Goal: Information Seeking & Learning: Learn about a topic

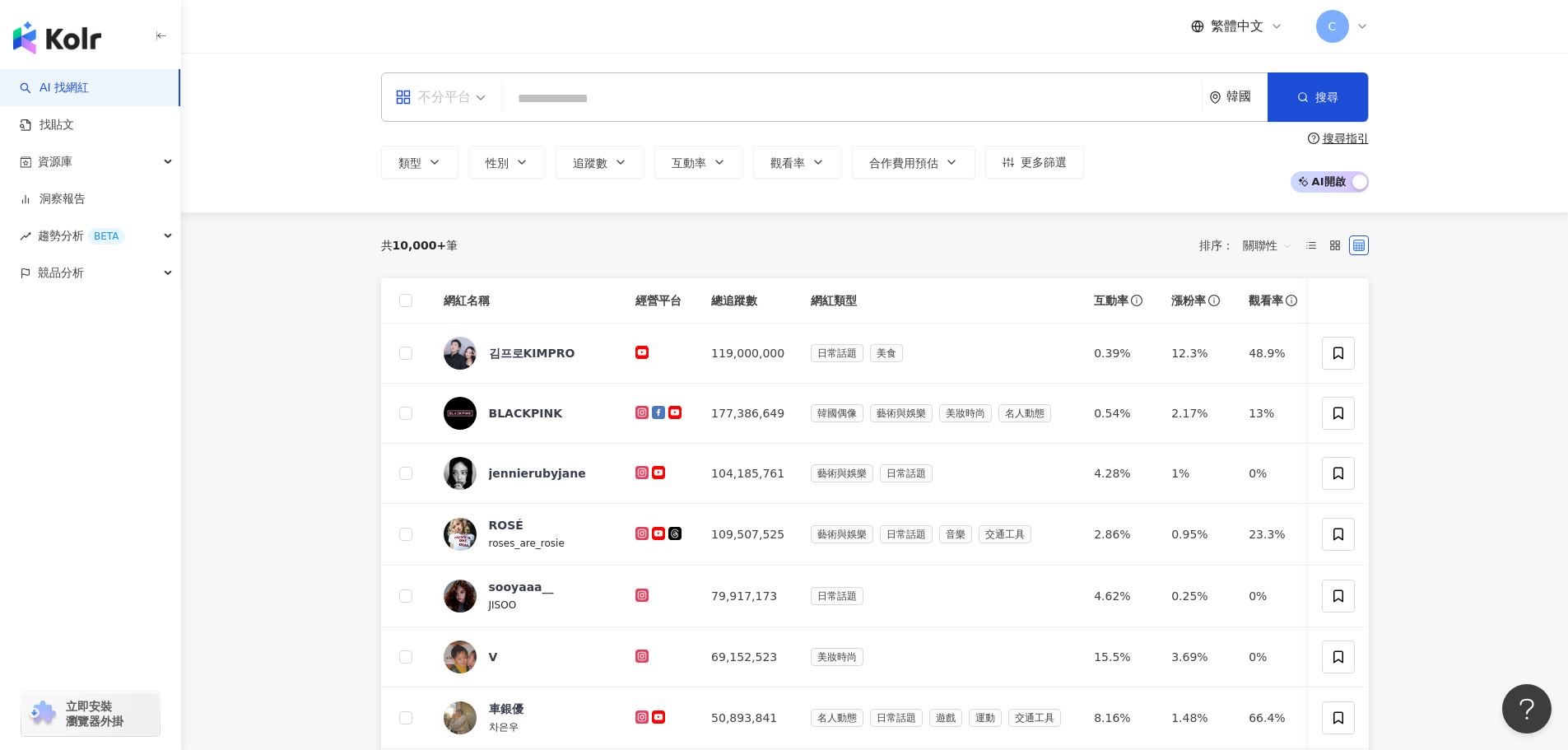
drag, startPoint x: 470, startPoint y: 101, endPoint x: 468, endPoint y: 120, distance: 19.1
click at [470, 101] on div "不分平台" at bounding box center [432, 96] width 75 height 26
click at [471, 180] on div "Instagram" at bounding box center [446, 173] width 93 height 21
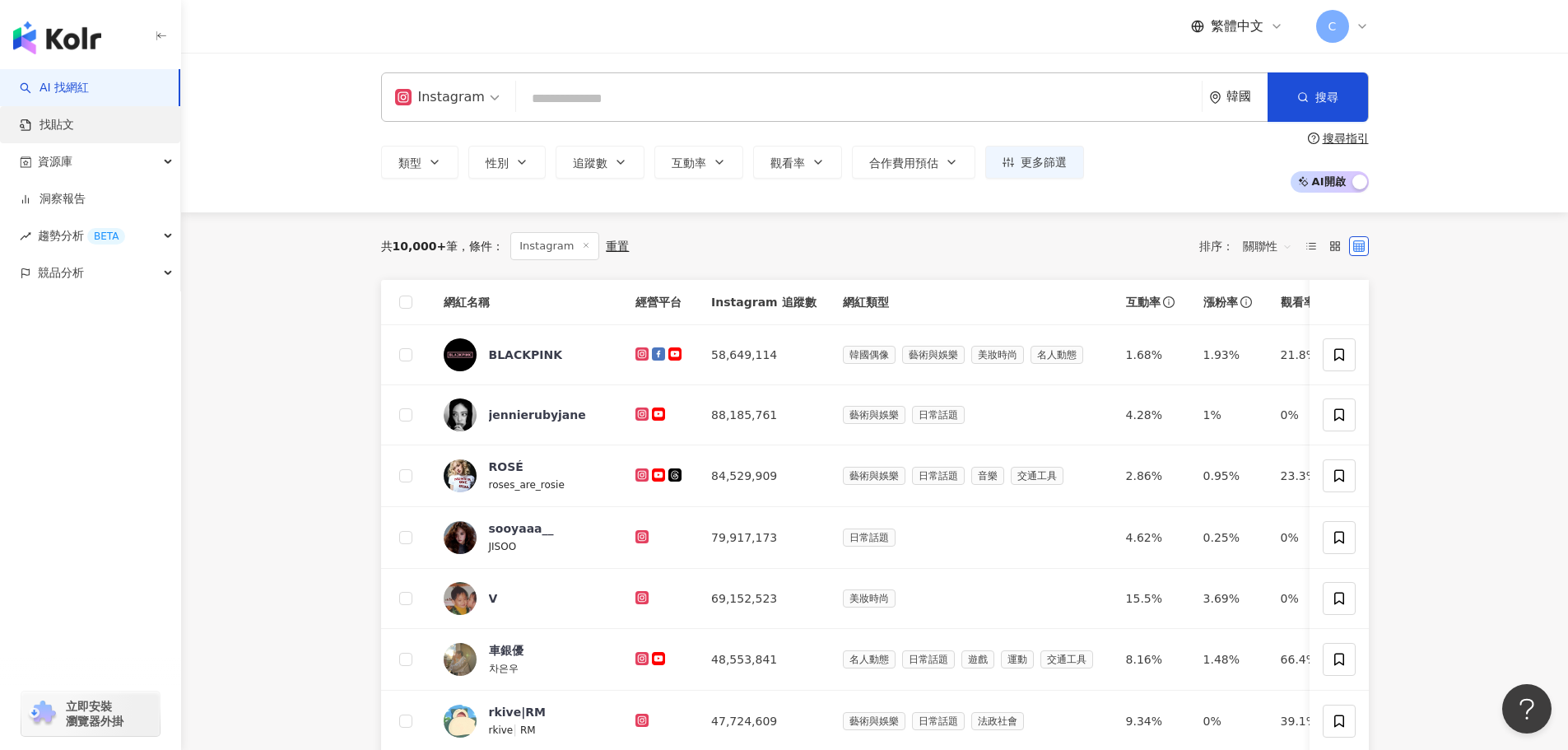
click at [74, 133] on link "找貼文" at bounding box center [47, 125] width 54 height 16
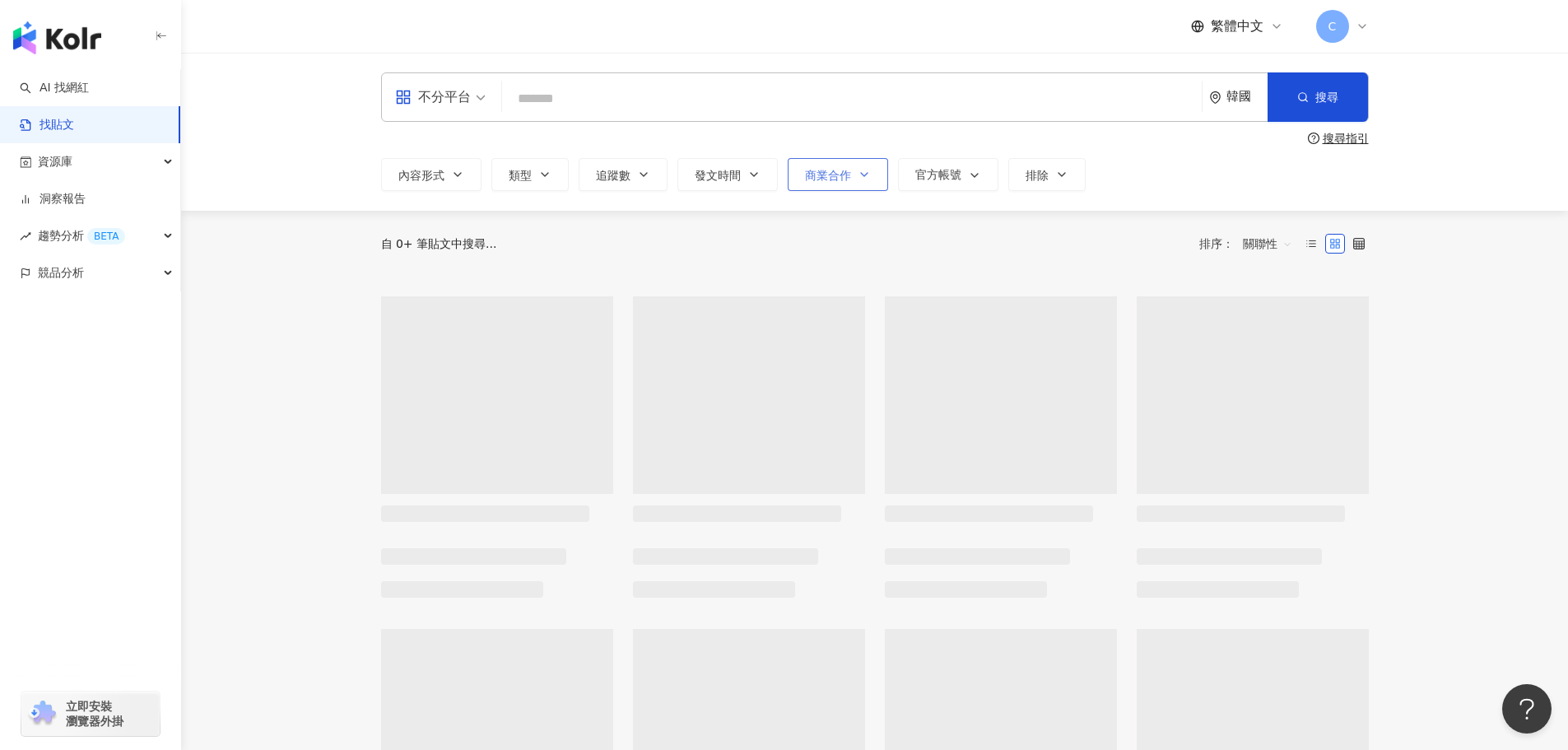
click at [858, 177] on icon "button" at bounding box center [864, 174] width 14 height 14
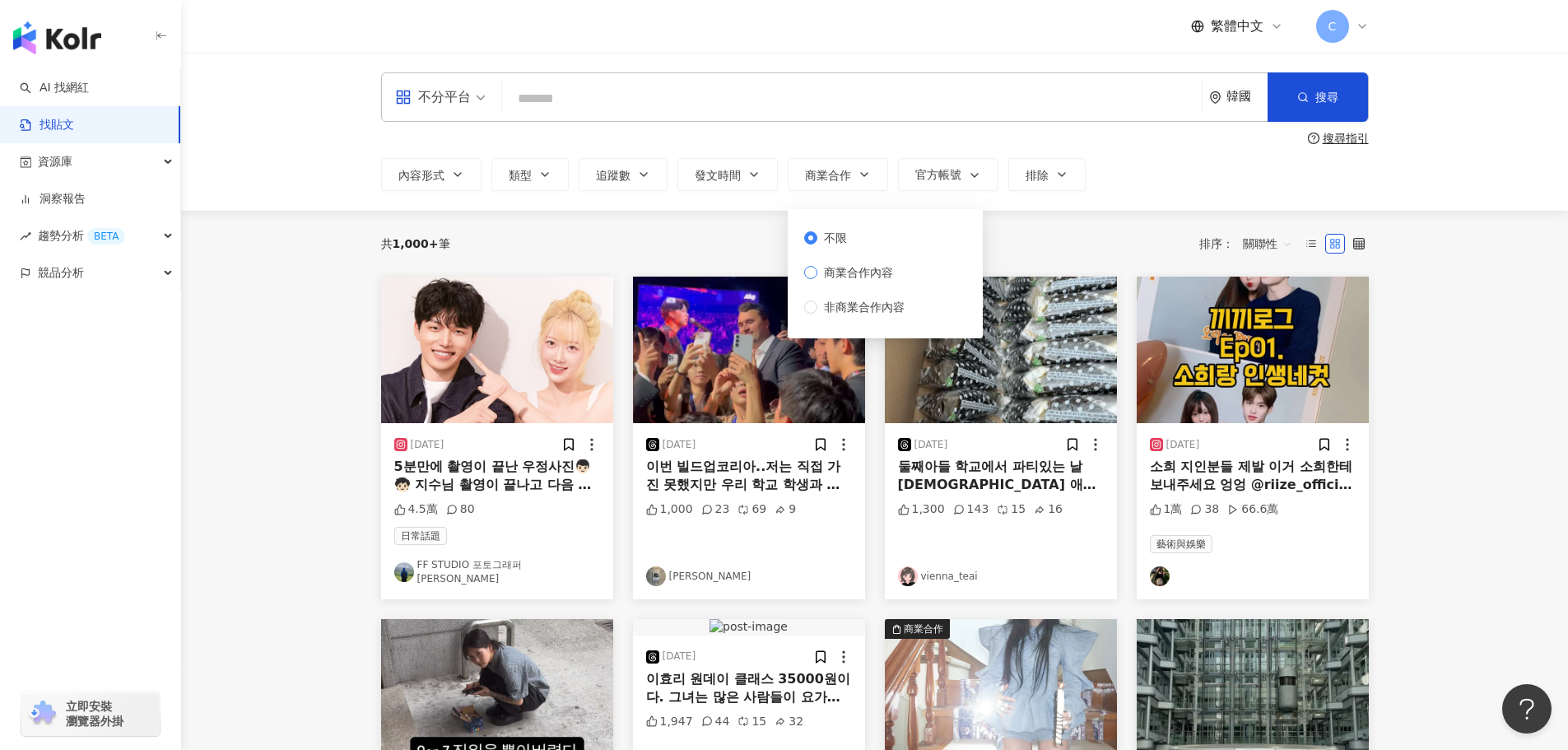
click at [861, 275] on span "商業合作內容" at bounding box center [858, 272] width 83 height 18
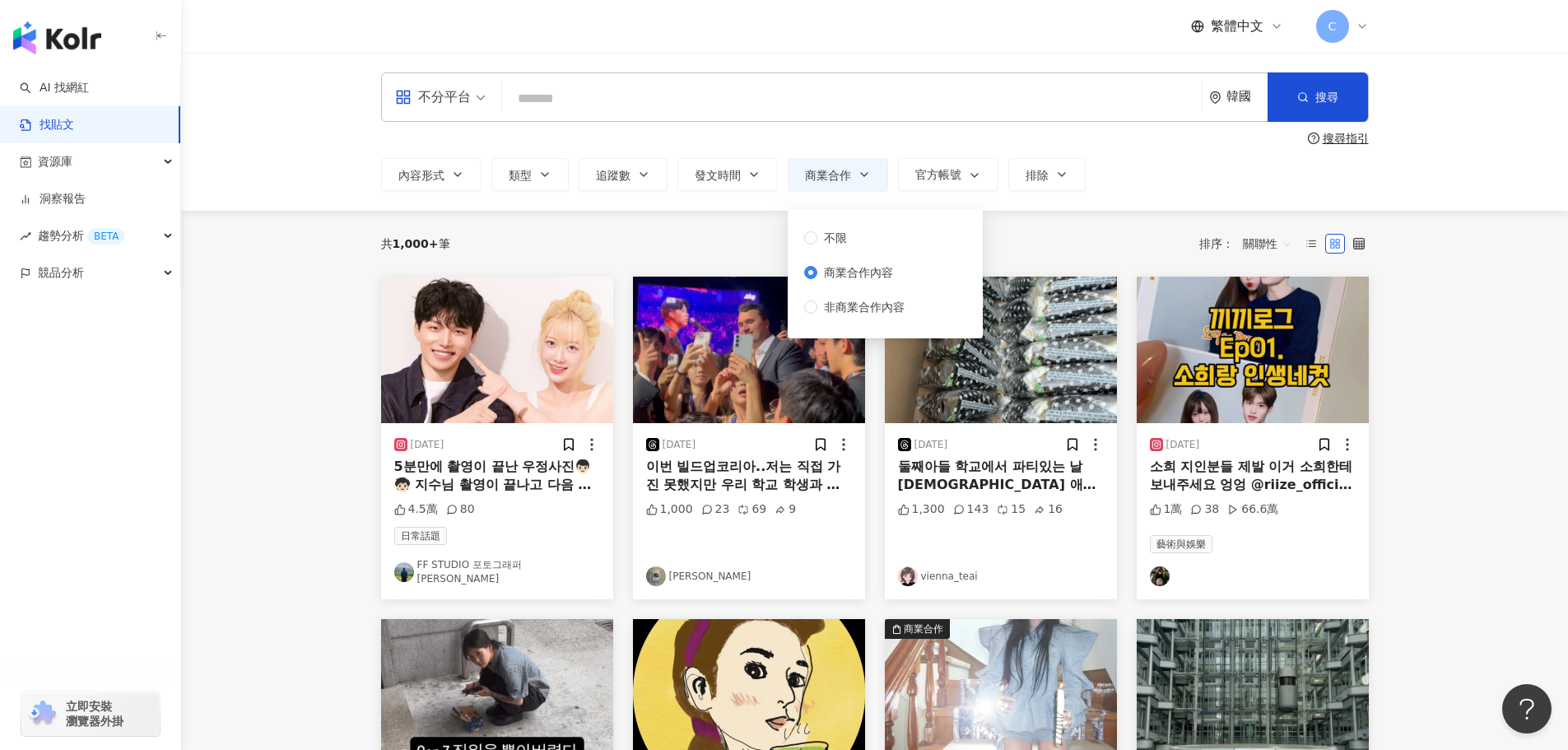
click at [1068, 221] on div "共 1,000+ 筆 排序： 關聯性" at bounding box center [875, 243] width 988 height 66
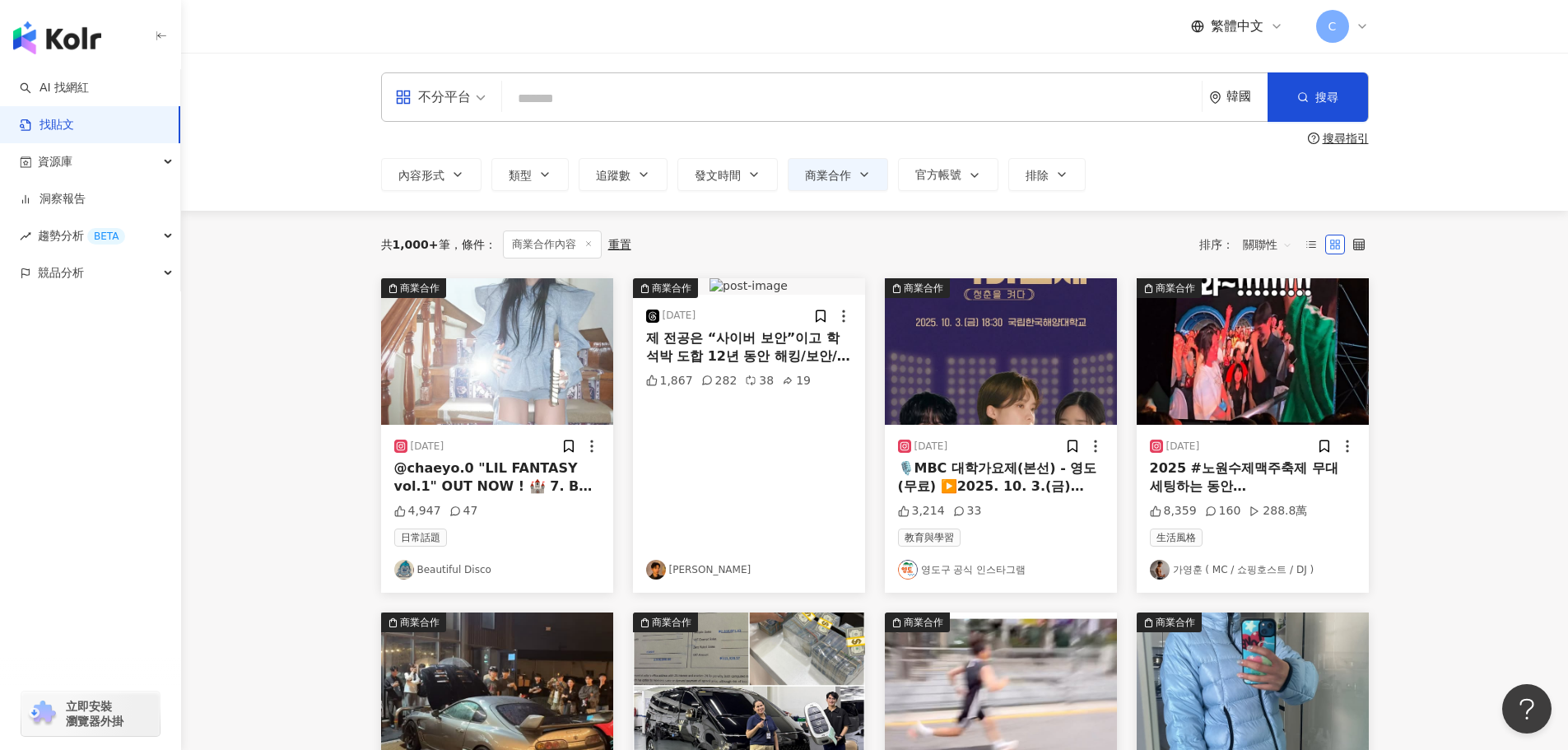
click at [1238, 90] on div "韓國" at bounding box center [1247, 96] width 41 height 14
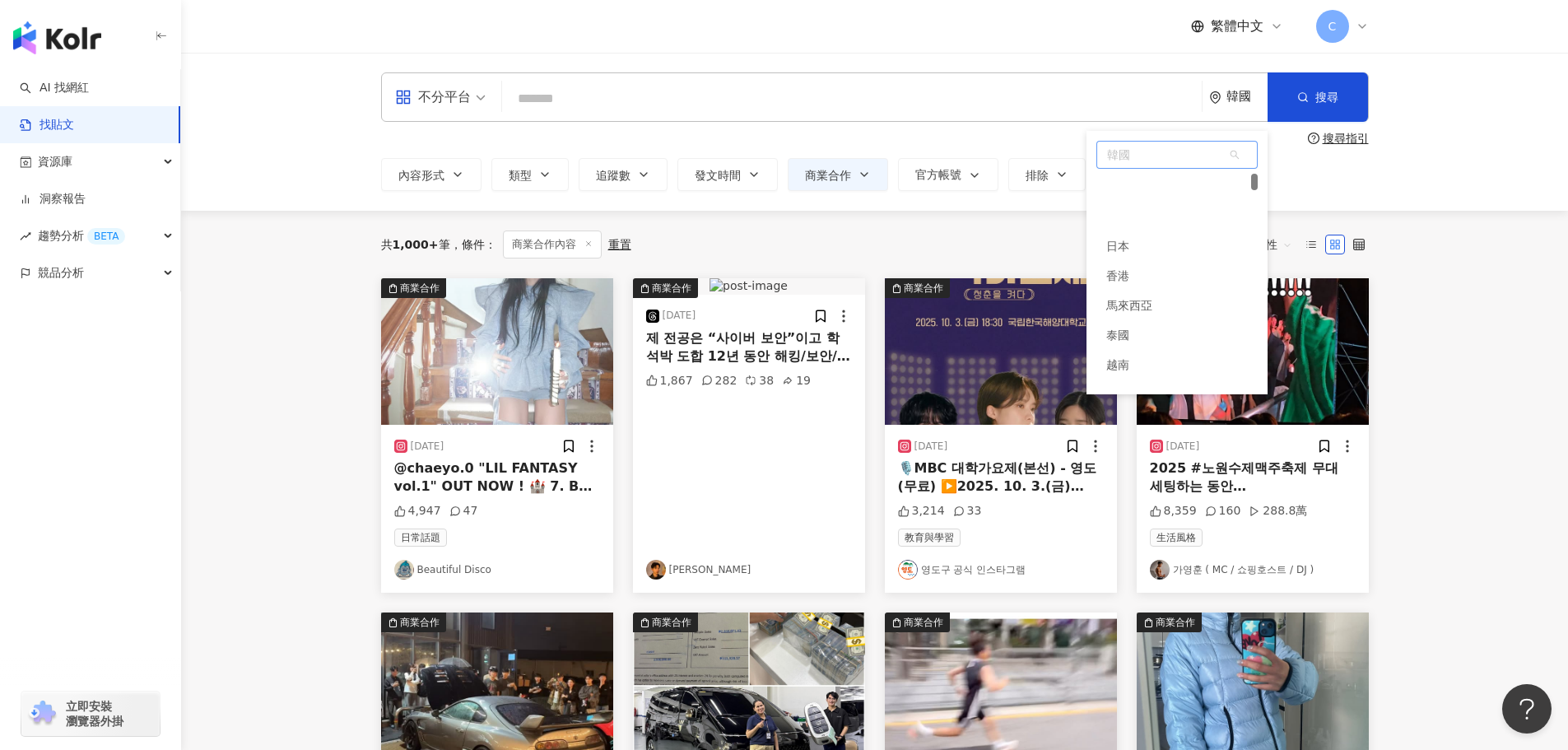
scroll to position [61, 0]
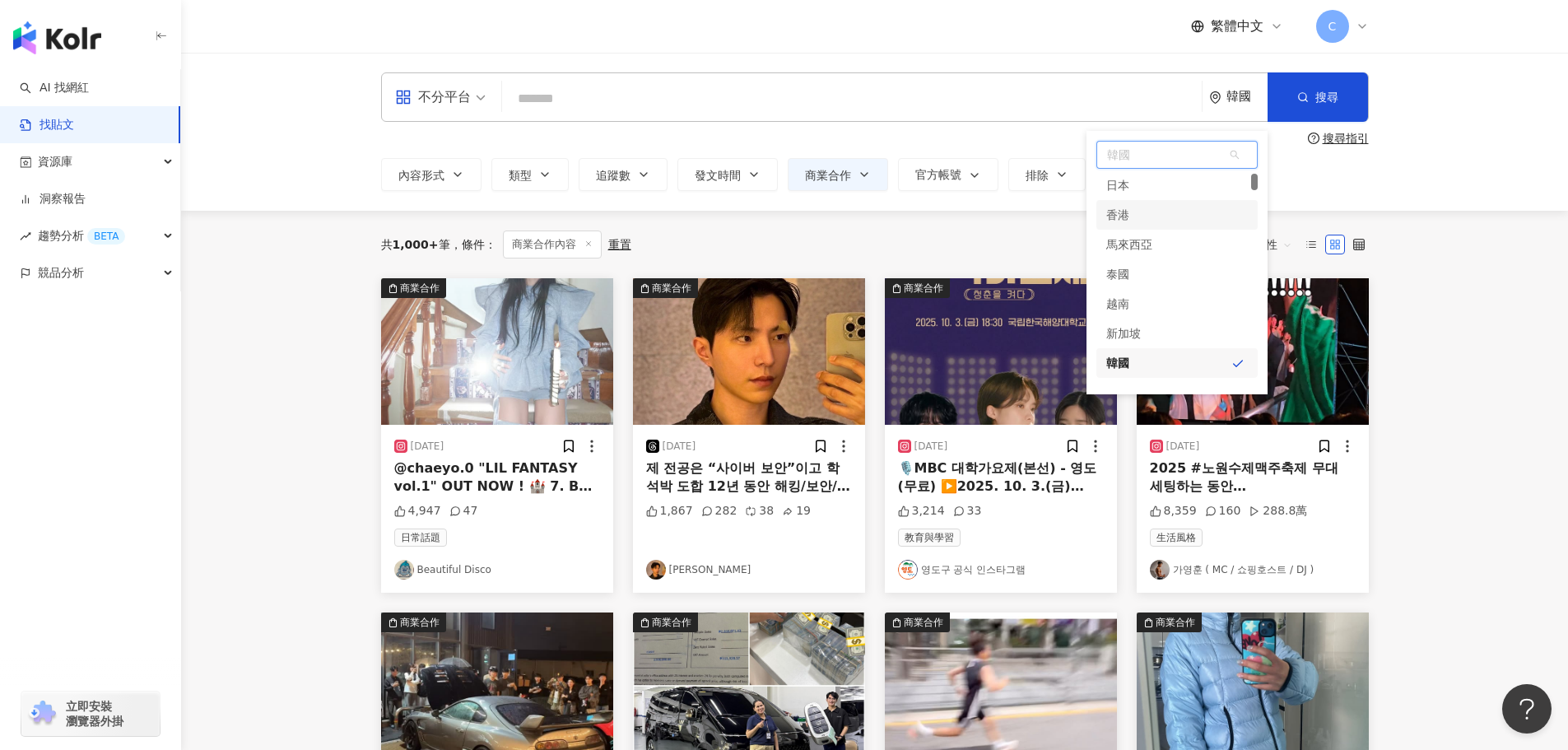
click at [1161, 214] on div "香港" at bounding box center [1178, 214] width 162 height 30
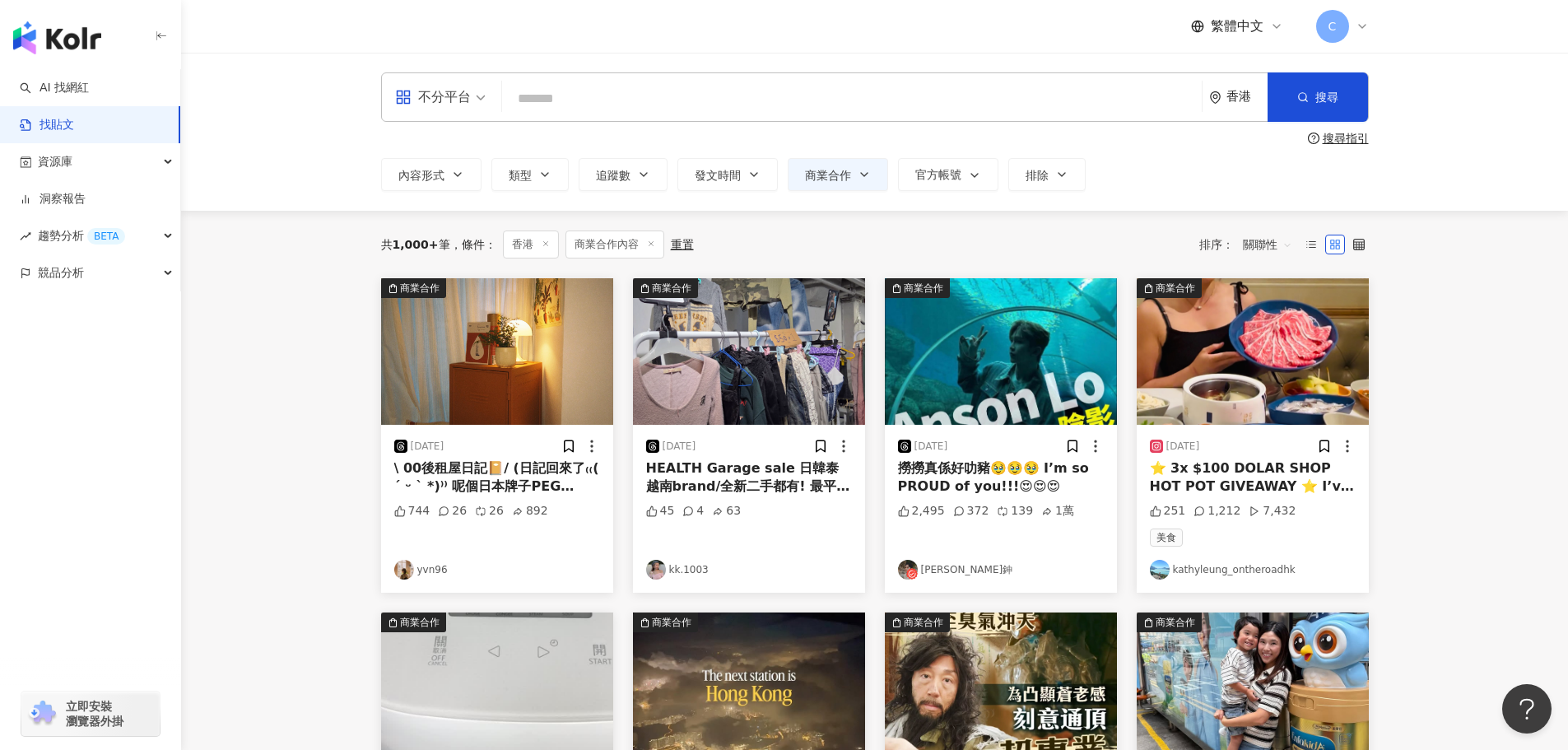
click at [512, 324] on img "button" at bounding box center [498, 350] width 232 height 146
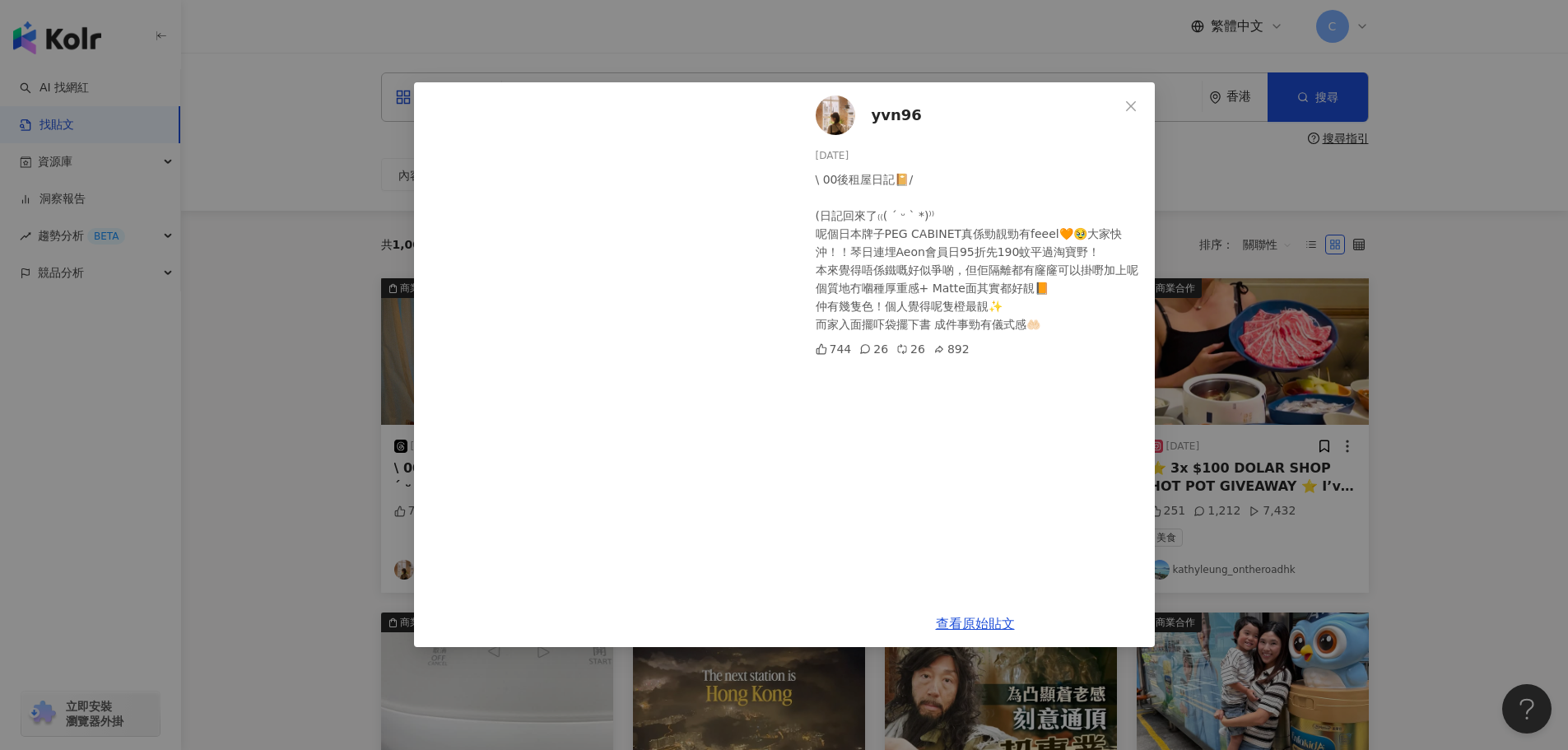
click at [375, 419] on div "yvn96 [DATE] \ 00後租屋日記📔/ (日記回來了₍₍( ´ ᵕ ` *)⁾⁾ 呢個日本牌子PEG CABINET真係勁靚勁有feeel🧡🥹大家快…" at bounding box center [784, 375] width 1568 height 750
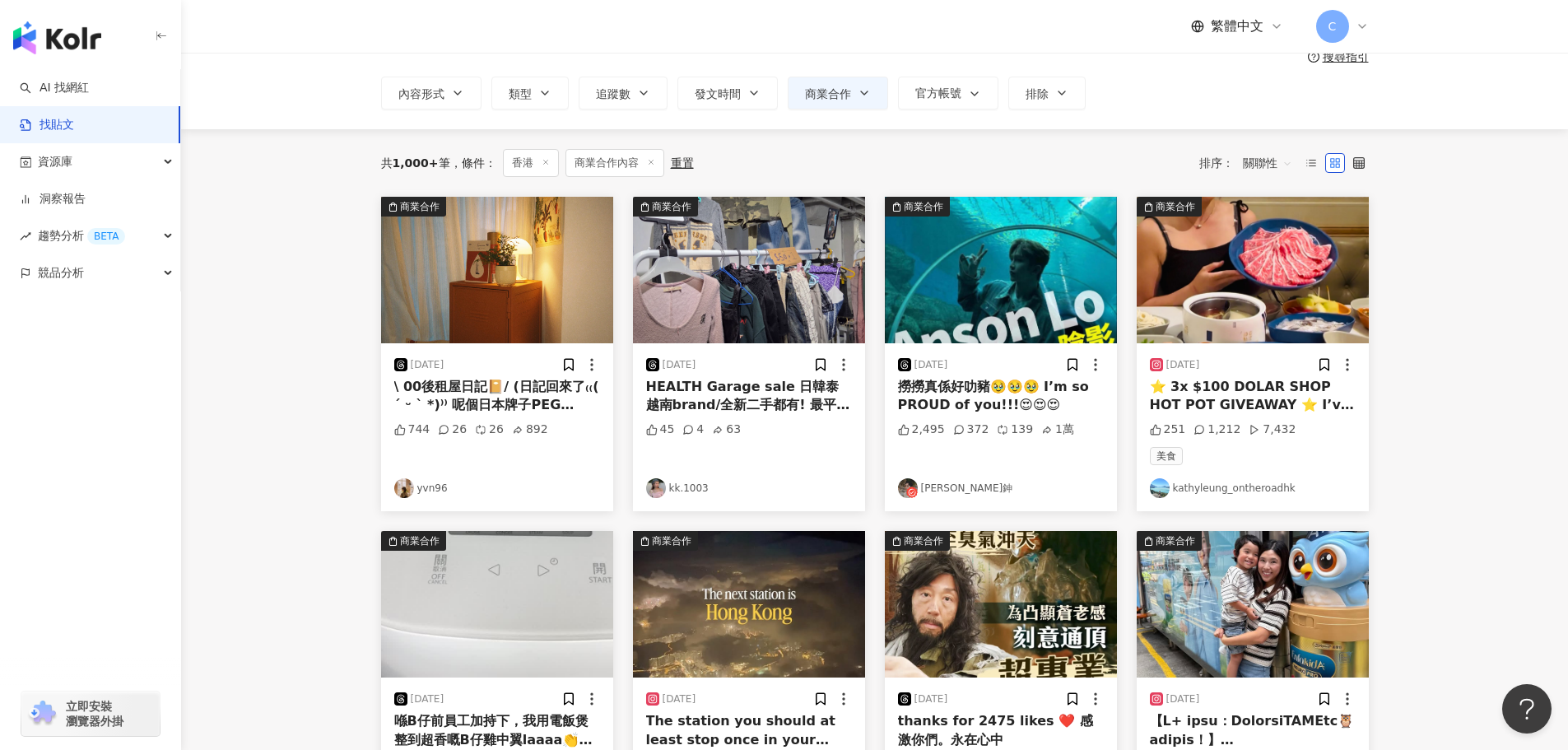
scroll to position [83, 0]
click at [700, 305] on img "button" at bounding box center [749, 269] width 232 height 146
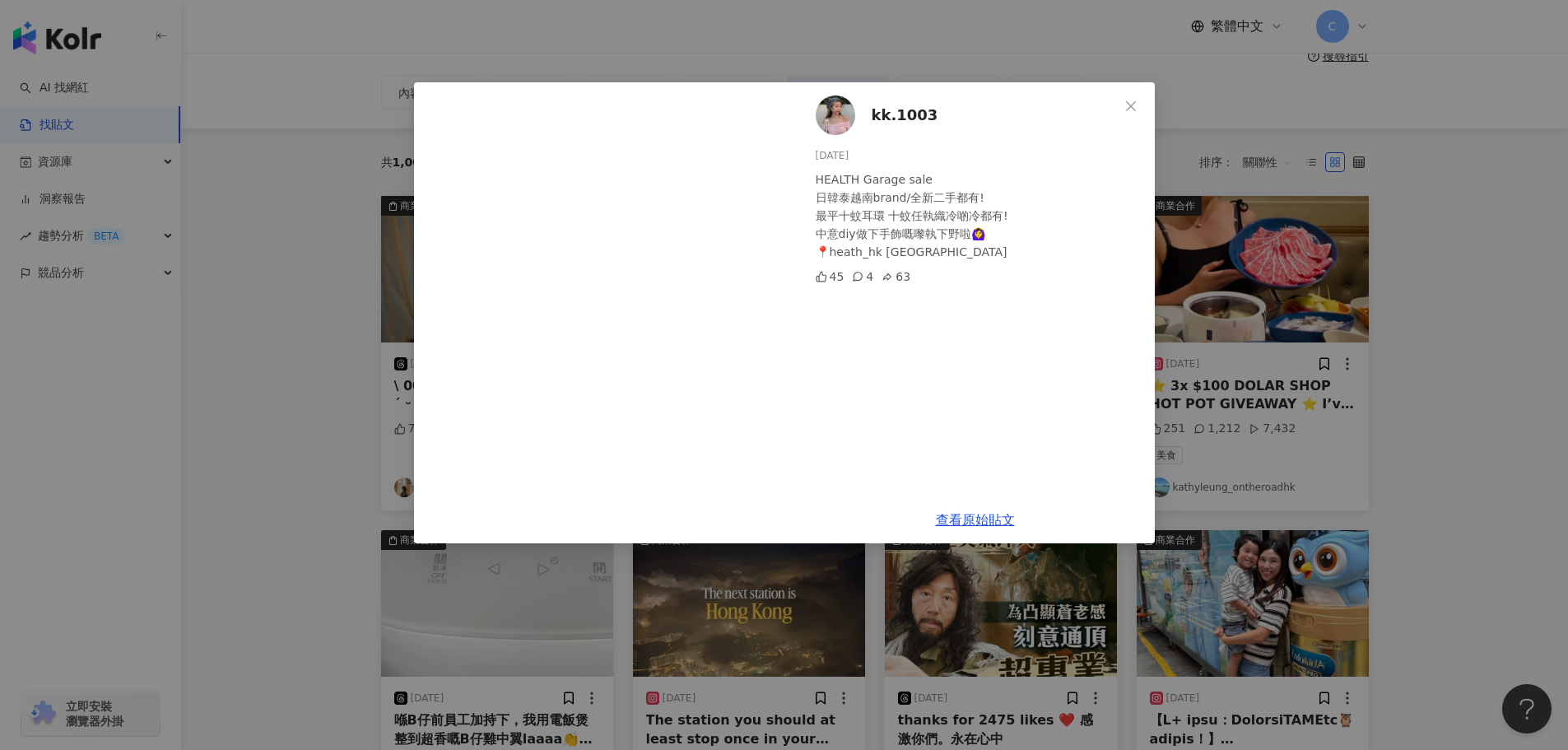
click at [337, 224] on div "kk.1003 [DATE] HEALTH Garage sale 日韓泰越南brand/全新二手都有! 最平十蚊耳環 十蚊任執織冷啲冷都有! 中意diy做下…" at bounding box center [784, 375] width 1568 height 750
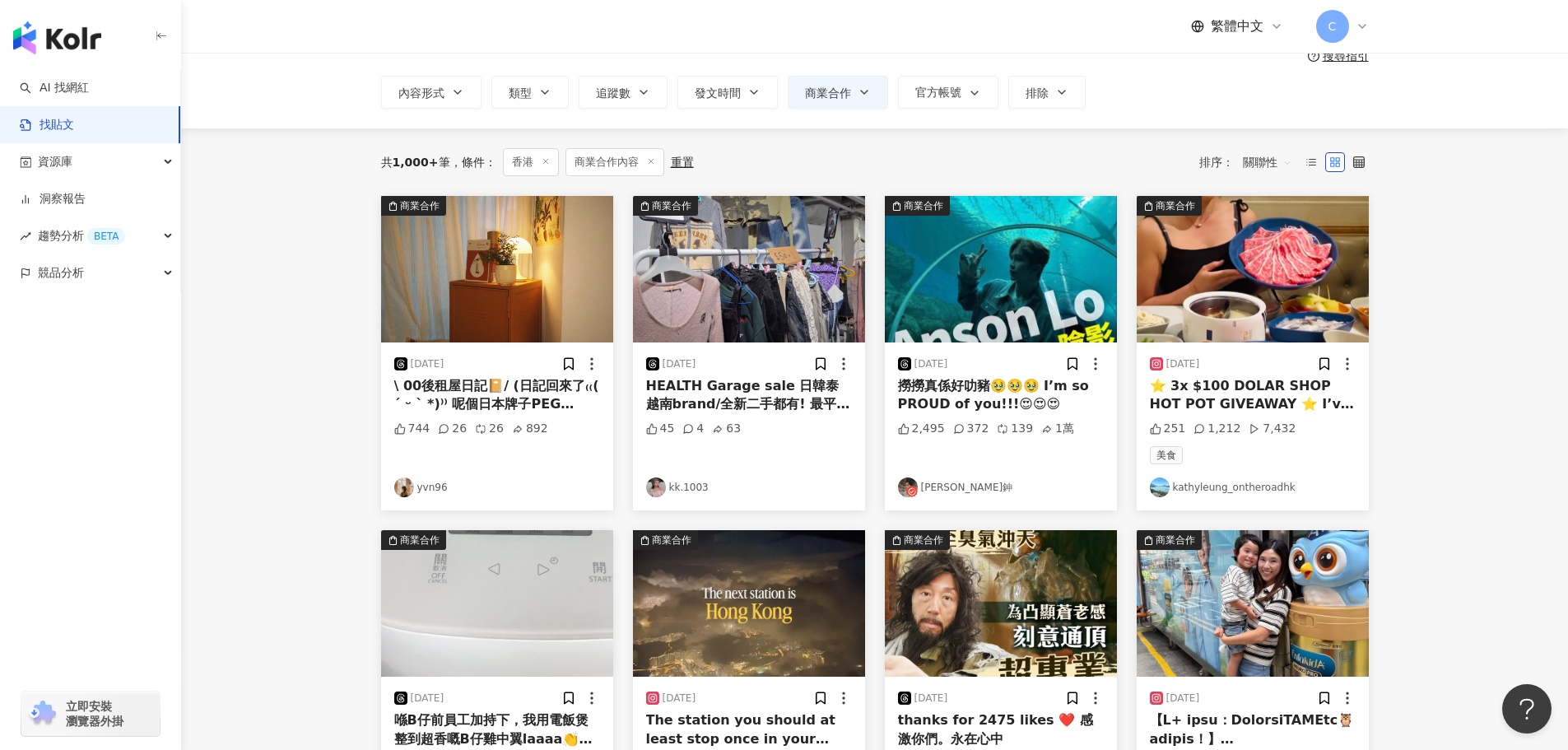
click at [1238, 340] on img "button" at bounding box center [1253, 269] width 232 height 146
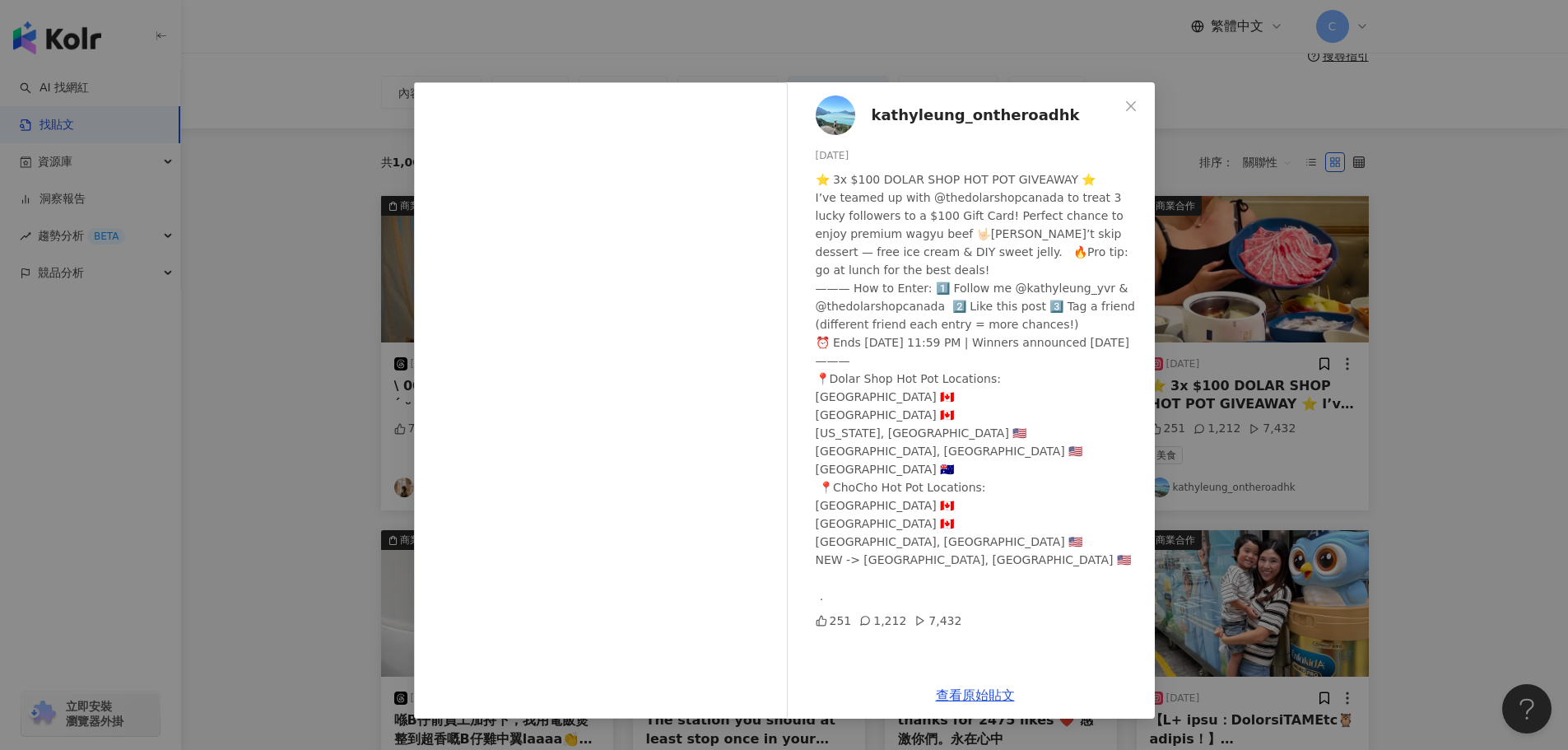
click at [371, 201] on div "kathyleung_ontheroadhk [DATE] ⭐️ 3x $100 DOLAR SHOP HOT POT GIVEAWAY ⭐️ I’ve te…" at bounding box center [784, 375] width 1568 height 750
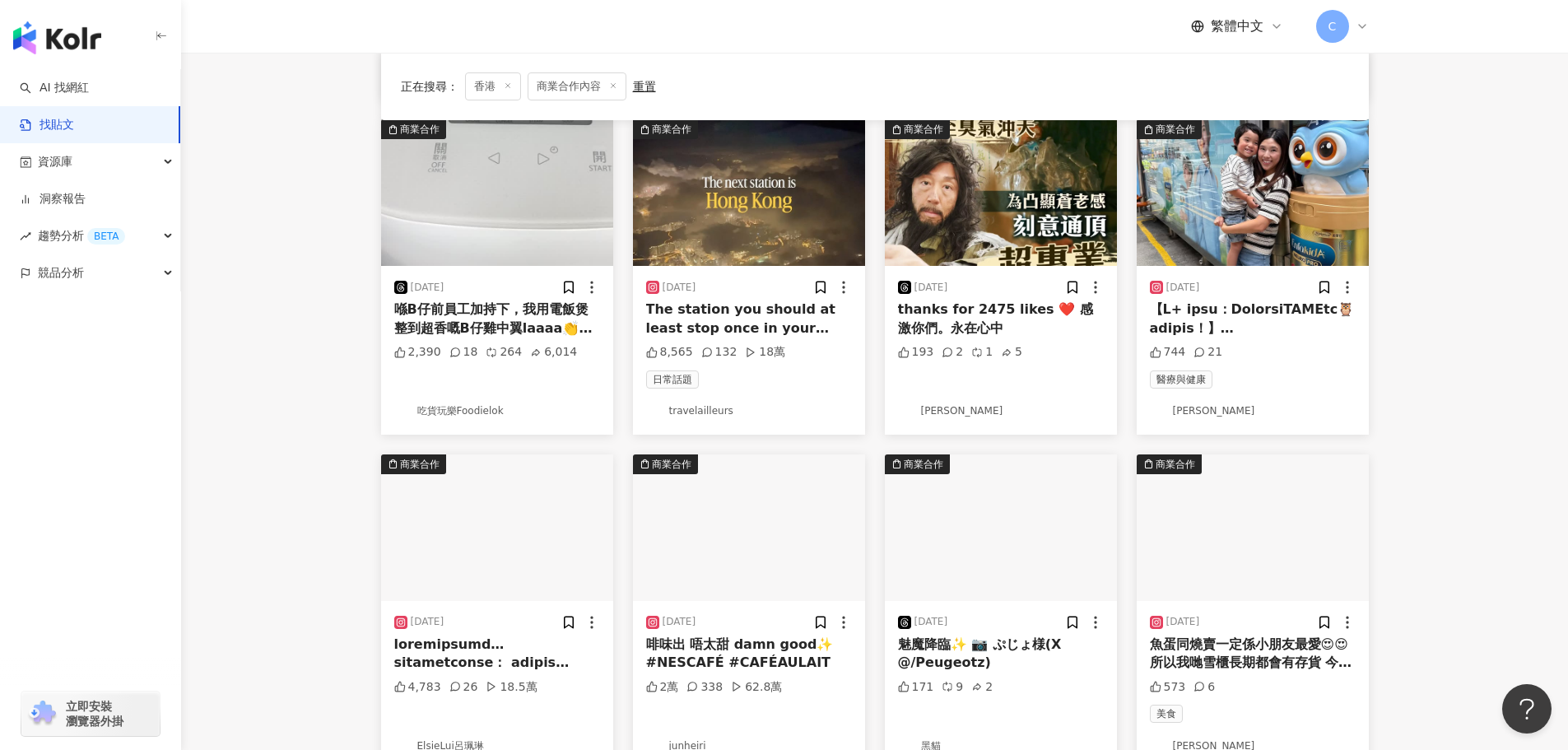
scroll to position [494, 0]
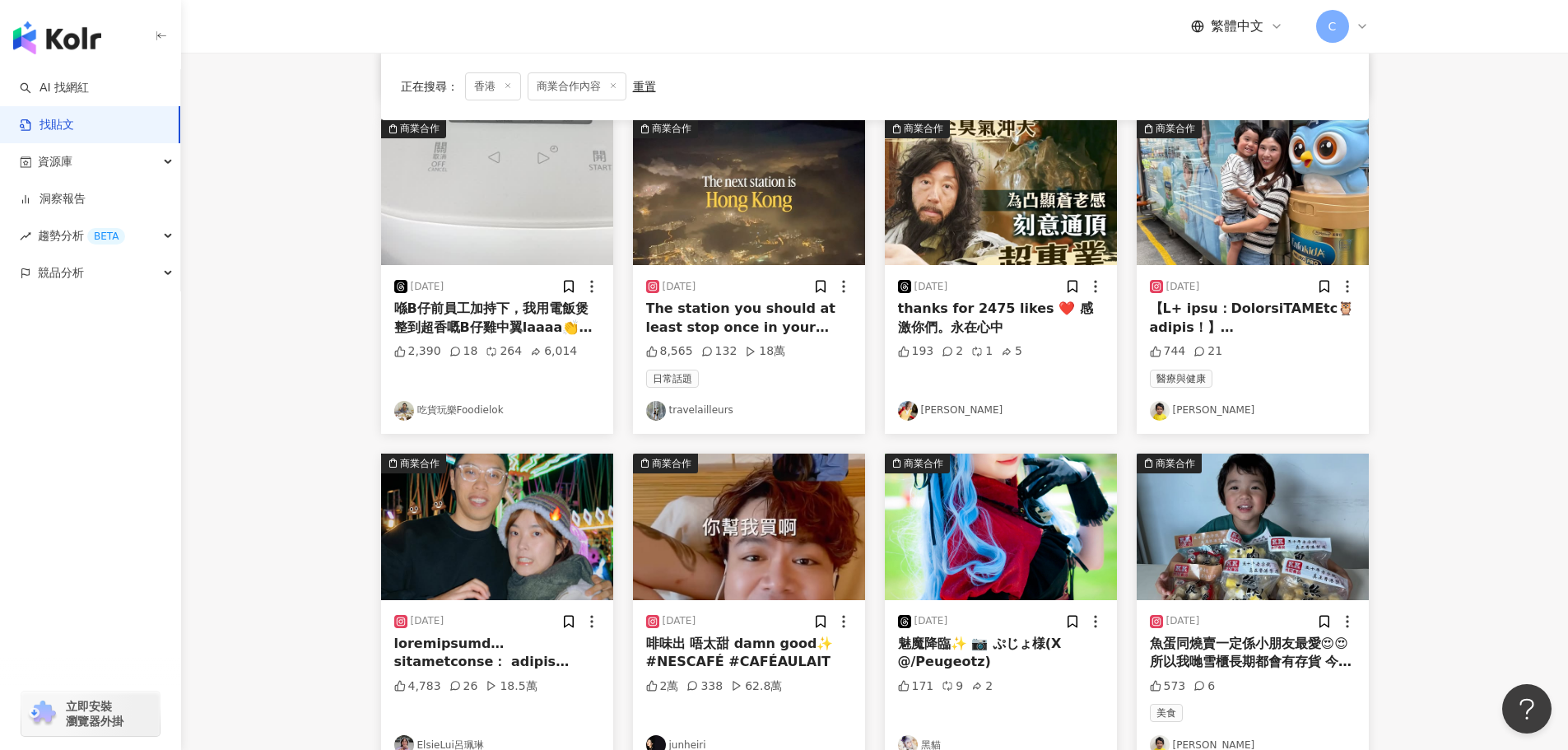
click at [1238, 192] on img "button" at bounding box center [1253, 192] width 232 height 146
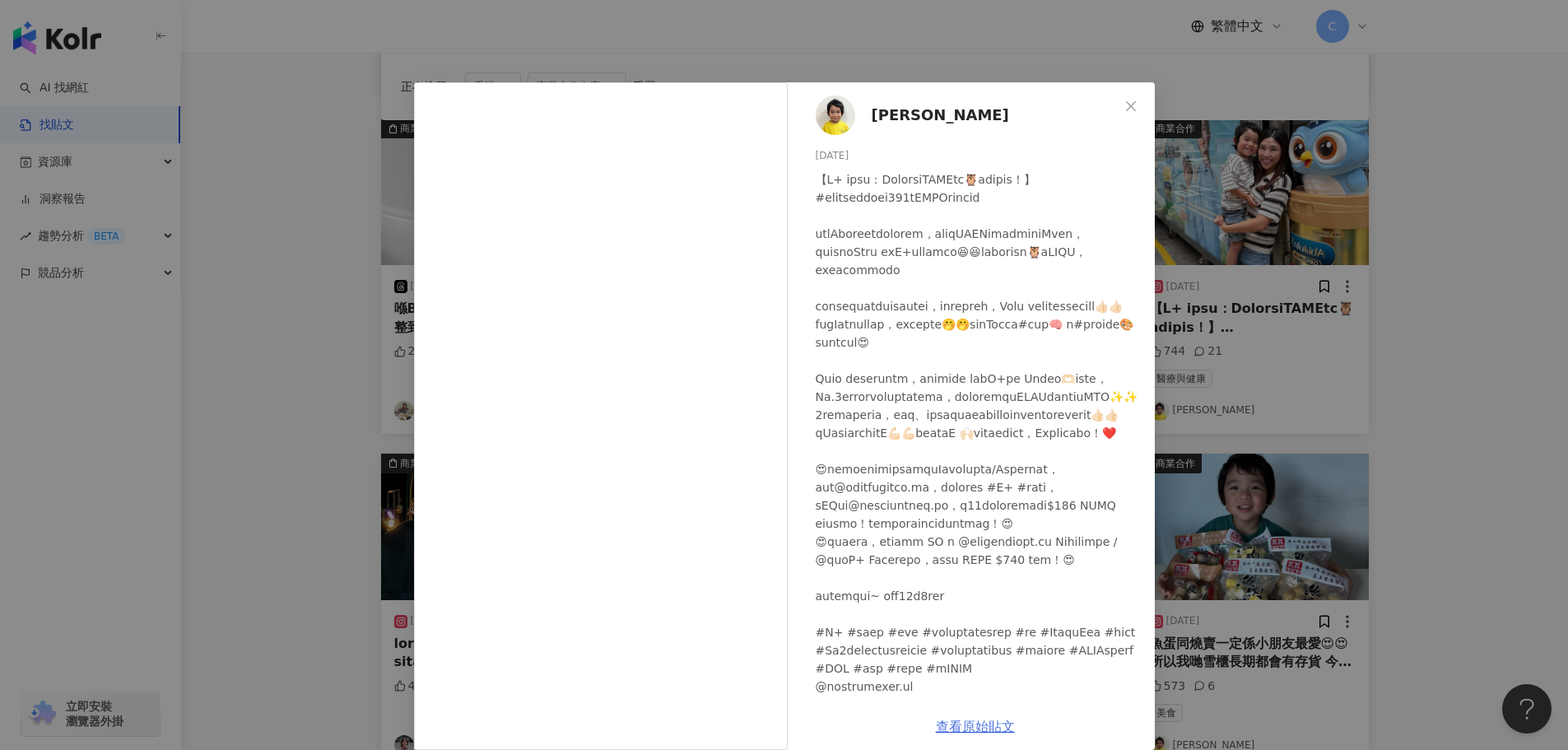
click at [970, 718] on link "查看原始貼文" at bounding box center [975, 725] width 79 height 15
click at [294, 163] on div "[PERSON_NAME] [DATE] 744 21 查看原始貼文" at bounding box center [784, 375] width 1568 height 750
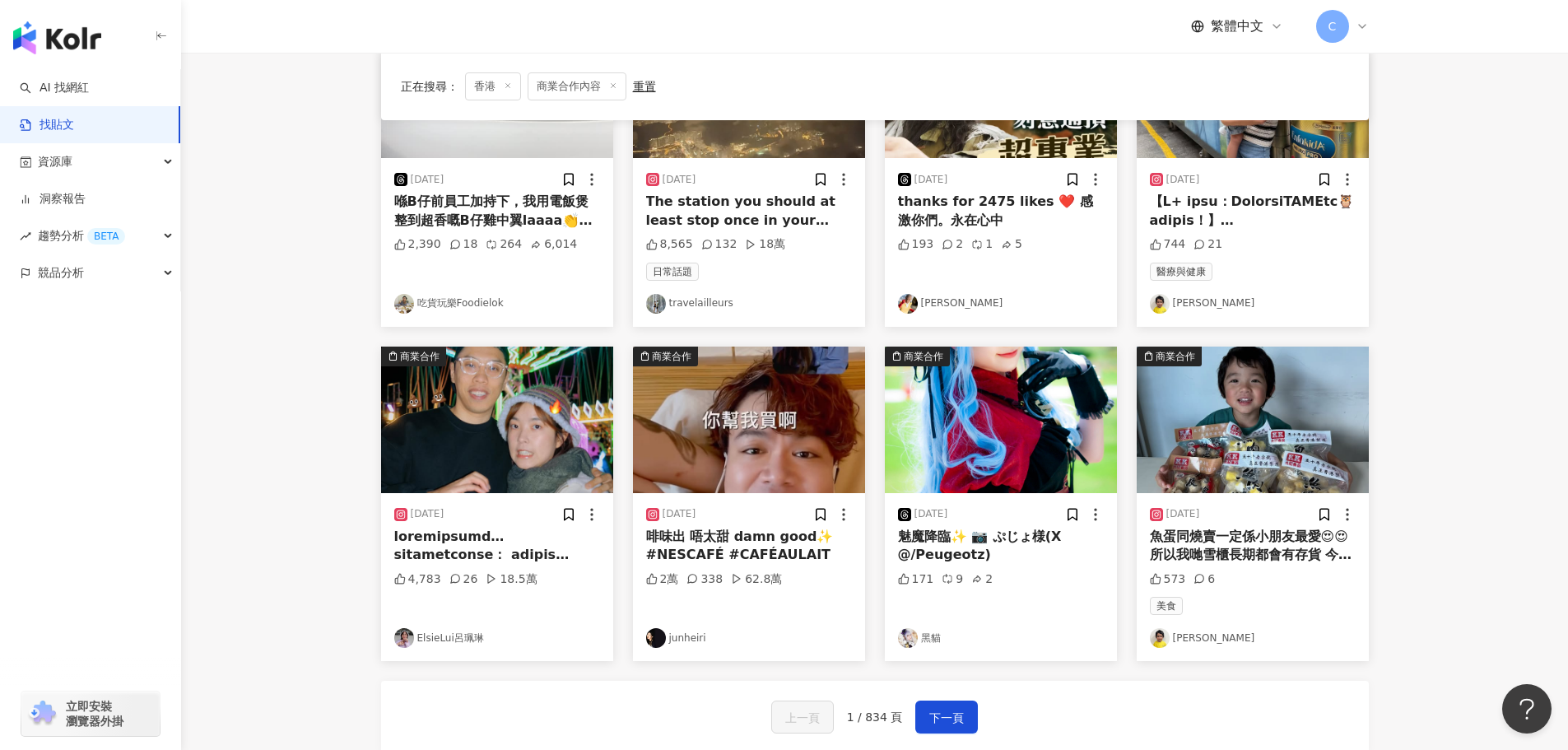
scroll to position [741, 0]
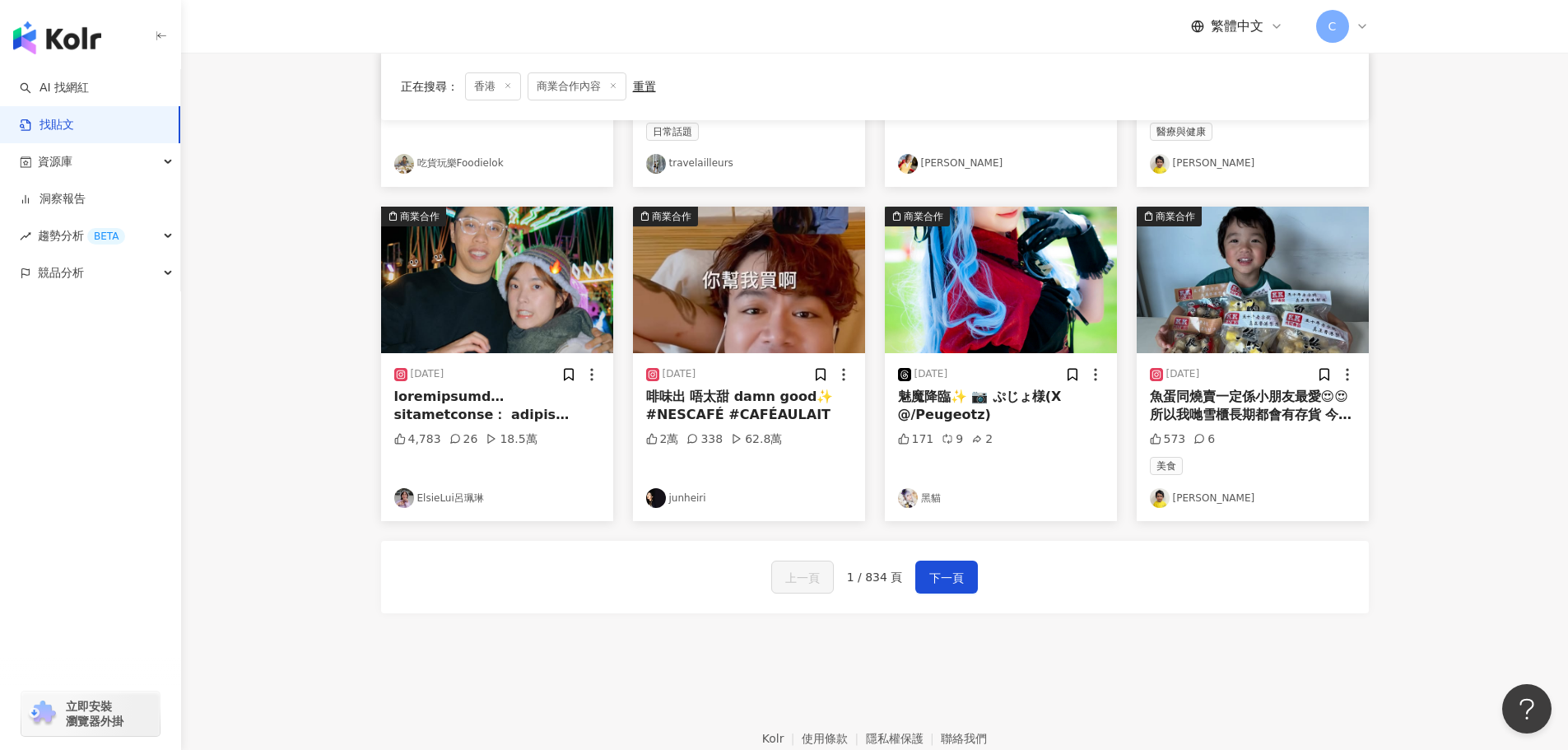
click at [466, 295] on img "button" at bounding box center [498, 280] width 232 height 146
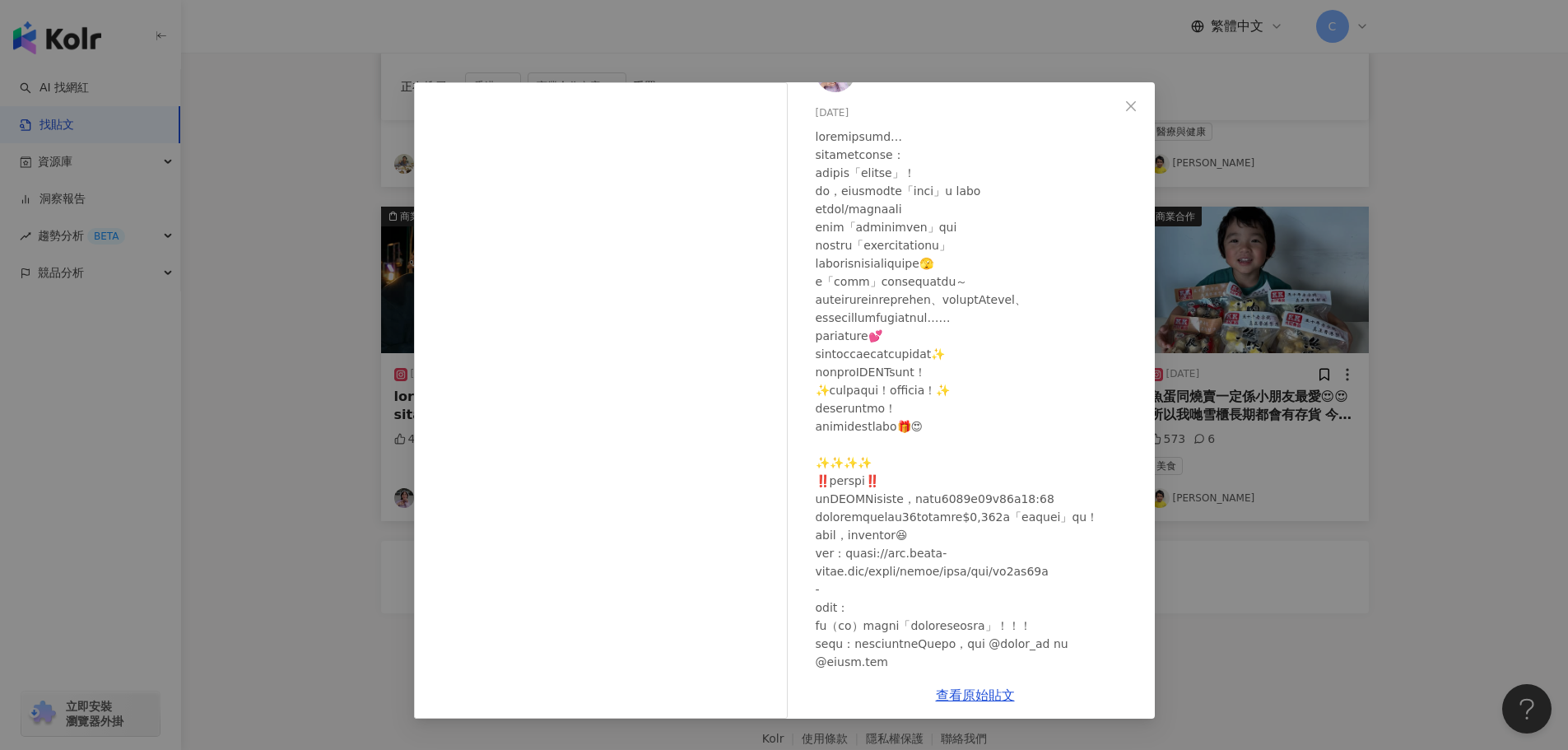
scroll to position [83, 0]
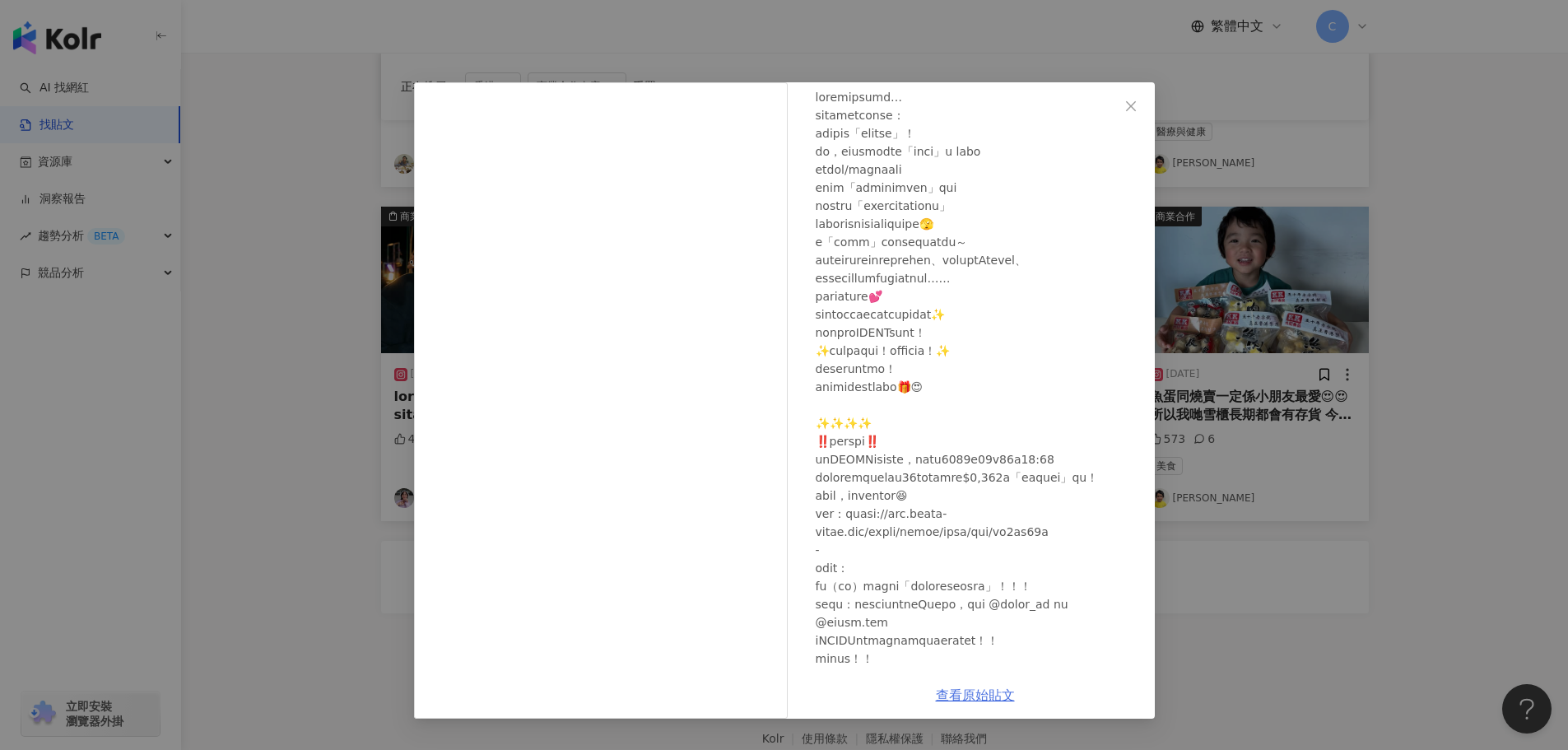
click at [981, 700] on link "查看原始貼文" at bounding box center [975, 695] width 79 height 15
click at [317, 350] on div "ElsieLui[PERSON_NAME][DATE] 4,783 26 18.5萬 查看原始貼文" at bounding box center [784, 375] width 1568 height 750
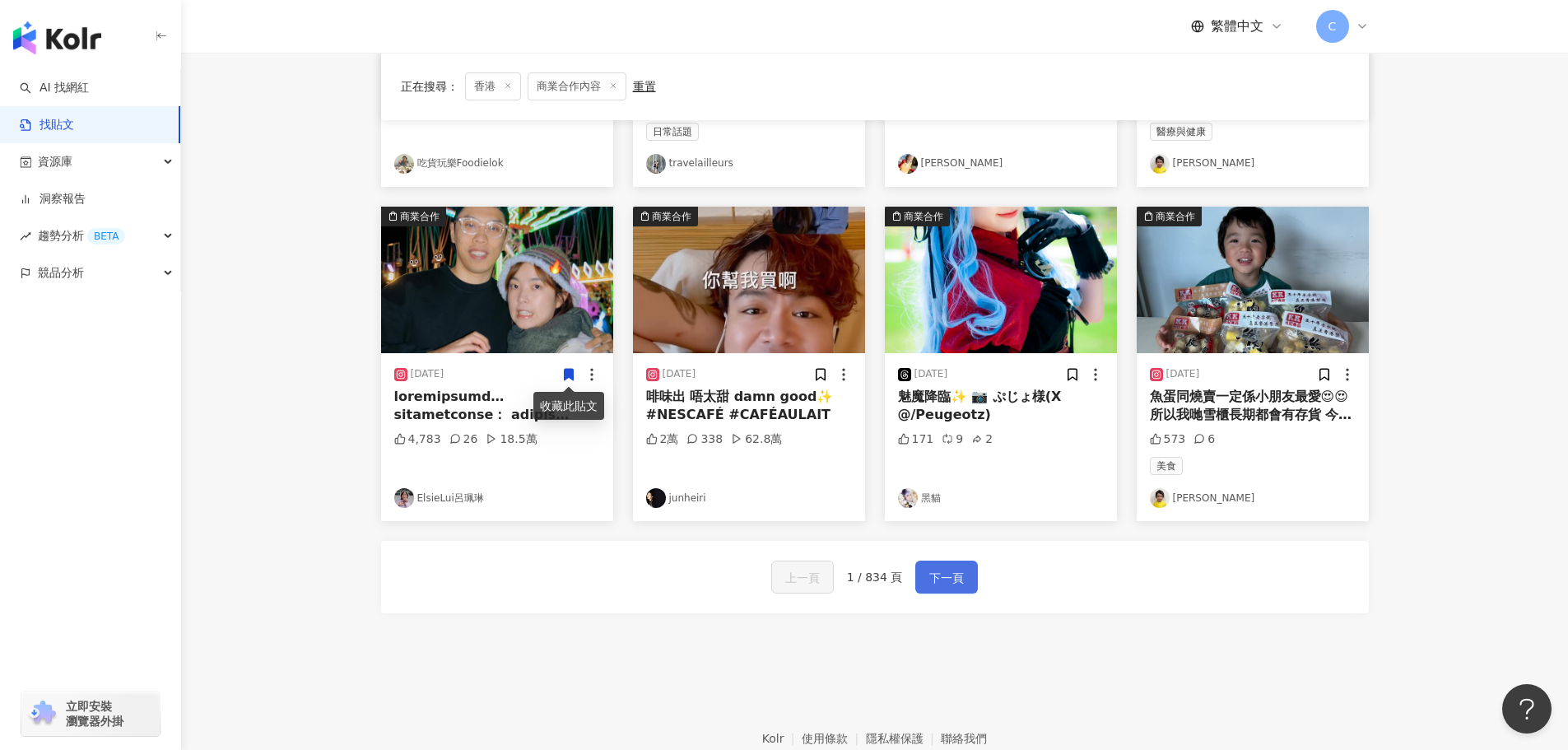
click at [956, 570] on span "下一頁" at bounding box center [947, 578] width 35 height 20
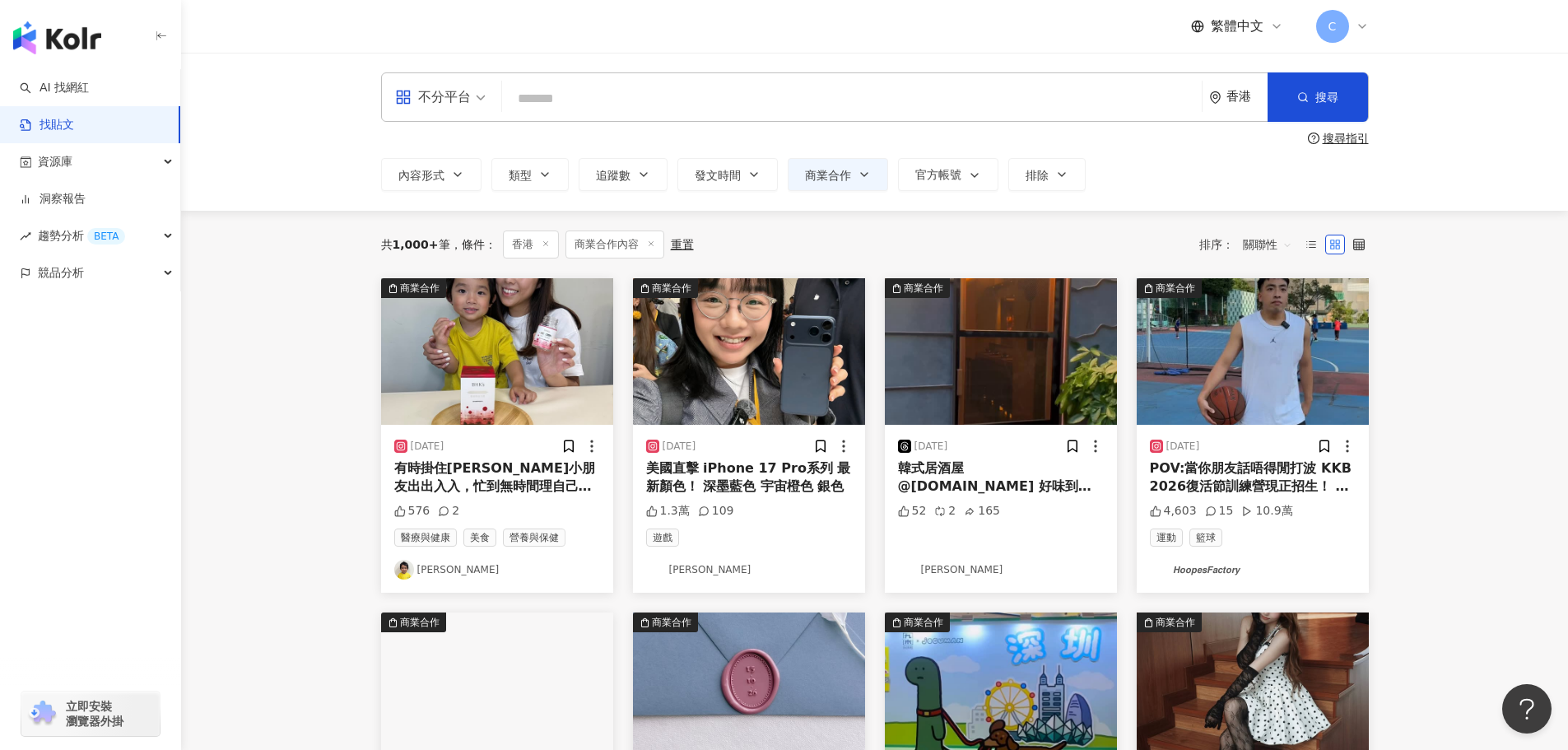
scroll to position [164, 0]
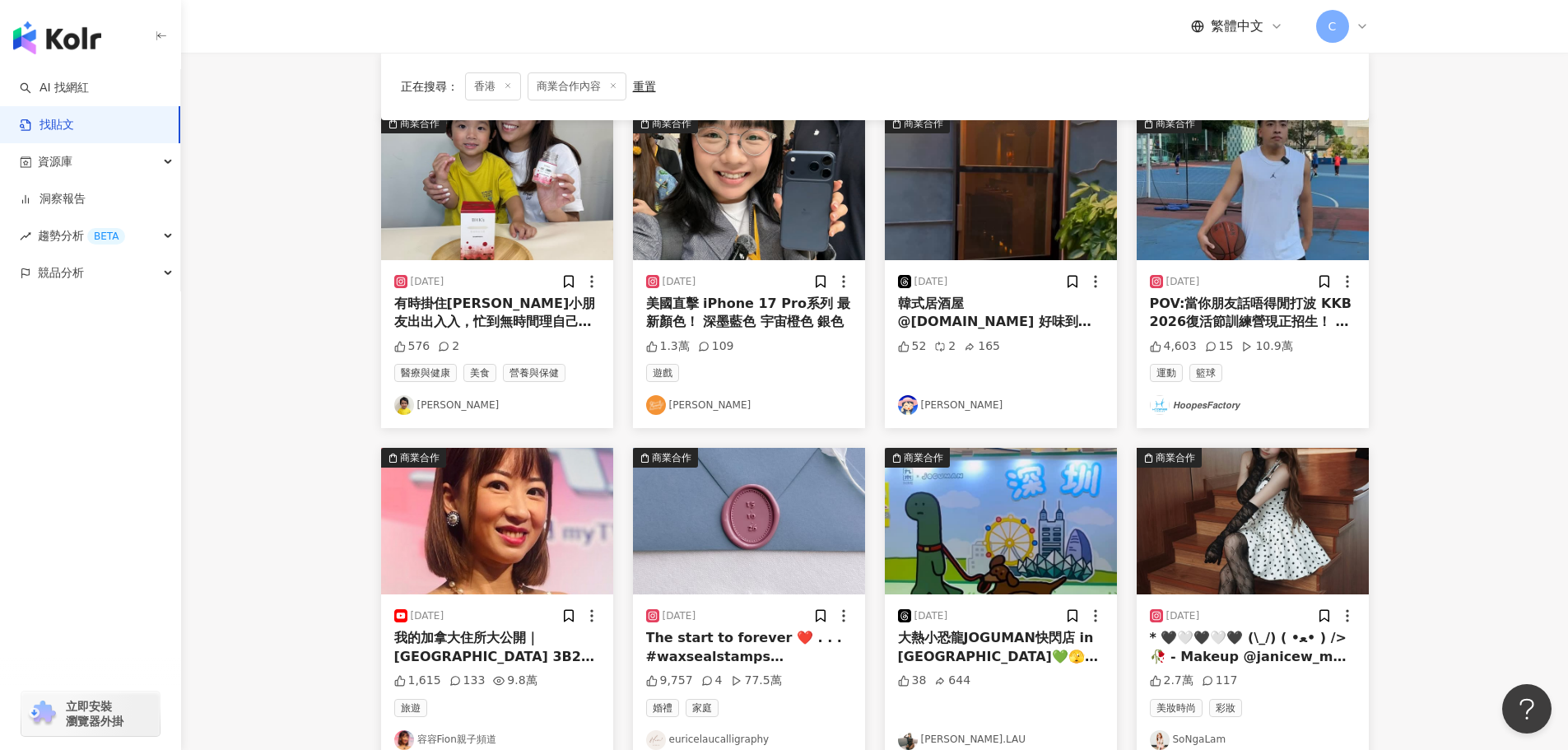
click at [978, 222] on img "button" at bounding box center [1001, 186] width 232 height 146
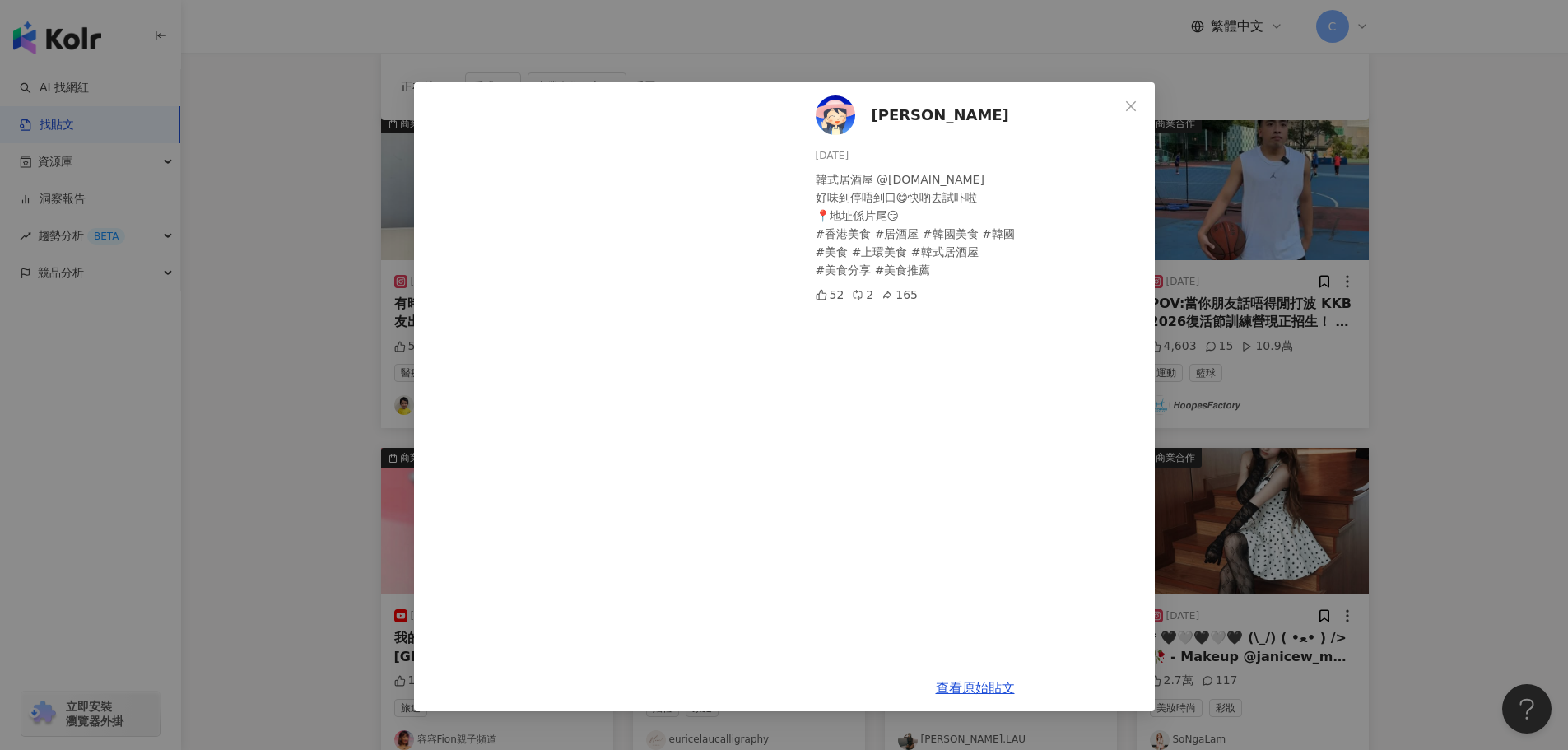
click at [295, 128] on div "Nson [PERSON_NAME] [DATE] 韓式居酒屋 @[DOMAIN_NAME] 好味到停唔到口😋快啲去試吓啦 📍地址係片尾😏 #香港美食 #居酒…" at bounding box center [784, 375] width 1568 height 750
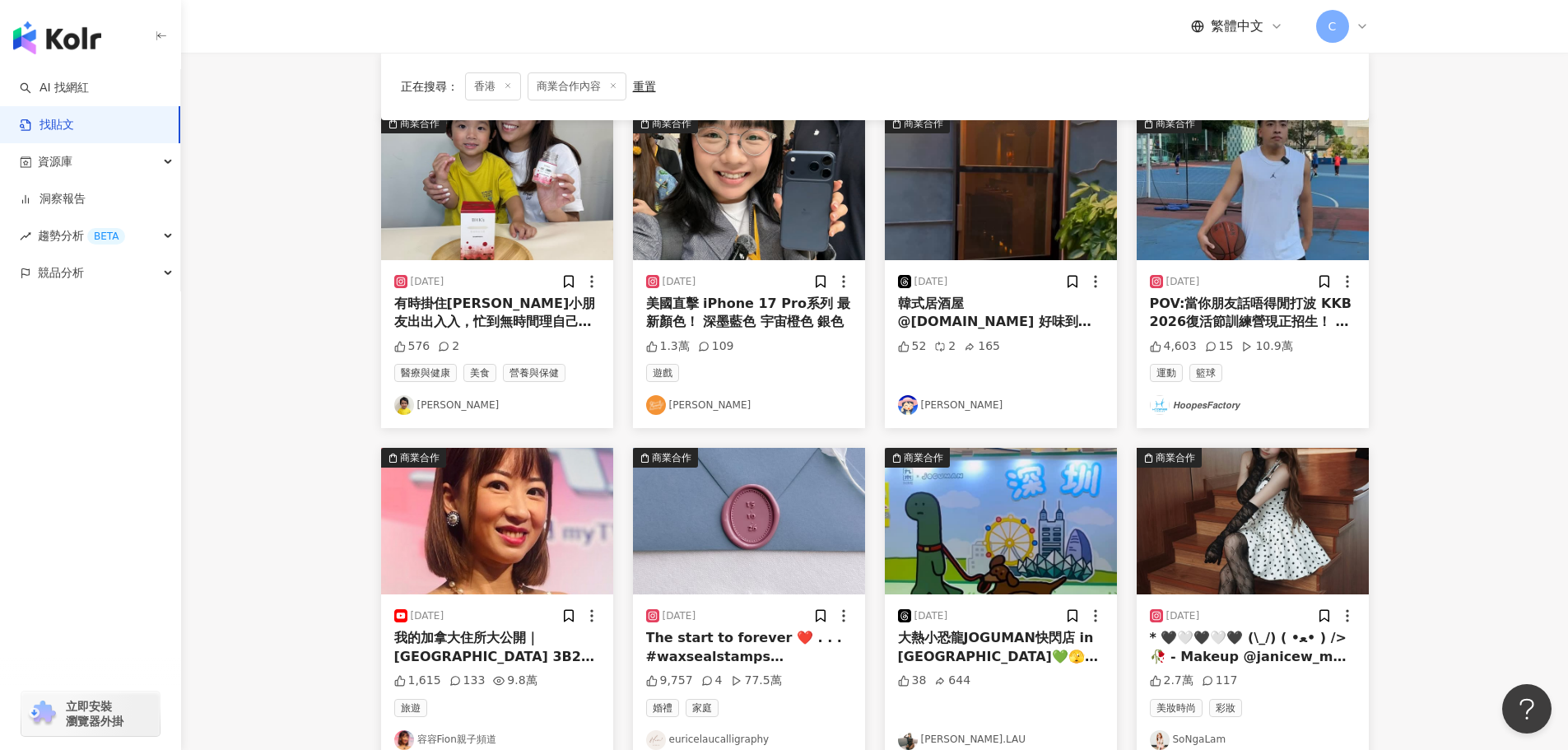
scroll to position [411, 0]
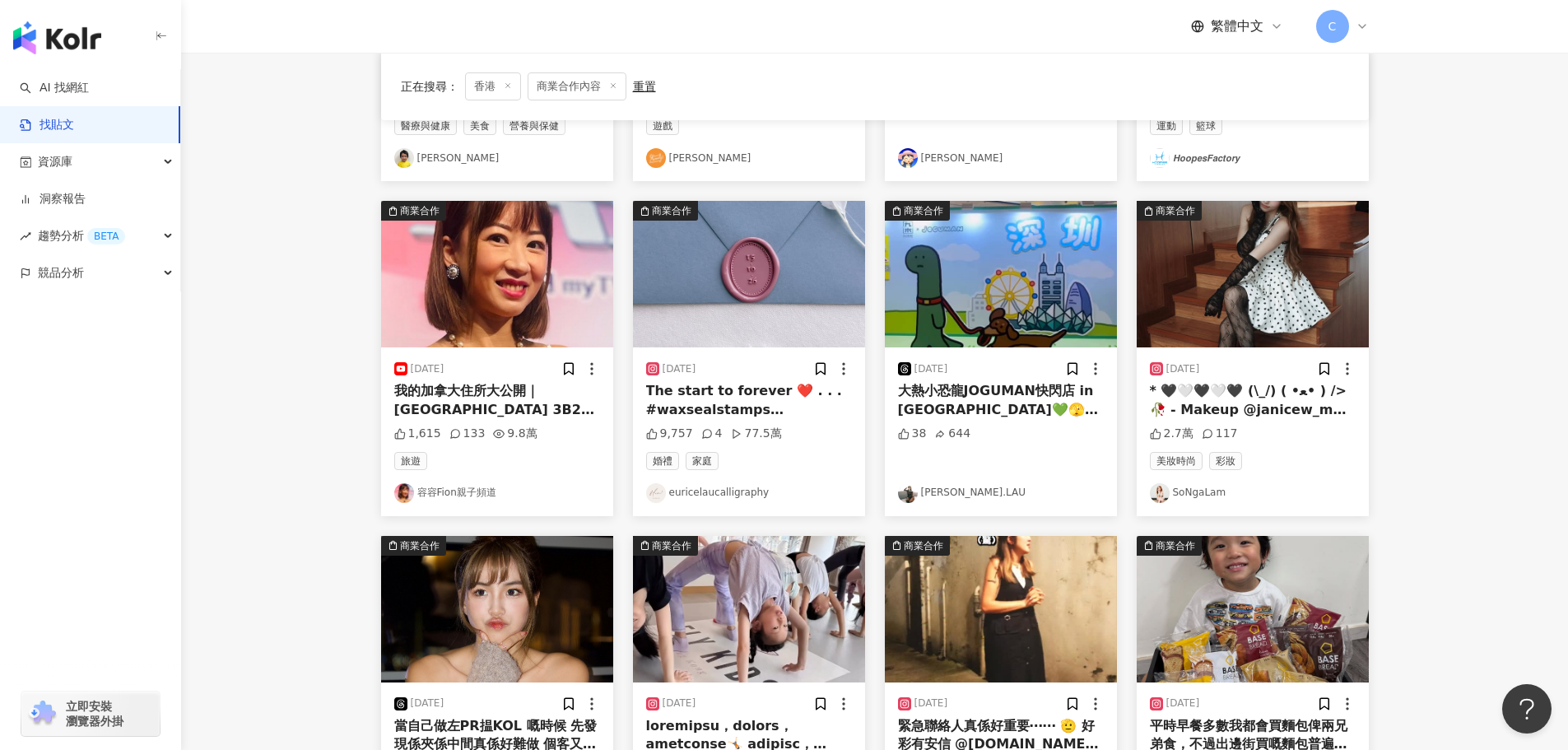
click at [459, 238] on img "button" at bounding box center [498, 273] width 232 height 146
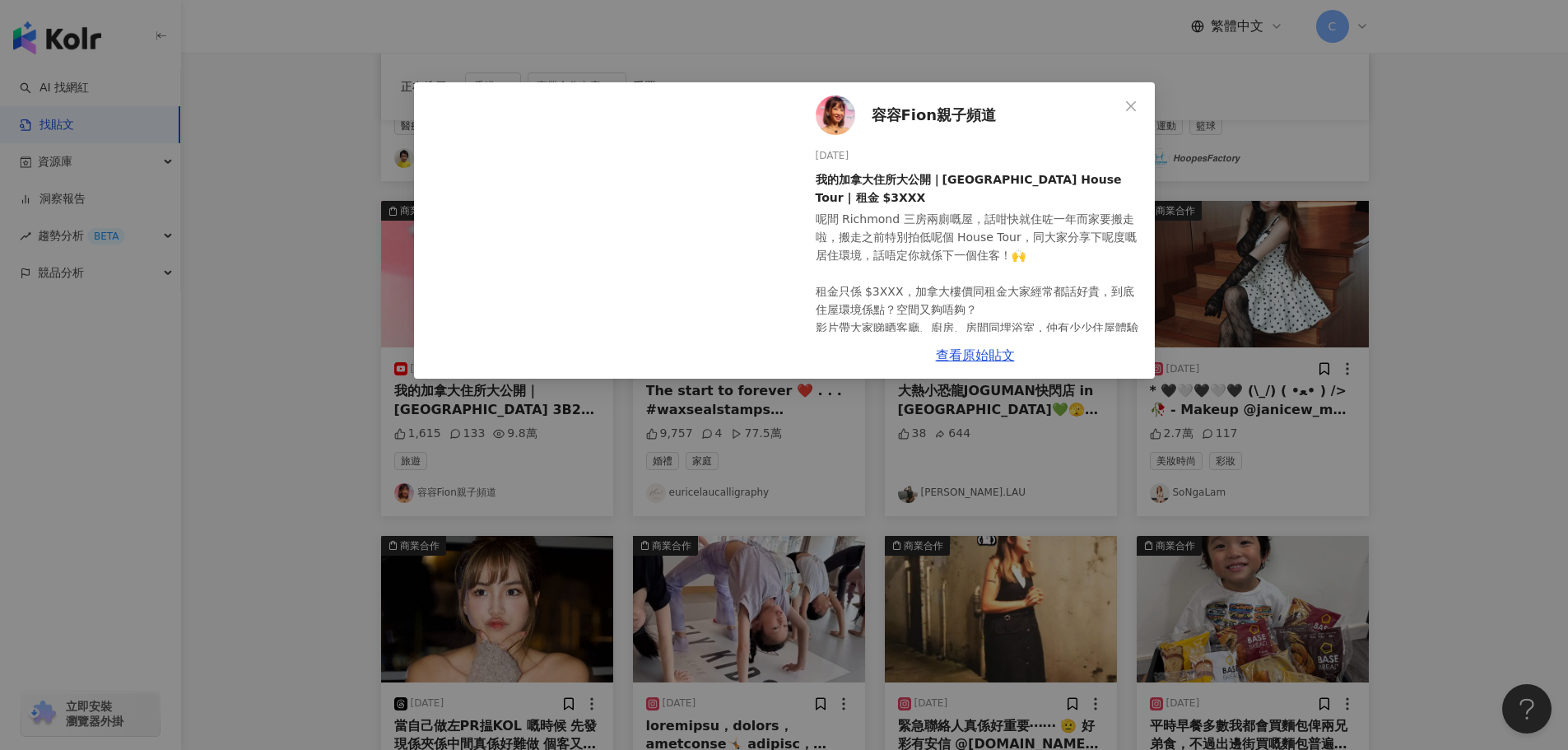
click at [345, 170] on div "容容Fion親子頻道 [DATE] 我的加拿大住所大公開｜[GEOGRAPHIC_DATA] 3B2B House Tour | 租金 $3XXX 呢間 Ri…" at bounding box center [784, 375] width 1568 height 750
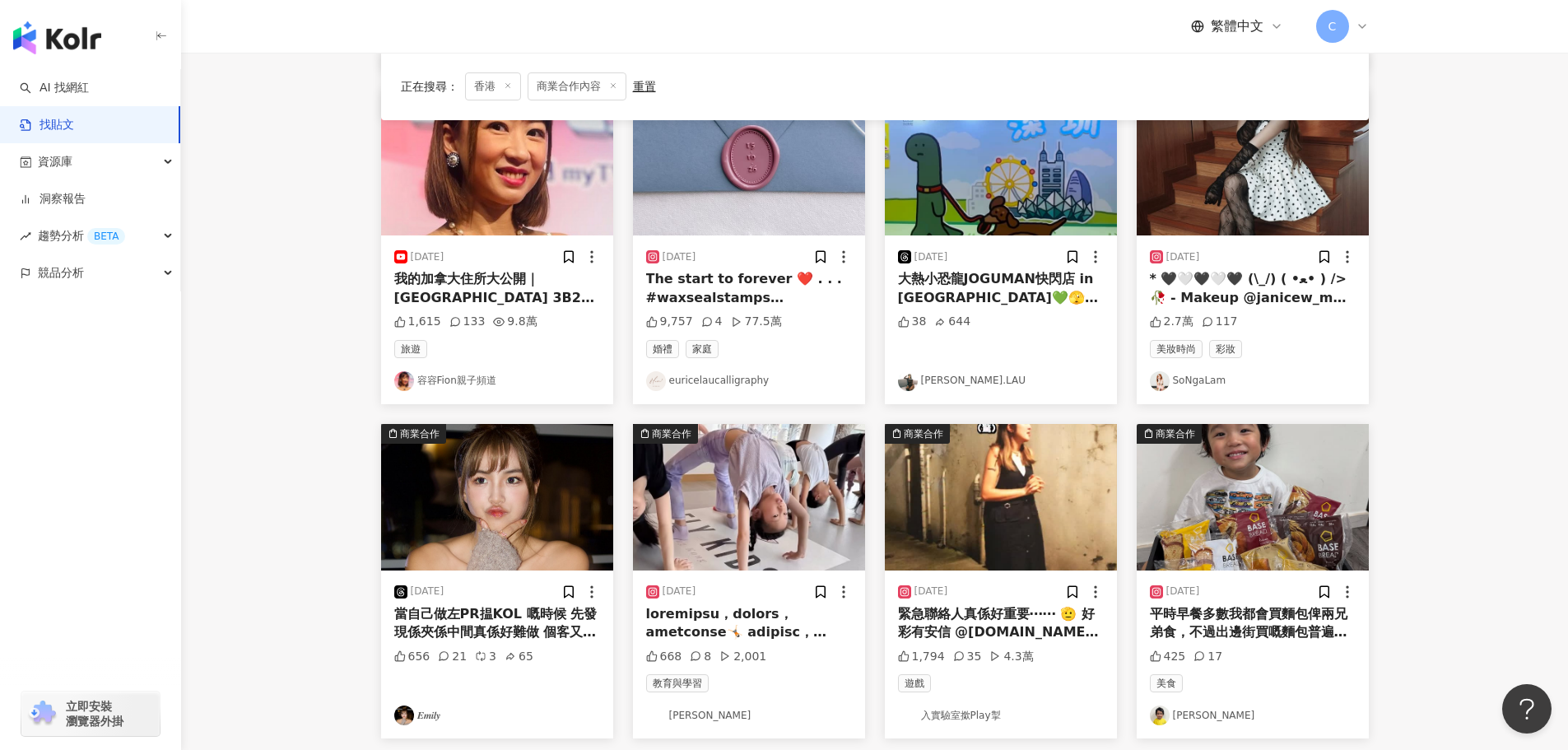
scroll to position [494, 0]
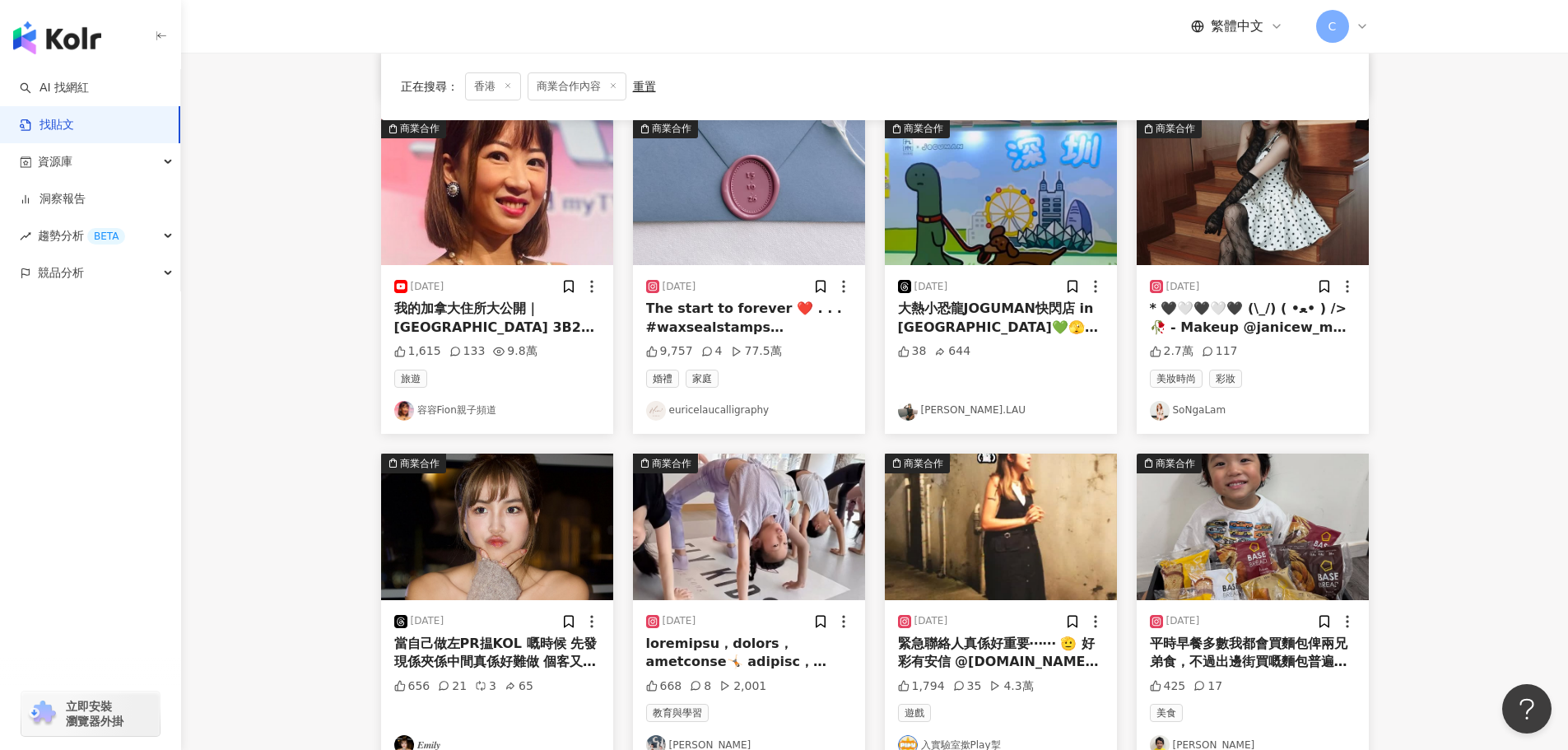
click at [1024, 170] on img "button" at bounding box center [1001, 192] width 232 height 146
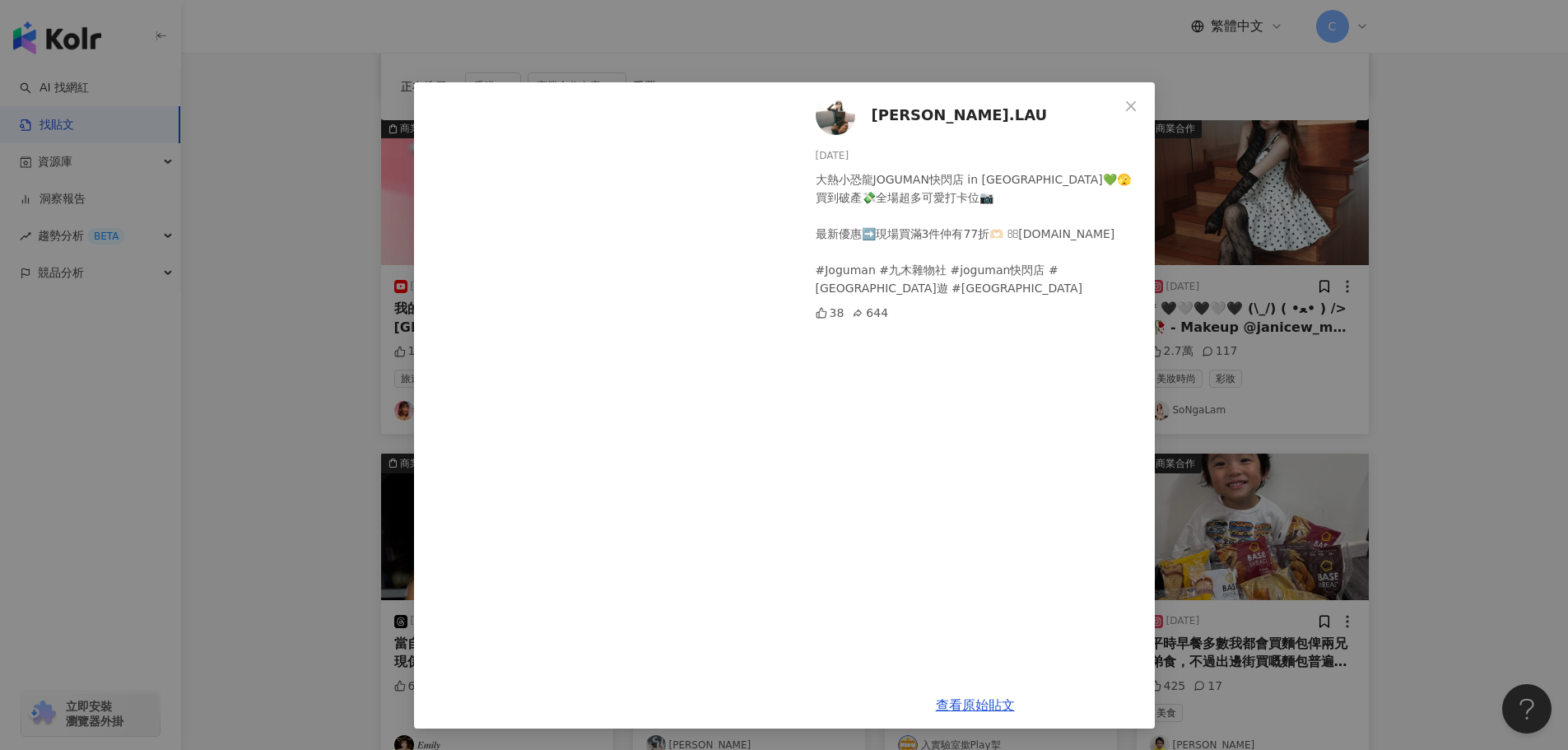
click at [308, 135] on div "[PERSON_NAME].LAU [DATE] 大熱小恐龍JOGUMAN快閃店 in [GEOGRAPHIC_DATA]💚🫣買到破產💸全場超多可愛打卡位📷 …" at bounding box center [784, 375] width 1568 height 750
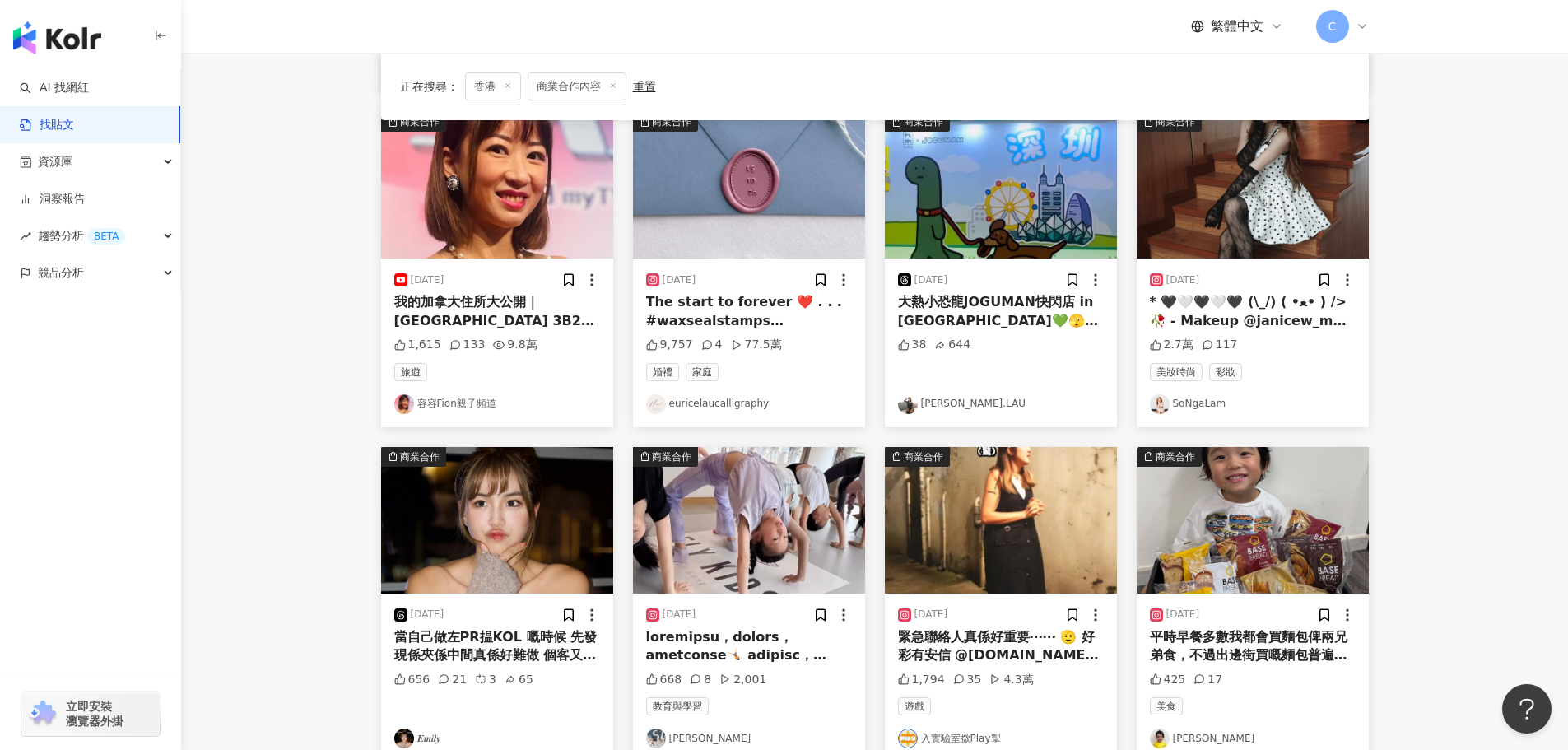
scroll to position [658, 0]
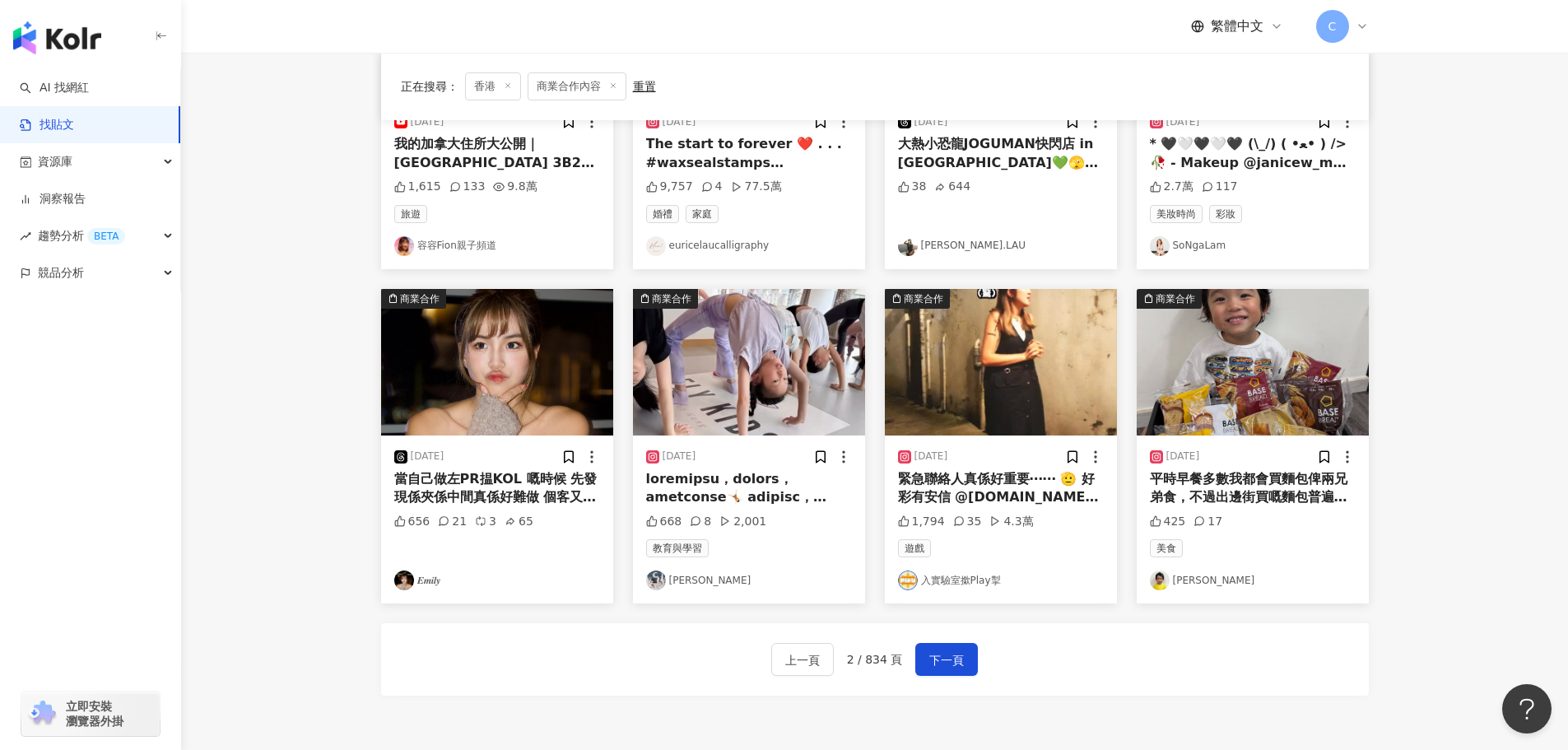
click at [489, 359] on img "button" at bounding box center [498, 361] width 232 height 146
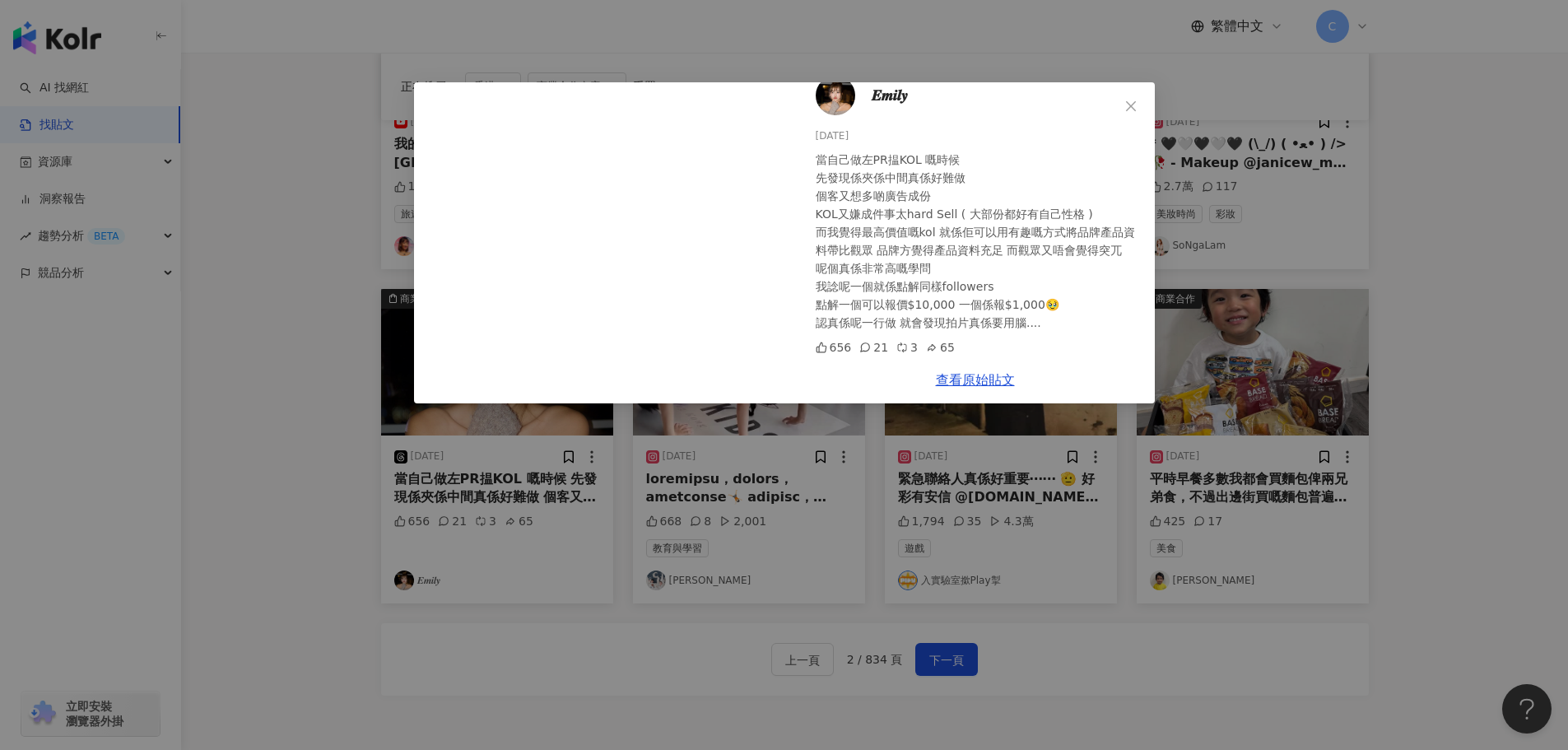
scroll to position [38, 0]
click at [334, 295] on div "𝑬𝒎𝒊𝒍𝒚 [DATE] 當自己做左PR揾KOL 嘅時候 先發現係夾係中間真係好難做 個客又想多啲廣告成份 KOL又嫌成件事太hard Sell ( 大部份都…" at bounding box center [784, 375] width 1568 height 750
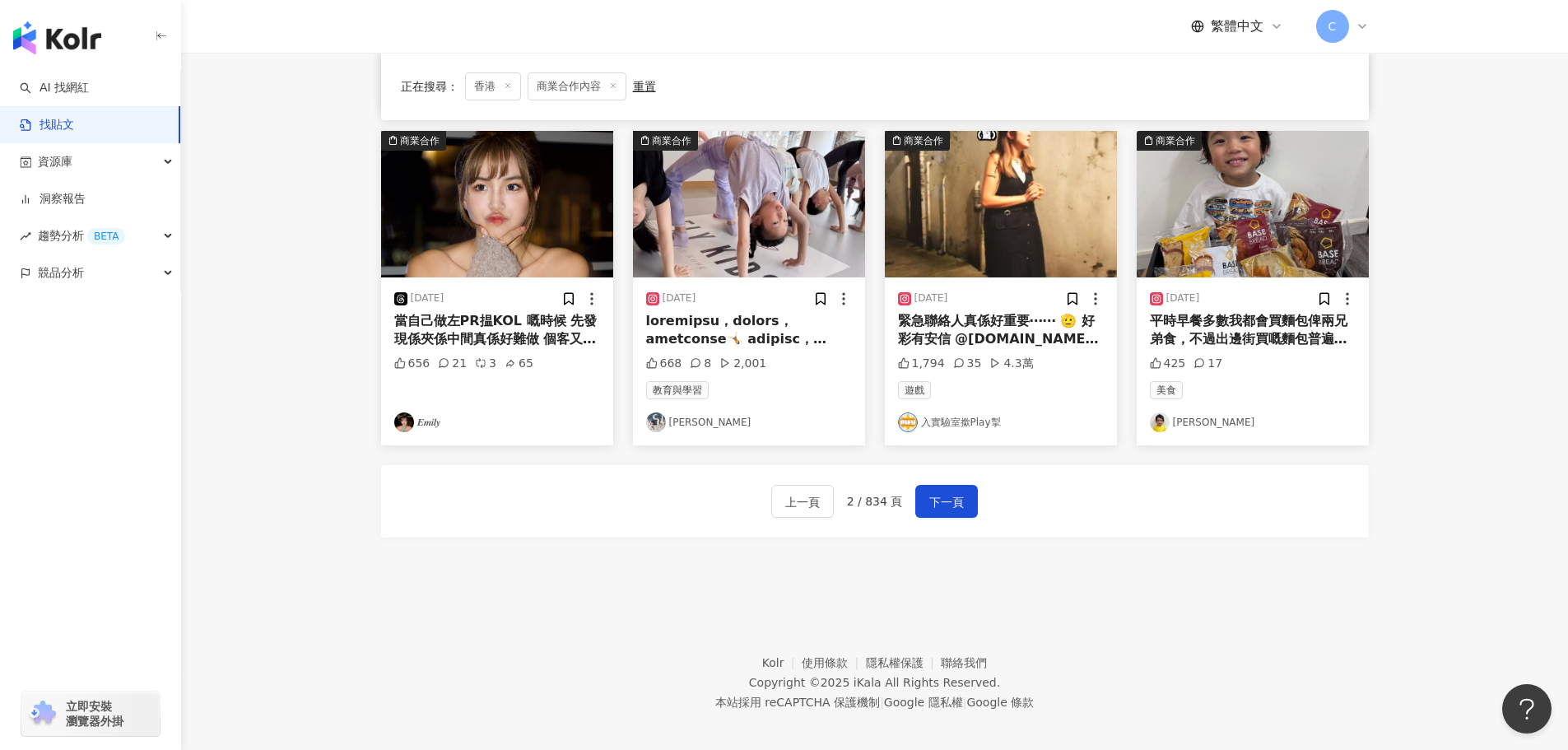
scroll to position [824, 0]
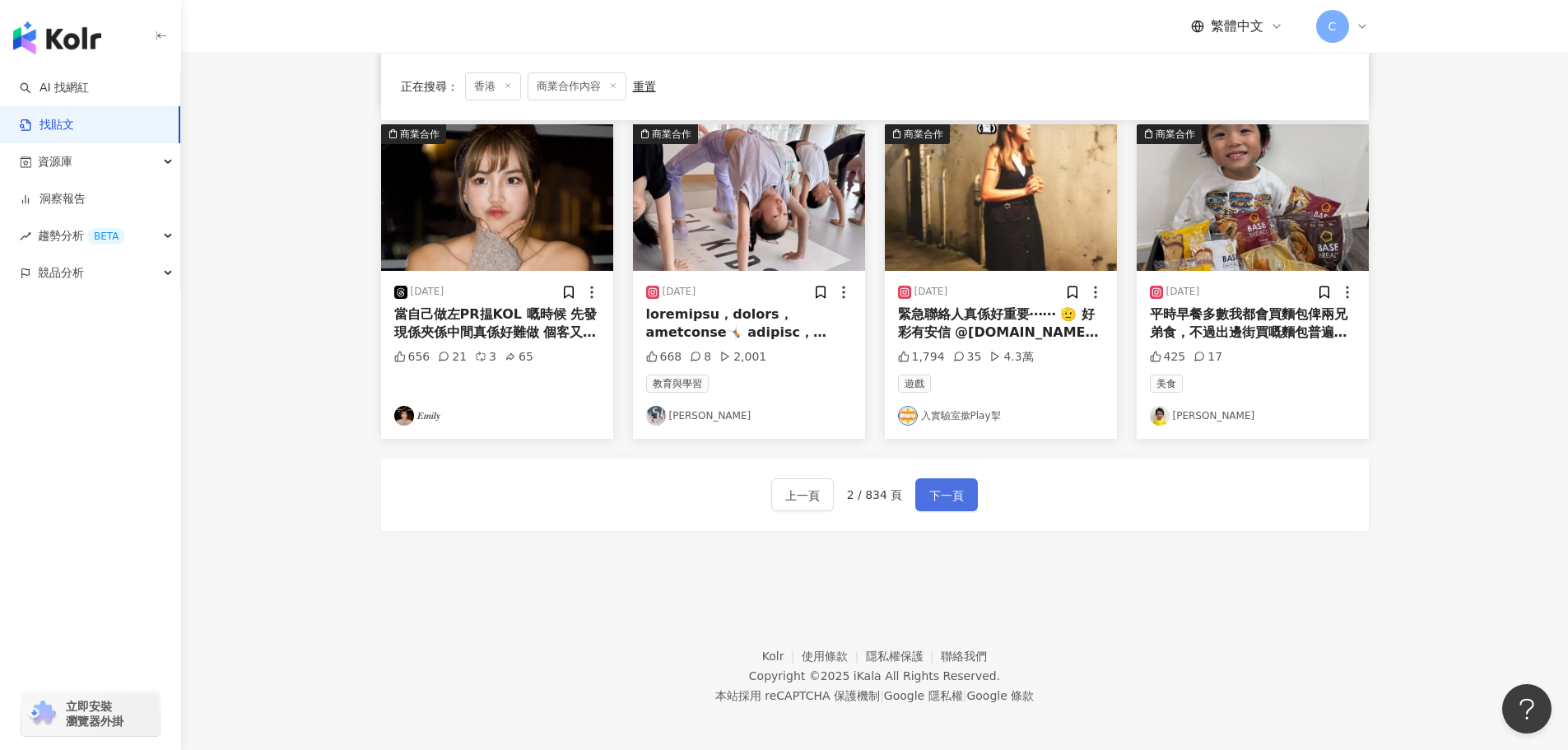
click at [949, 493] on span "下一頁" at bounding box center [947, 496] width 35 height 20
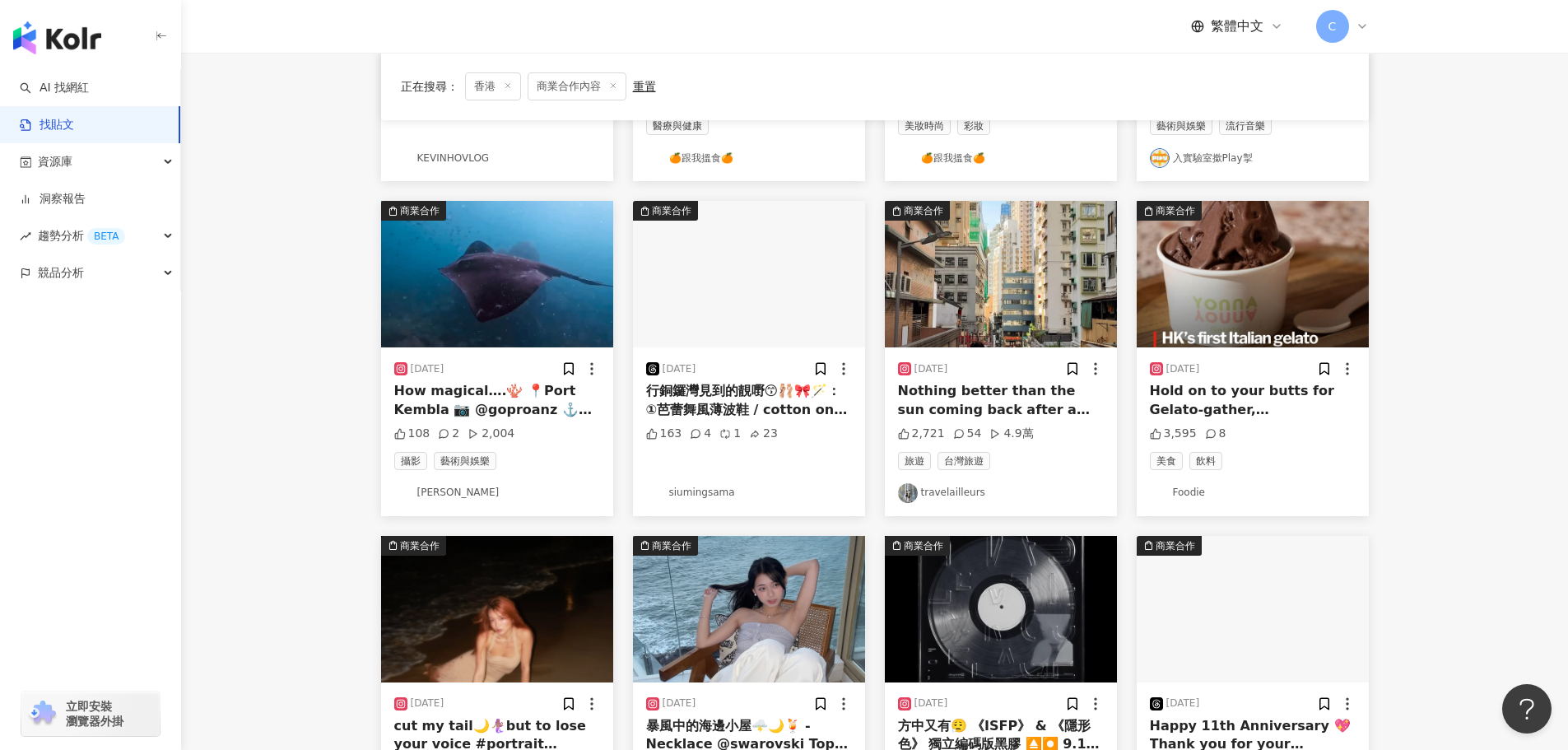
scroll to position [741, 0]
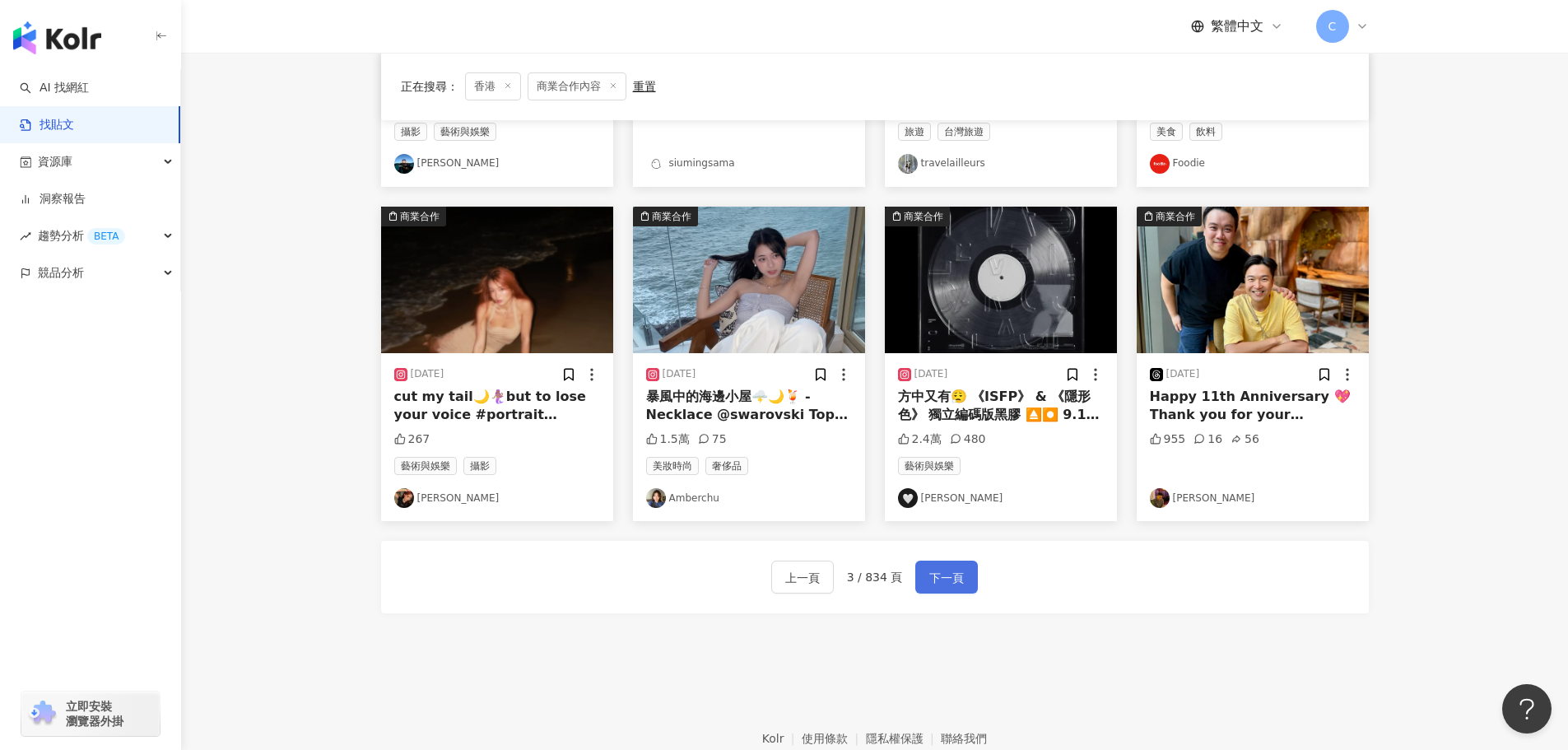
click at [955, 578] on span "下一頁" at bounding box center [947, 578] width 35 height 20
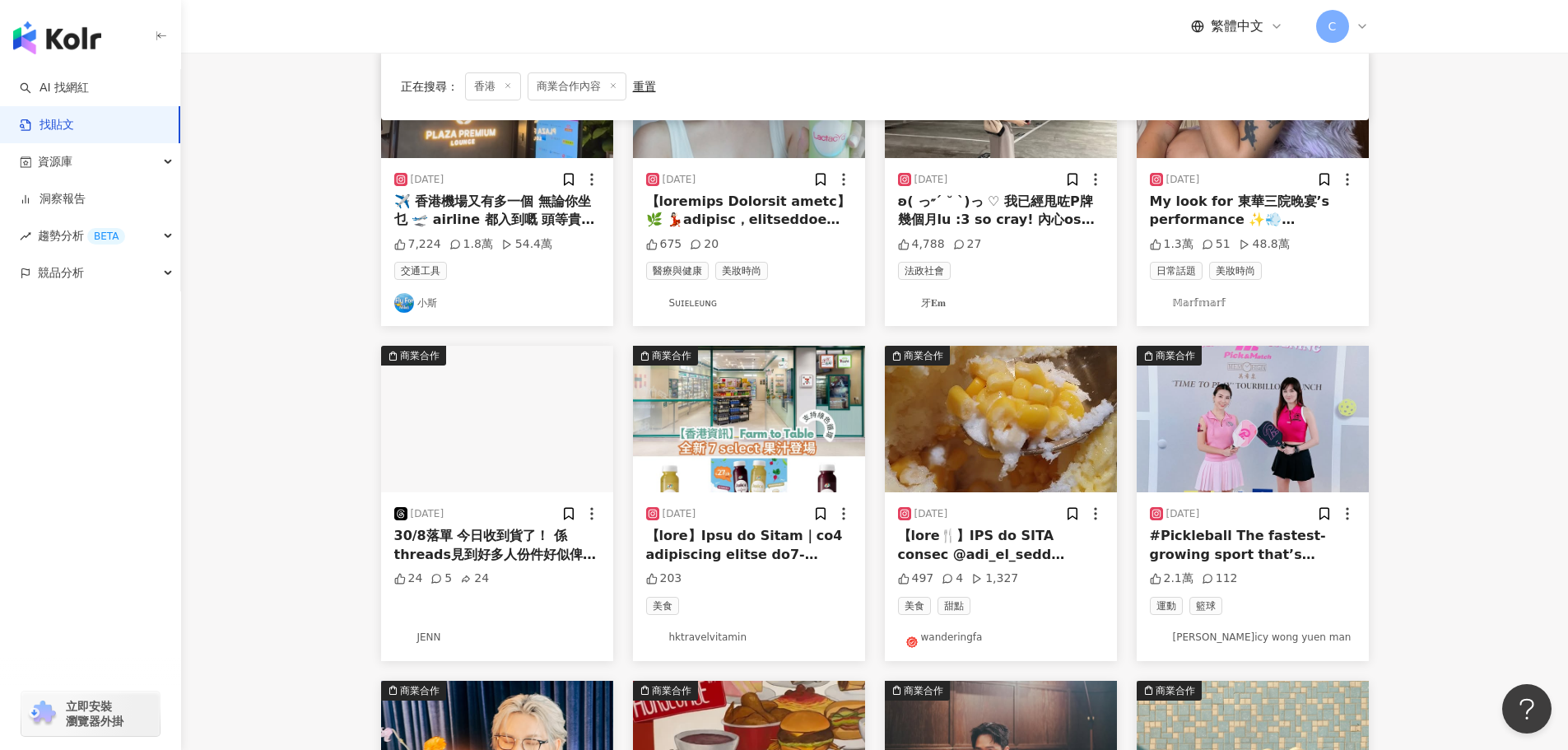
scroll to position [0, 0]
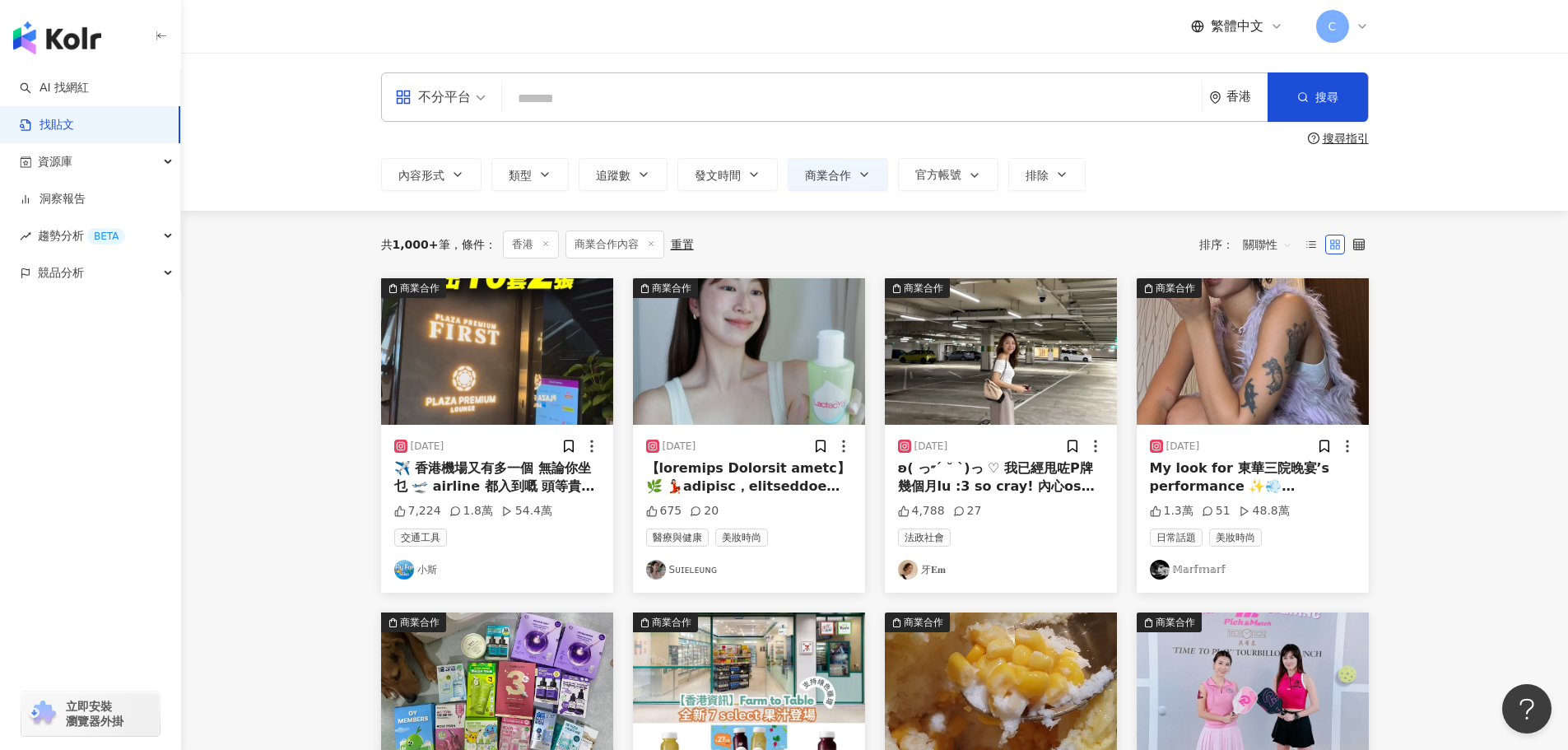
click at [797, 374] on img "button" at bounding box center [749, 350] width 232 height 146
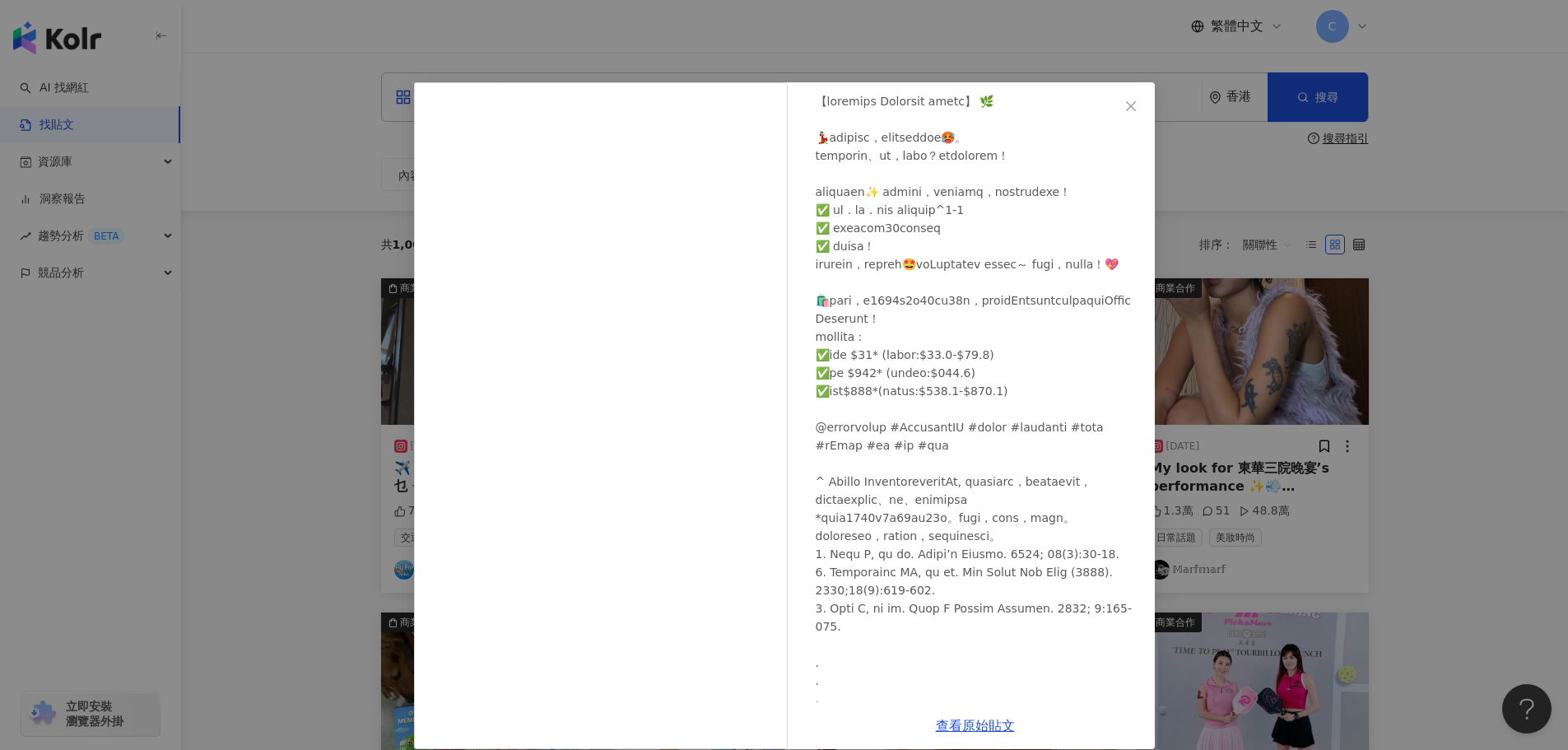
scroll to position [164, 0]
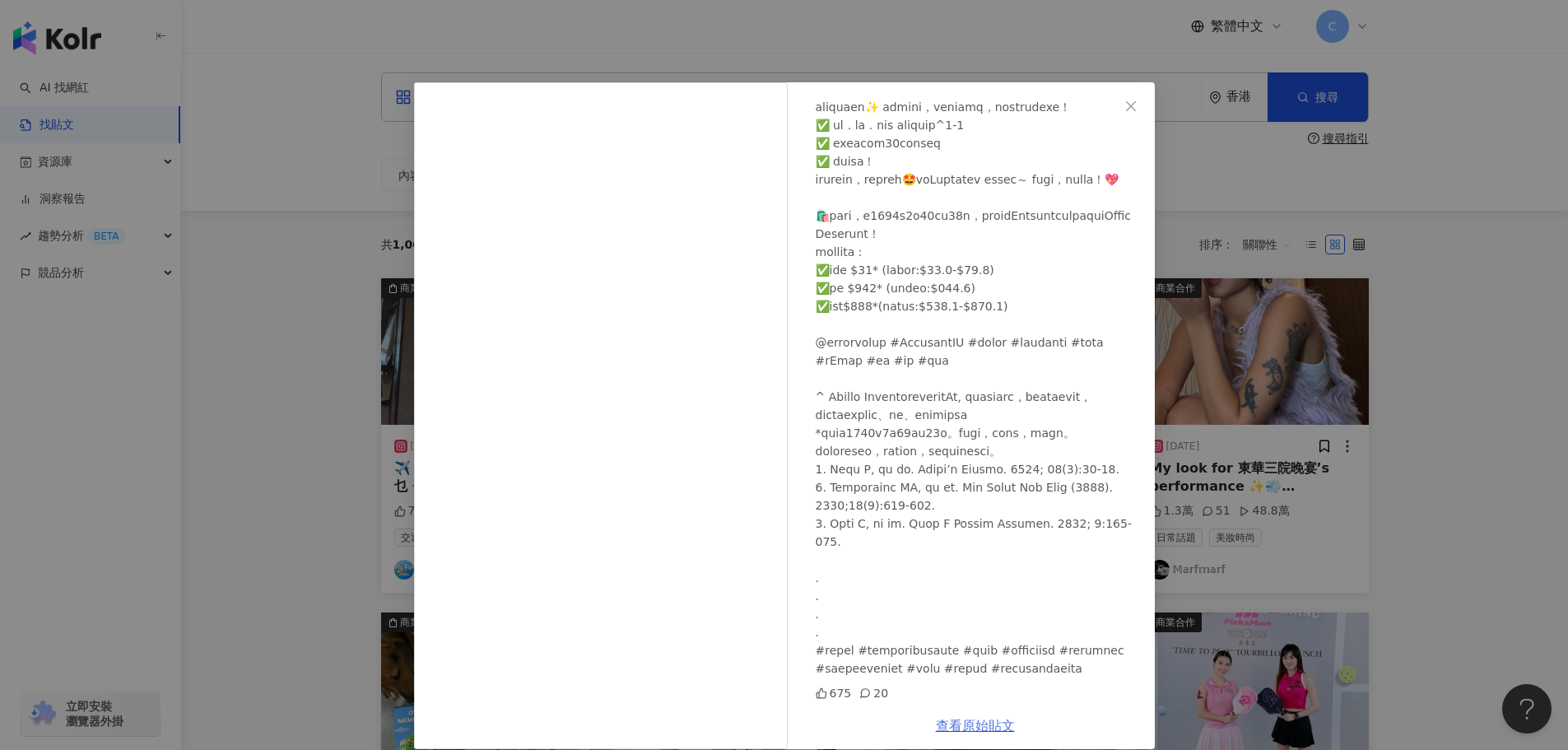
click at [966, 721] on link "查看原始貼文" at bounding box center [975, 725] width 79 height 15
click at [271, 102] on div "Sᴜɪᴇʟᴇᴜɴɢ [DATE] 675 20 查看原始貼文" at bounding box center [784, 375] width 1568 height 750
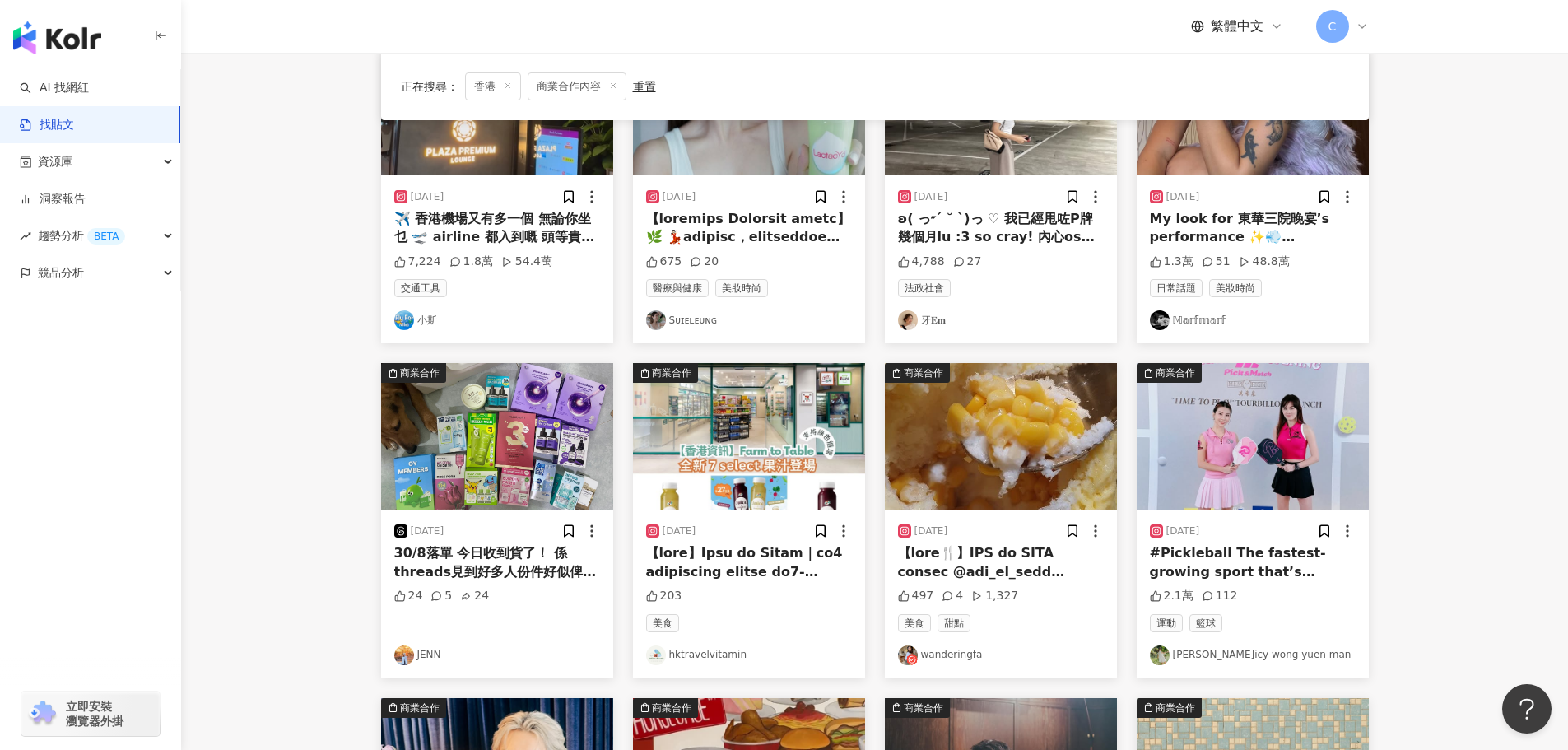
scroll to position [330, 0]
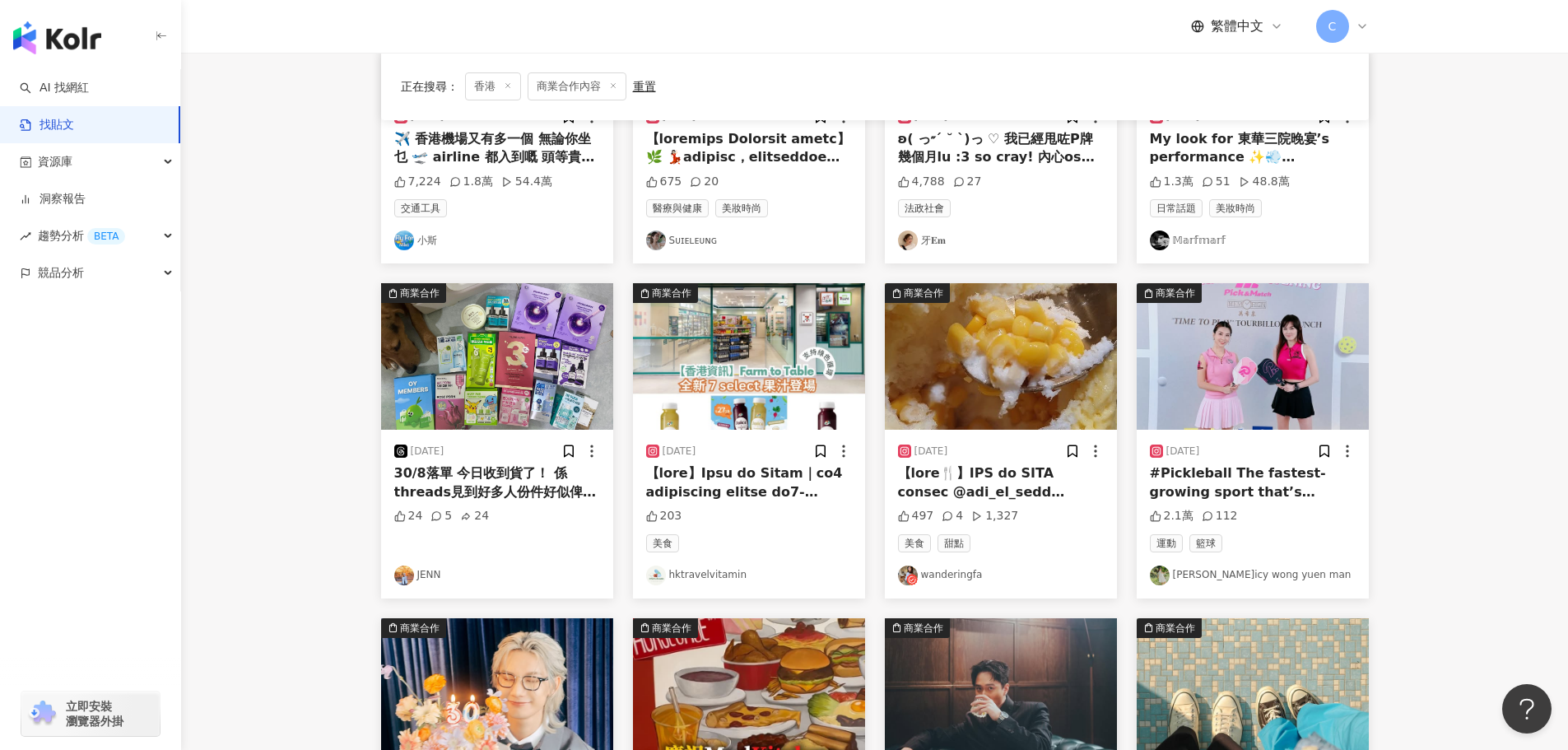
click at [438, 280] on div "商業合作 [DATE] ✈️ 香港機場又有多一個 無論你坐乜 🛫 airline 都入到嘅 頭等貴賓室！ 就係環亞喺 Gate 35 嘅 ✨ Plaza Pr…" at bounding box center [875, 440] width 1008 height 983
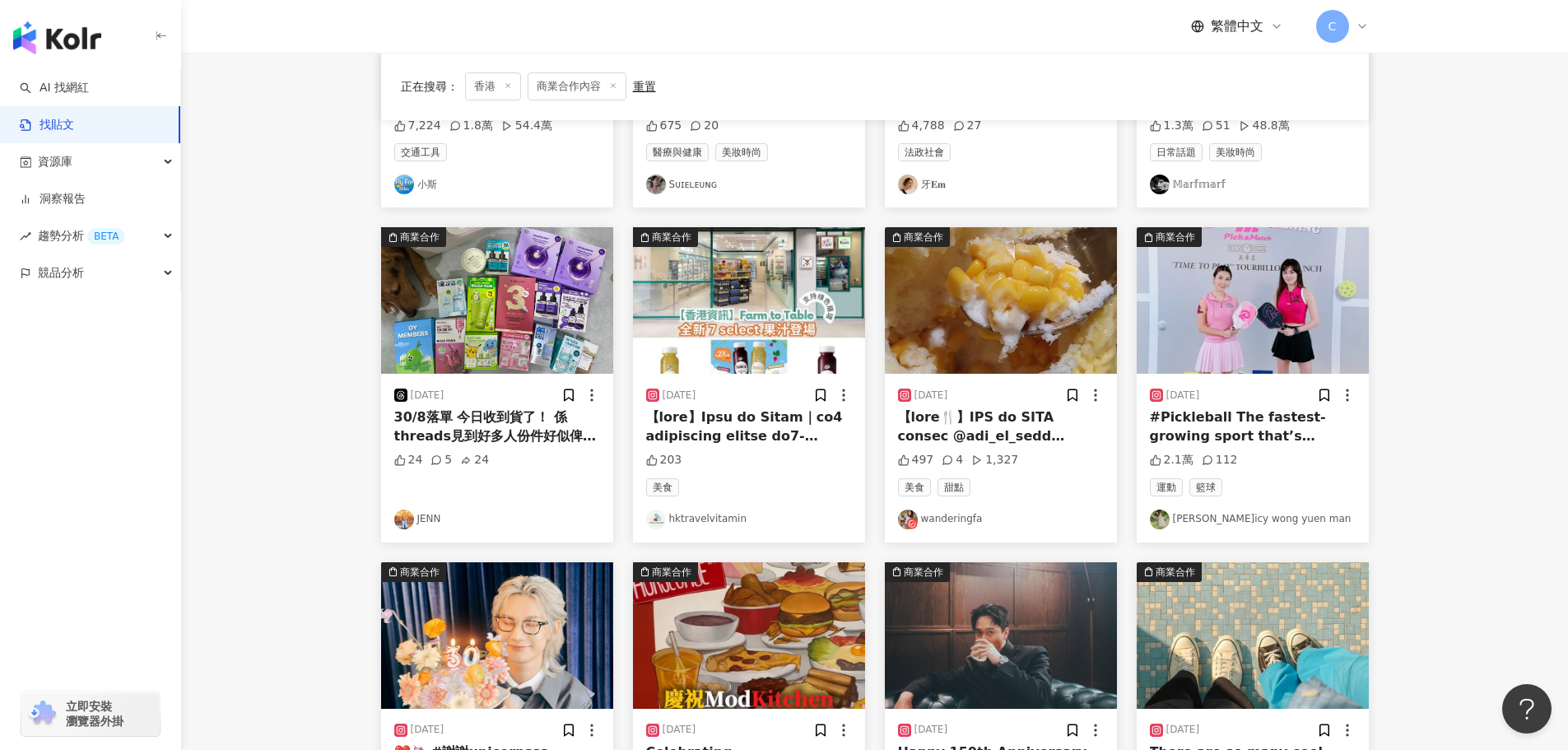
scroll to position [411, 0]
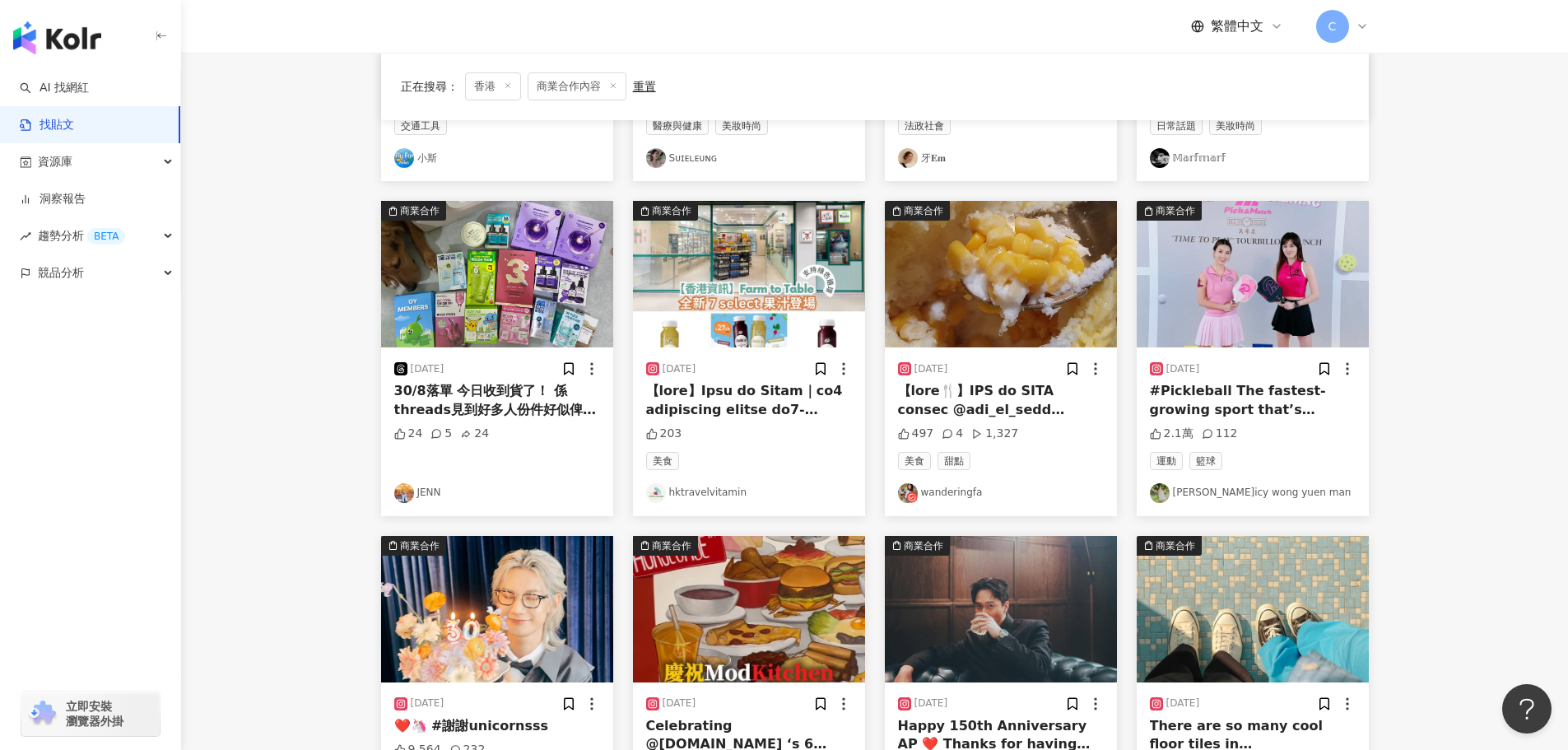
click at [501, 293] on img "button" at bounding box center [498, 273] width 232 height 146
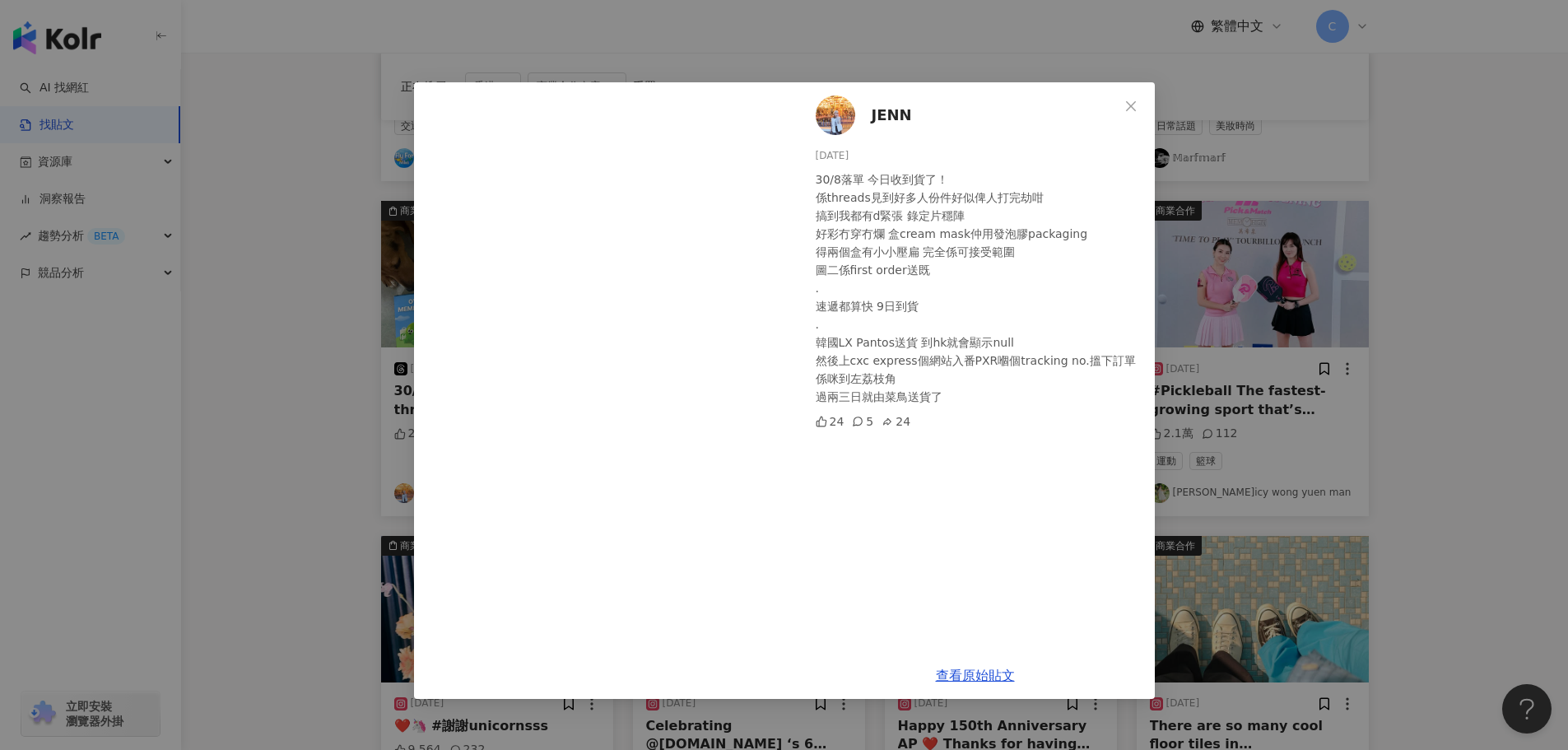
click at [321, 264] on div "JENN [DATE] 30/8落單 今日收到貨了！ 係threads見到好多人份件好似俾人打完劫咁￼ 搞到我都有d緊張 錄定片穩陣 好彩冇穿冇爛 ￼￼￼盒c…" at bounding box center [784, 375] width 1568 height 750
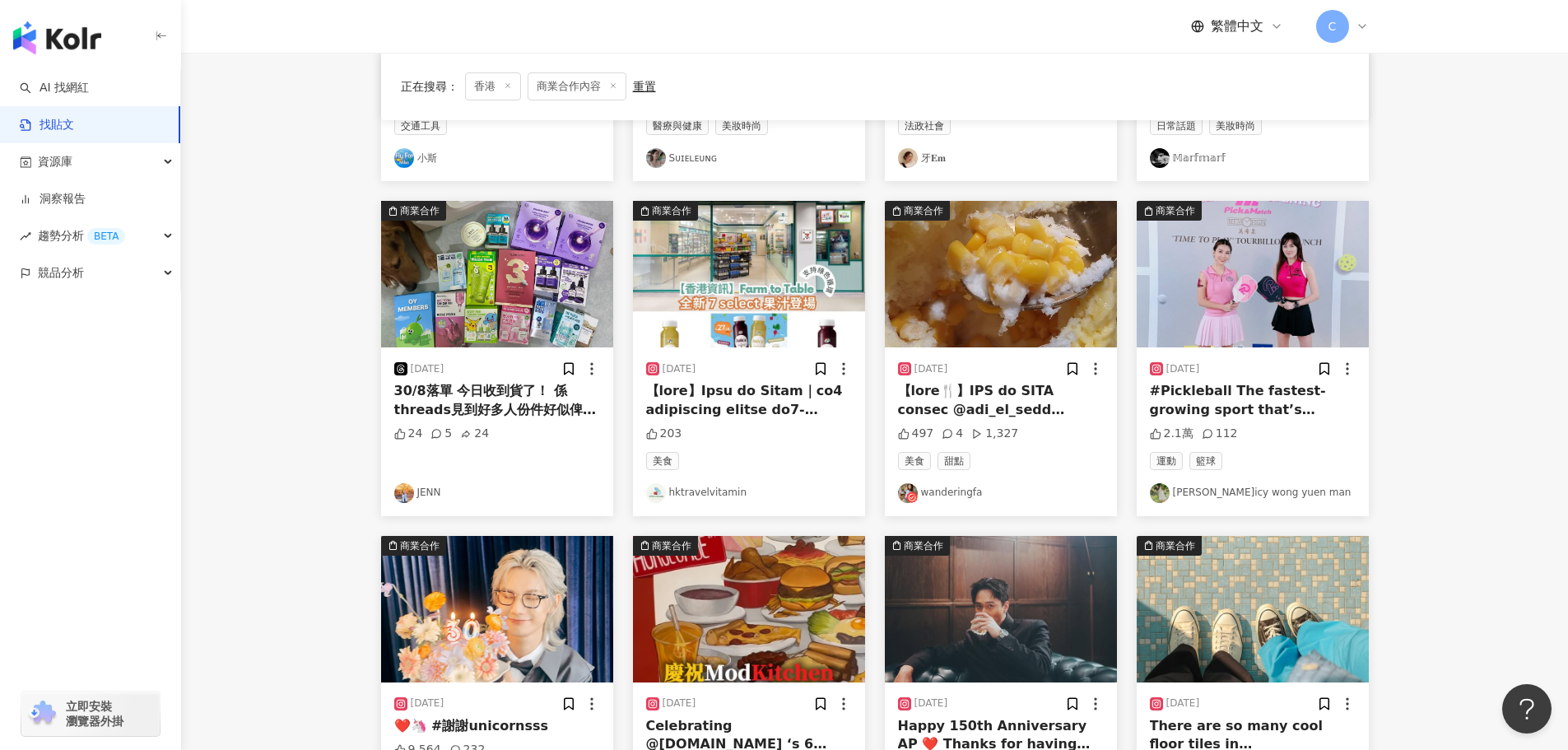
click at [983, 285] on img "button" at bounding box center [1001, 273] width 232 height 146
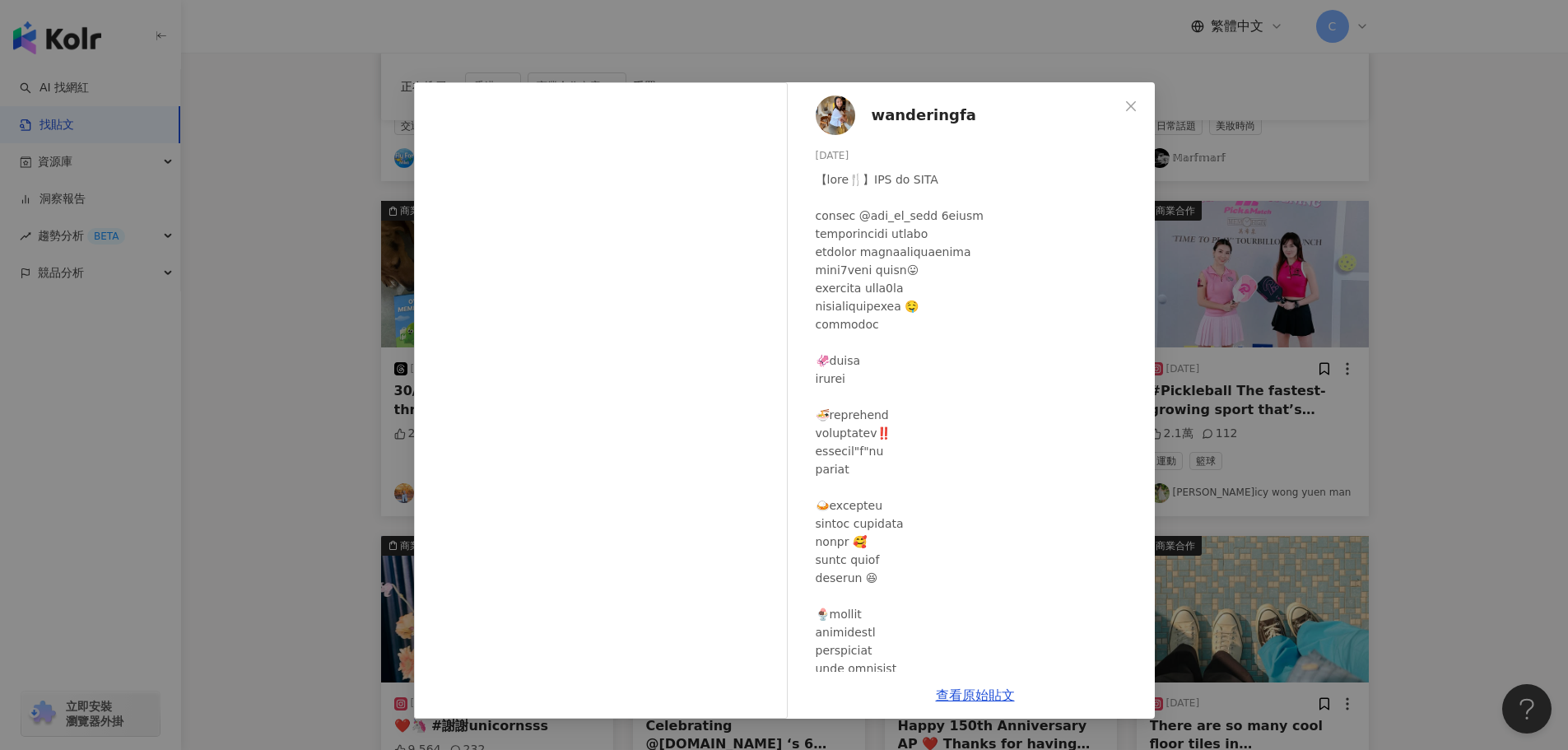
click at [360, 402] on div "wanderingfa [DATE] 497 4 1,327 查看原始貼文" at bounding box center [784, 375] width 1568 height 750
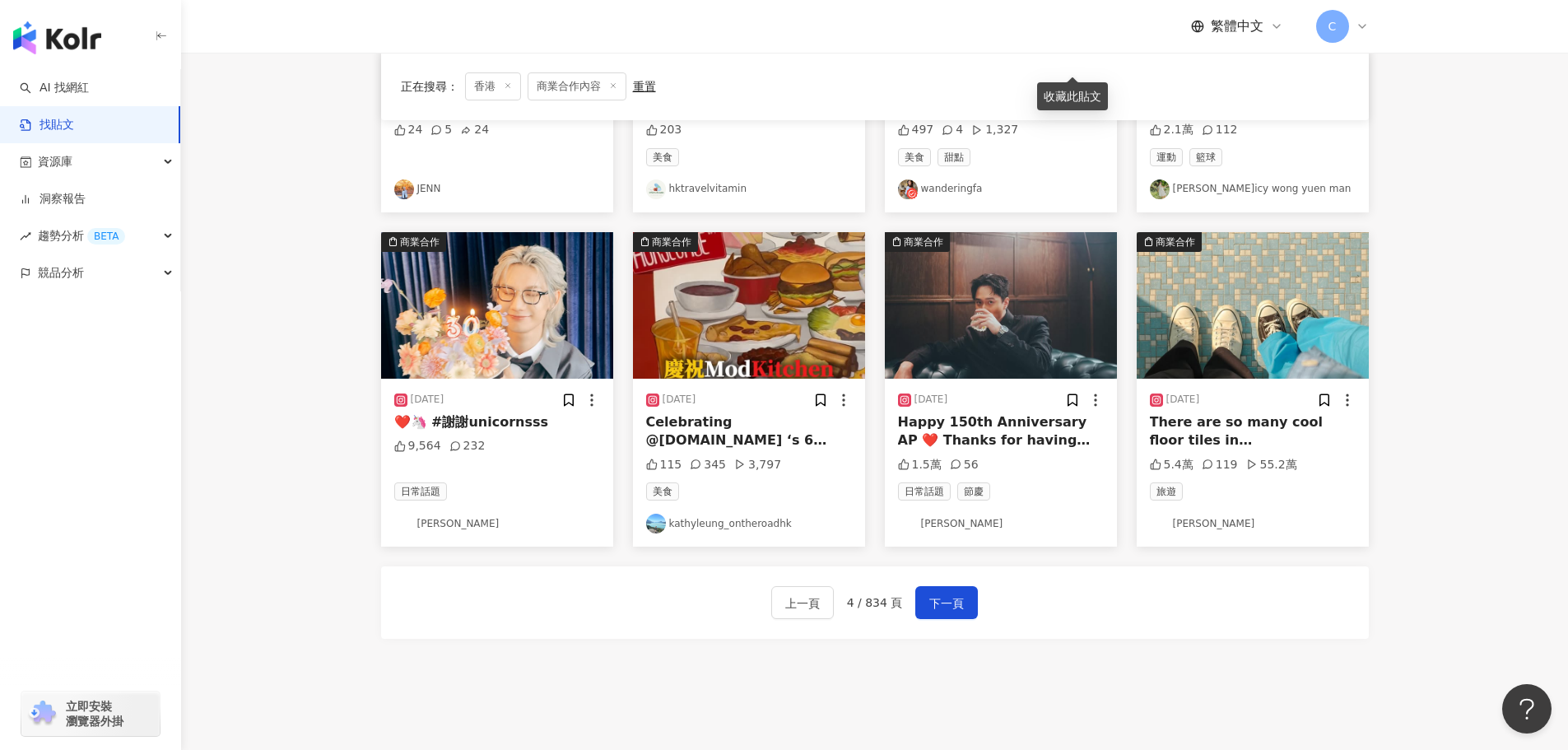
scroll to position [741, 0]
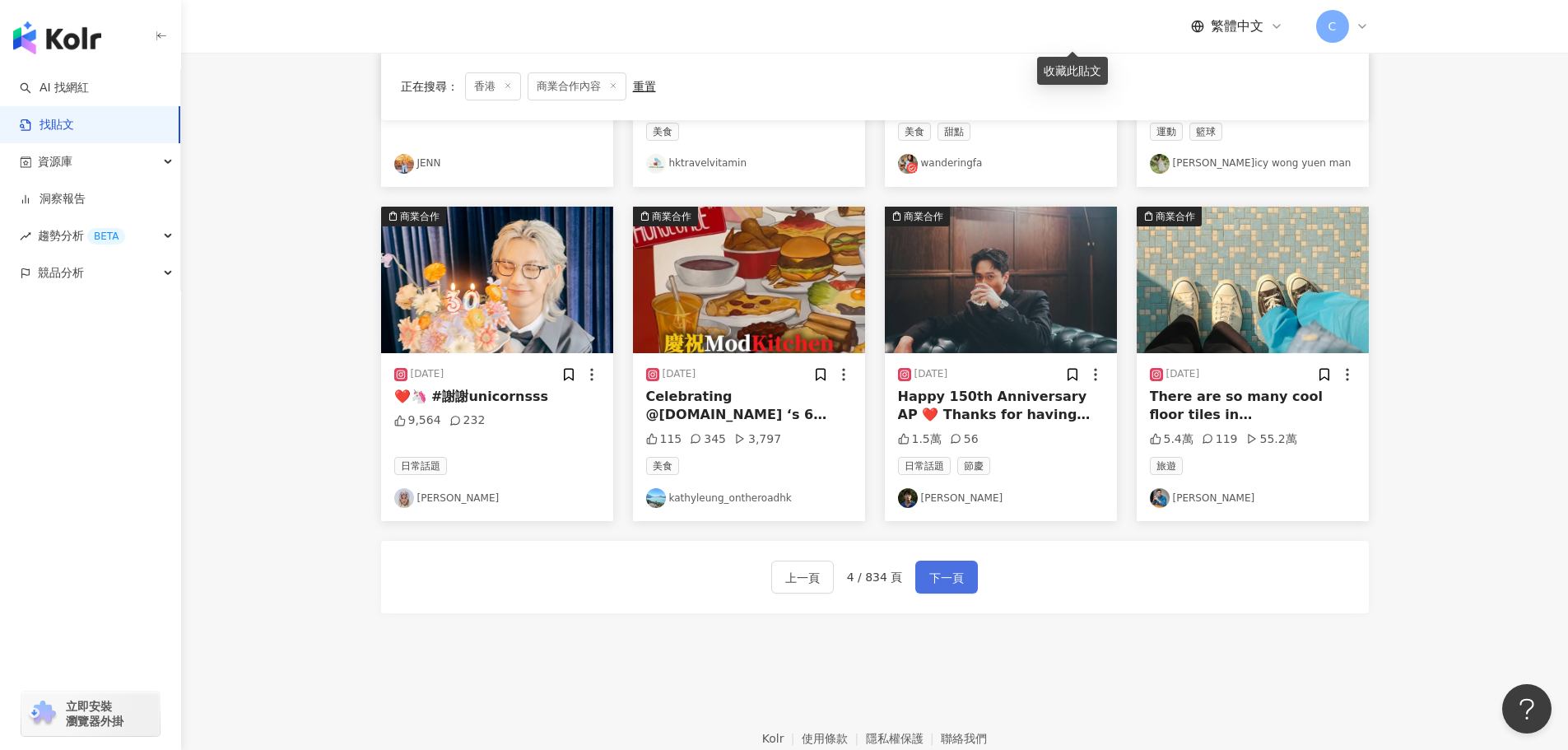
click at [953, 587] on span "下一頁" at bounding box center [947, 578] width 35 height 20
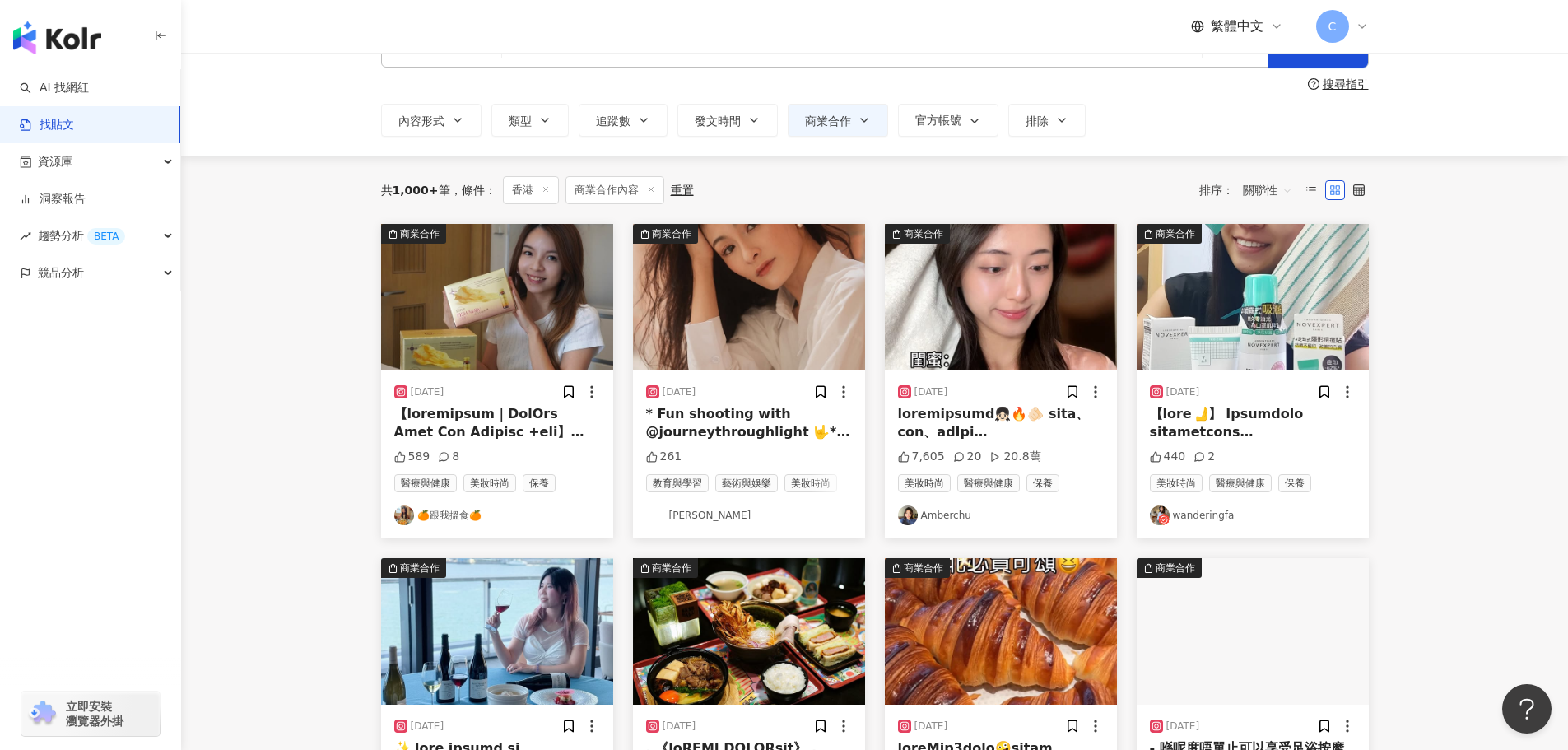
scroll to position [83, 0]
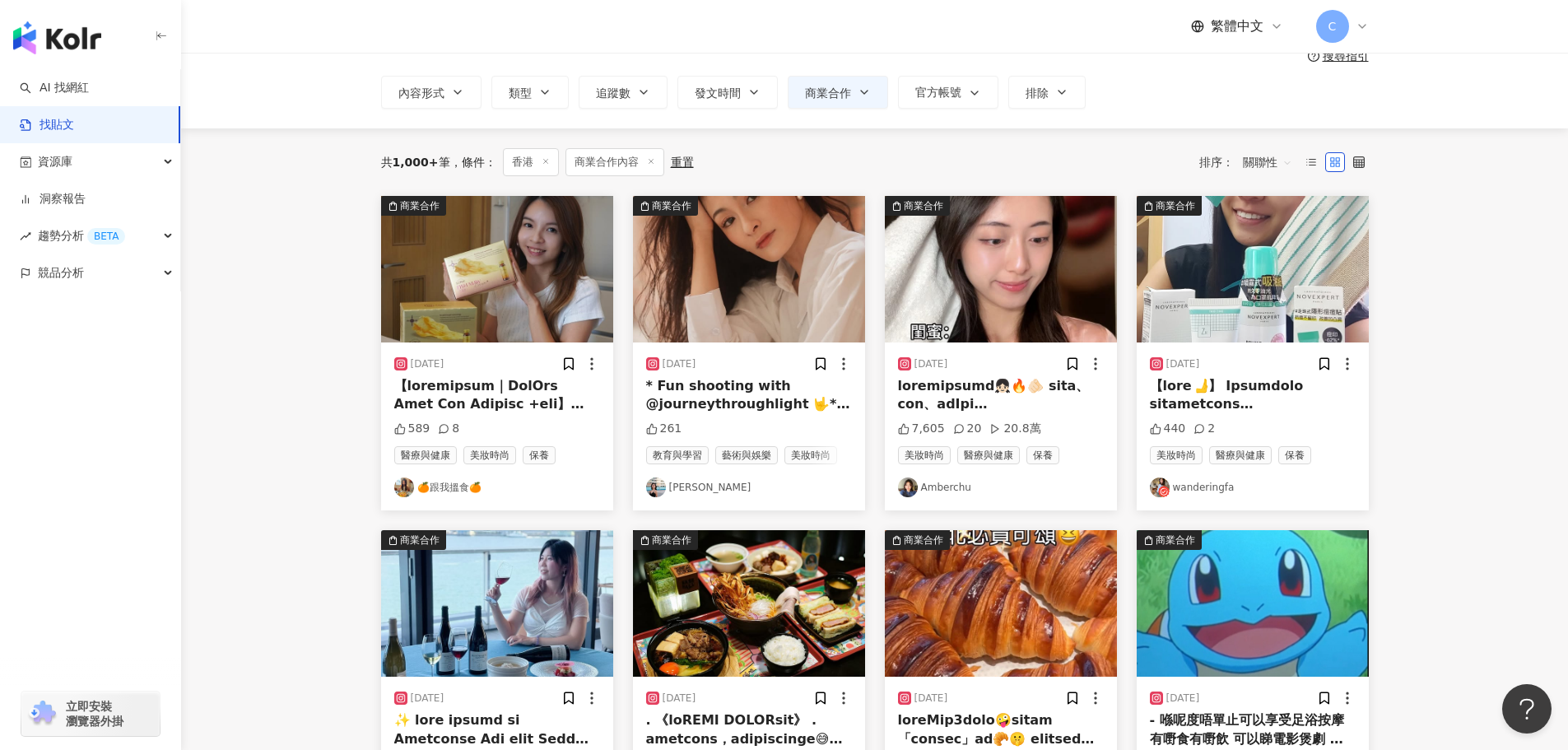
click at [1232, 329] on img "button" at bounding box center [1253, 269] width 232 height 146
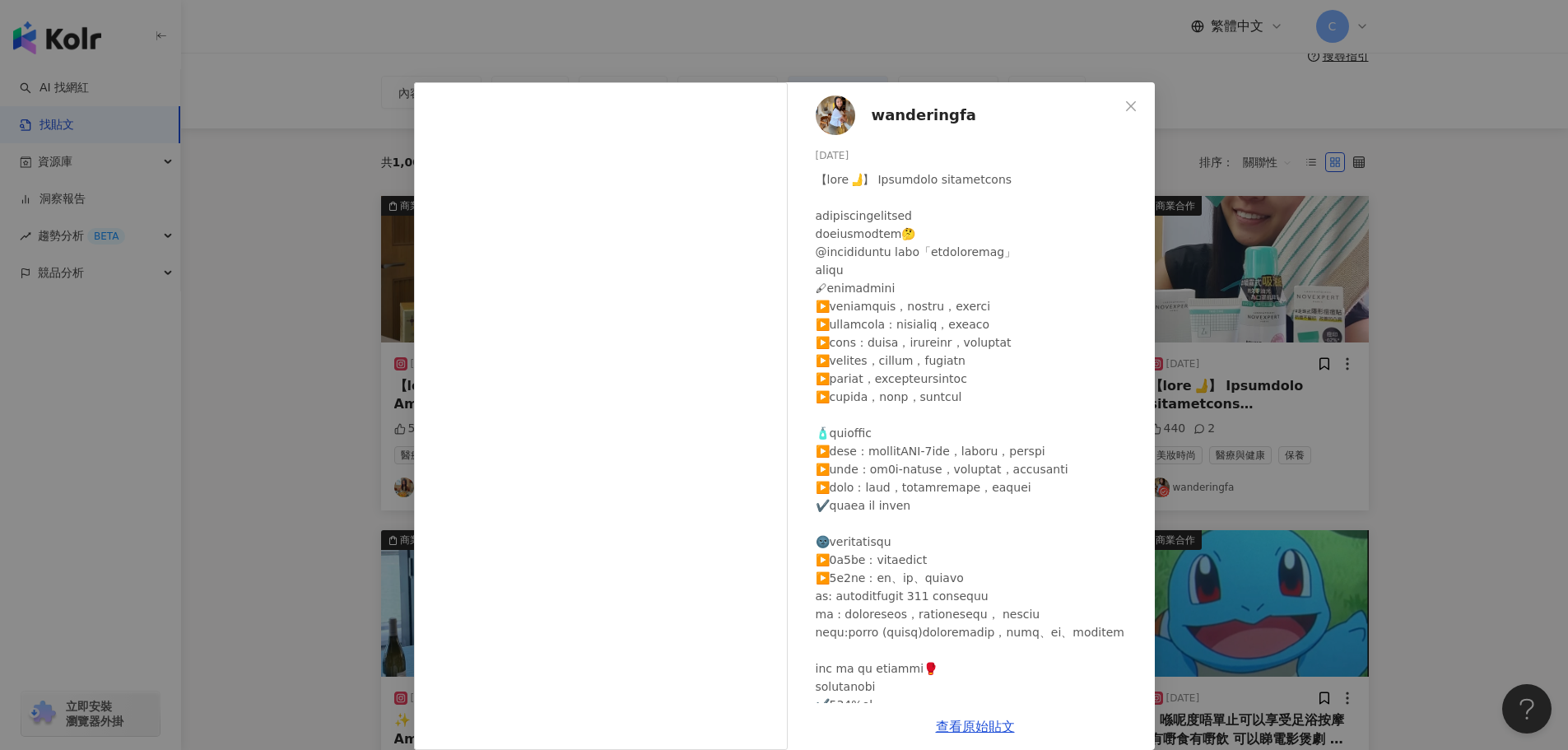
click at [318, 563] on div "wanderingfa [DATE] 440 2 查看原始貼文" at bounding box center [784, 375] width 1568 height 750
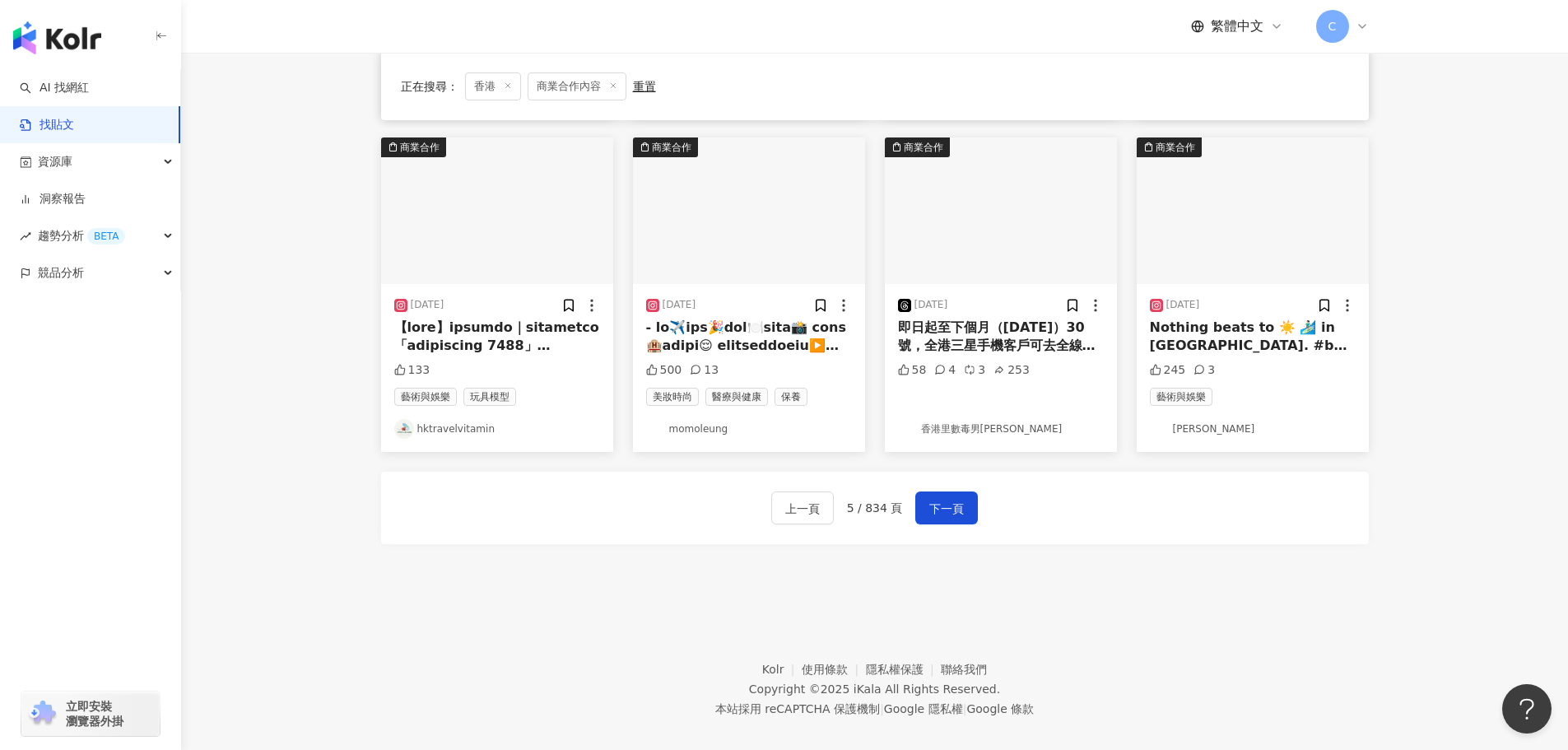
scroll to position [824, 0]
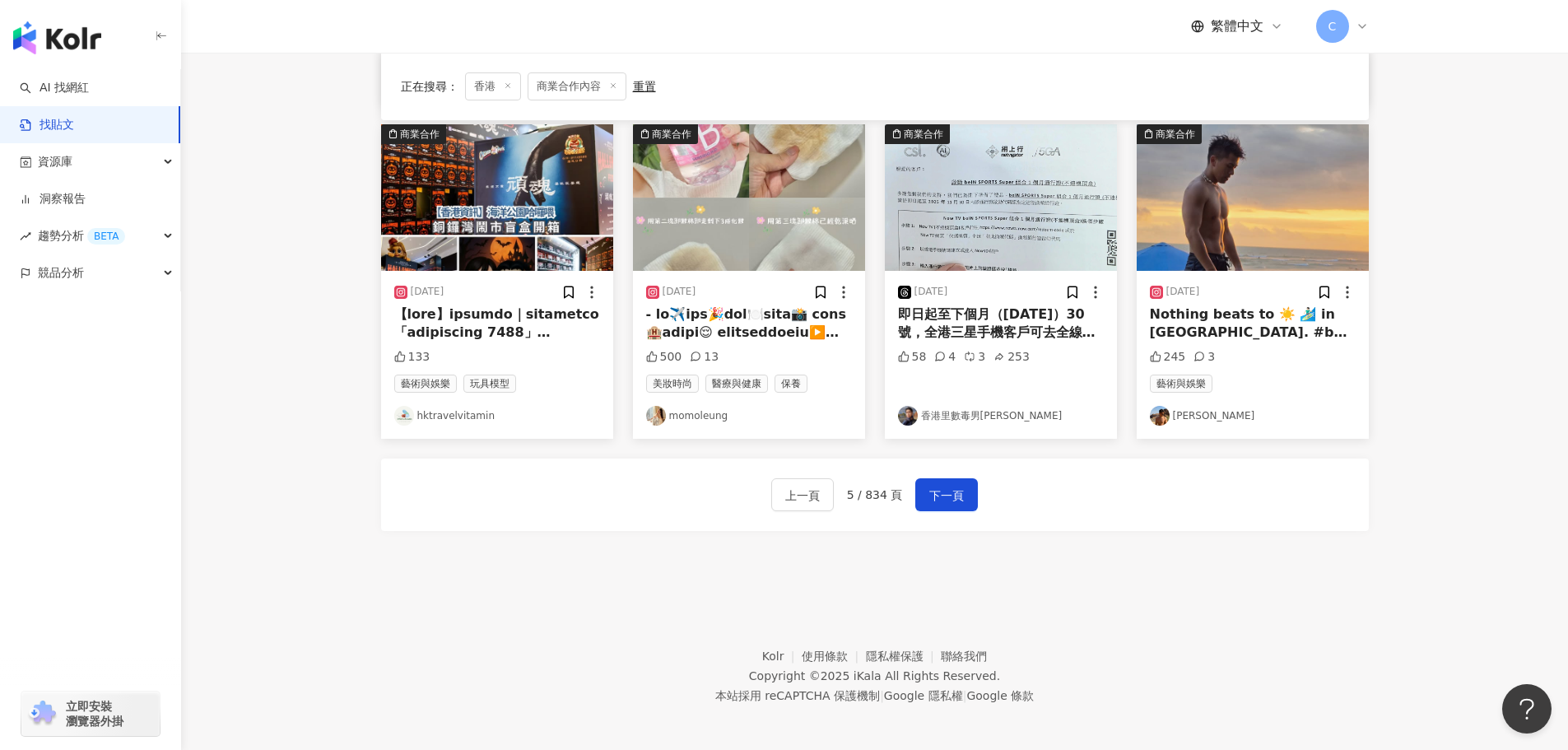
click at [705, 179] on img "button" at bounding box center [749, 197] width 232 height 146
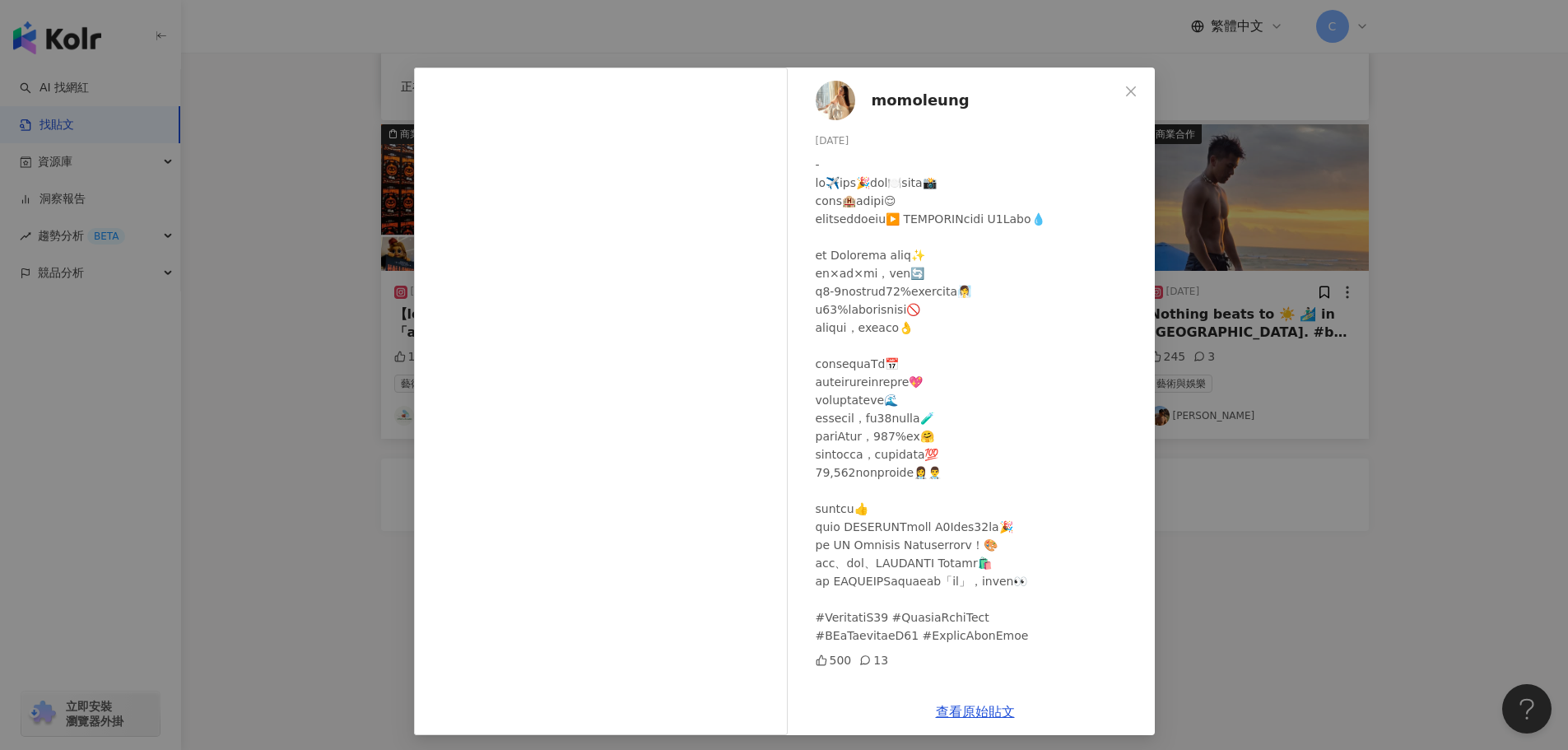
scroll to position [20, 0]
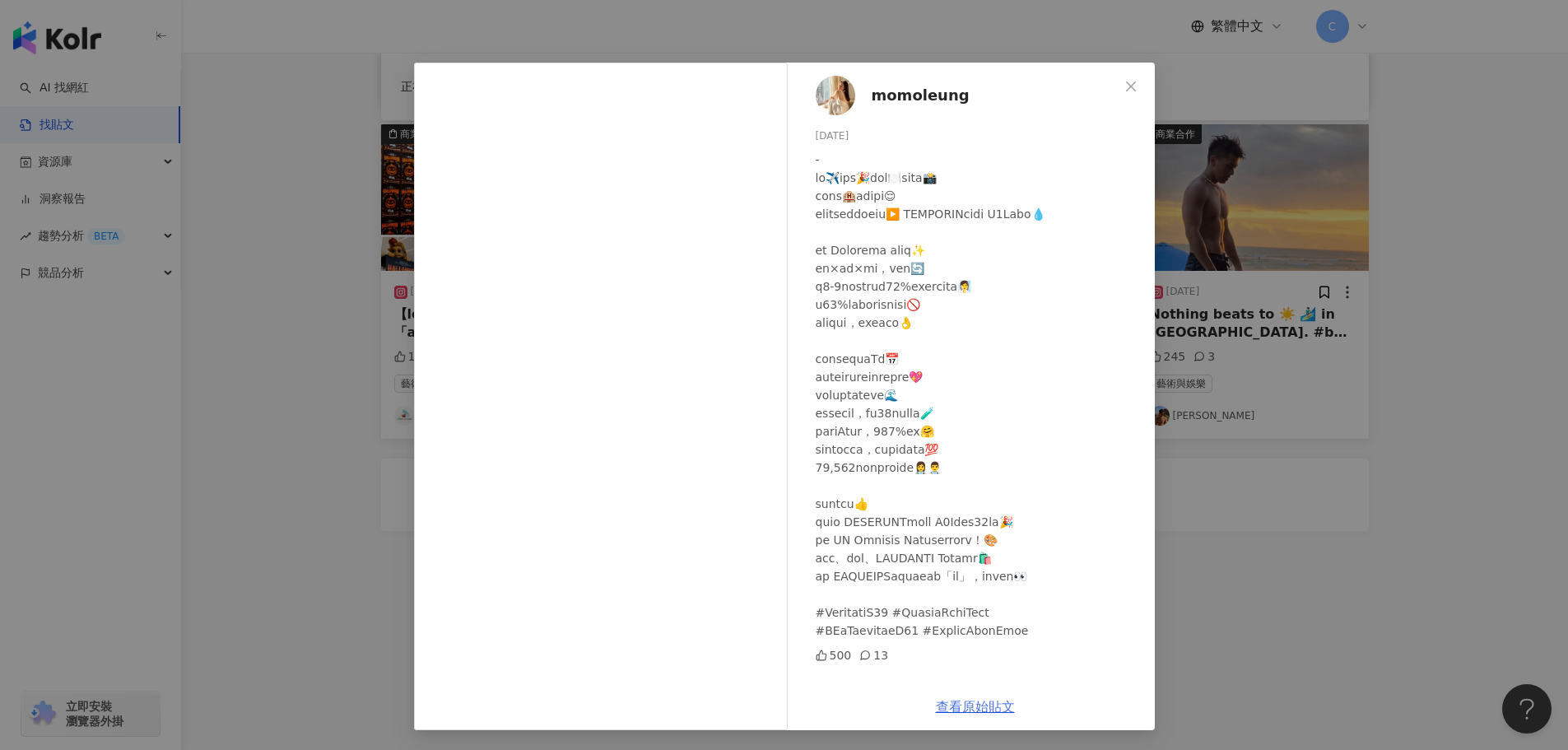
click at [950, 700] on link "查看原始貼文" at bounding box center [975, 706] width 79 height 15
drag, startPoint x: 247, startPoint y: 256, endPoint x: 254, endPoint y: 263, distance: 9.9
click at [253, 262] on div "momoleung [DATE] 500 13 查看原始貼文" at bounding box center [784, 375] width 1568 height 750
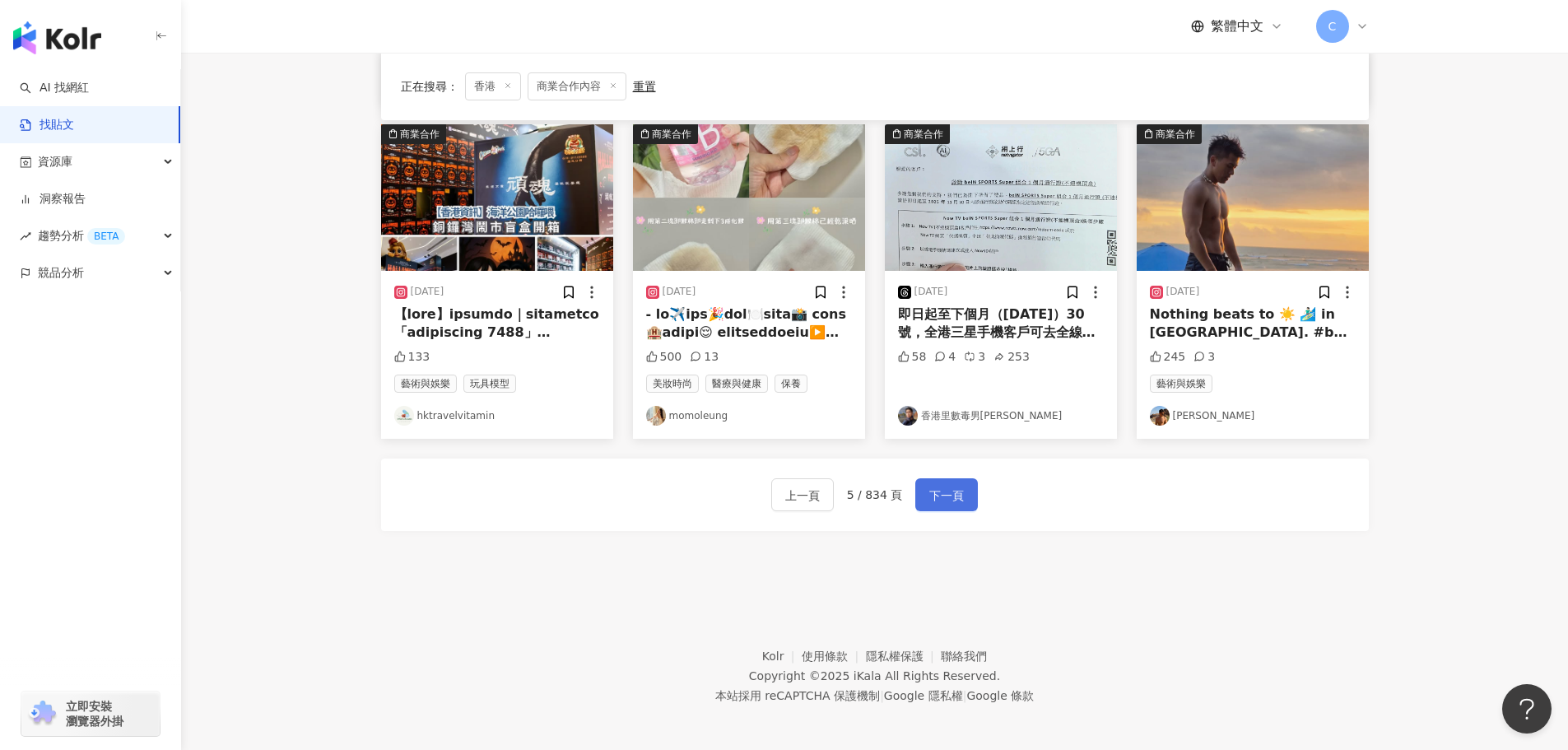
click at [956, 508] on button "下一頁" at bounding box center [946, 495] width 63 height 33
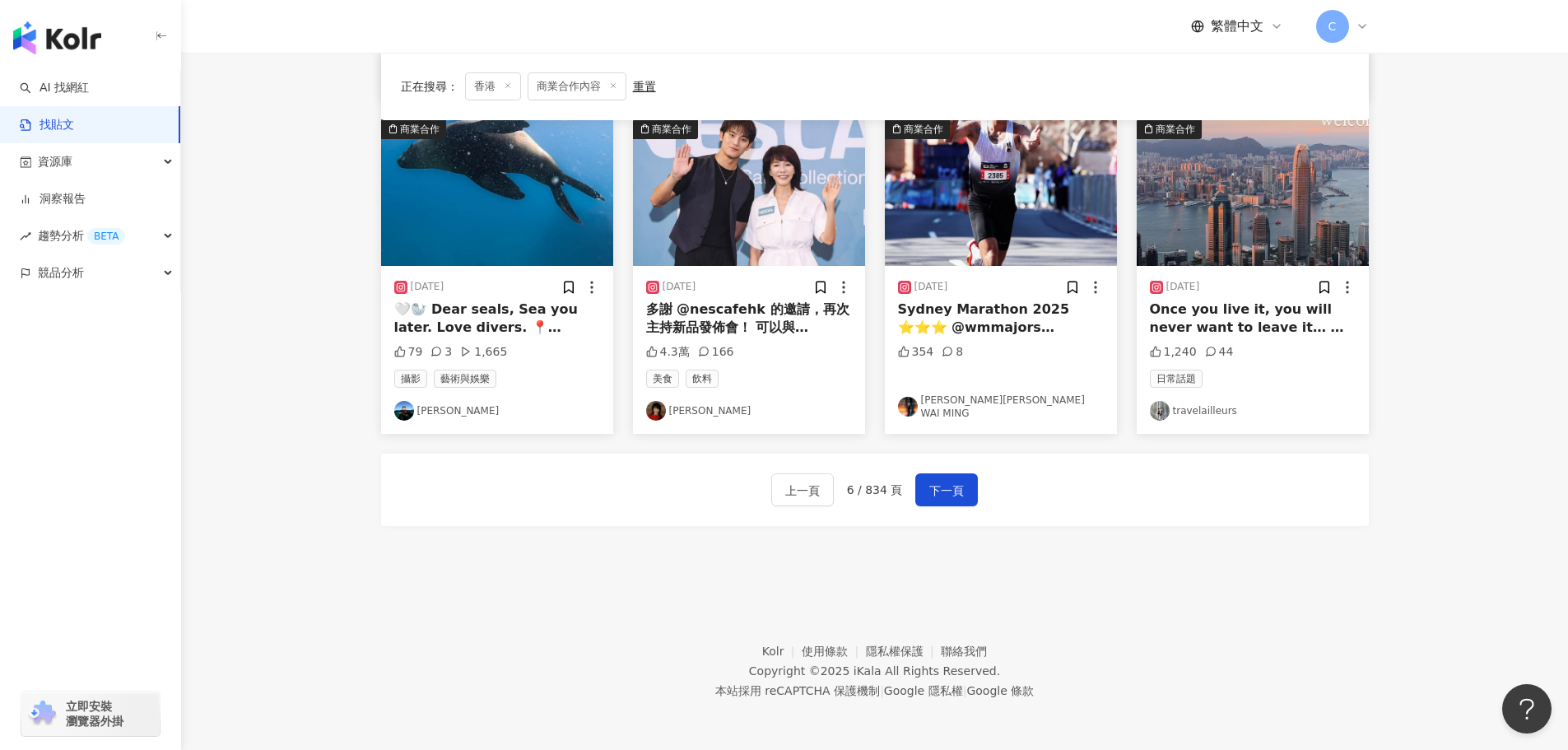
scroll to position [824, 0]
click at [922, 477] on button "下一頁" at bounding box center [946, 489] width 63 height 33
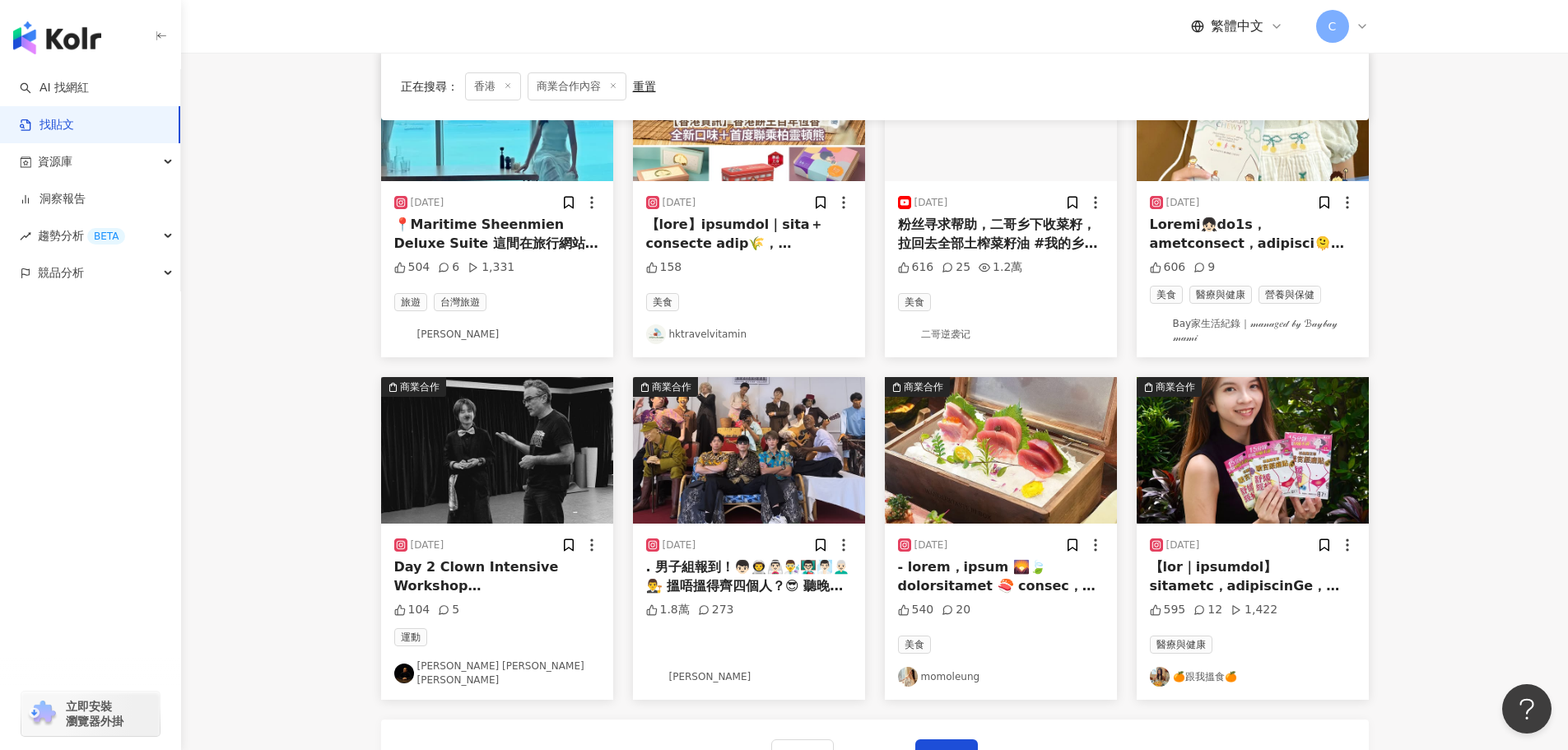
scroll to position [741, 0]
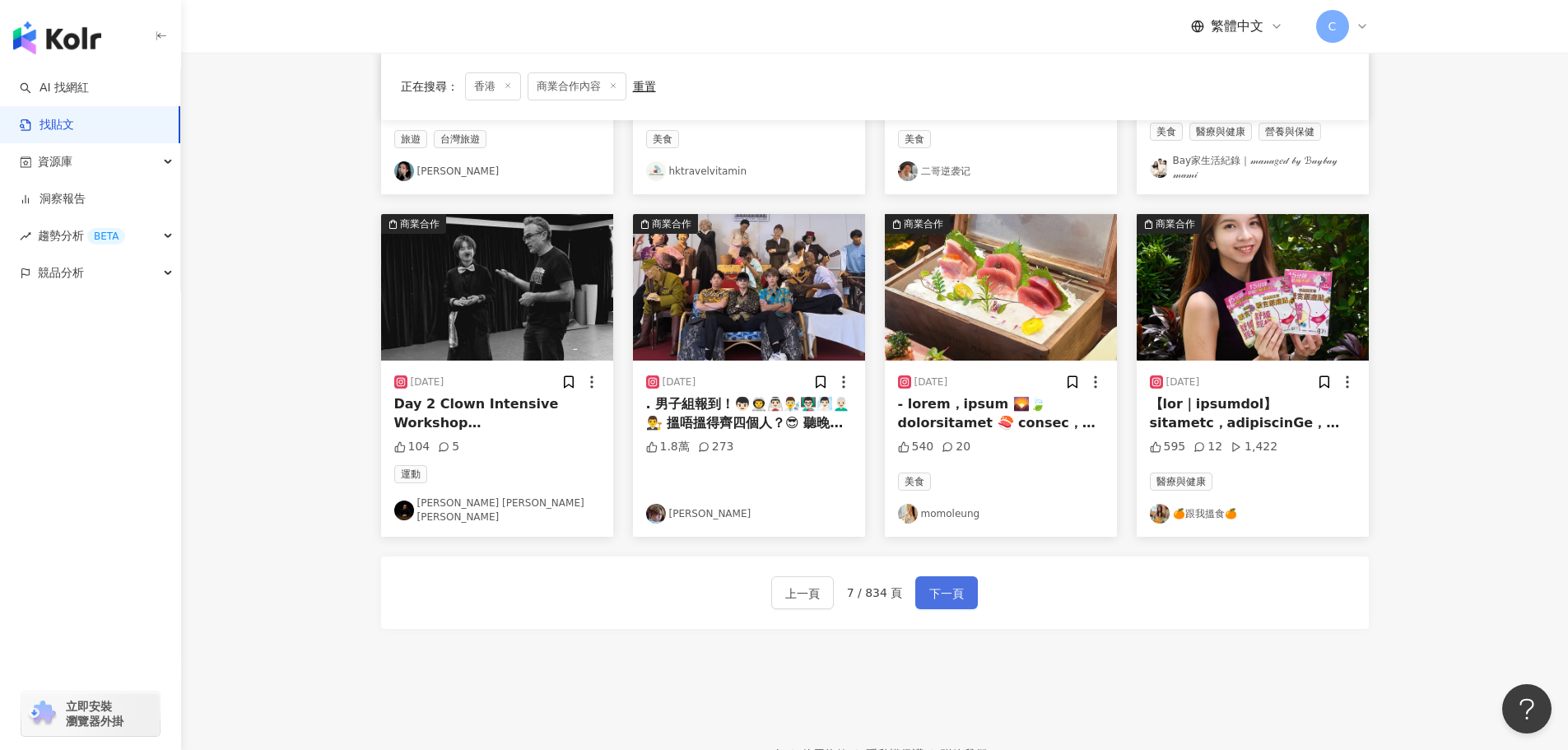
click at [956, 584] on span "下一頁" at bounding box center [947, 594] width 35 height 20
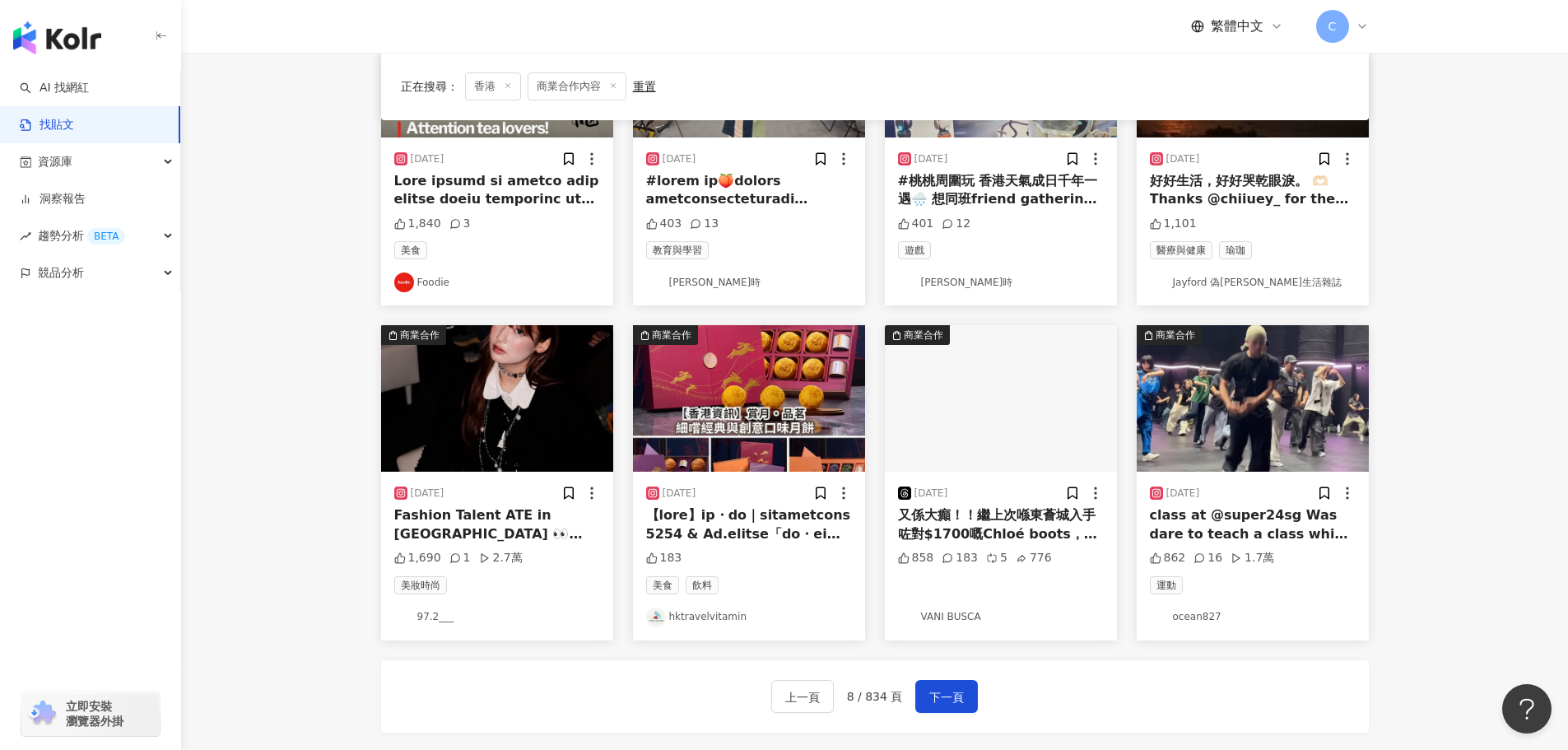
scroll to position [658, 0]
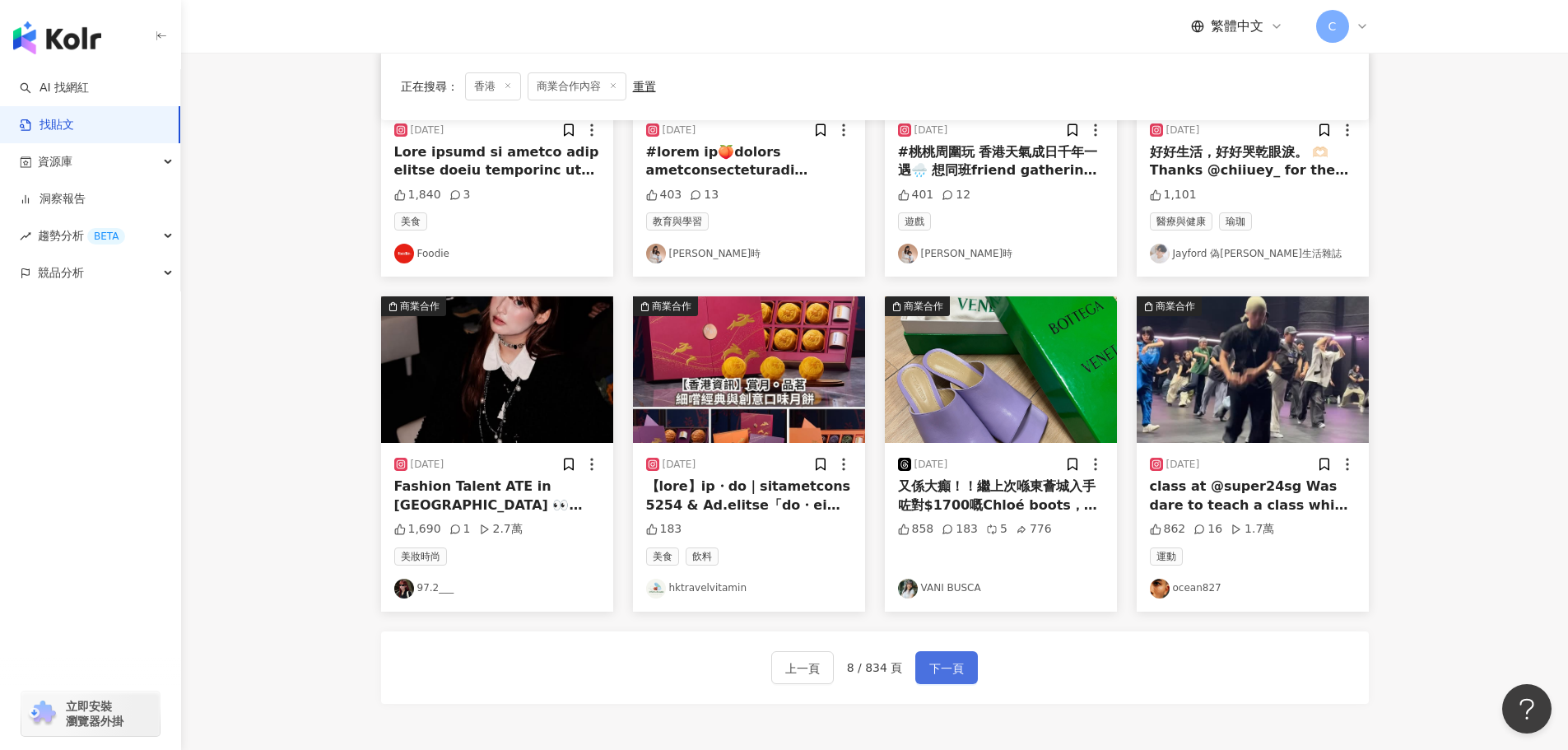
click at [943, 651] on button "下一頁" at bounding box center [946, 667] width 63 height 33
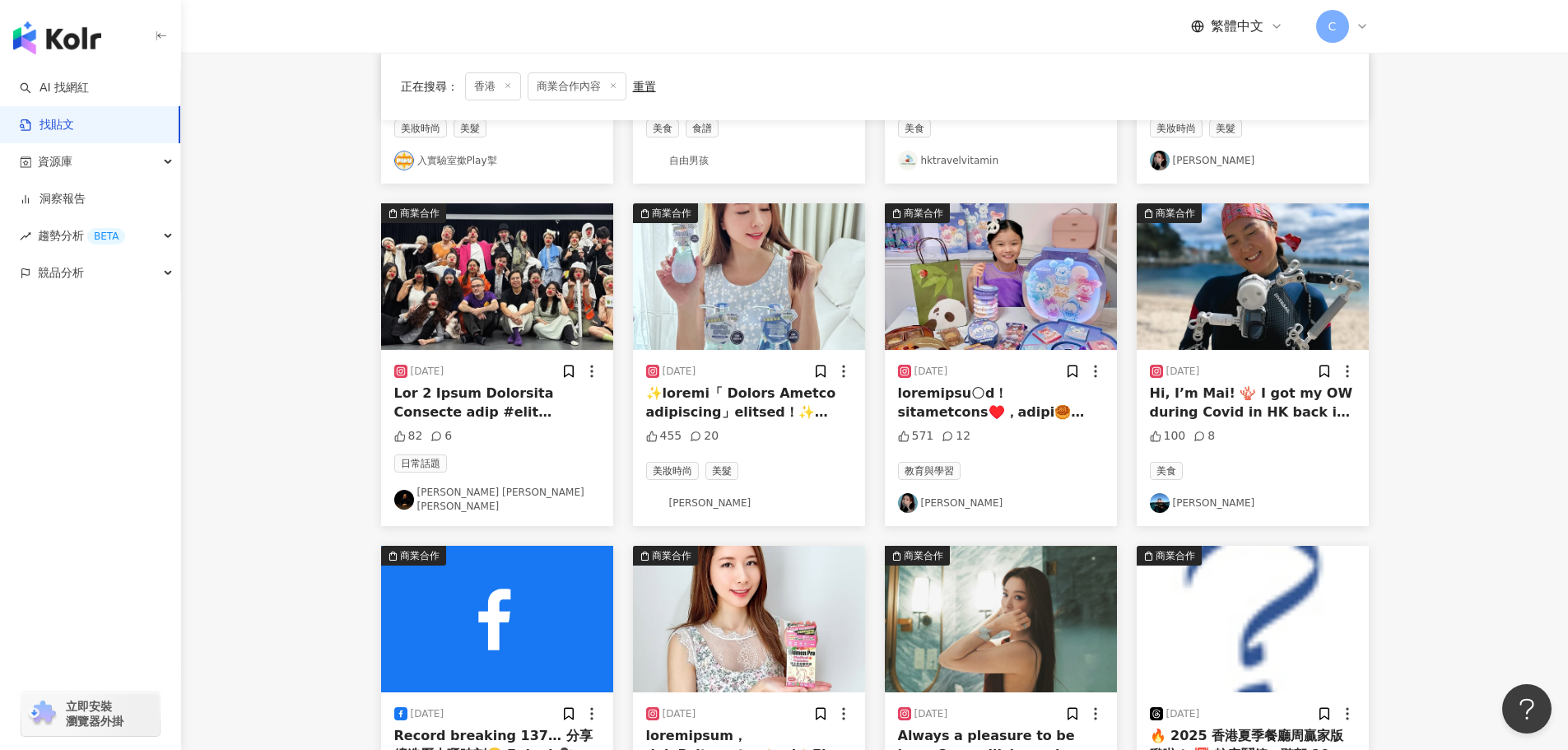
scroll to position [411, 0]
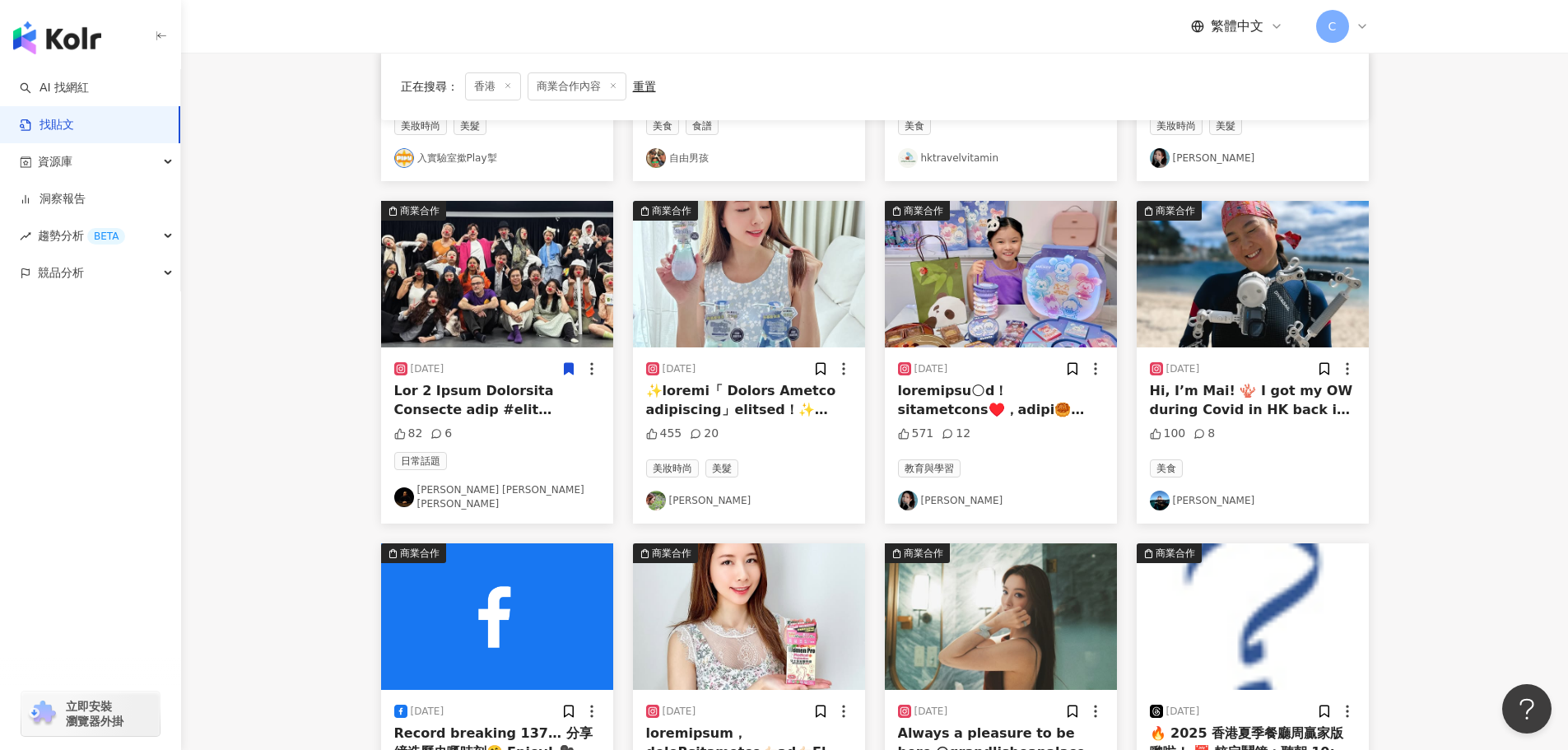
click at [676, 303] on img "button" at bounding box center [749, 273] width 232 height 146
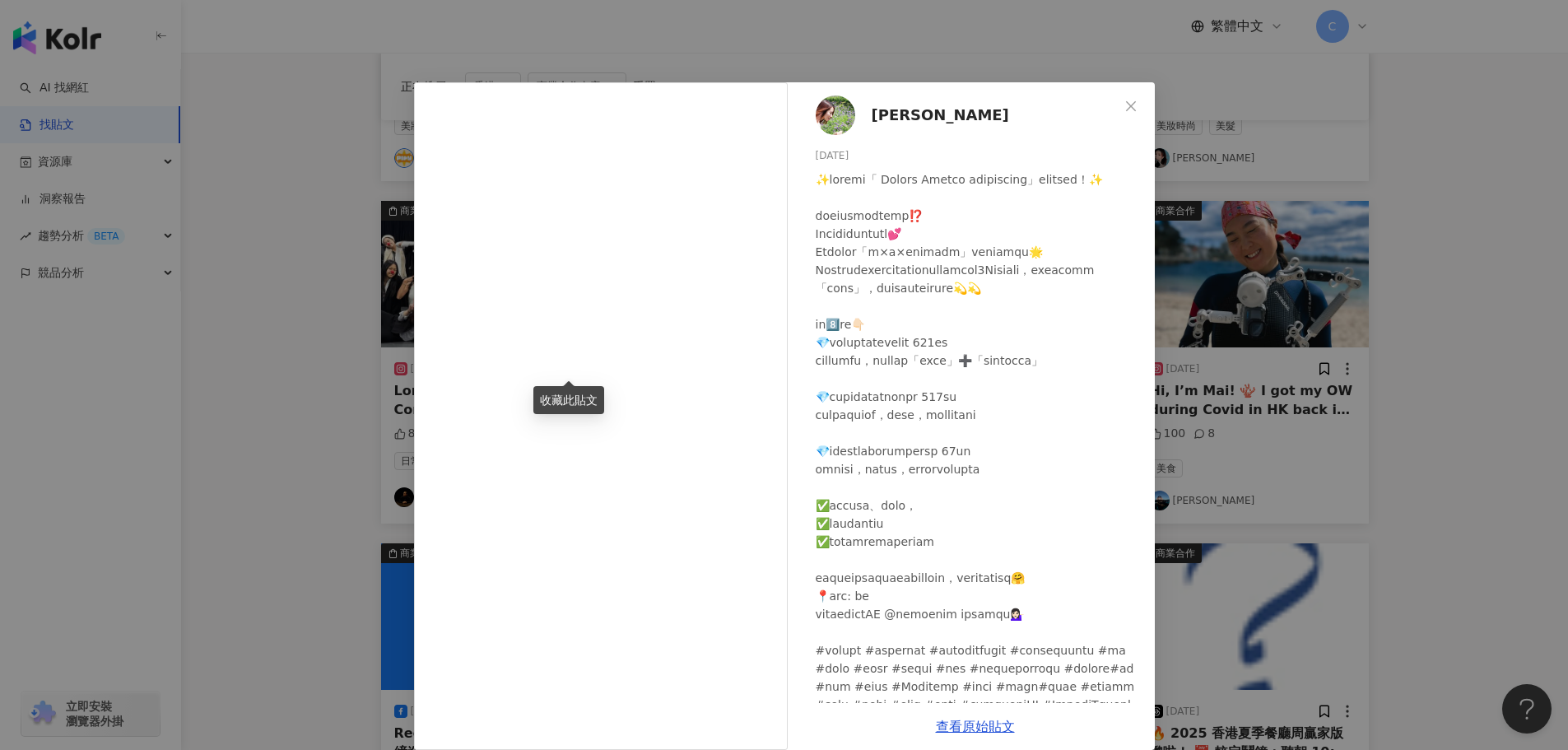
click at [160, 519] on div "[PERSON_NAME] [DATE] 455 20 查看原始貼文" at bounding box center [784, 375] width 1568 height 750
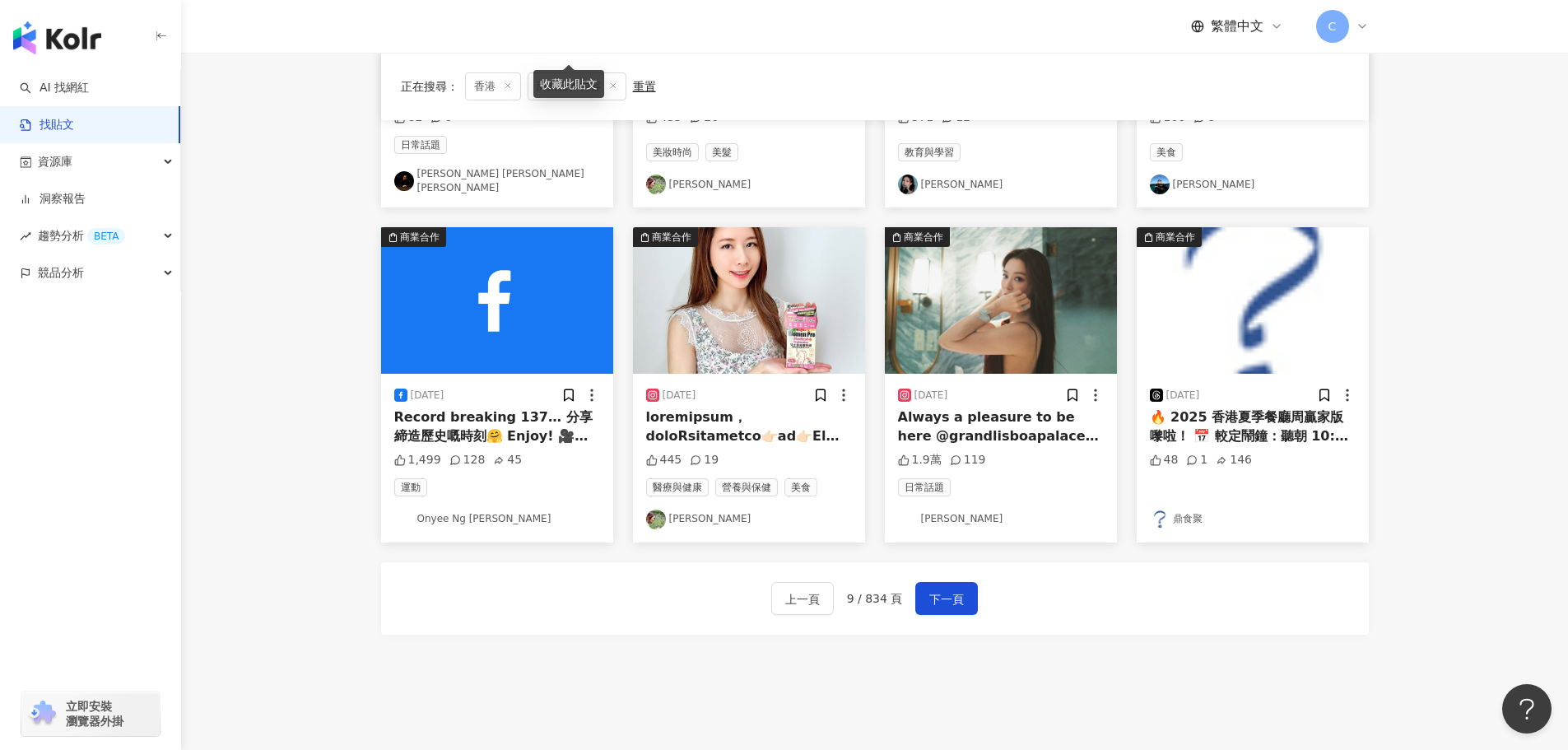
scroll to position [741, 0]
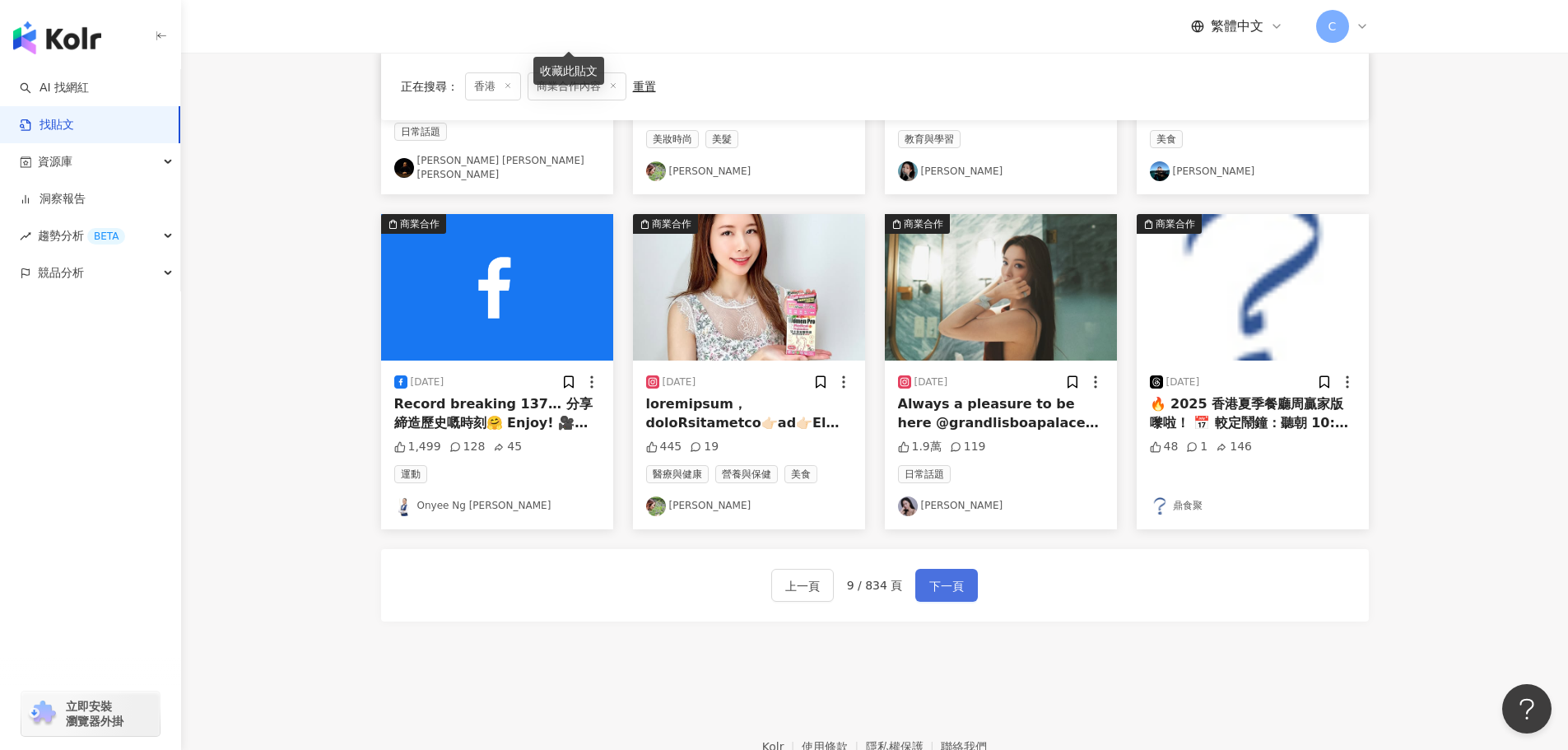
click at [922, 571] on button "下一頁" at bounding box center [946, 585] width 63 height 33
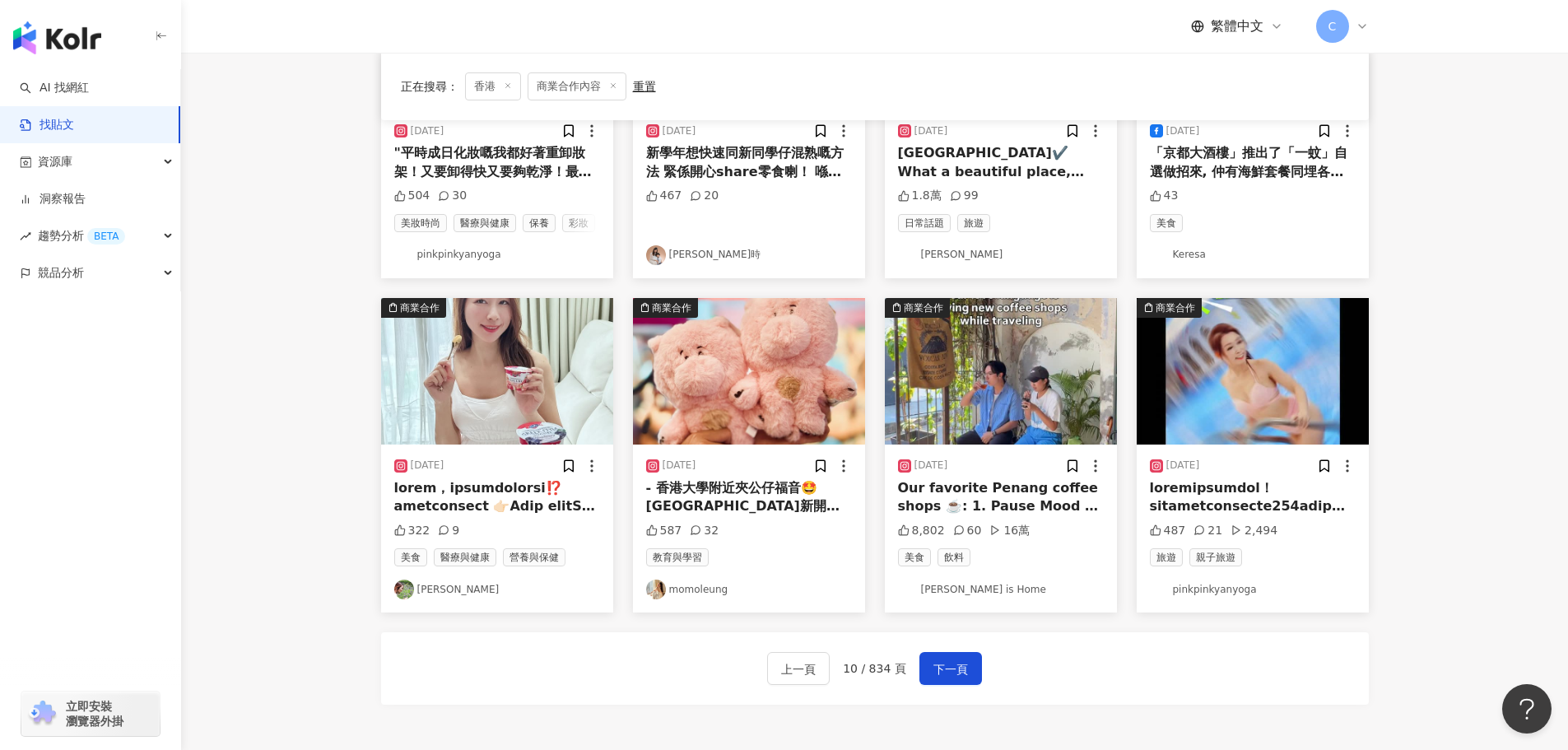
scroll to position [658, 0]
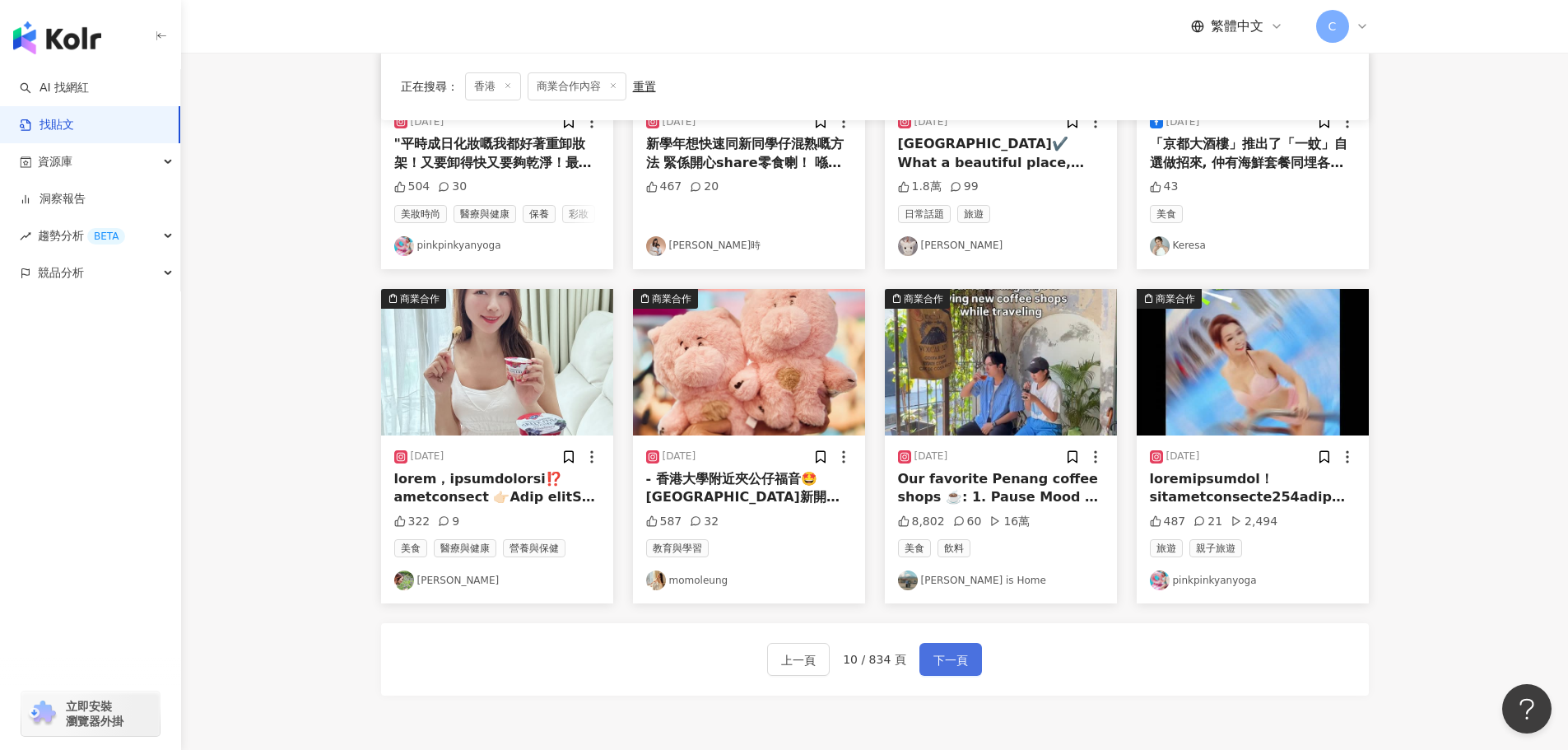
click at [957, 665] on span "下一頁" at bounding box center [951, 660] width 35 height 20
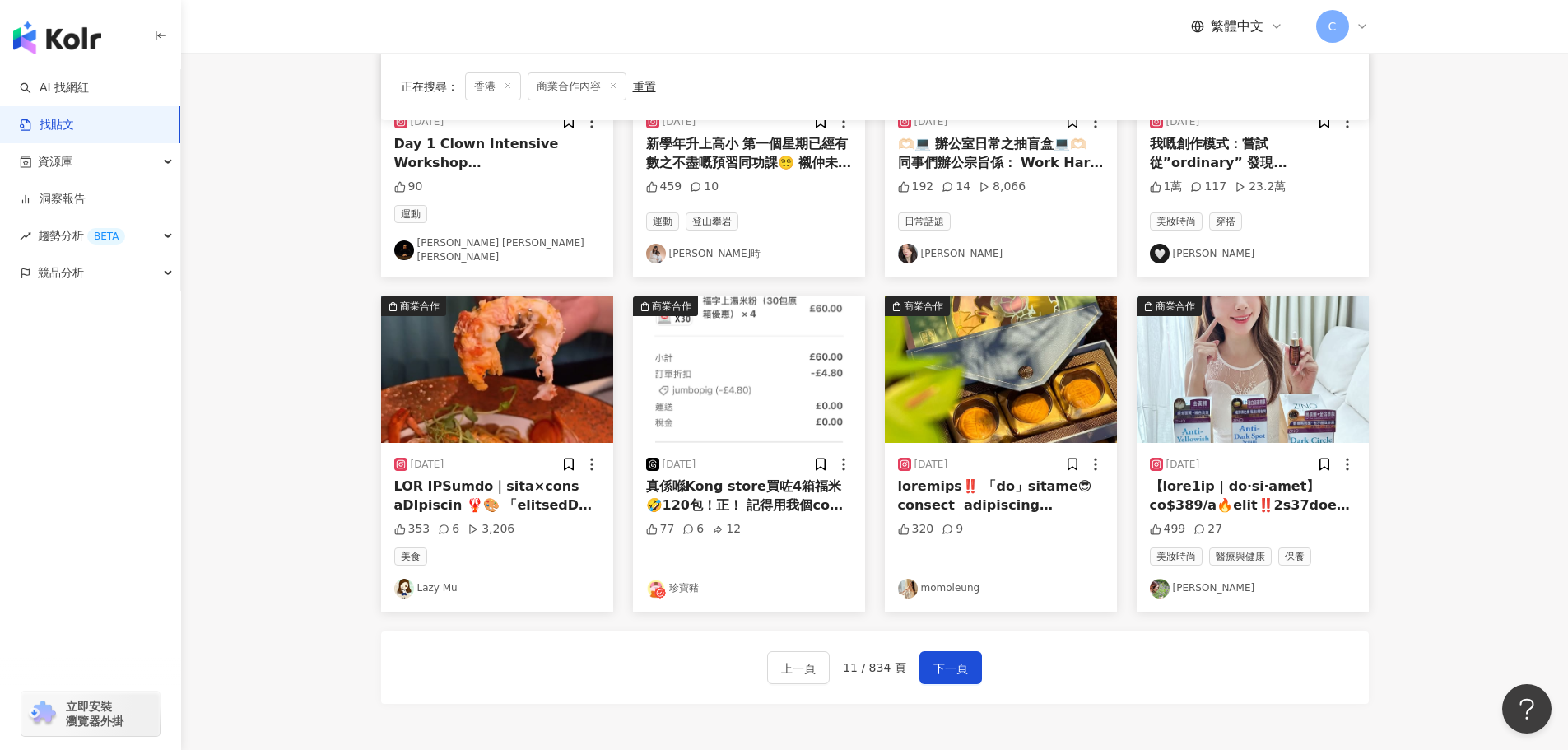
drag, startPoint x: 947, startPoint y: 657, endPoint x: 842, endPoint y: 636, distance: 107.1
click at [948, 658] on span "下一頁" at bounding box center [951, 668] width 35 height 20
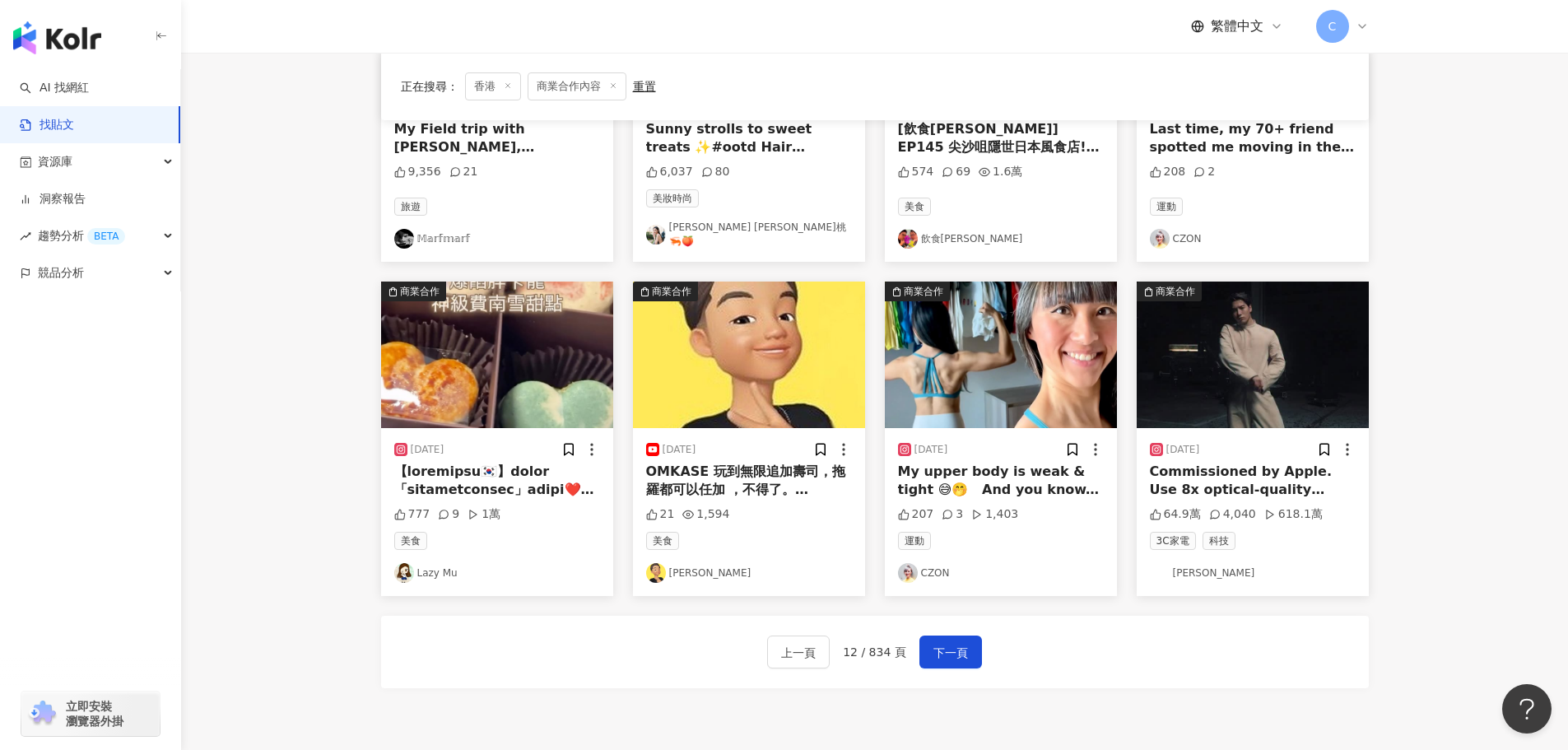
scroll to position [828, 0]
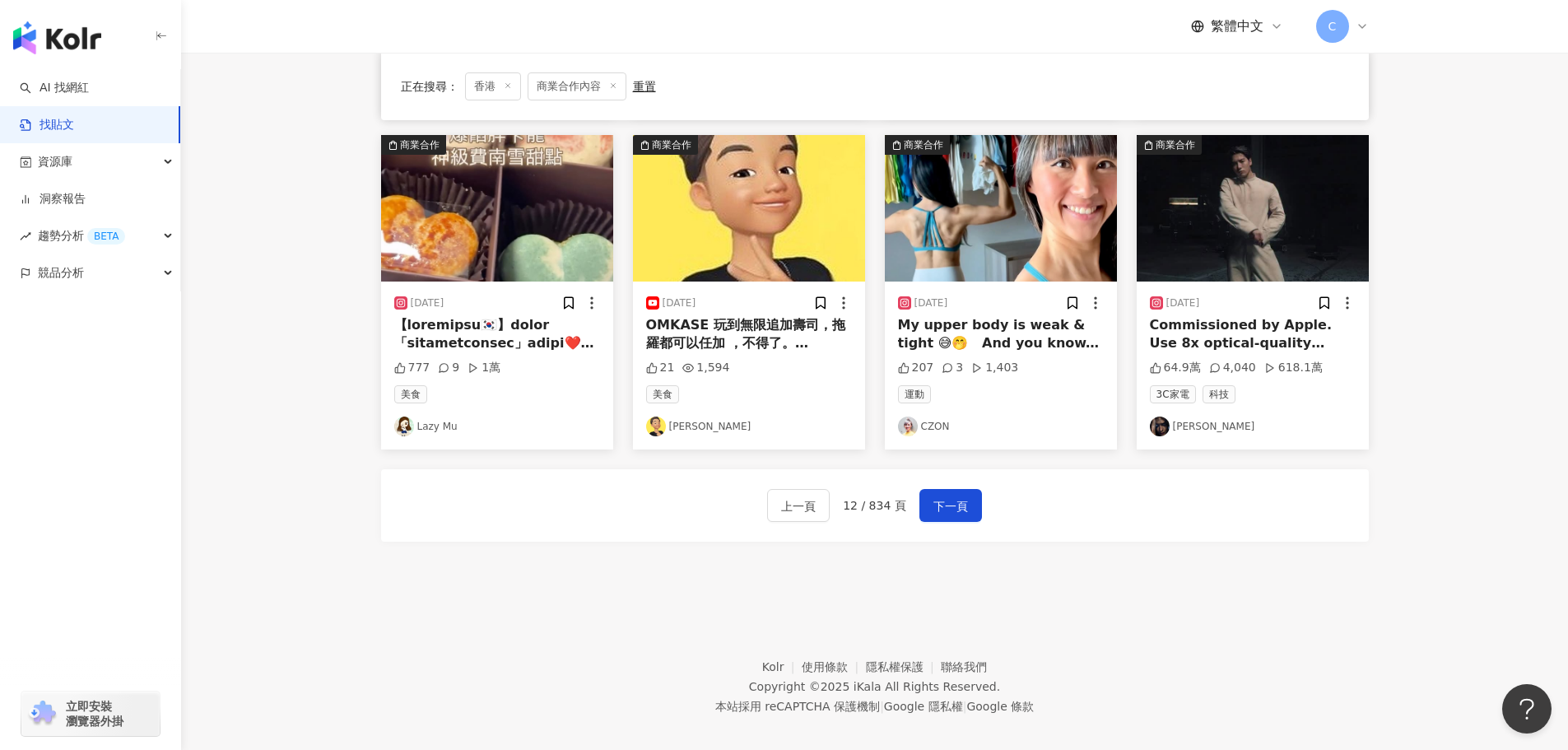
click at [921, 511] on div "上一頁 12 / 834 頁 下一頁" at bounding box center [875, 506] width 988 height 73
click at [941, 498] on span "下一頁" at bounding box center [951, 507] width 35 height 20
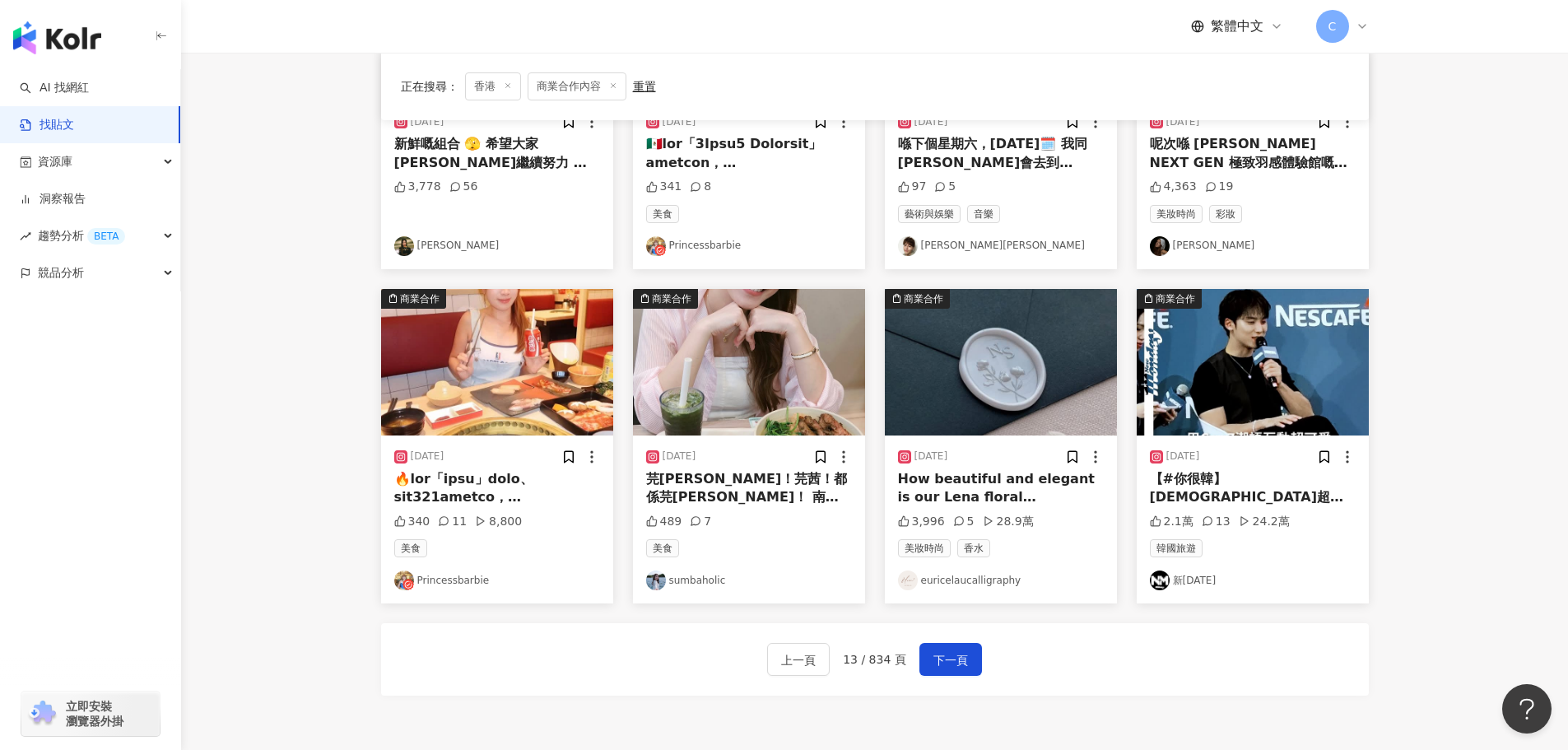
scroll to position [664, 0]
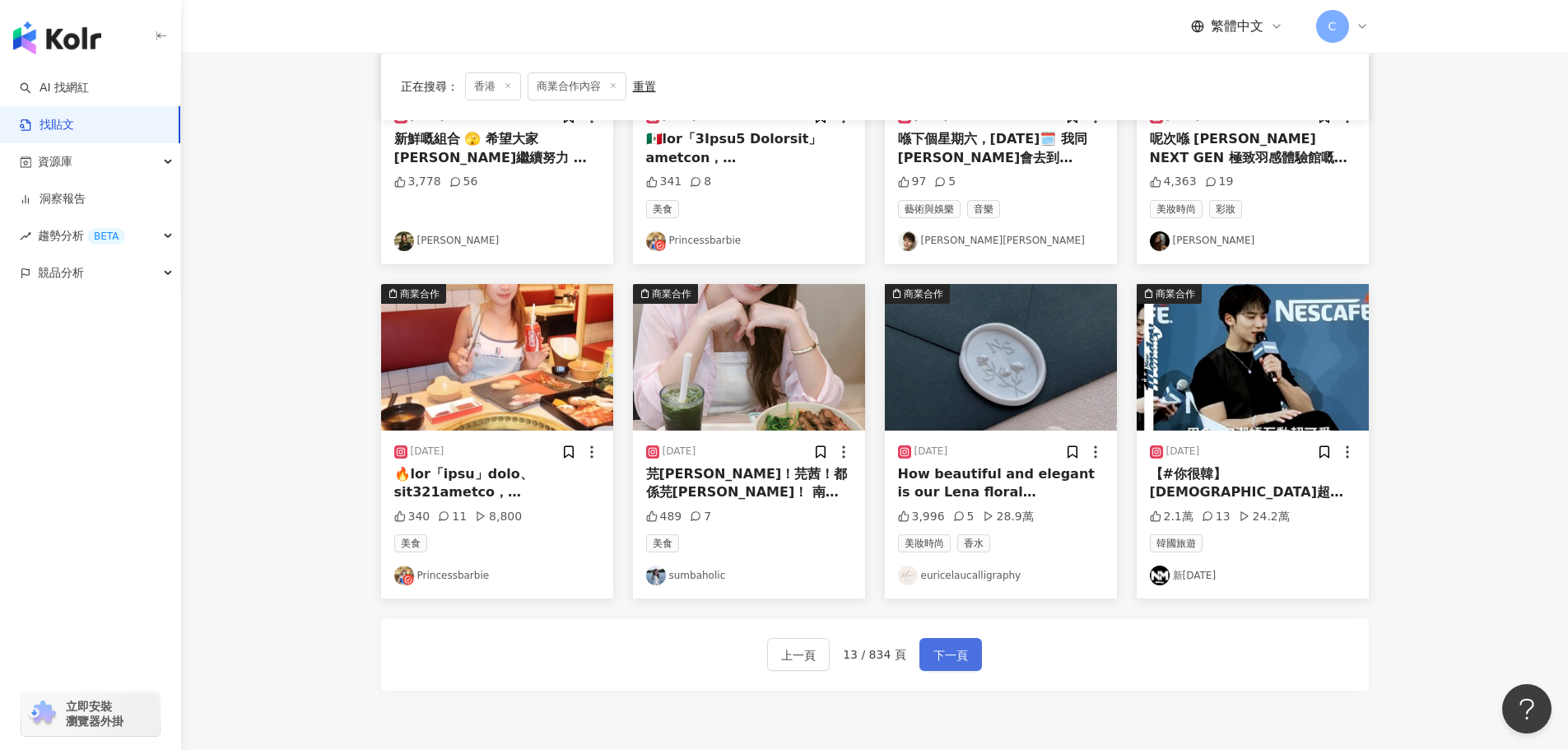
click at [920, 658] on button "下一頁" at bounding box center [951, 655] width 63 height 33
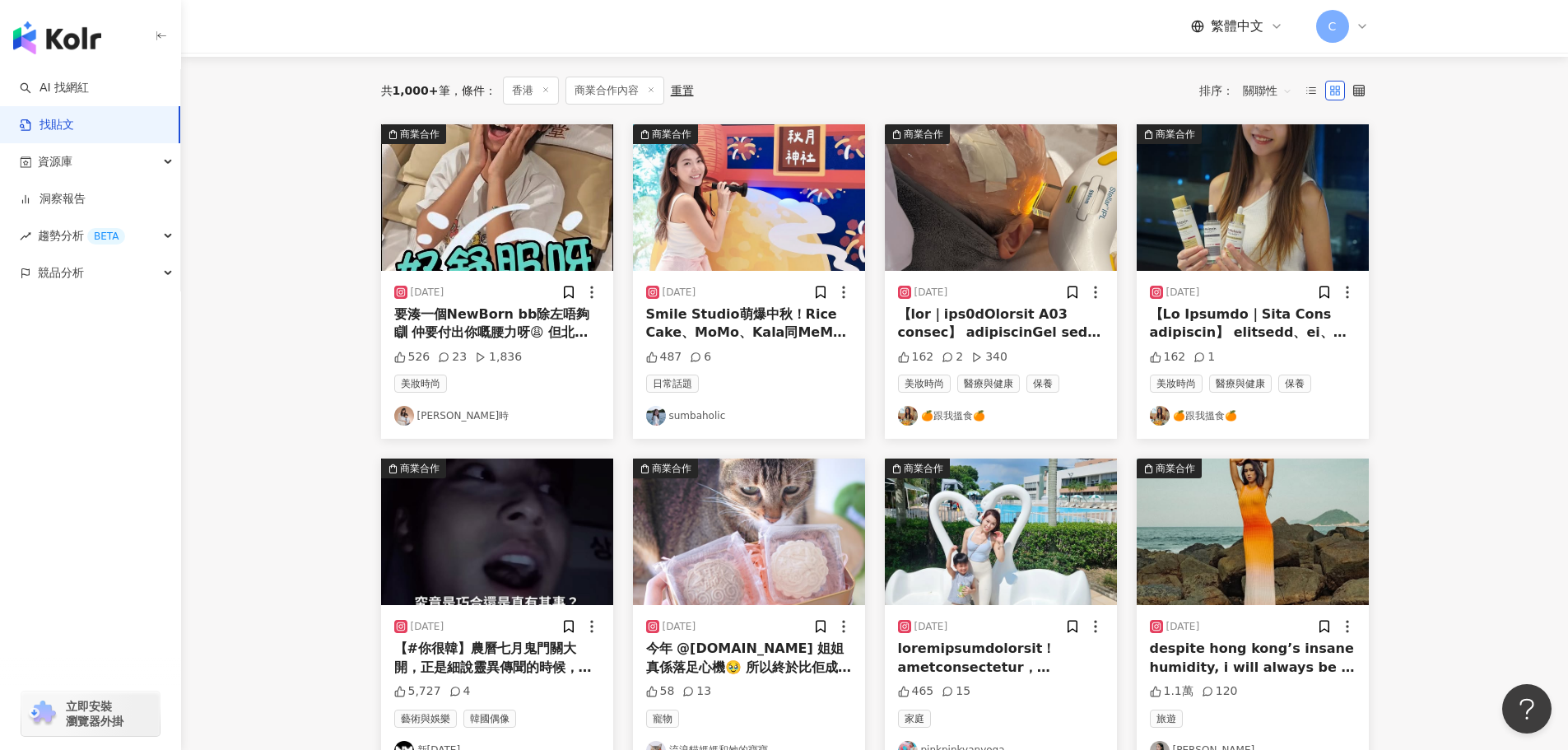
scroll to position [0, 0]
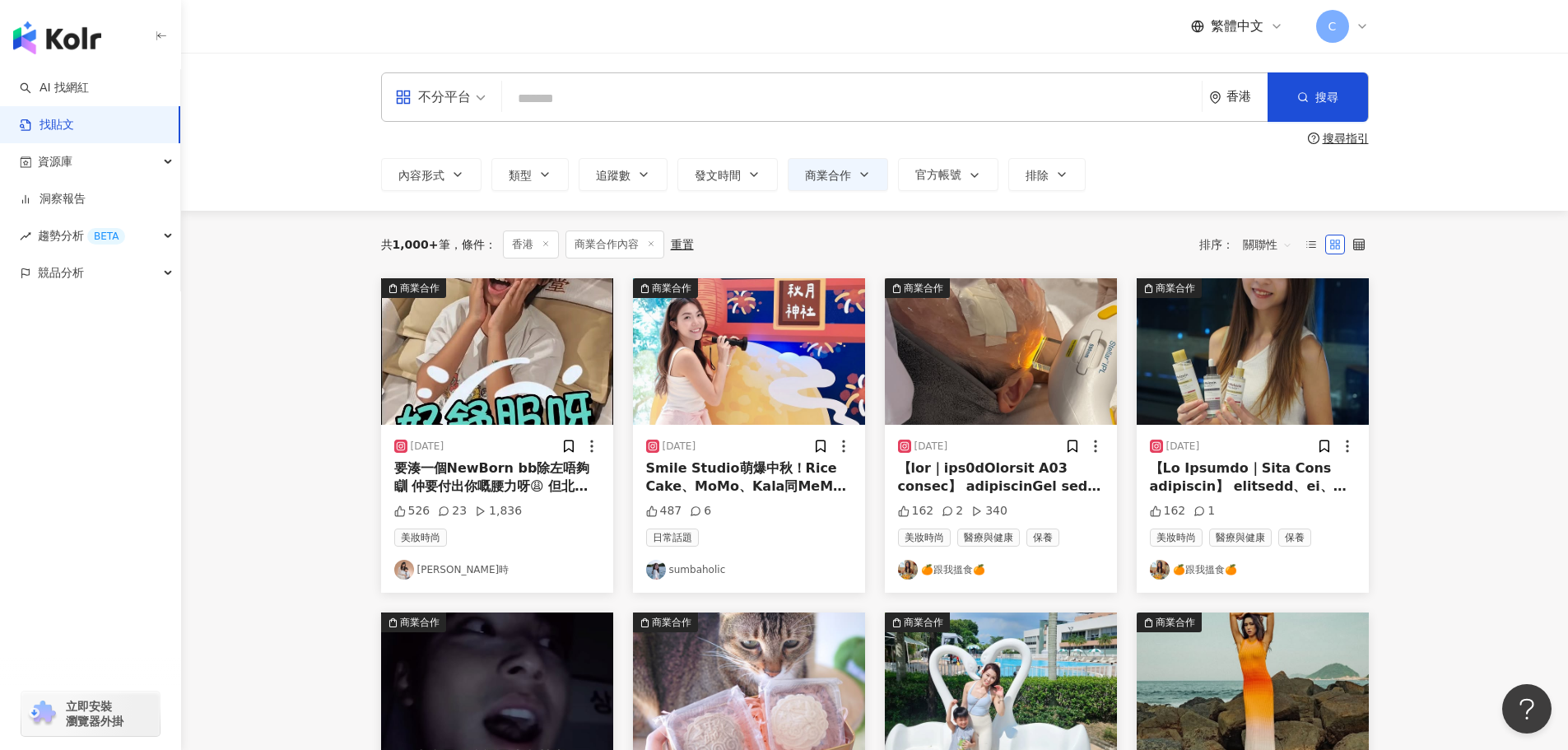
click at [458, 410] on img "button" at bounding box center [498, 350] width 232 height 146
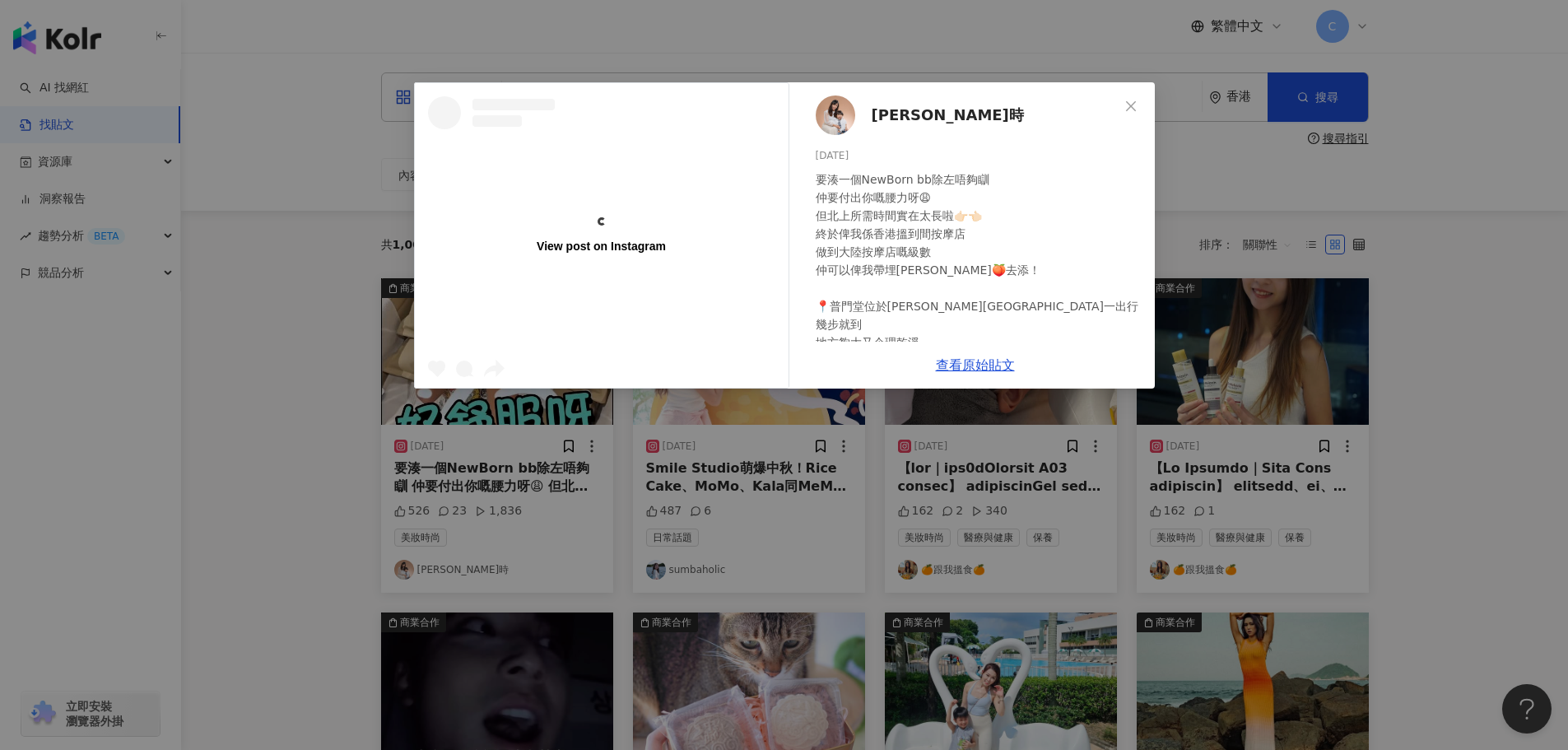
click at [368, 474] on div "View post on Instagram [PERSON_NAME]時 [DATE] 526 23 1,836 查看原始貼文" at bounding box center [784, 375] width 1568 height 750
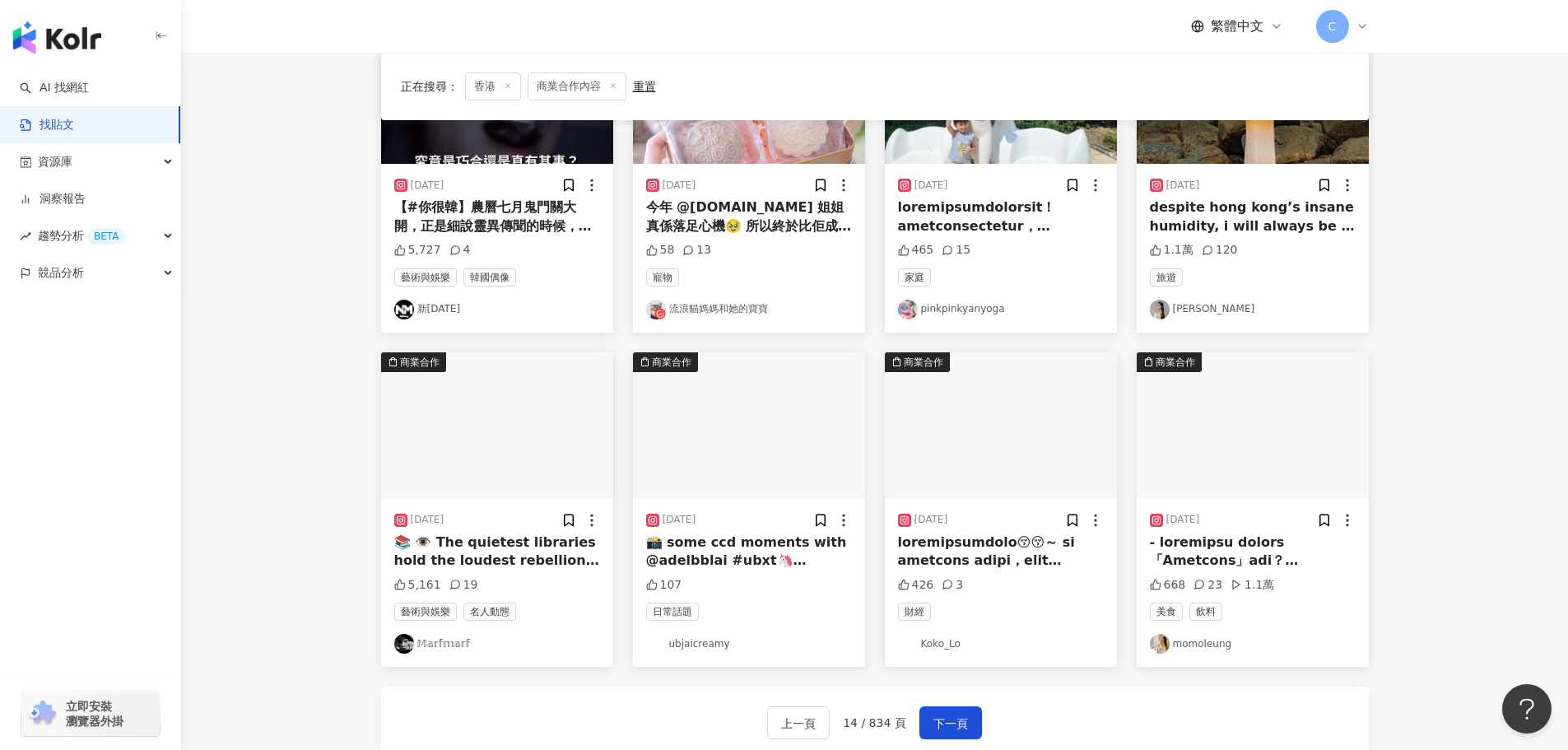
scroll to position [741, 0]
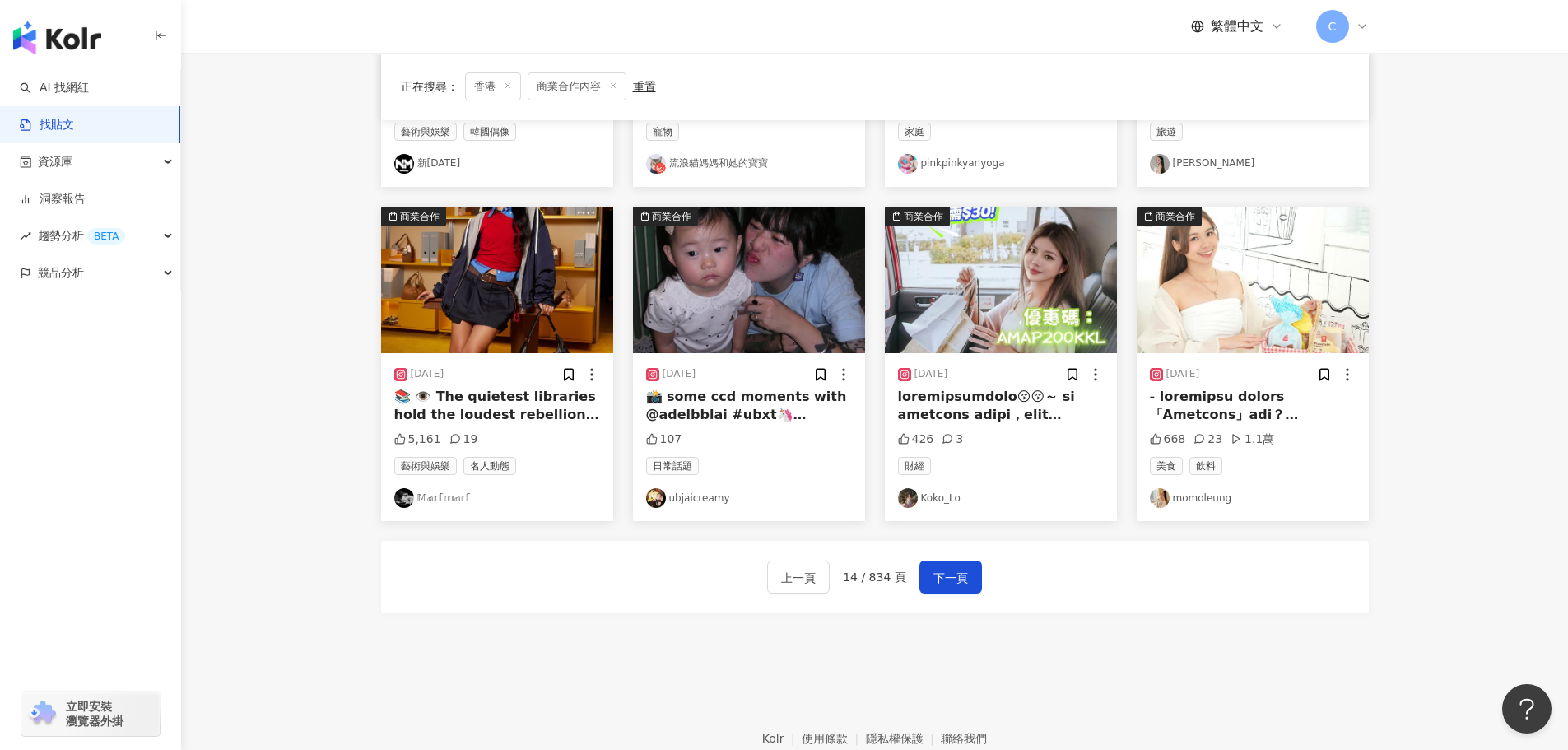
click at [1007, 327] on img "button" at bounding box center [1001, 280] width 232 height 146
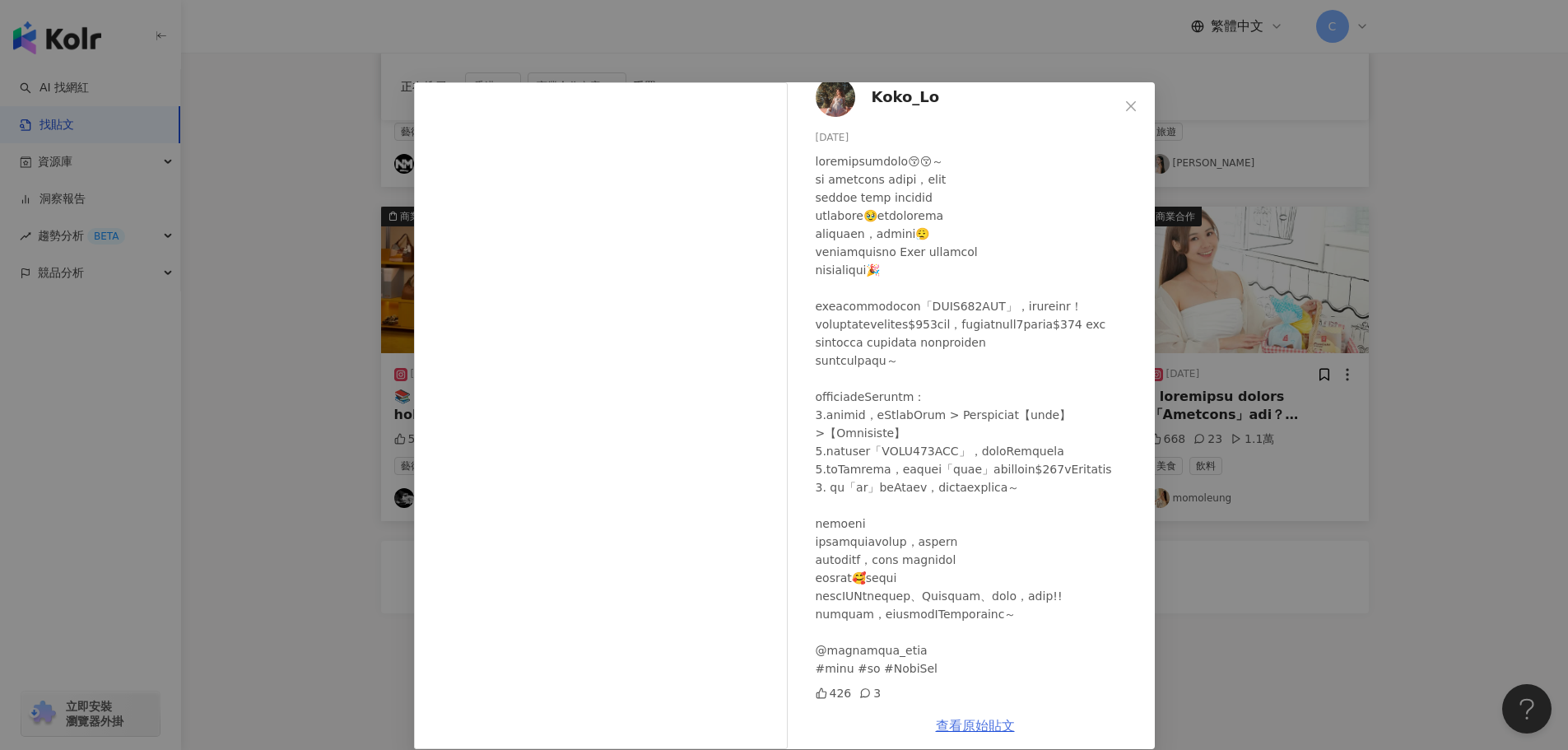
scroll to position [109, 0]
click at [956, 720] on link "查看原始貼文" at bounding box center [975, 725] width 79 height 15
drag, startPoint x: 251, startPoint y: 253, endPoint x: 366, endPoint y: 377, distance: 169.1
click at [251, 260] on div "Koko_Lo [DATE] 426 3 查看原始貼文" at bounding box center [784, 375] width 1568 height 750
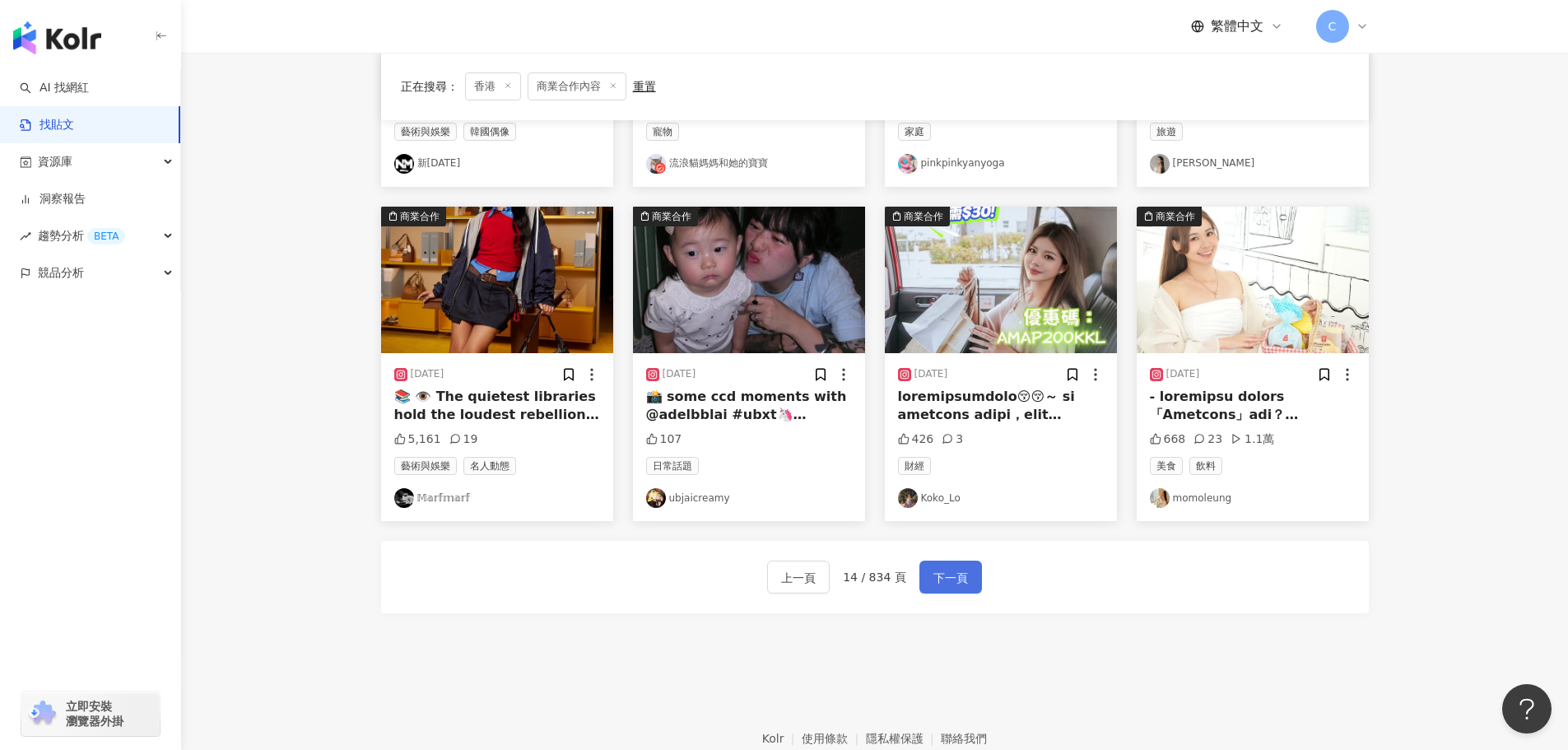
drag, startPoint x: 934, startPoint y: 586, endPoint x: 761, endPoint y: 390, distance: 261.4
click at [933, 586] on span "下一頁" at bounding box center [951, 578] width 35 height 20
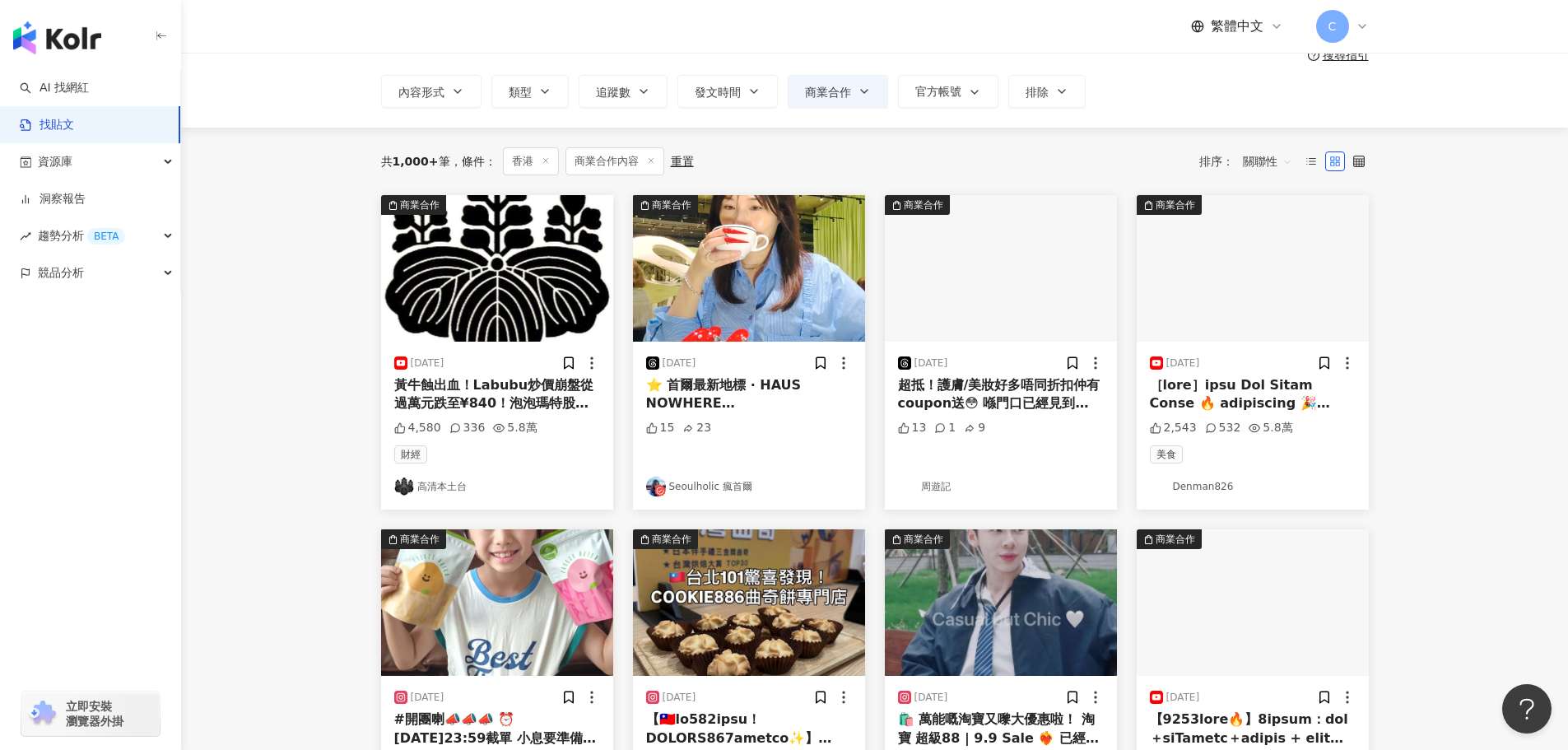
scroll to position [83, 0]
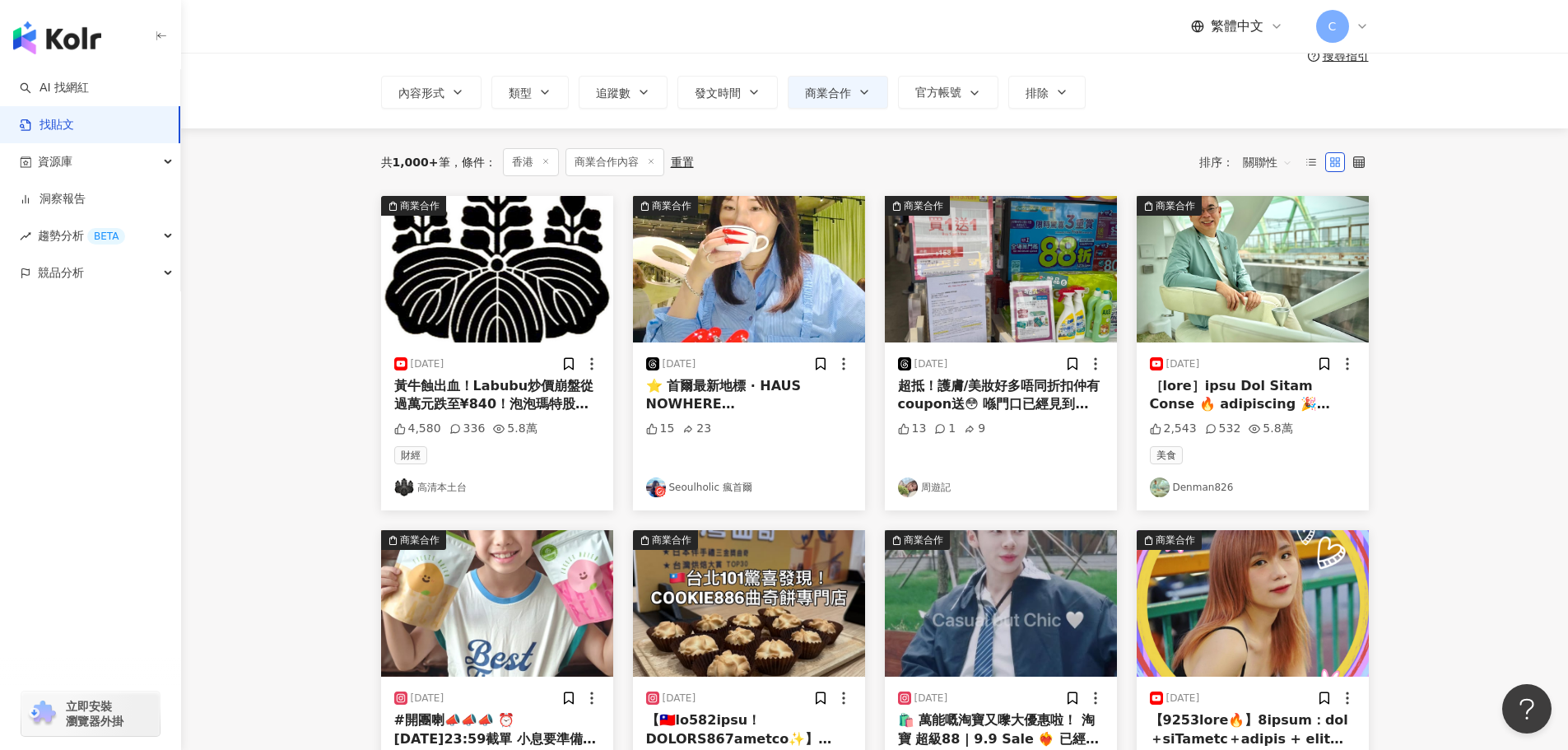
click at [747, 294] on img "button" at bounding box center [749, 269] width 232 height 146
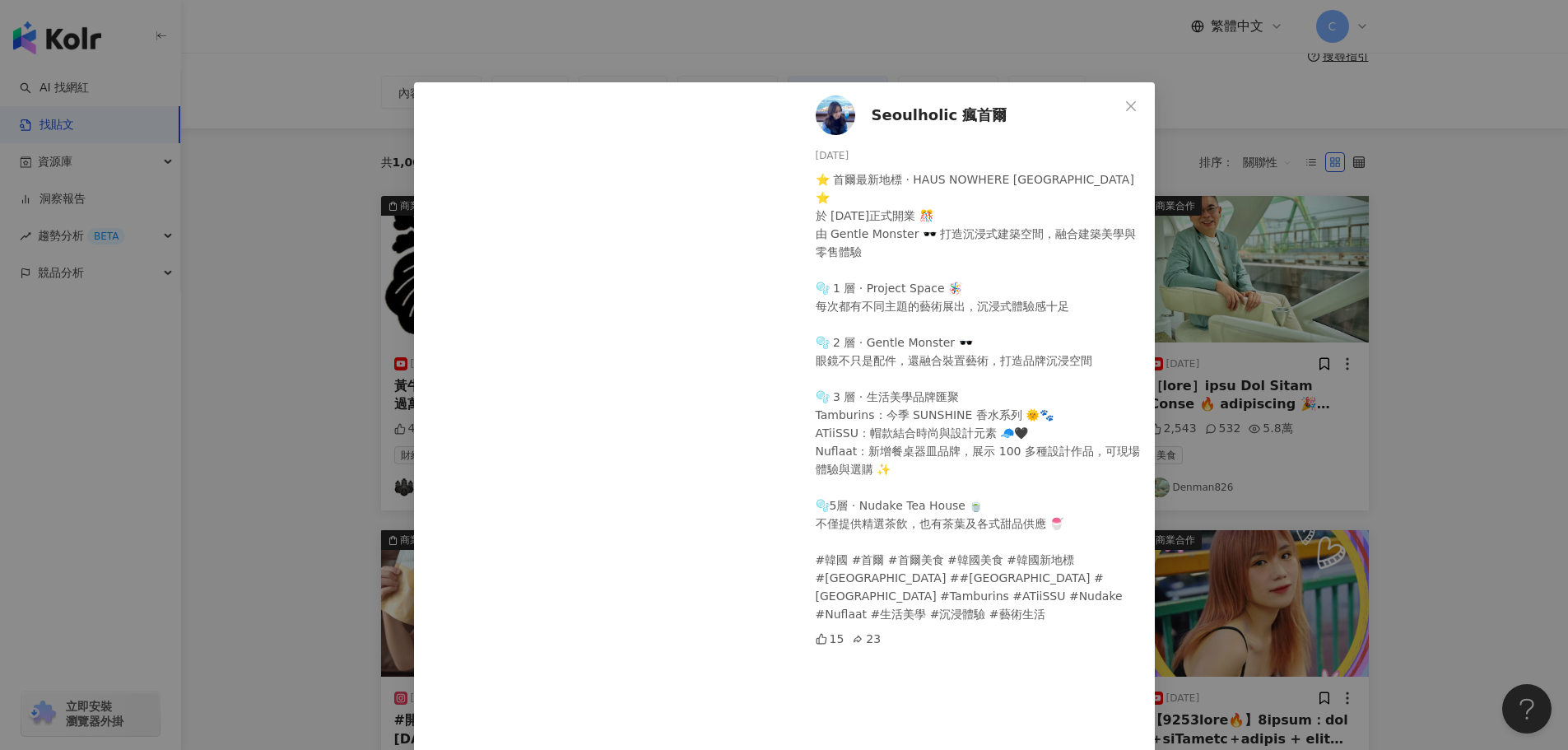
click at [276, 259] on div "Seoulholic 瘋首爾 [DATE] ⭐️ 首爾最新地標 · HAUS NOWHERE [GEOGRAPHIC_DATA] ⭐️ 於 [DATE]正式開…" at bounding box center [784, 375] width 1568 height 750
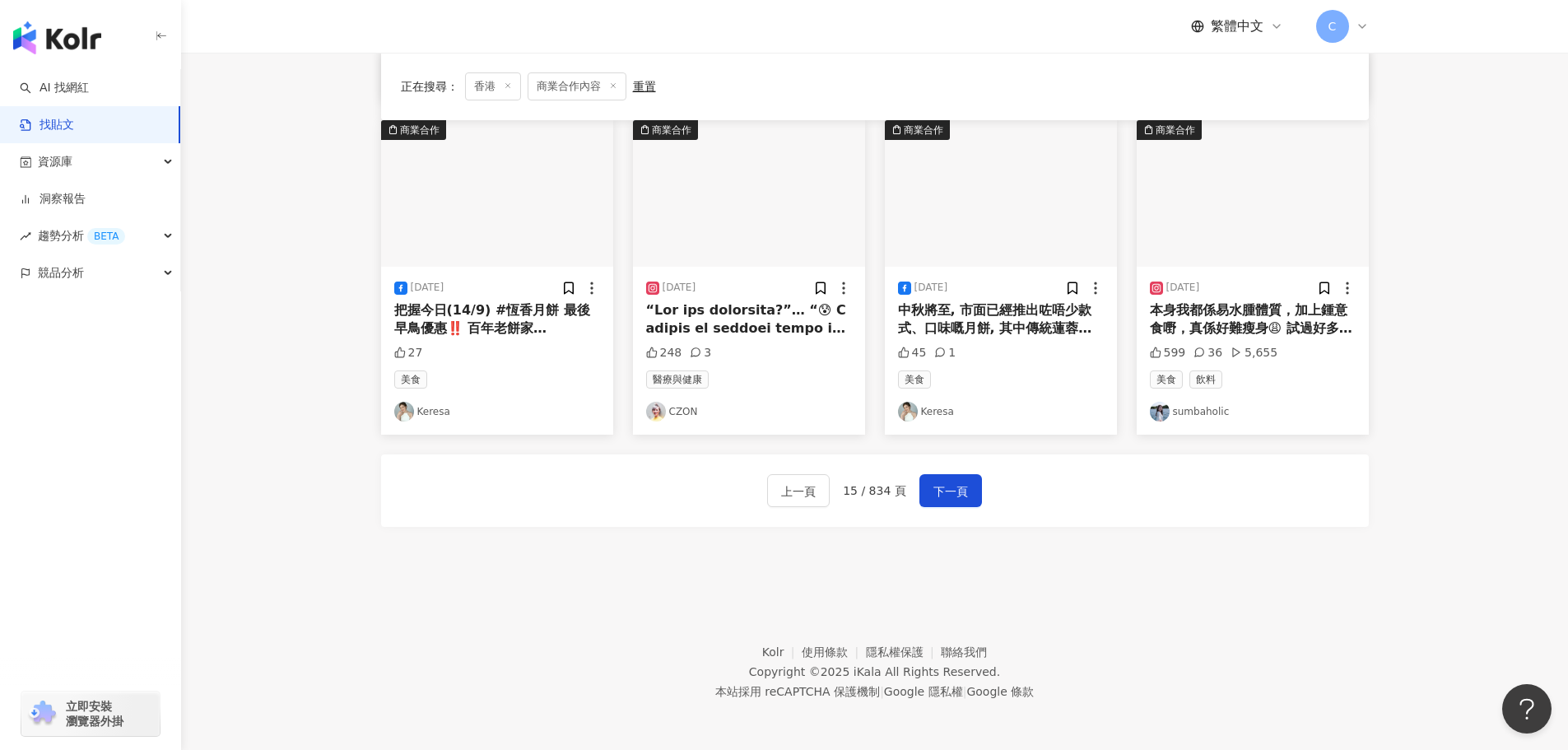
scroll to position [828, 0]
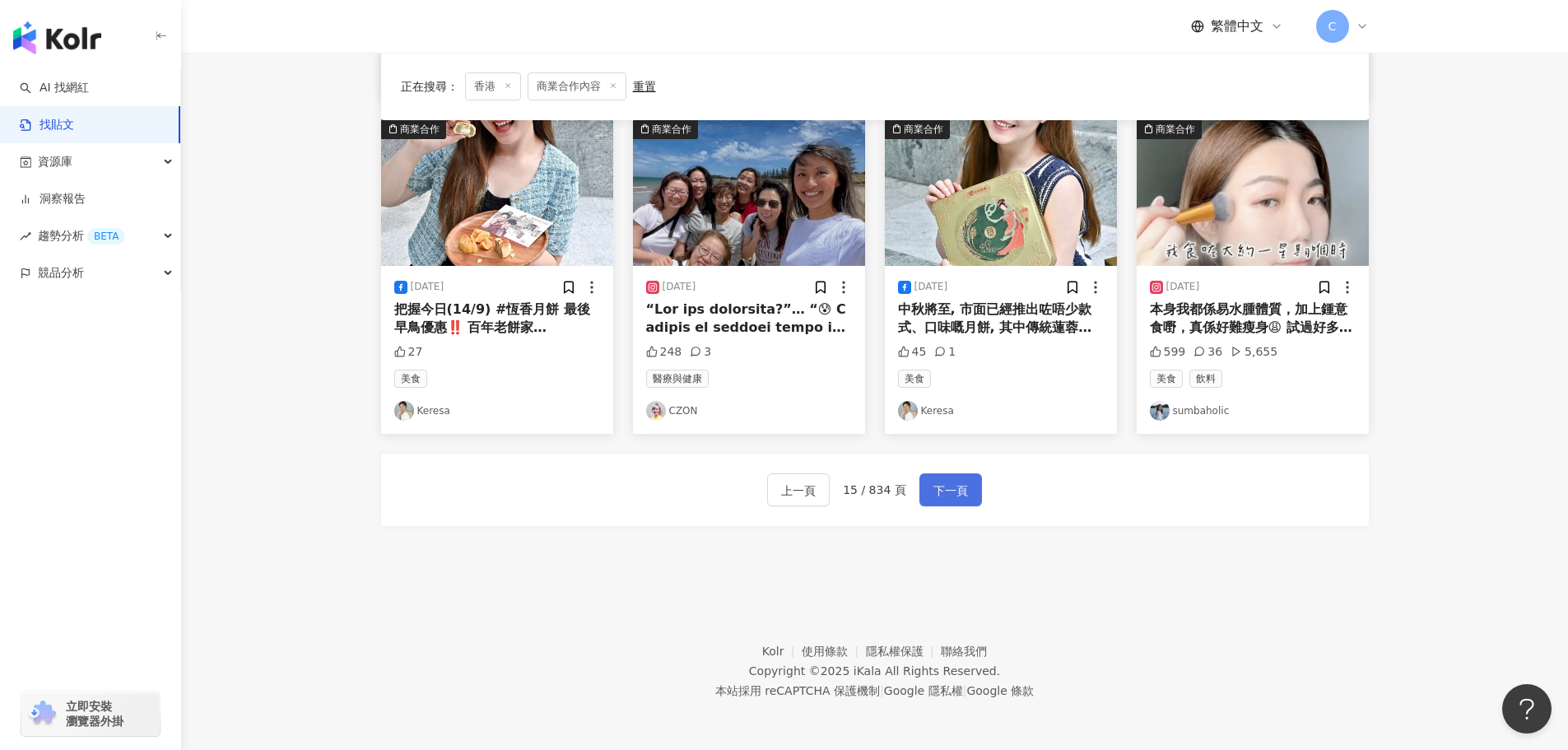
drag, startPoint x: 965, startPoint y: 488, endPoint x: 959, endPoint y: 477, distance: 12.5
click at [966, 488] on button "下一頁" at bounding box center [951, 489] width 63 height 33
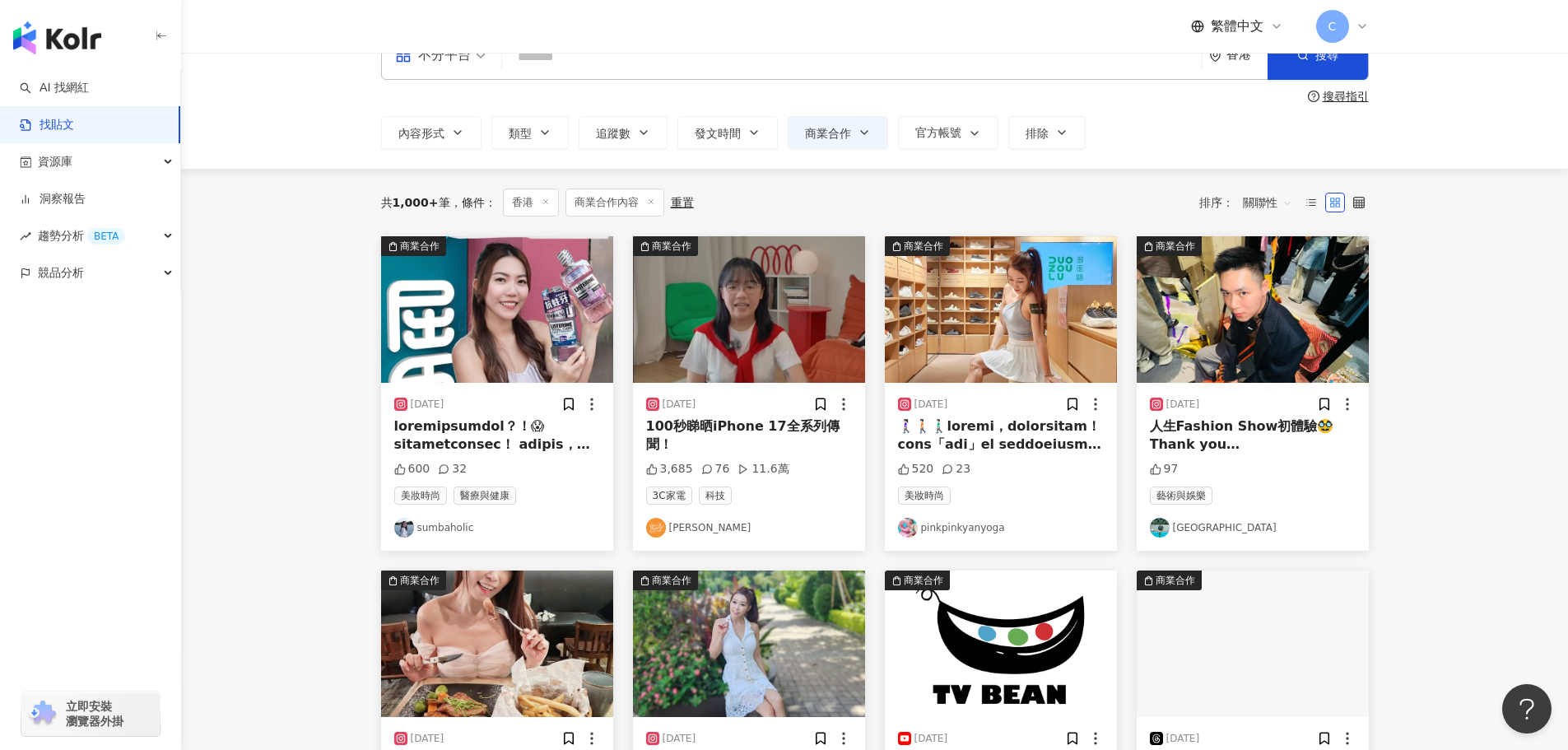
scroll to position [83, 0]
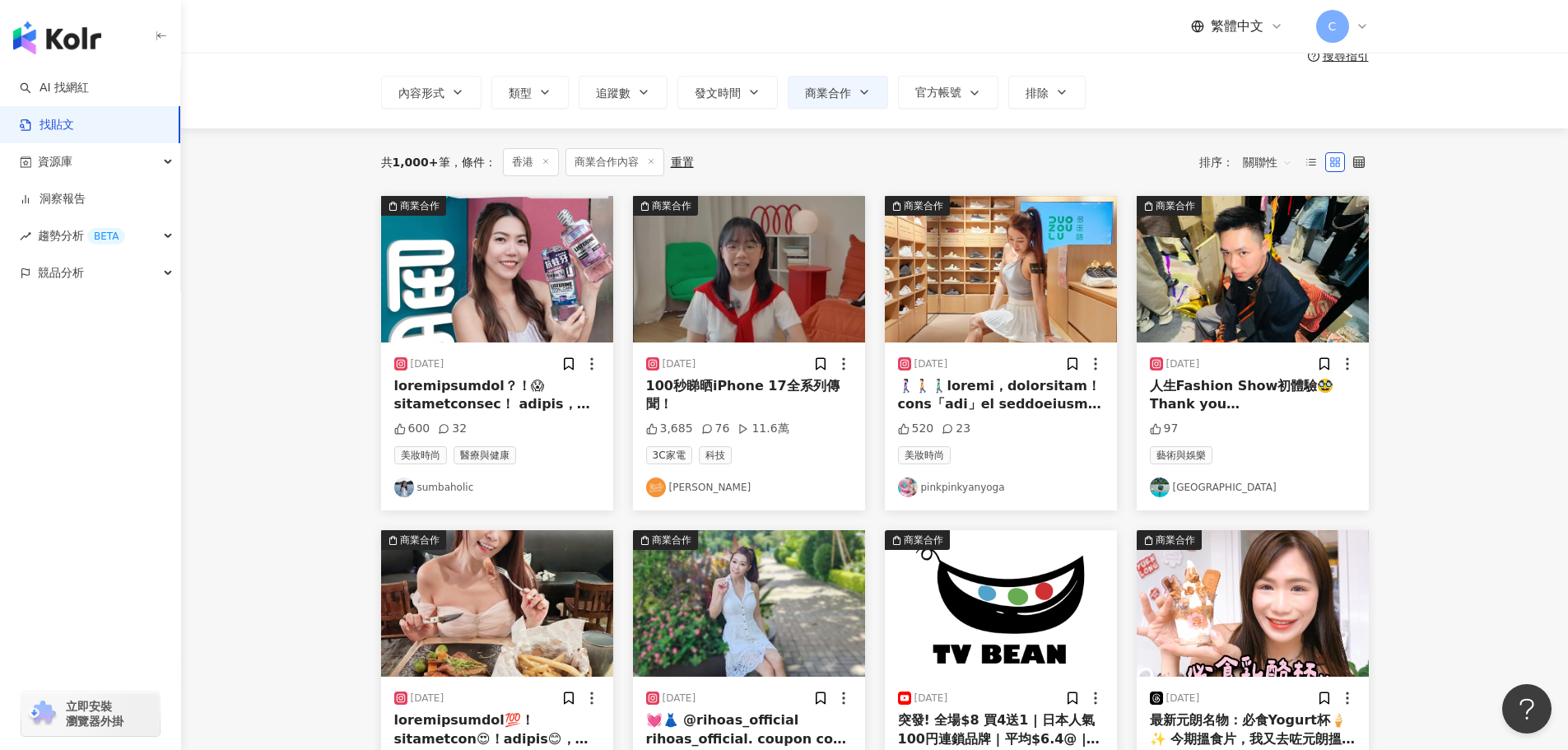
click at [431, 237] on img "button" at bounding box center [498, 269] width 232 height 146
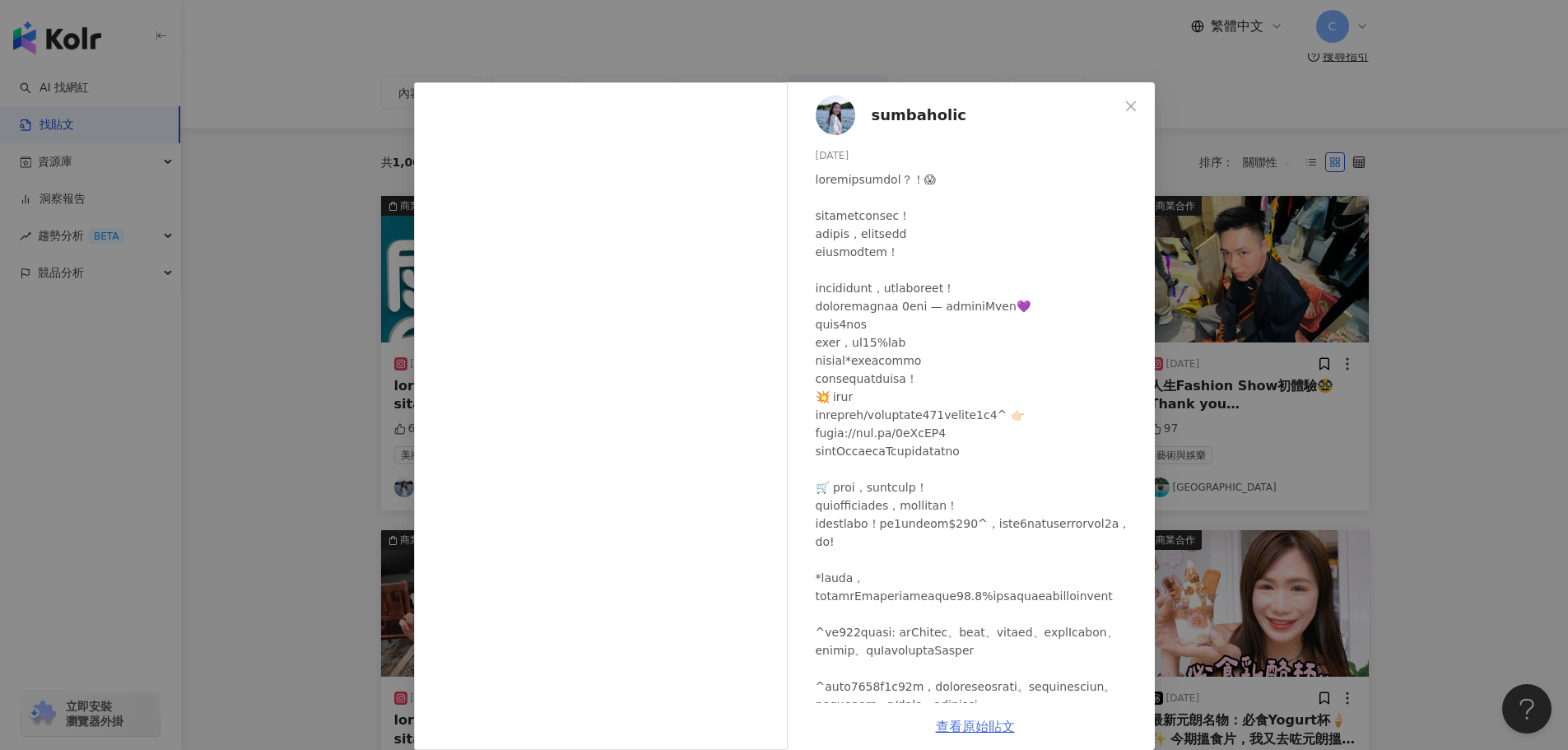
click at [952, 730] on link "查看原始貼文" at bounding box center [975, 725] width 79 height 15
click at [306, 421] on div "sumbaholic [DATE] 600 32 查看原始貼文" at bounding box center [784, 375] width 1568 height 750
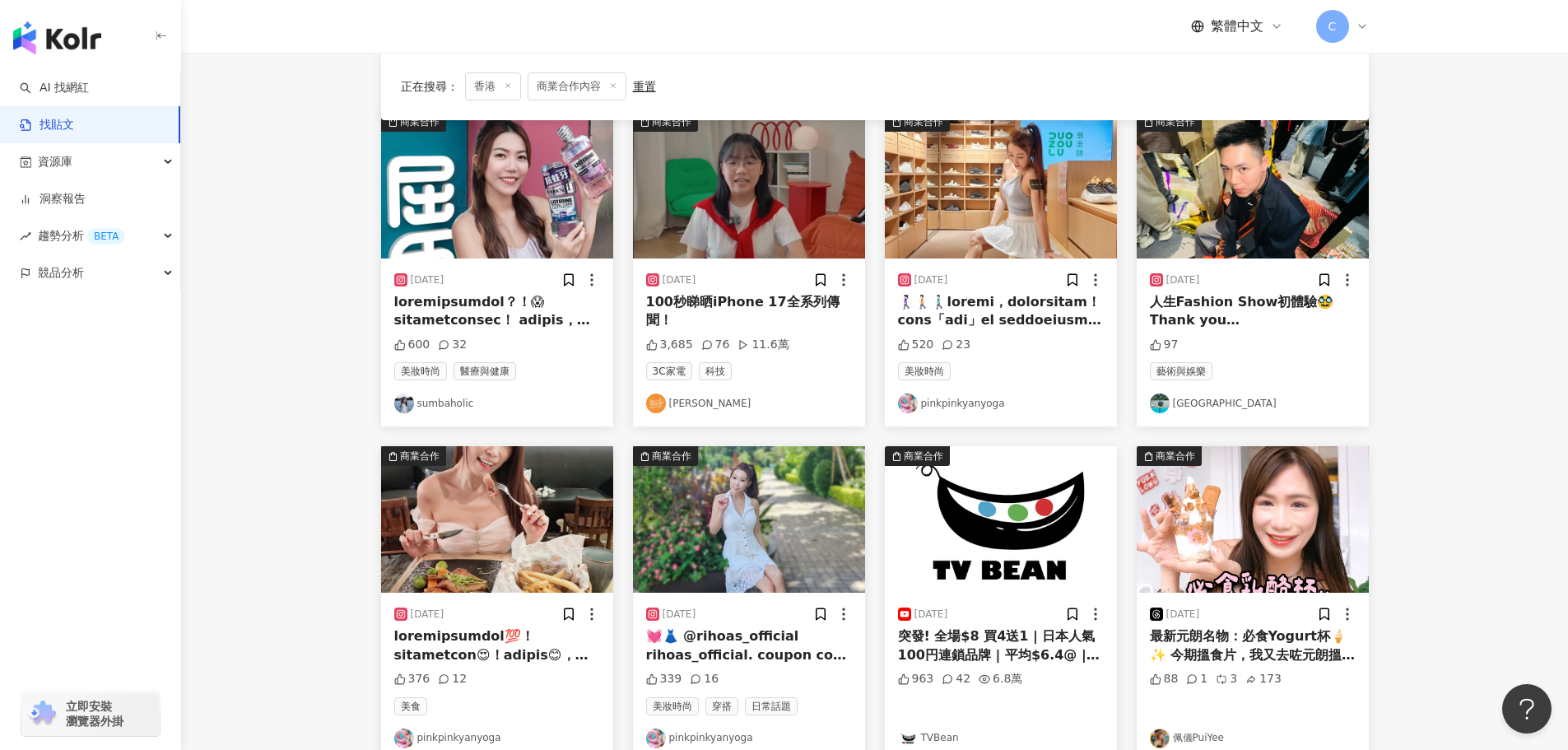
scroll to position [164, 0]
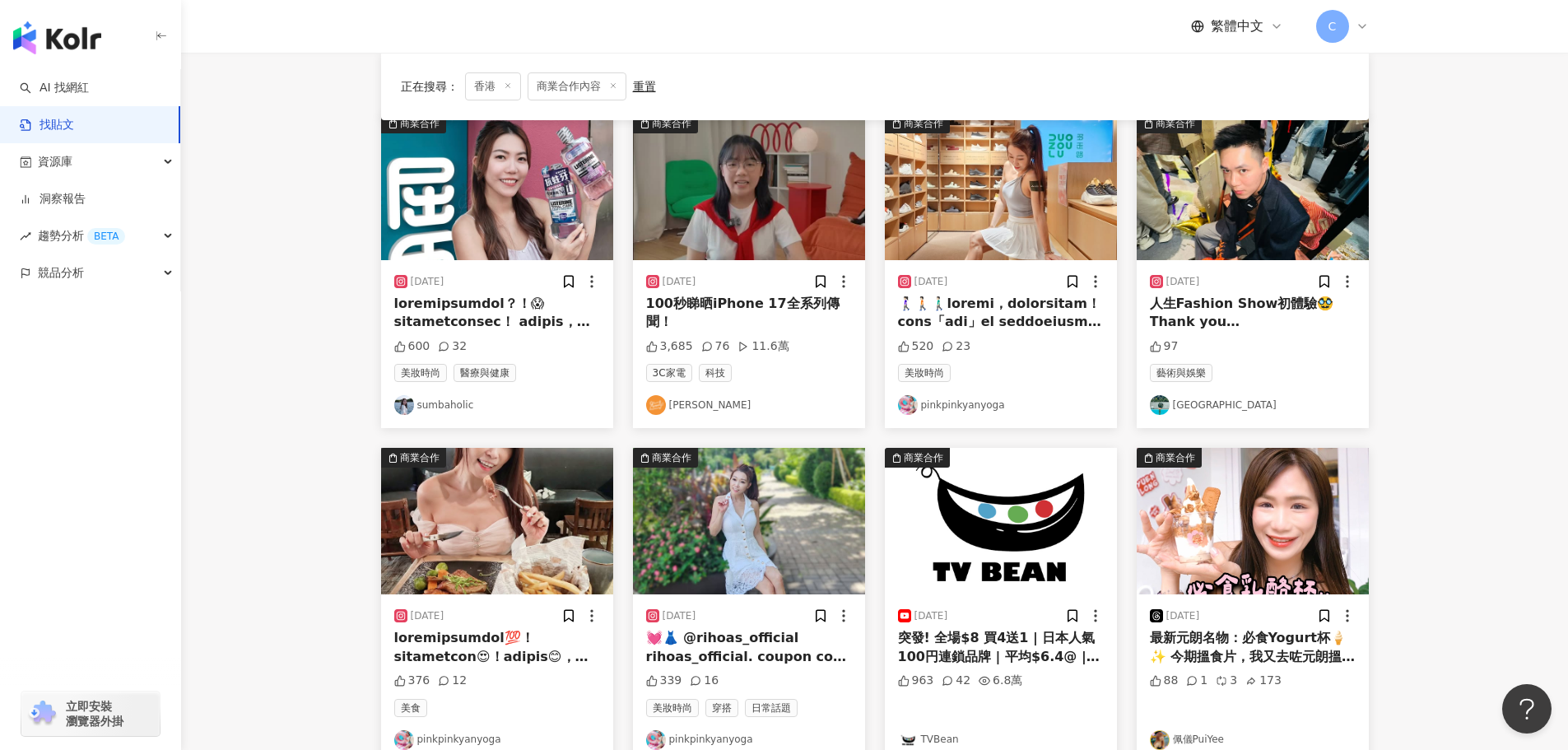
click at [1238, 223] on img "button" at bounding box center [1253, 186] width 232 height 146
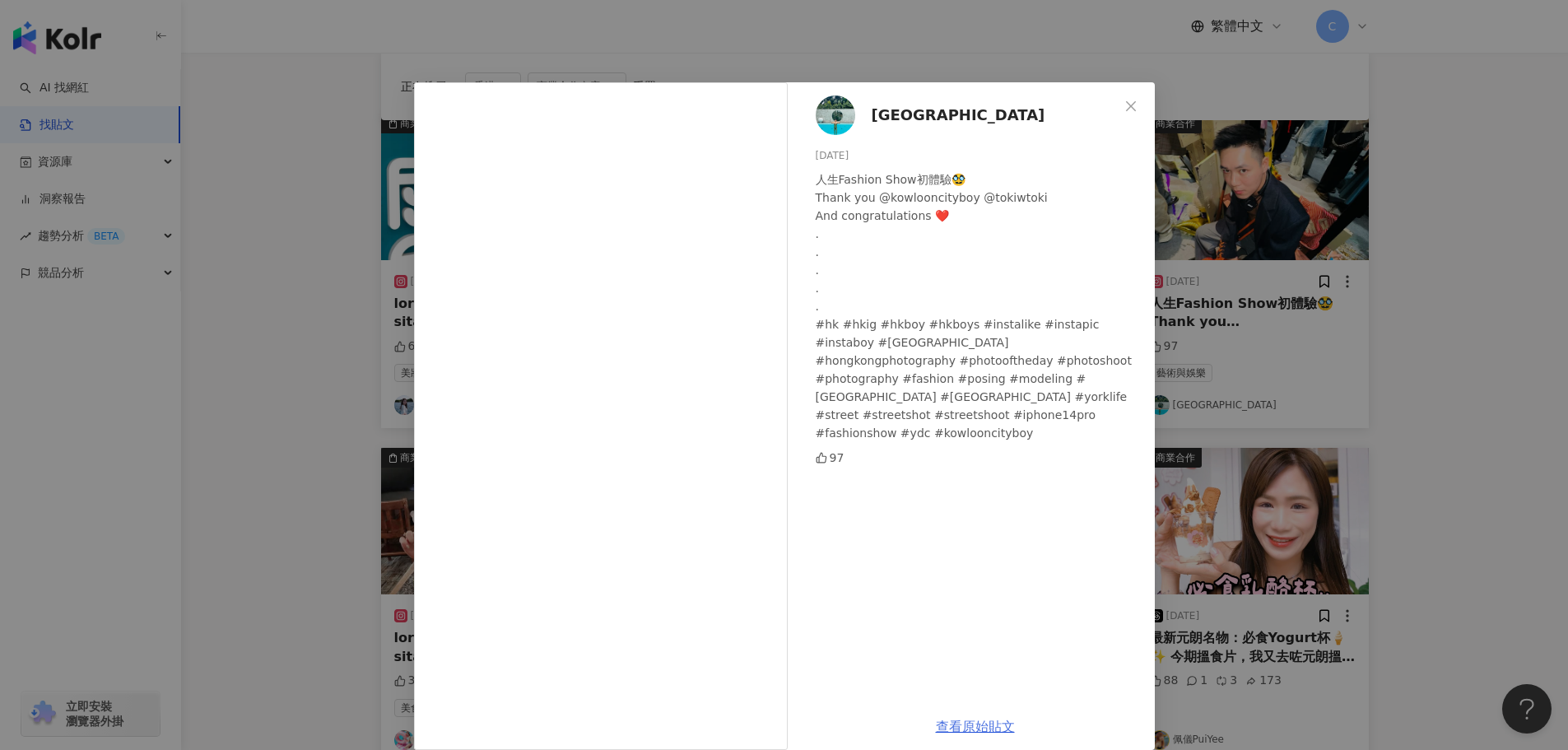
click at [947, 727] on link "查看原始貼文" at bounding box center [975, 725] width 79 height 15
click at [340, 252] on div "York [DATE] 人生Fashion Show初體驗🥸 Thank you @kowlooncityboy @tokiwtoki And congrat…" at bounding box center [784, 375] width 1568 height 750
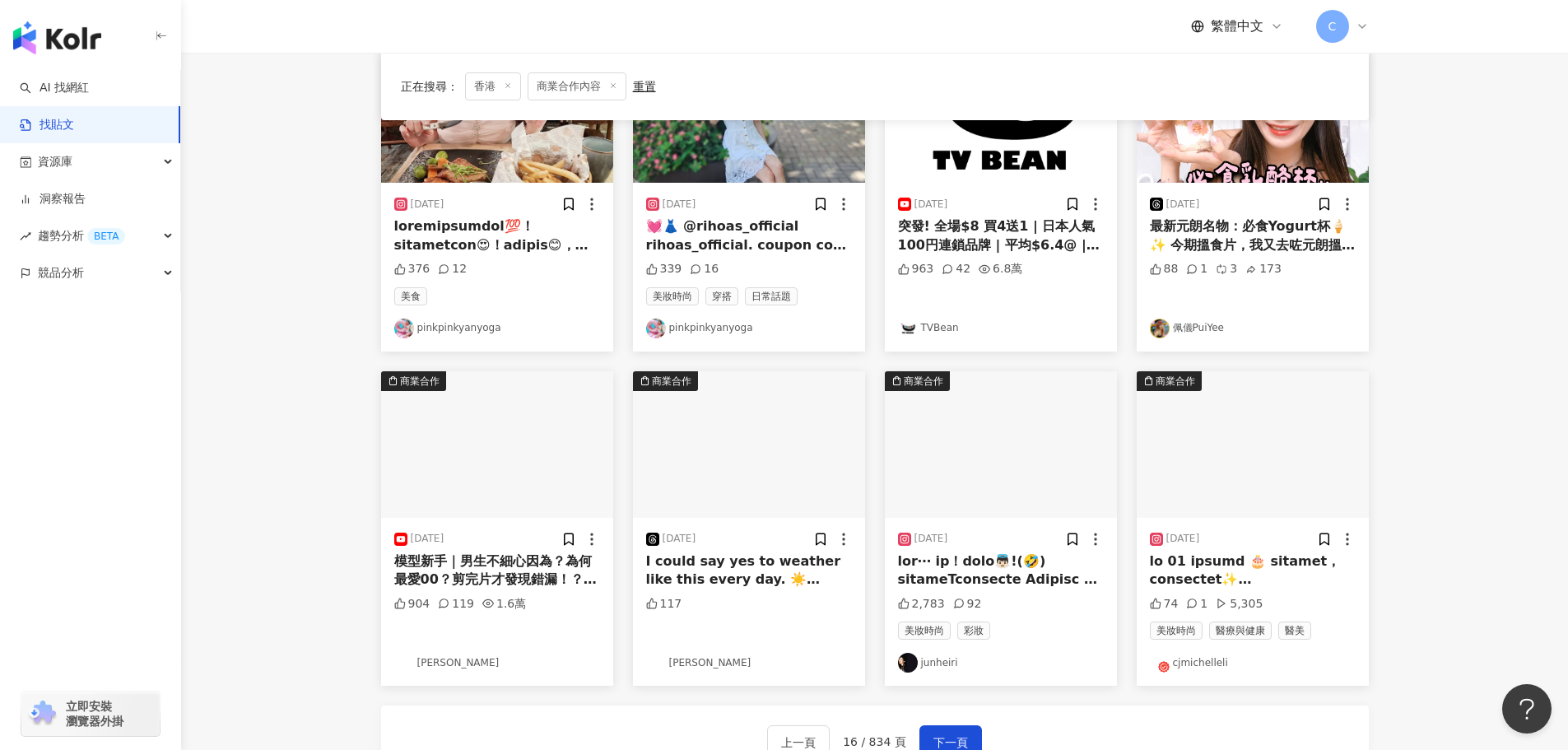
scroll to position [658, 0]
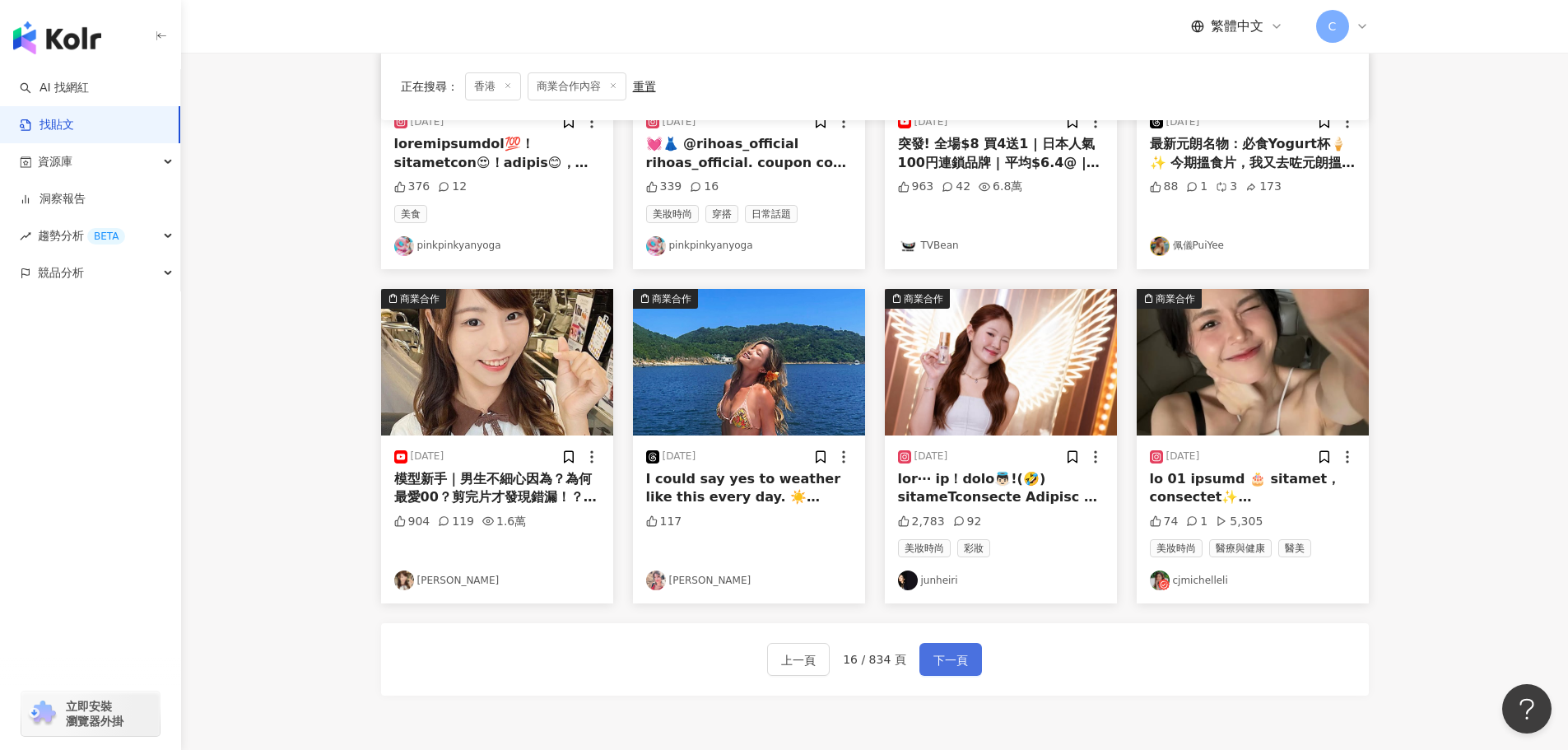
click at [965, 666] on span "下一頁" at bounding box center [951, 660] width 35 height 20
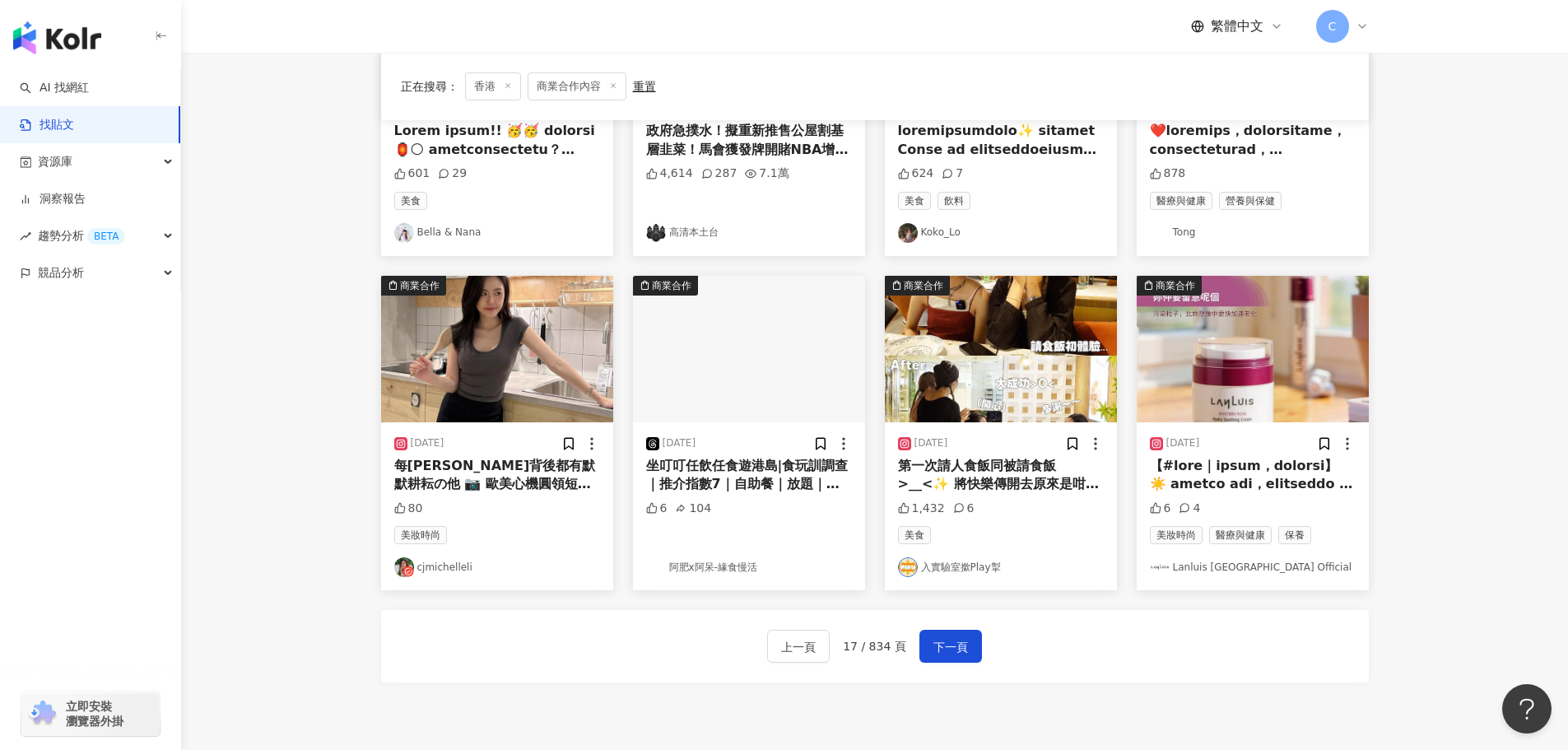
scroll to position [673, 0]
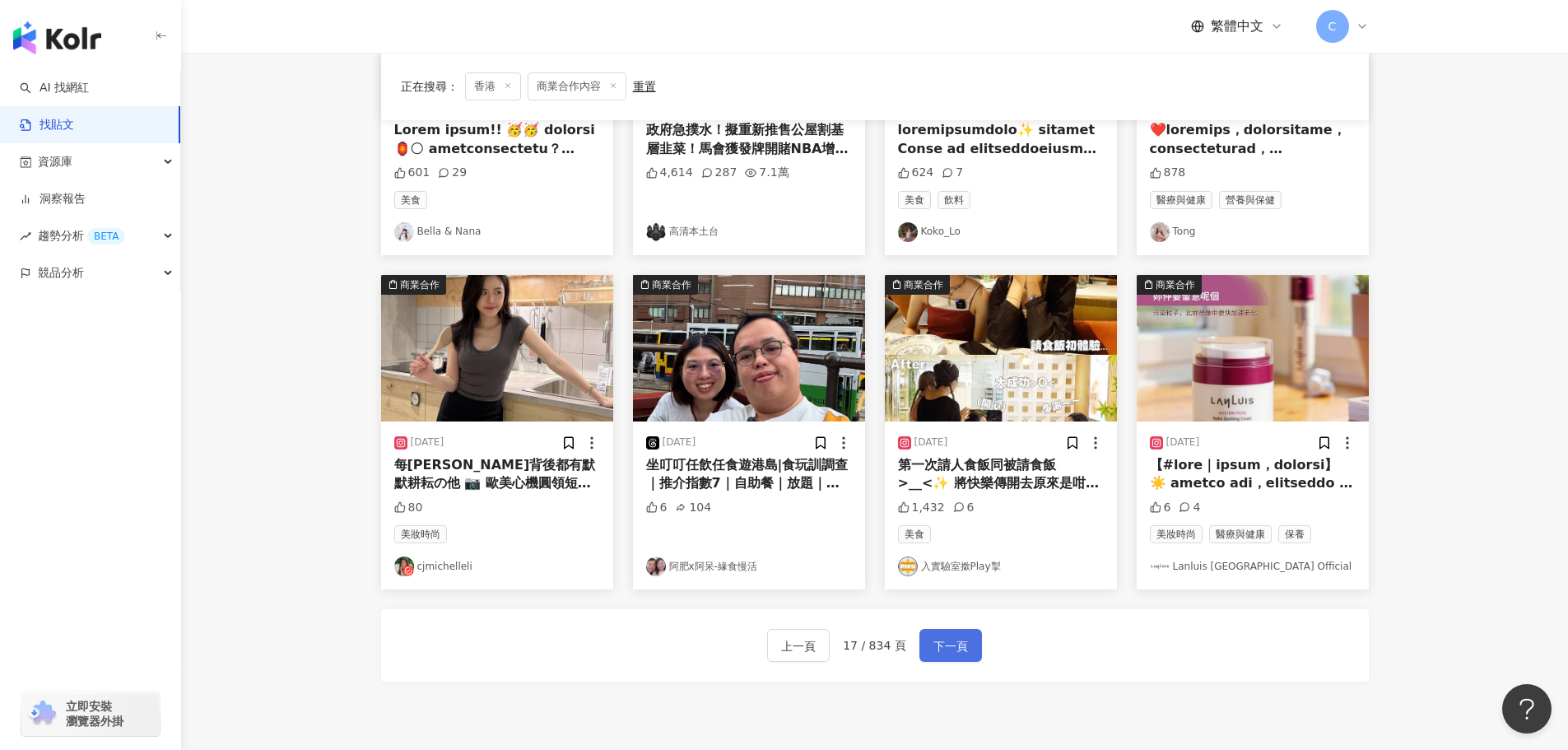
click at [953, 644] on span "下一頁" at bounding box center [951, 646] width 35 height 20
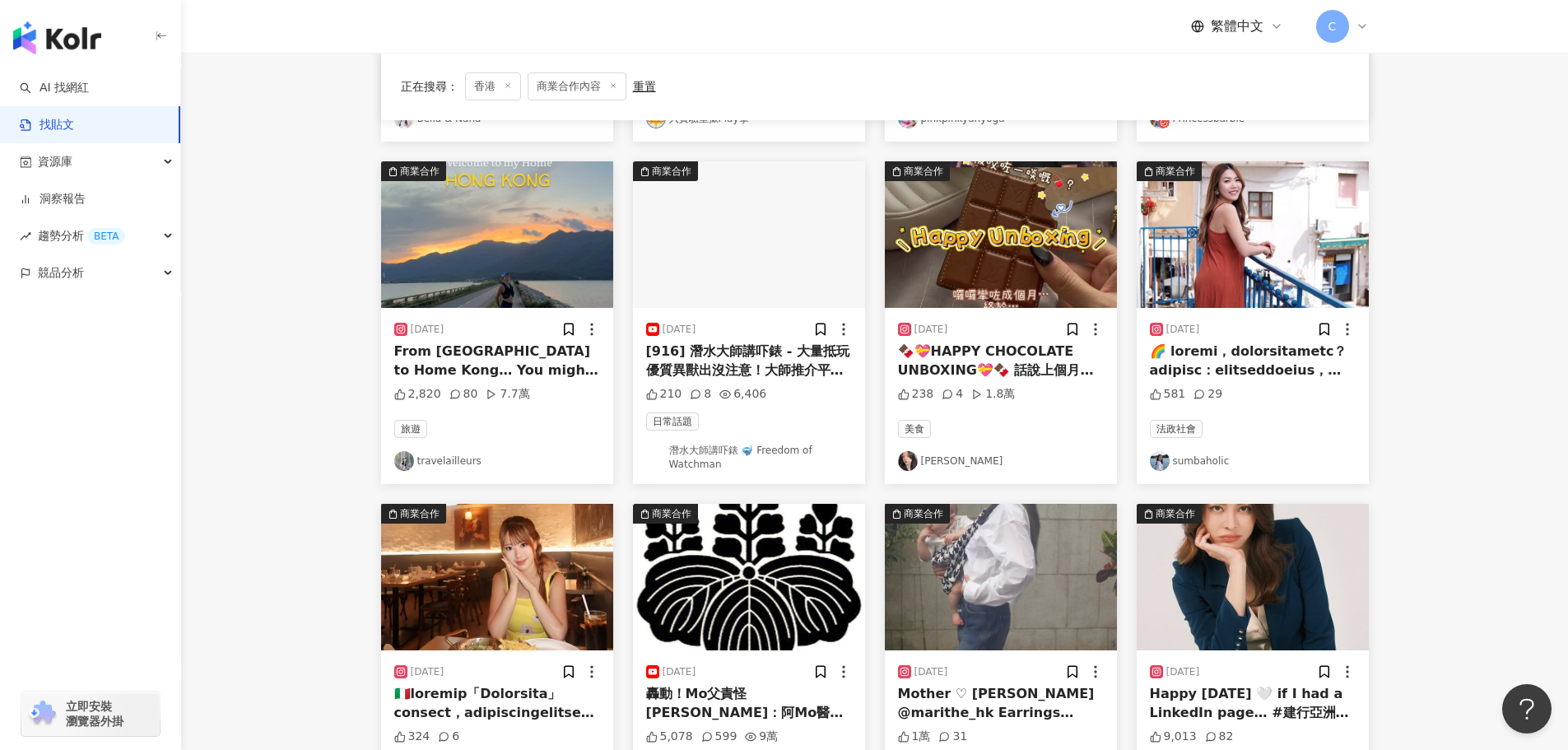
scroll to position [494, 0]
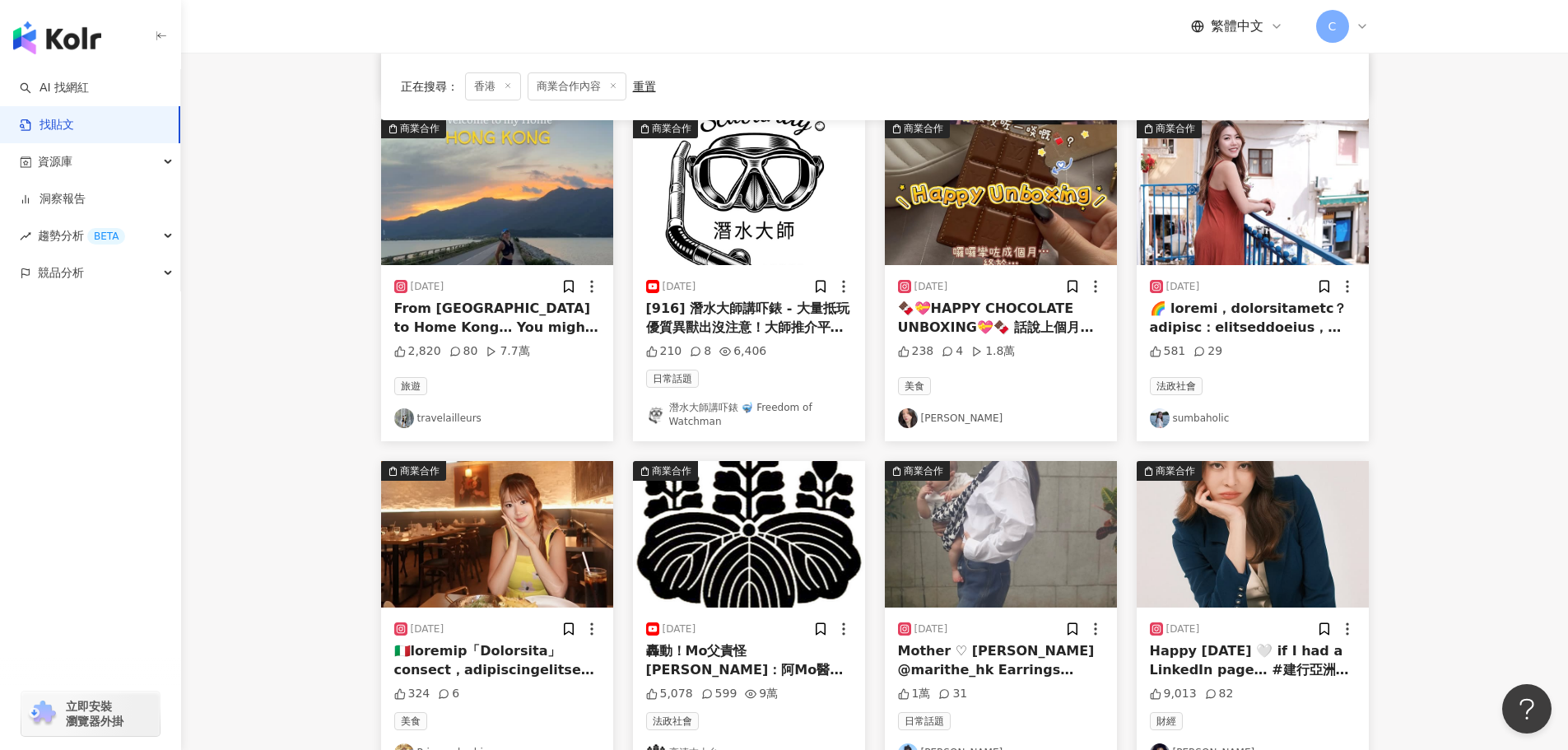
click at [912, 256] on img "button" at bounding box center [1001, 192] width 232 height 146
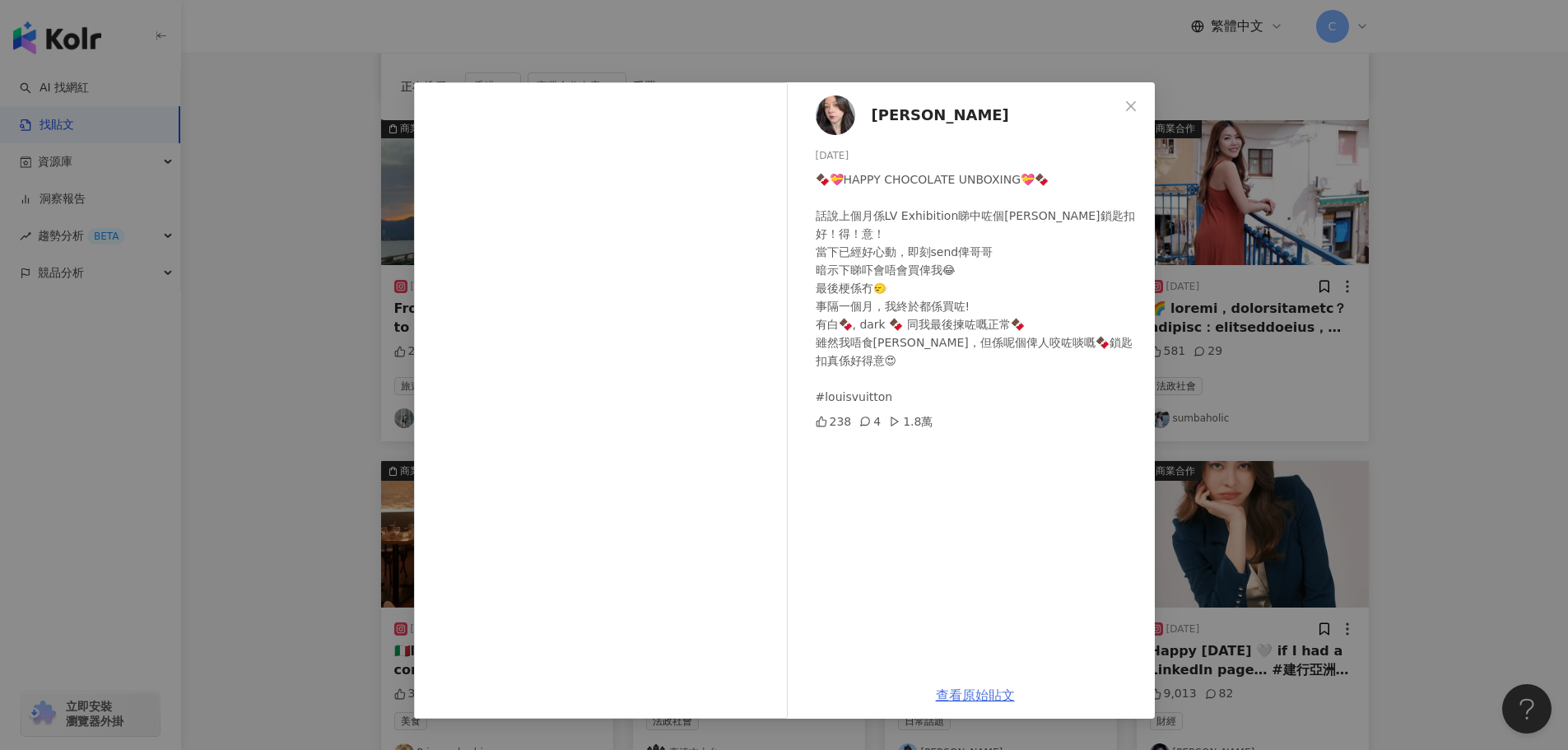
click at [966, 689] on link "查看原始貼文" at bounding box center [975, 695] width 79 height 15
click at [296, 321] on div "[PERSON_NAME] [DATE] 🍫💝HAPPY CHOCOLATE UNBOXING💝🍫 話說上個月係LV Exhibition睇中咗個[PERSO…" at bounding box center [784, 375] width 1568 height 750
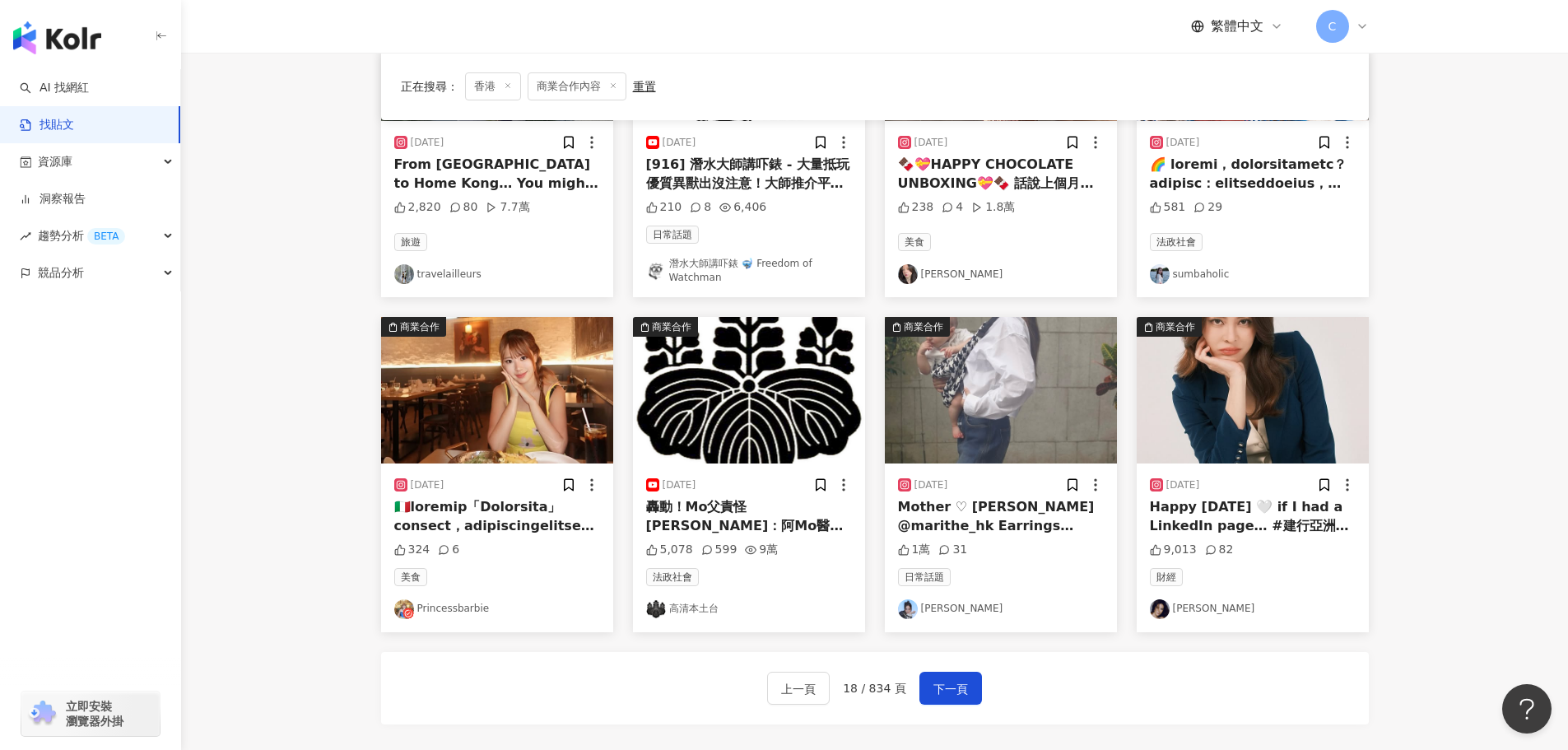
scroll to position [836, 0]
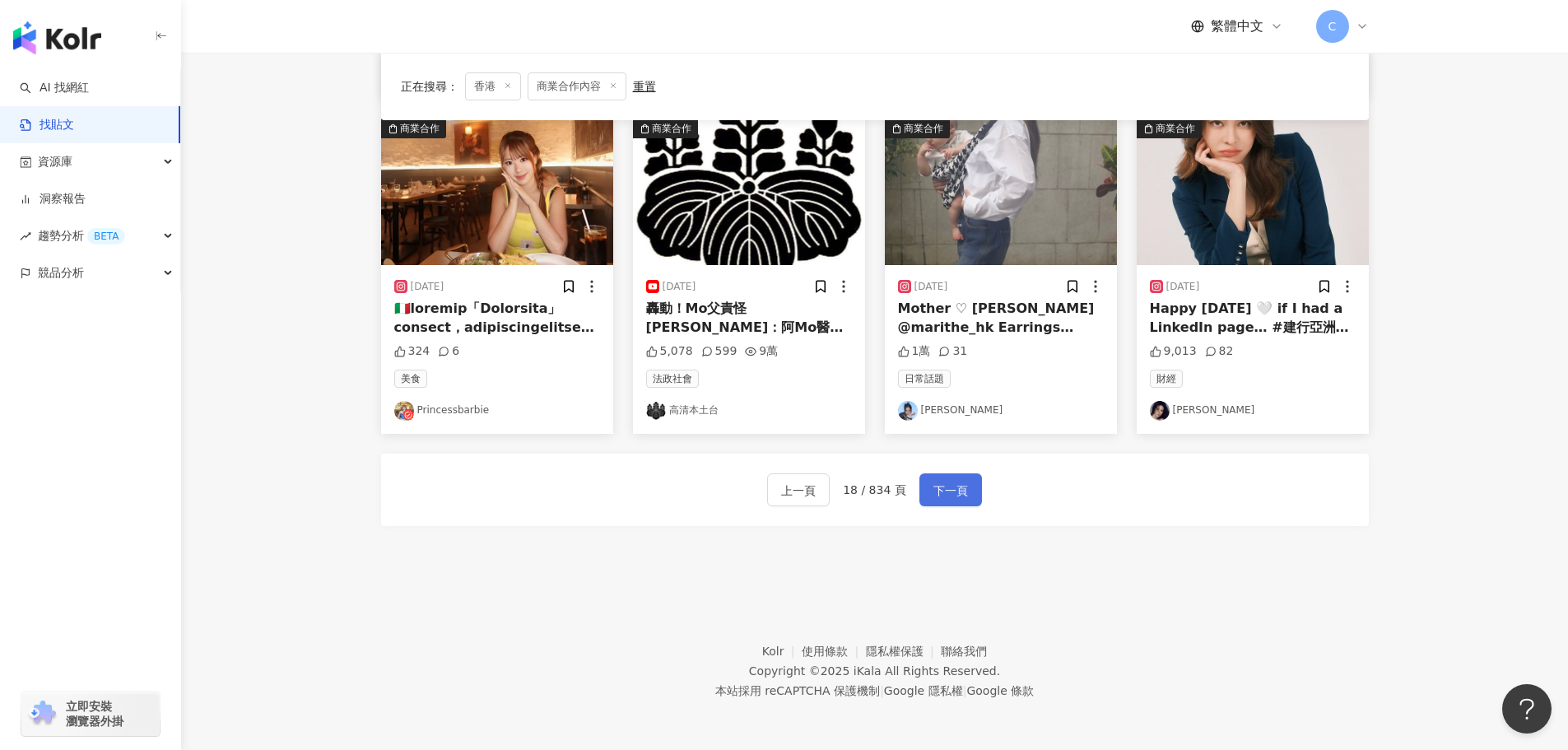
click at [960, 499] on span "下一頁" at bounding box center [951, 490] width 35 height 20
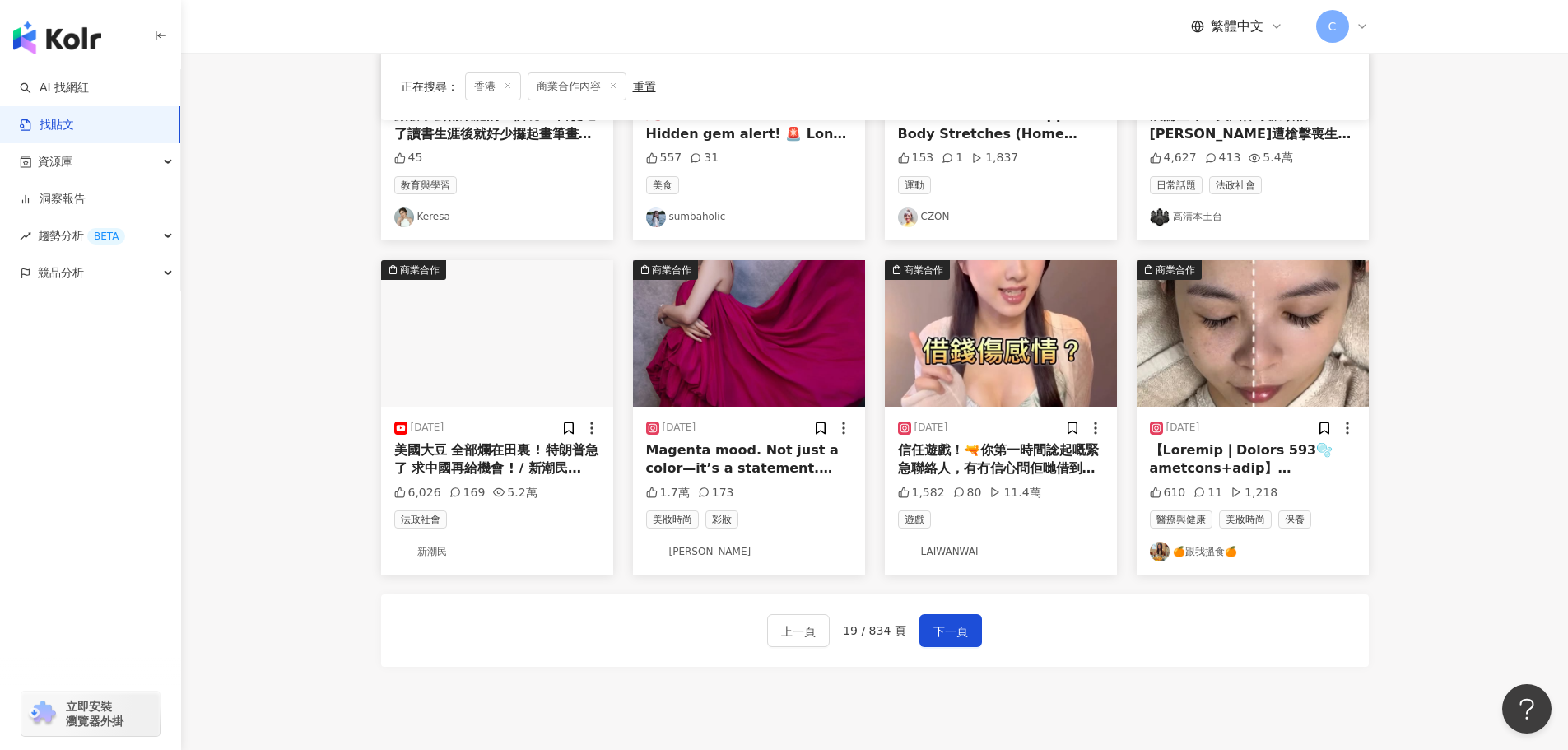
scroll to position [581, 0]
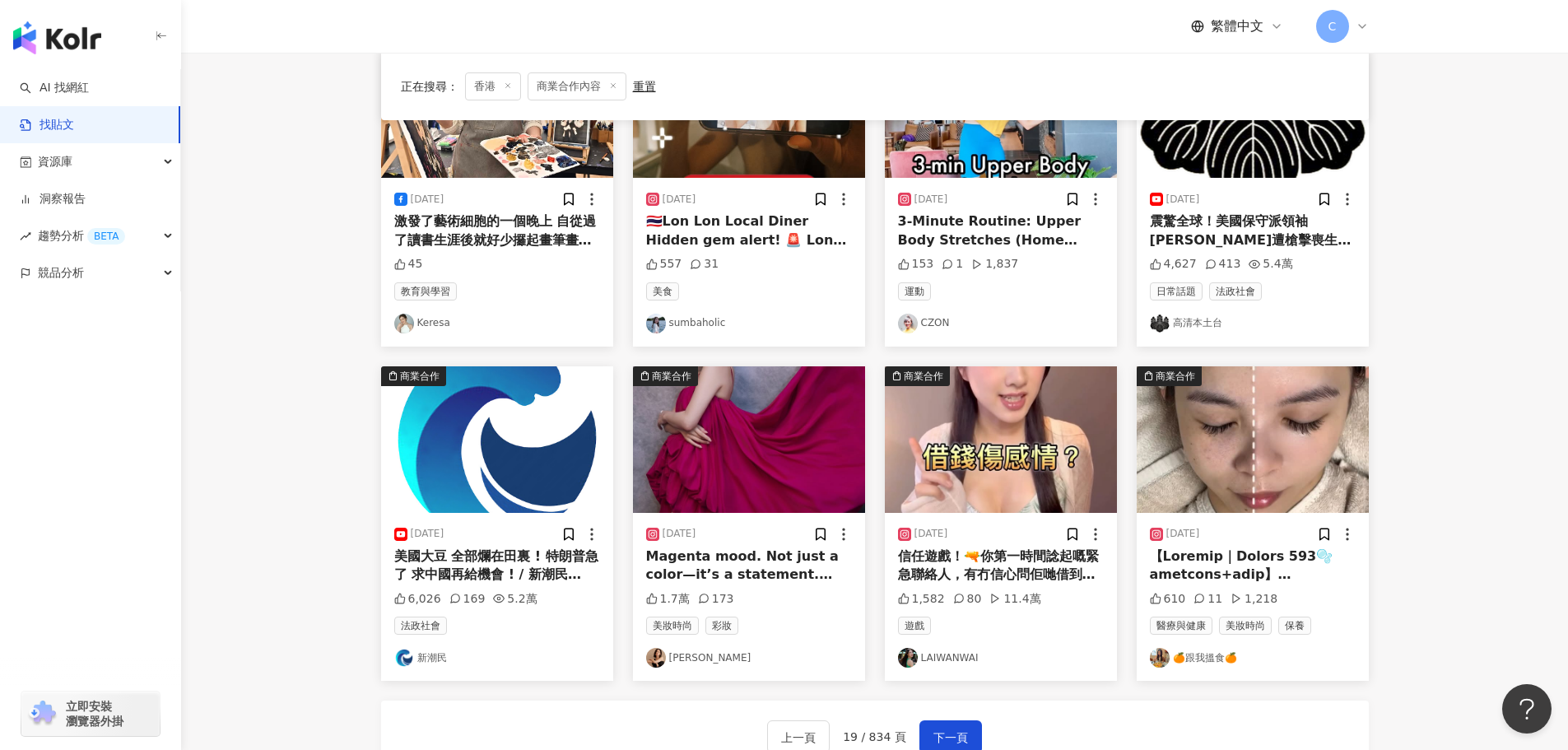
click at [983, 462] on img "button" at bounding box center [1001, 439] width 232 height 146
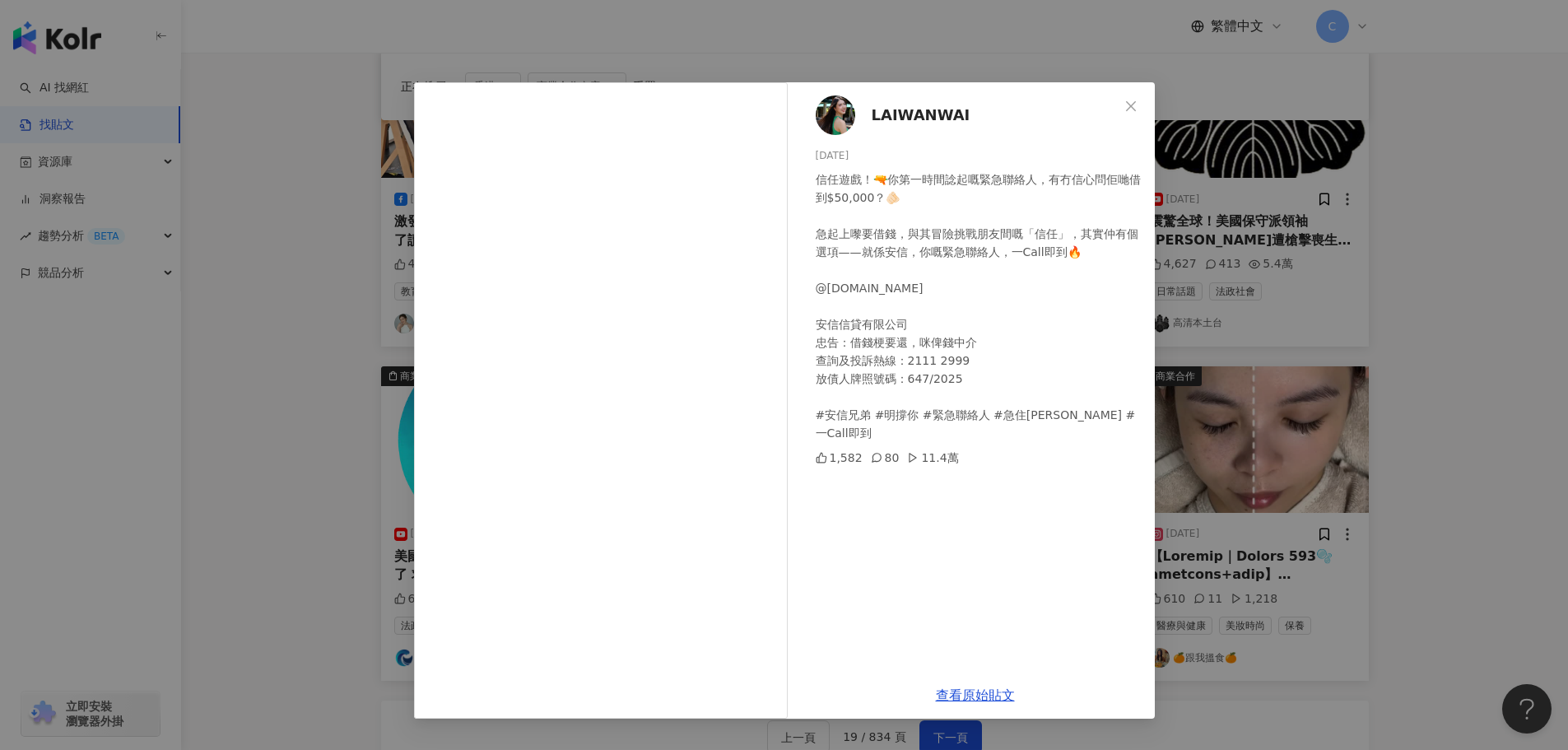
click at [1238, 604] on div "LAIWANWAI [DATE] 信任遊戲！🔫你第一時間諗起嘅緊急聯絡人，有冇信心問佢哋借到$50,000？🫵🏻 急起上嚟要借錢，與其冒險挑戰朋友間嘅「信任」…" at bounding box center [784, 375] width 1568 height 750
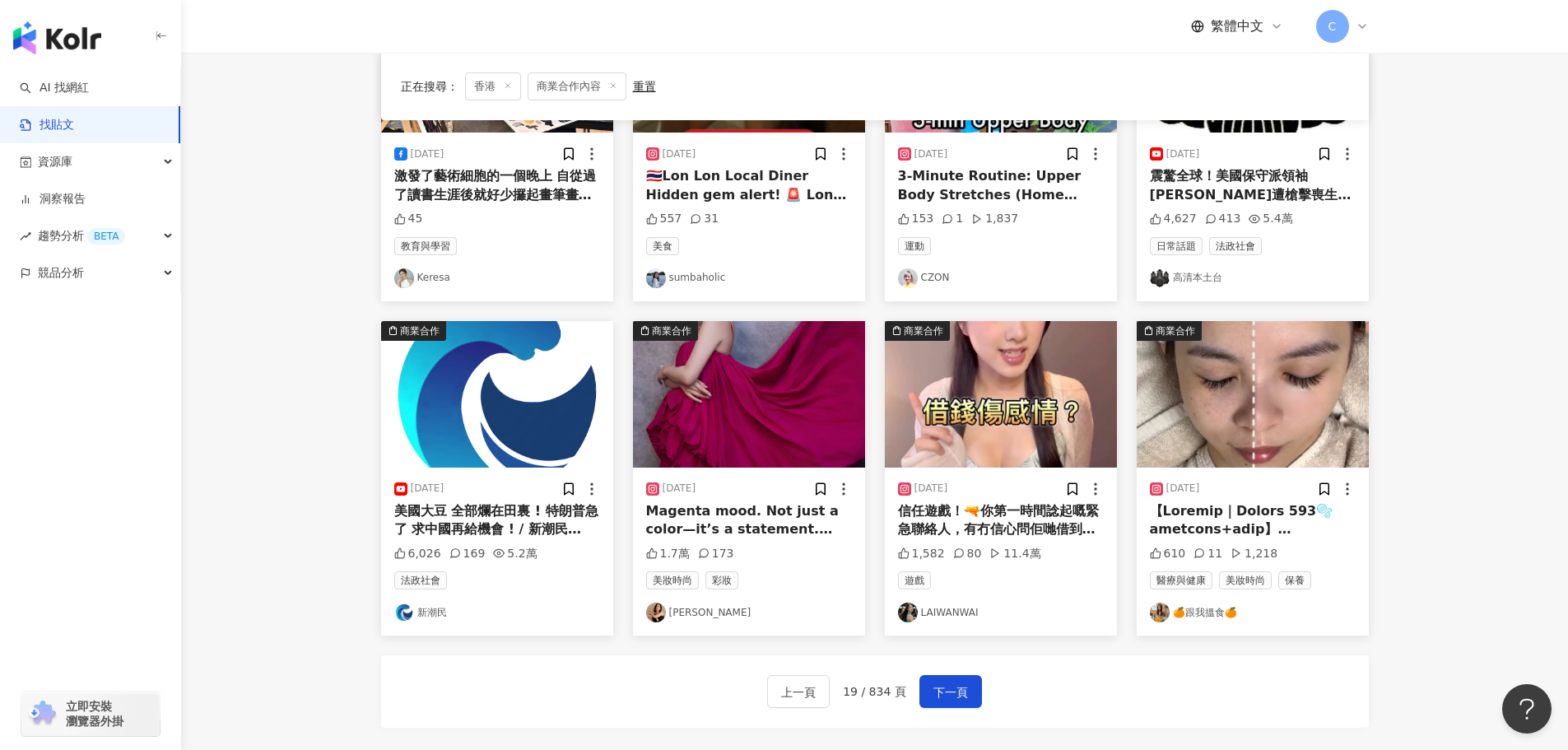
scroll to position [664, 0]
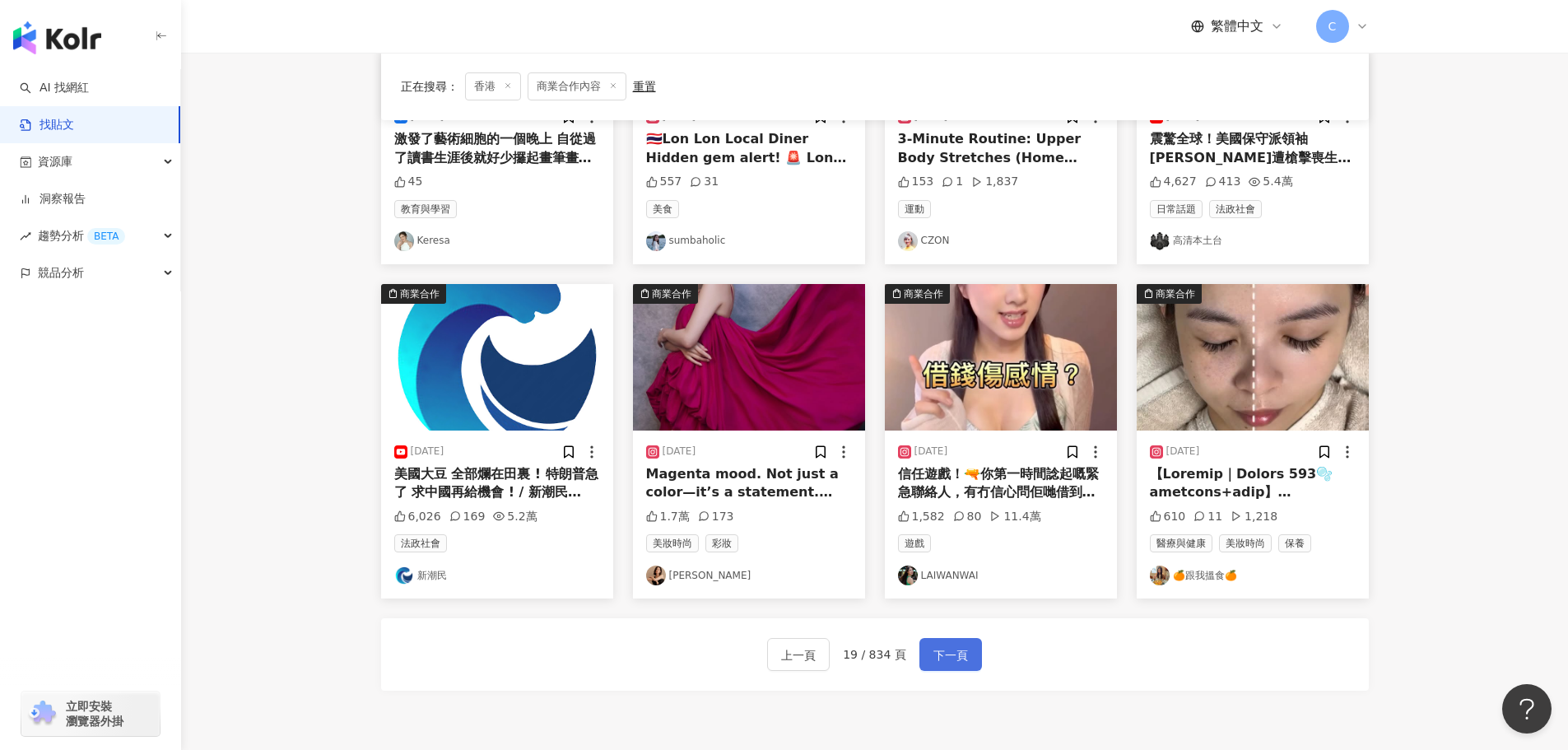
click at [976, 648] on button "下一頁" at bounding box center [951, 655] width 63 height 33
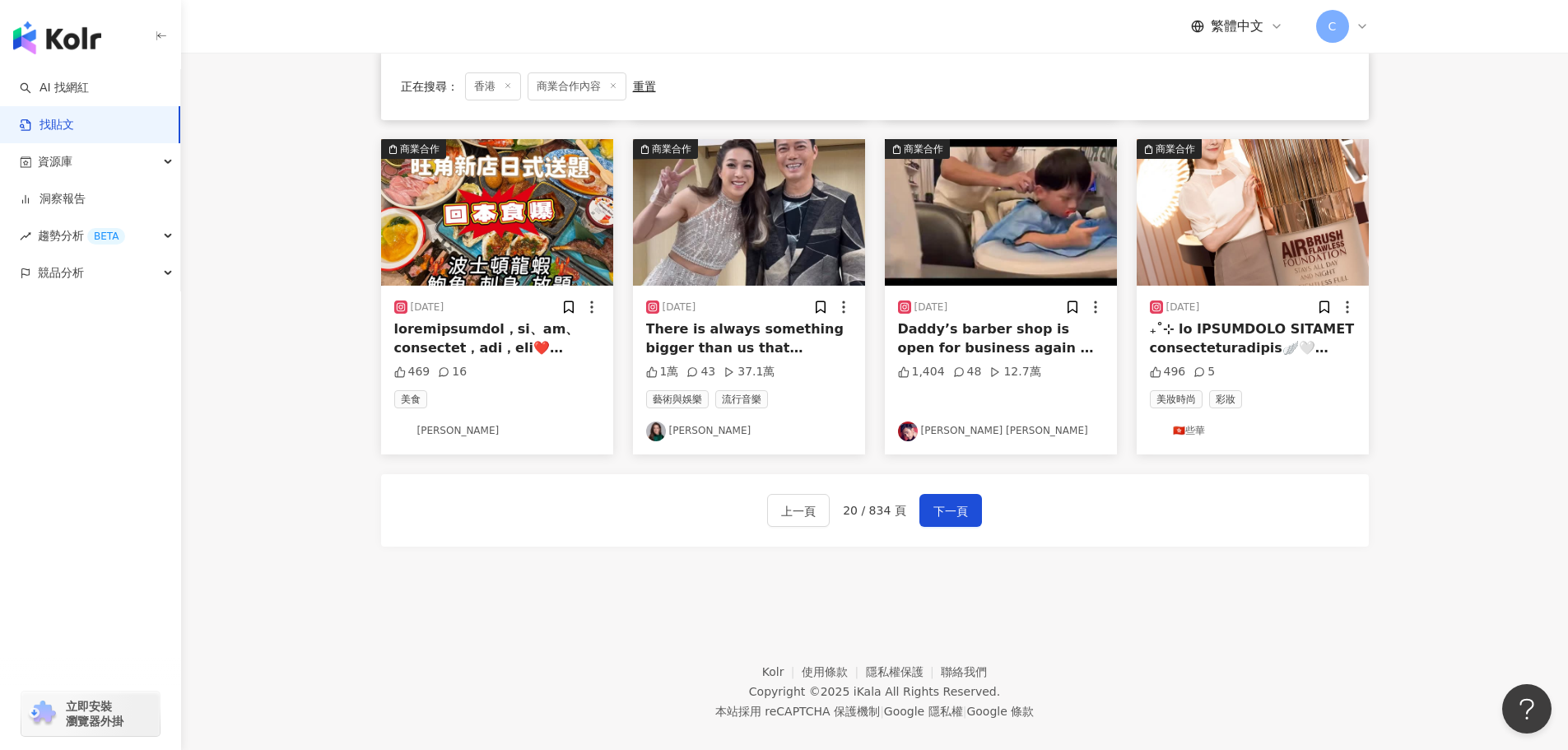
scroll to position [824, 0]
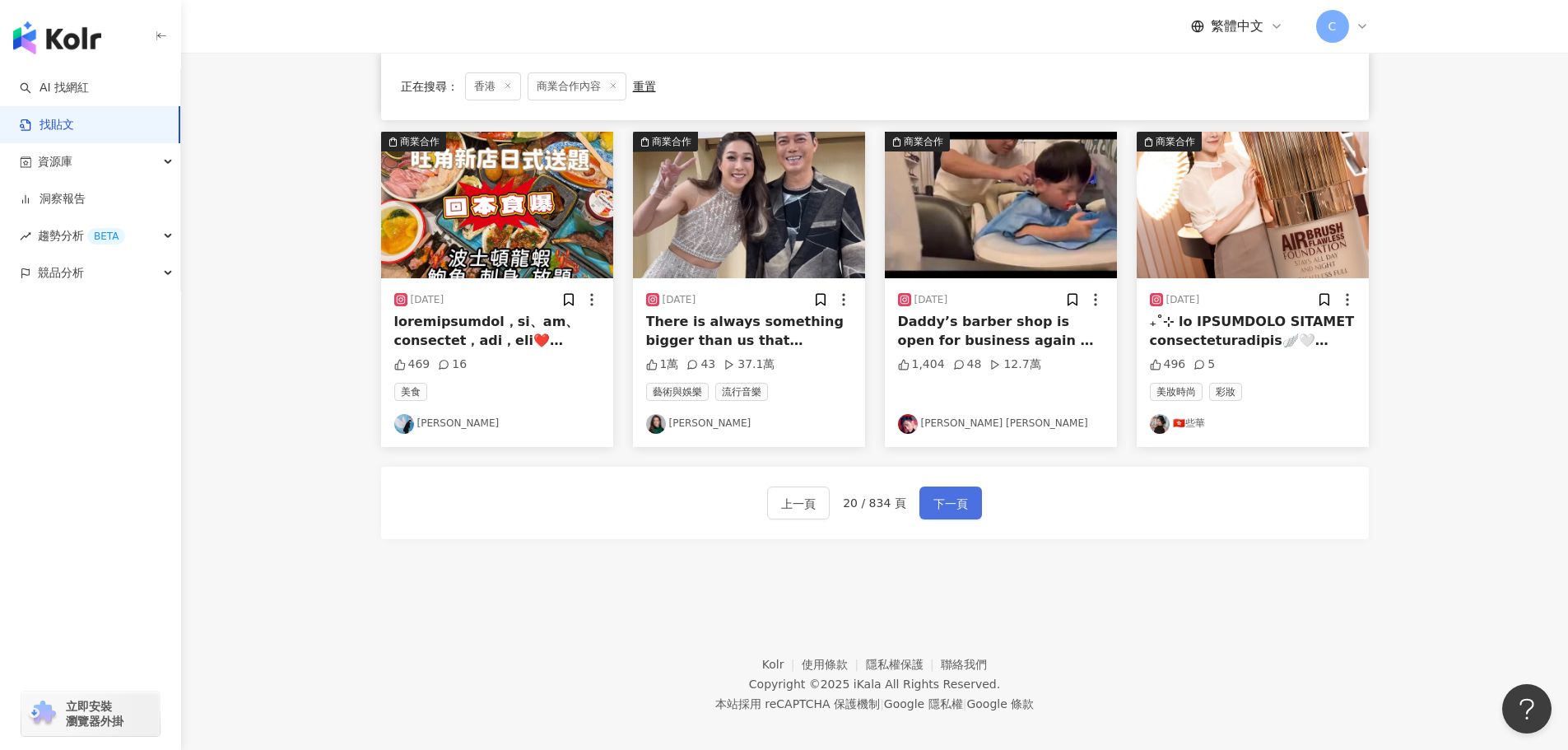
click at [949, 498] on span "下一頁" at bounding box center [951, 504] width 35 height 20
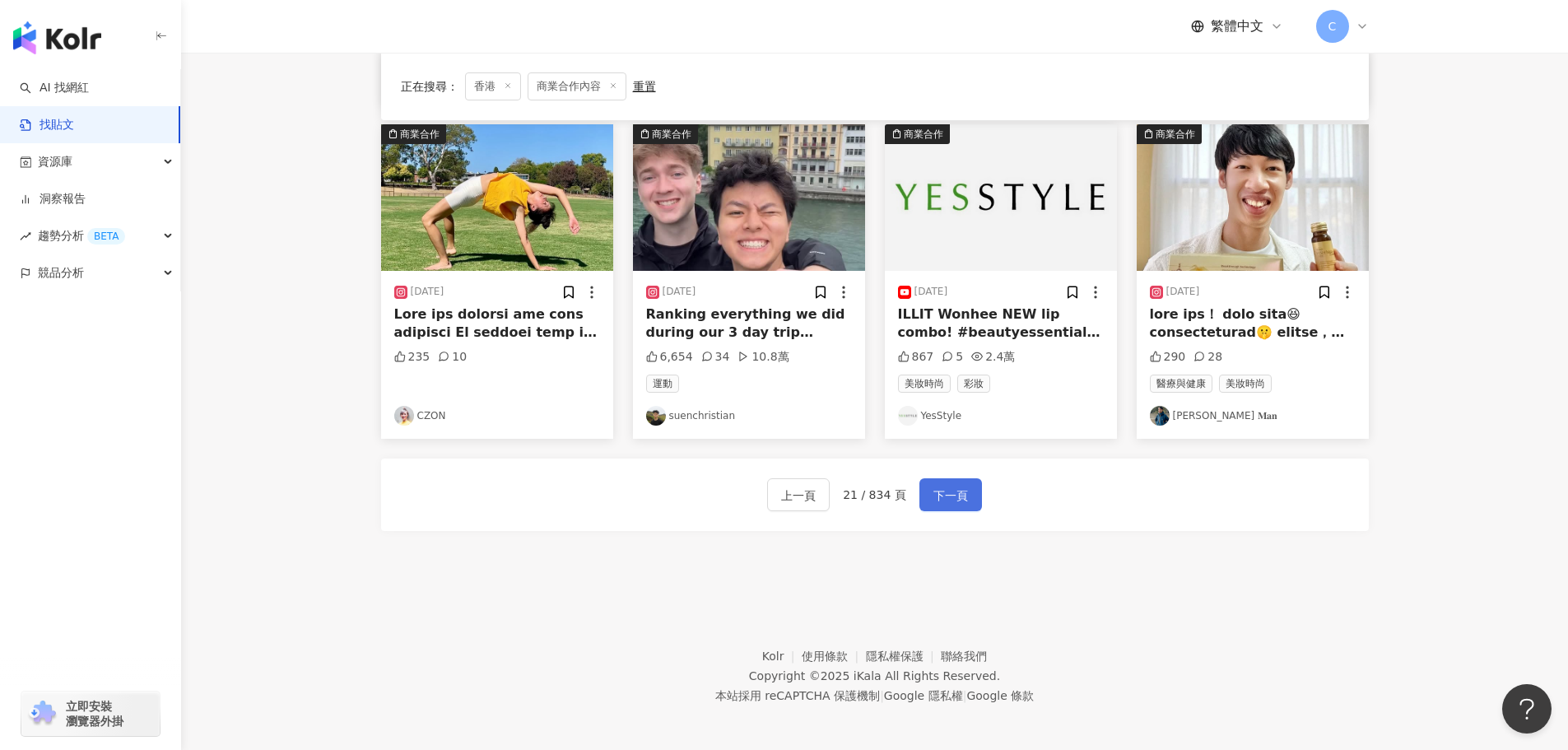
click at [960, 488] on span "下一頁" at bounding box center [951, 496] width 35 height 20
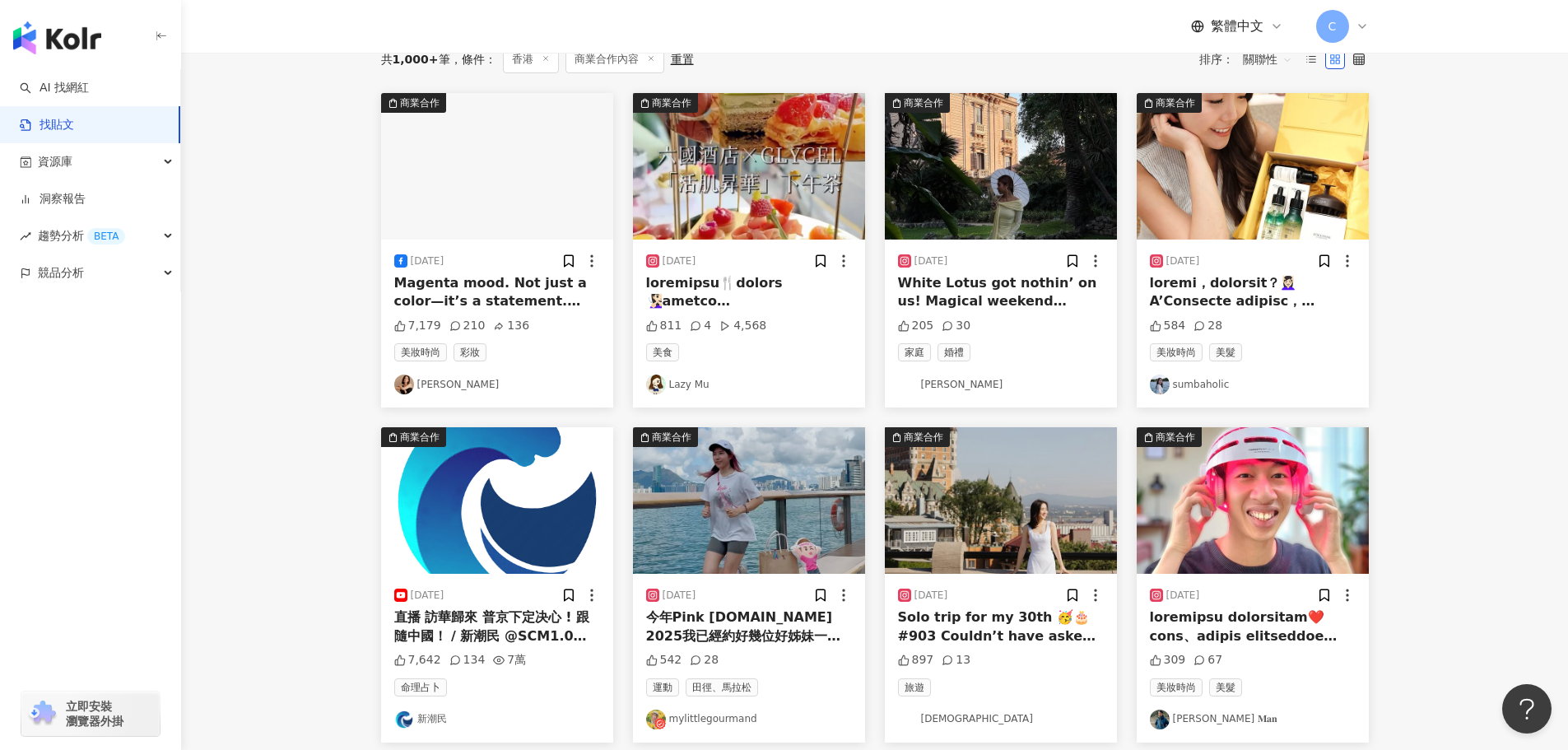
scroll to position [0, 0]
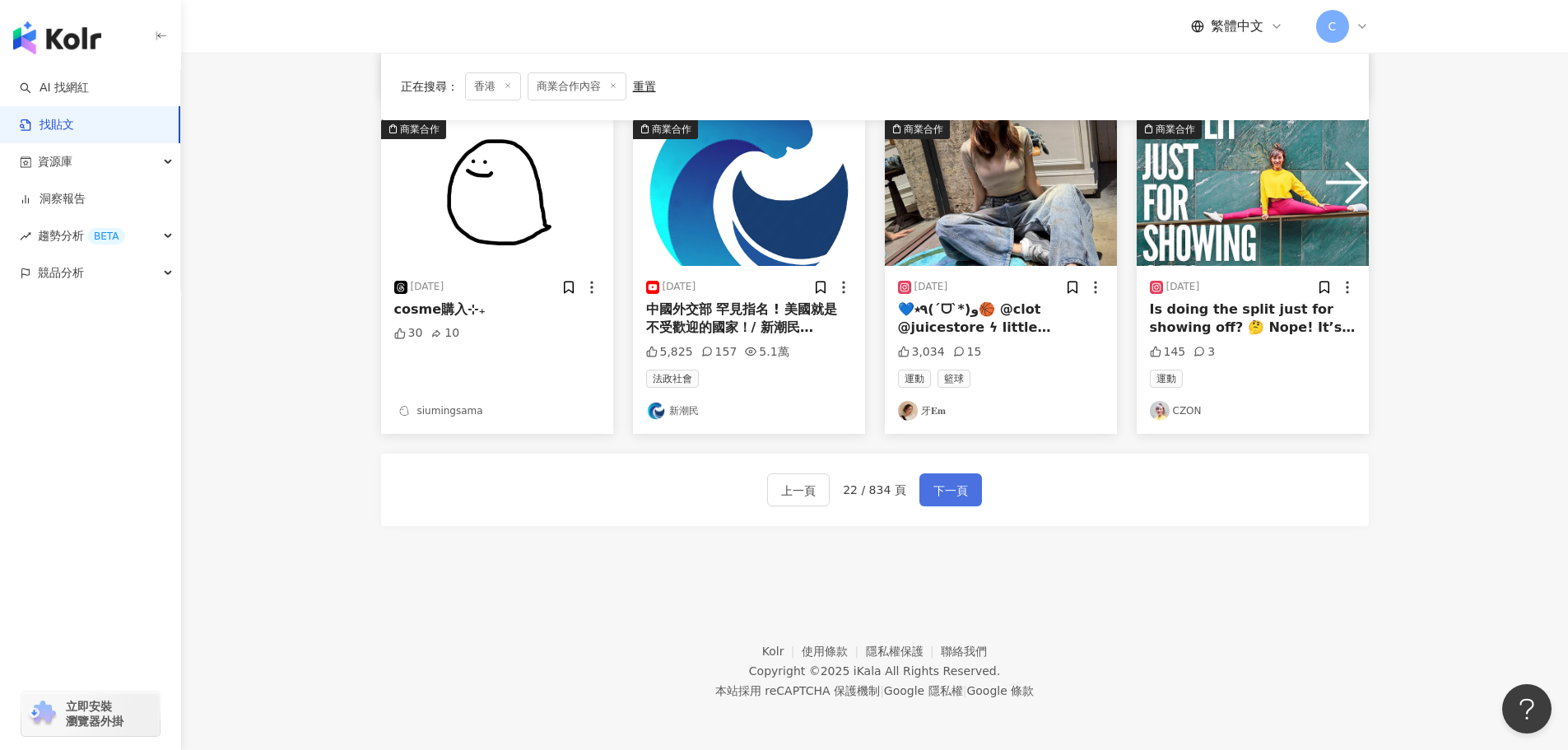
click at [959, 489] on span "下一頁" at bounding box center [951, 490] width 35 height 20
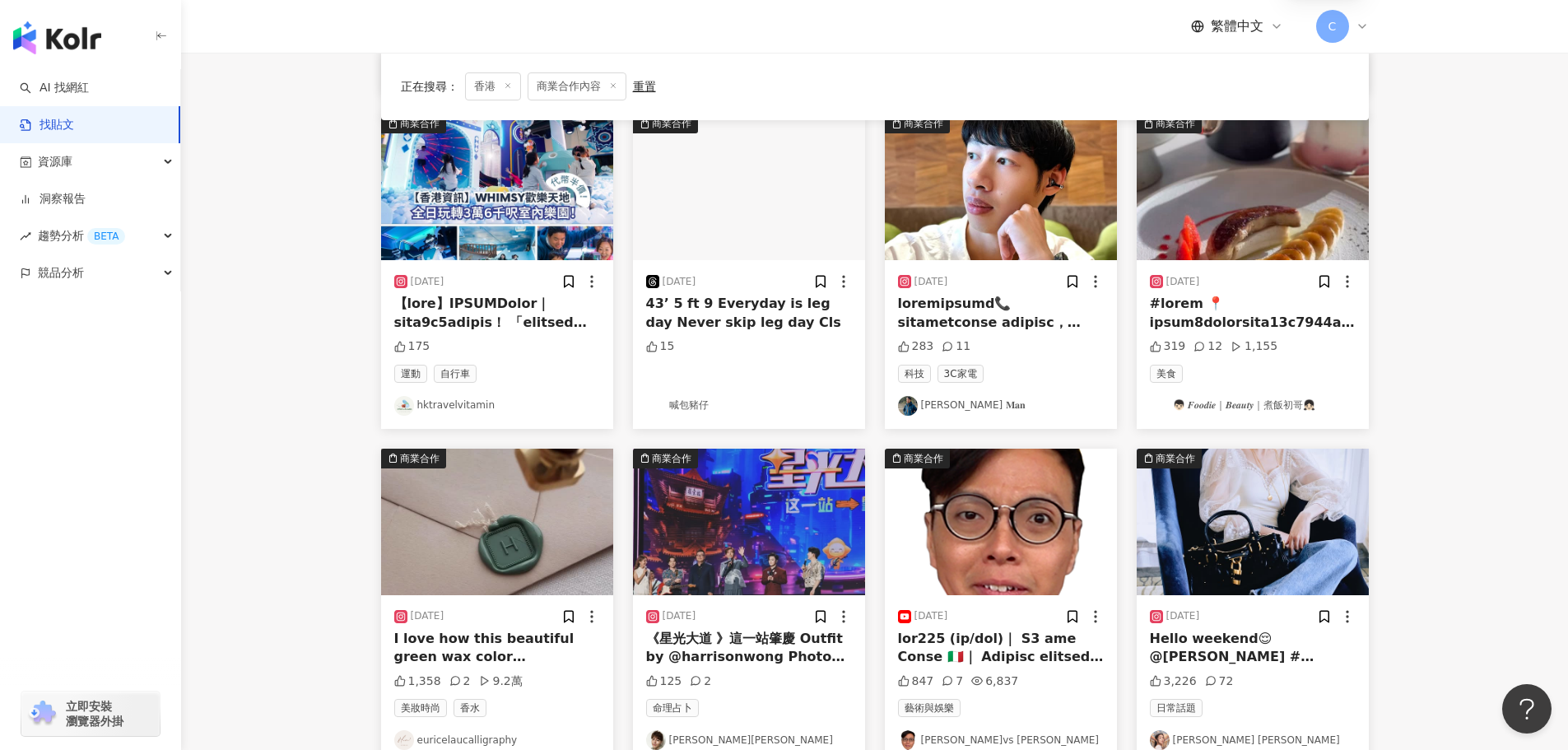
scroll to position [828, 0]
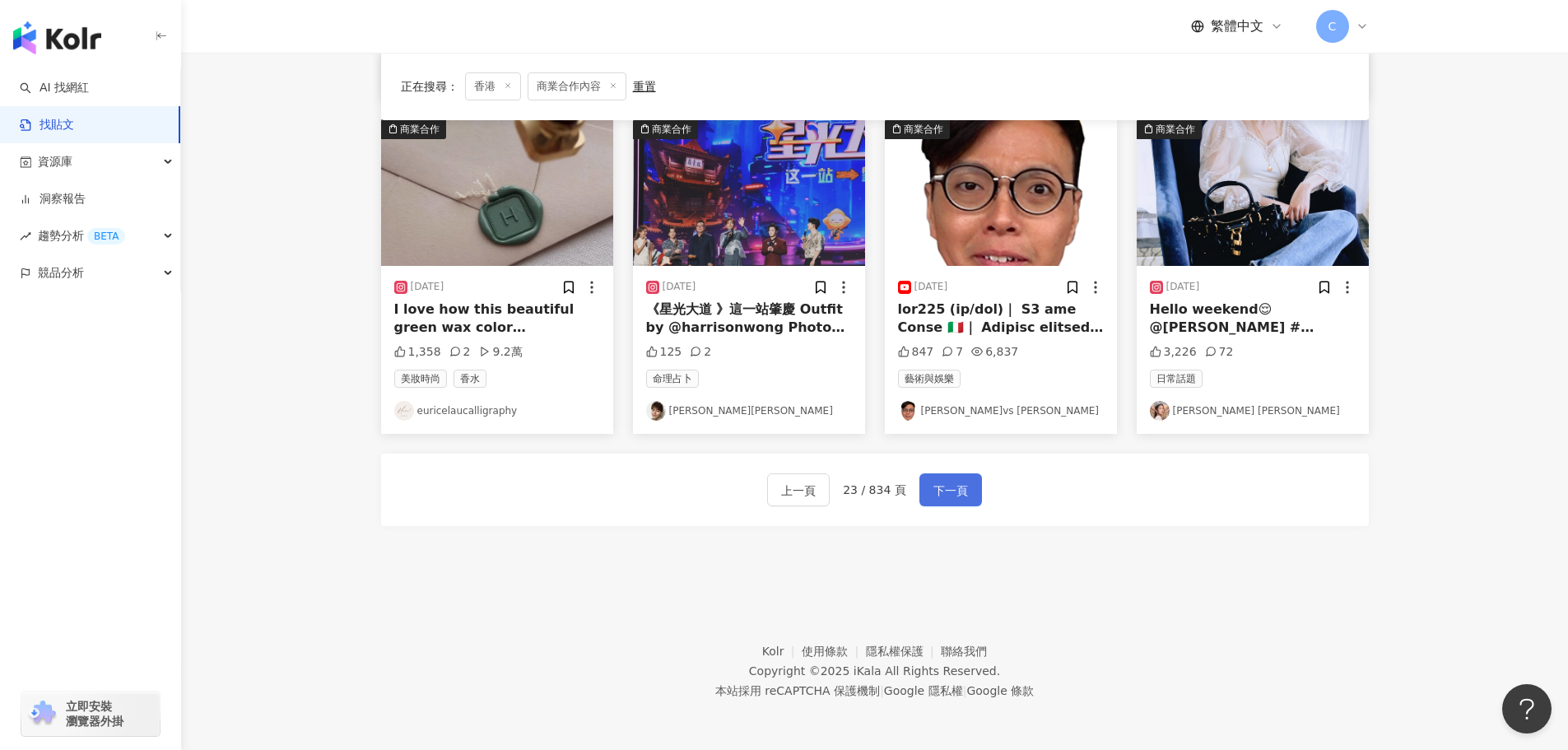
click at [950, 488] on span "下一頁" at bounding box center [951, 490] width 35 height 20
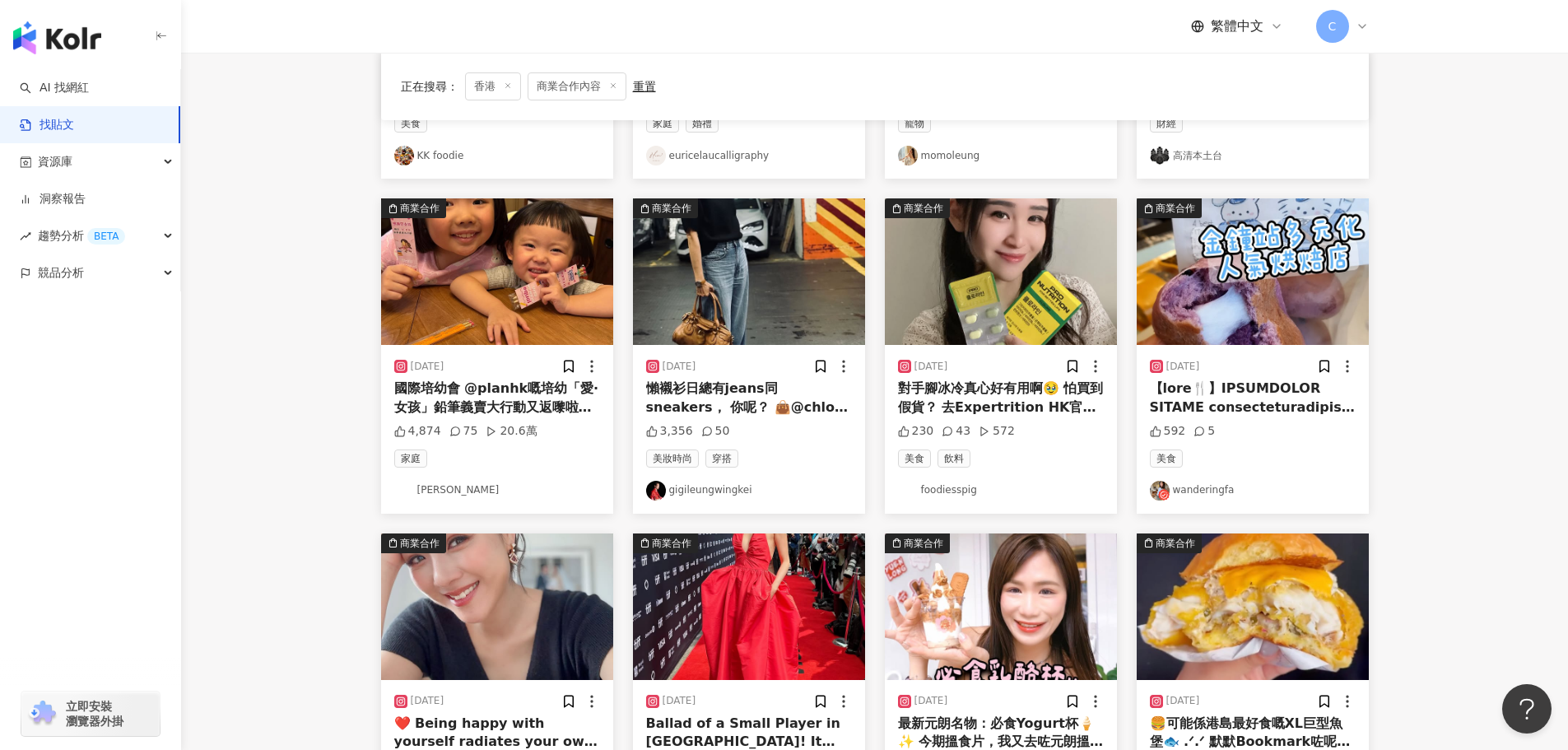
scroll to position [417, 0]
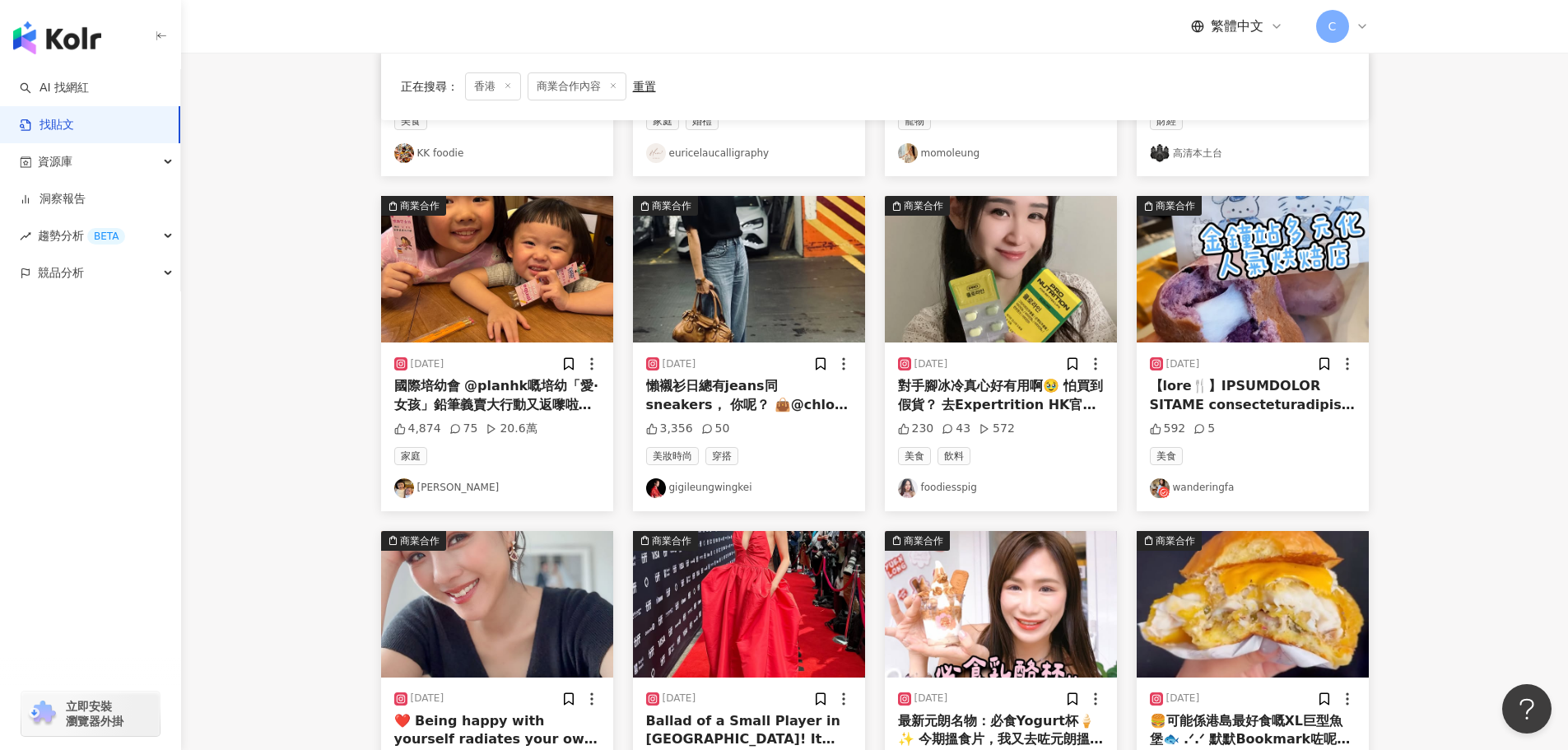
click at [1006, 304] on img "button" at bounding box center [1001, 269] width 232 height 146
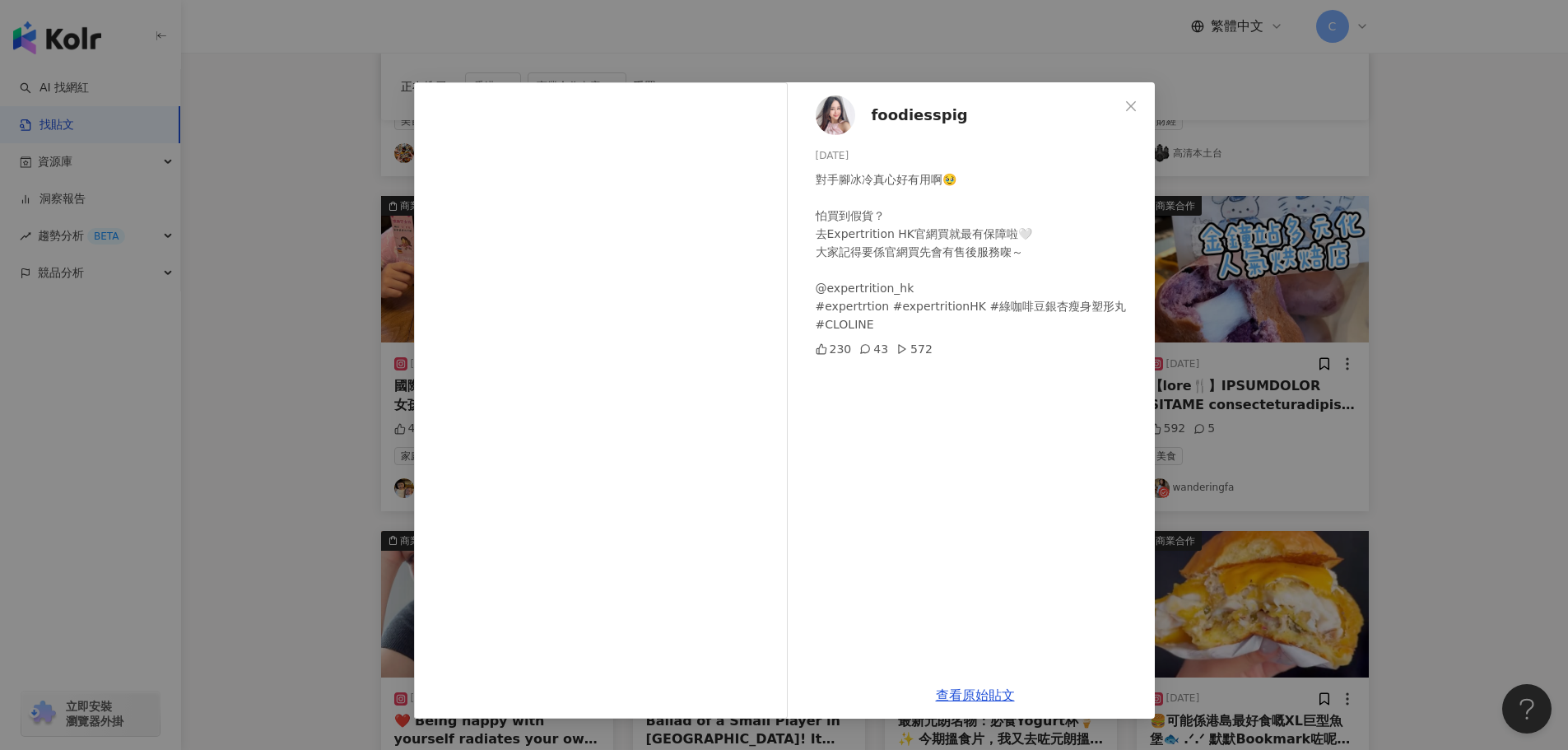
click at [1238, 496] on div "foodiesspig [DATE] 對手腳冰冷真心好有用啊🥹 怕買到假貨？ 去Expertrition HK官網買就最有保障啦🤍 大家記得要係官網買先會有售…" at bounding box center [784, 375] width 1568 height 750
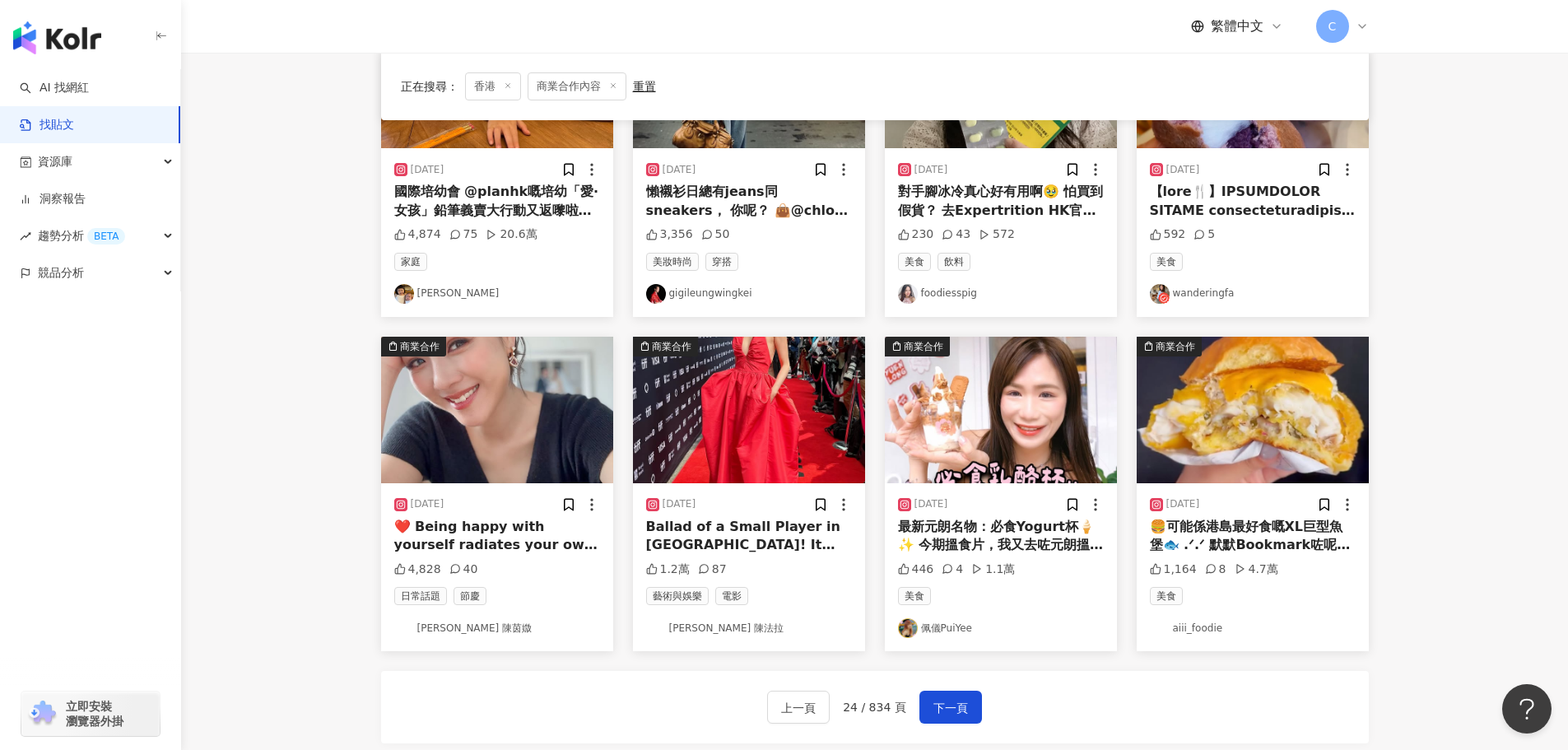
scroll to position [828, 0]
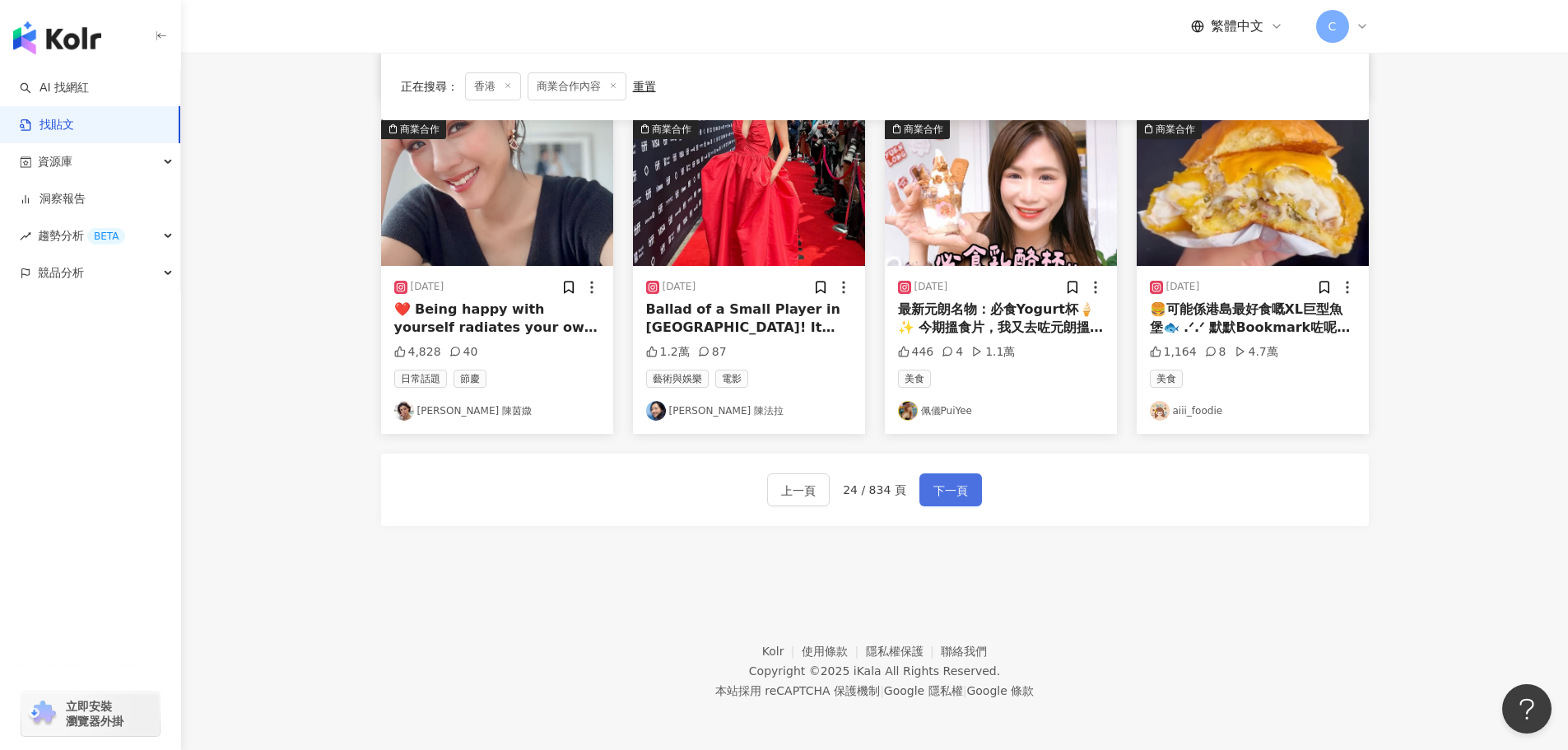
click at [956, 507] on div "上一頁 24 / 834 頁 下一頁" at bounding box center [875, 490] width 988 height 73
click at [970, 487] on button "下一頁" at bounding box center [951, 489] width 63 height 33
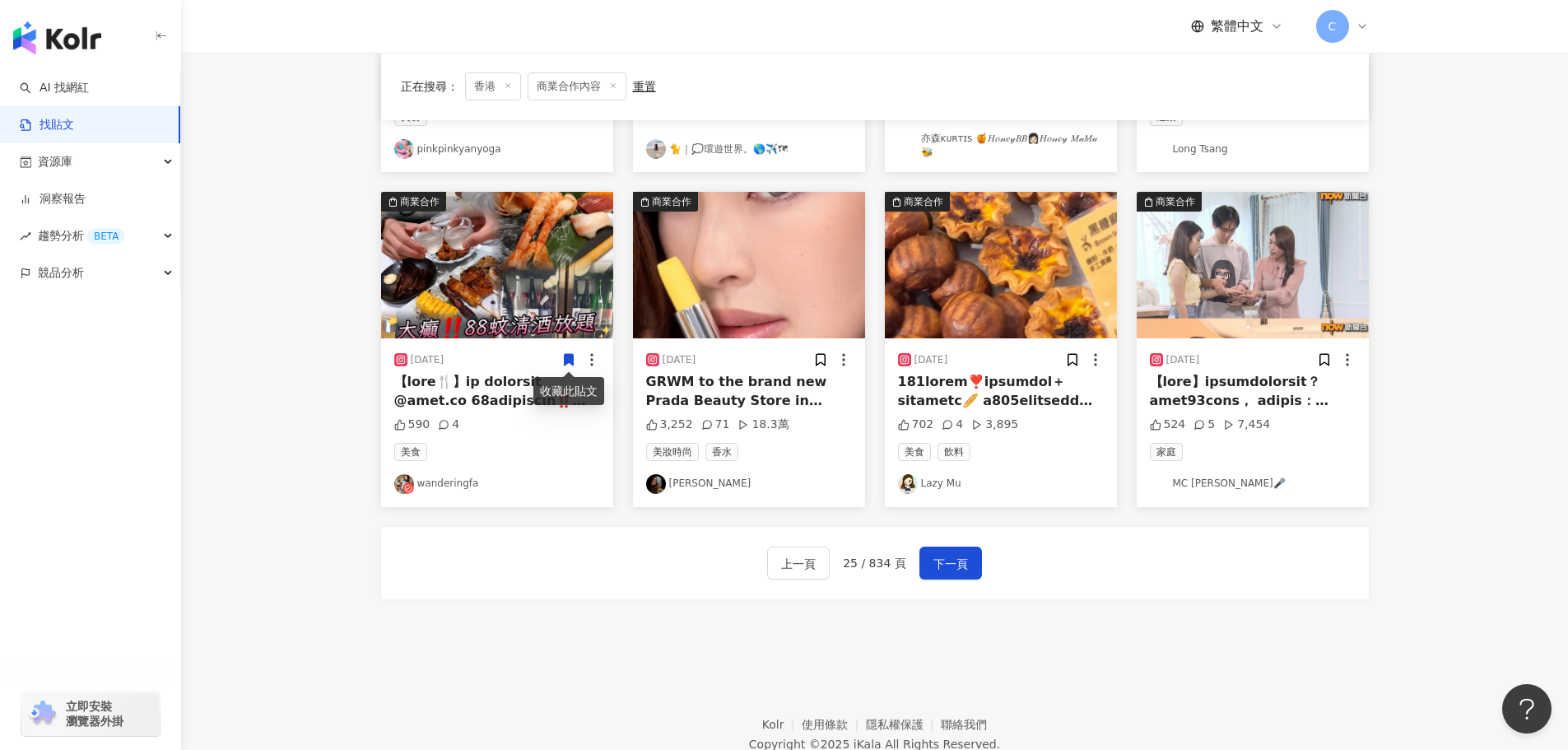
scroll to position [836, 0]
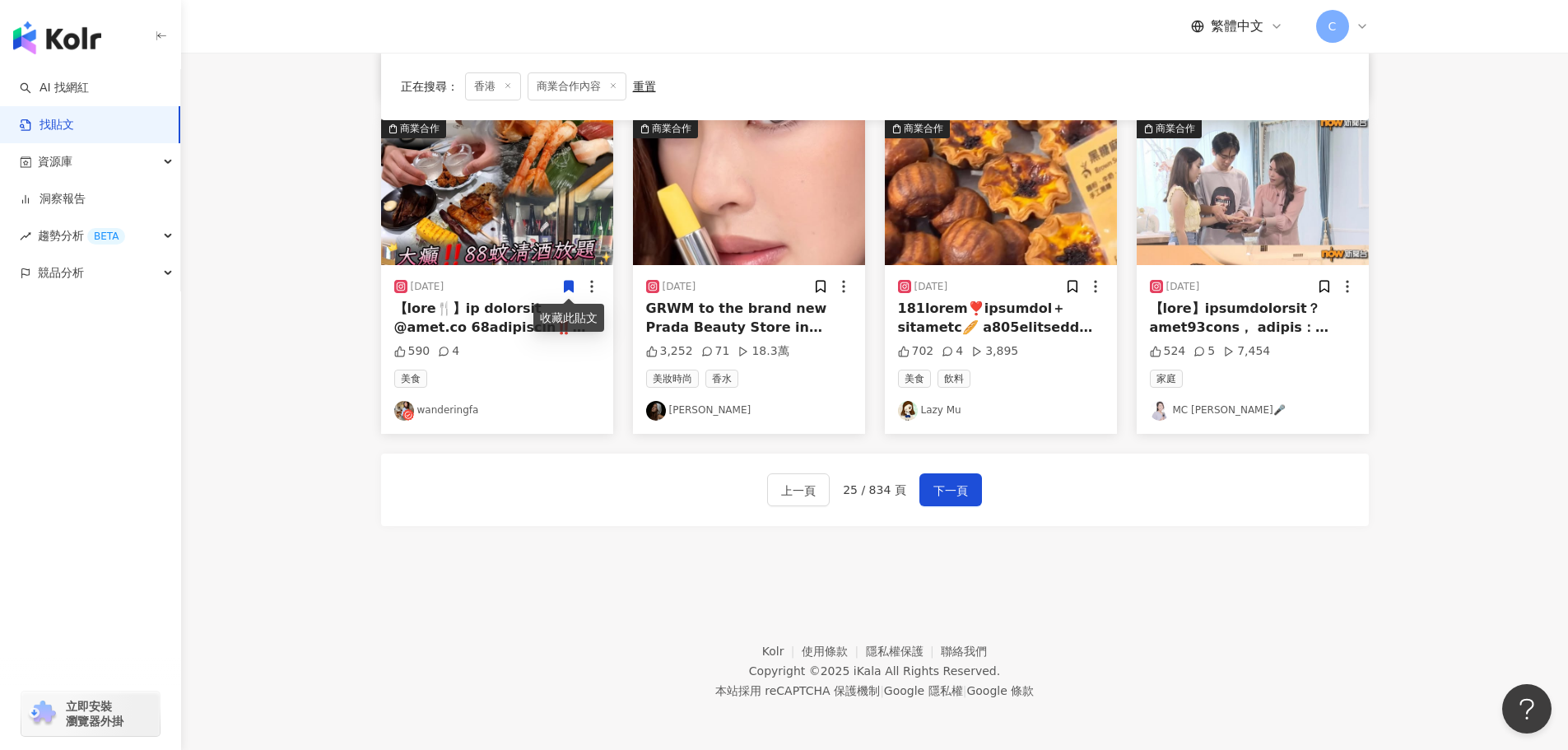
click at [939, 507] on div "上一頁 25 / 834 頁 下一頁" at bounding box center [875, 490] width 988 height 73
click at [933, 497] on span "下一頁" at bounding box center [951, 490] width 35 height 20
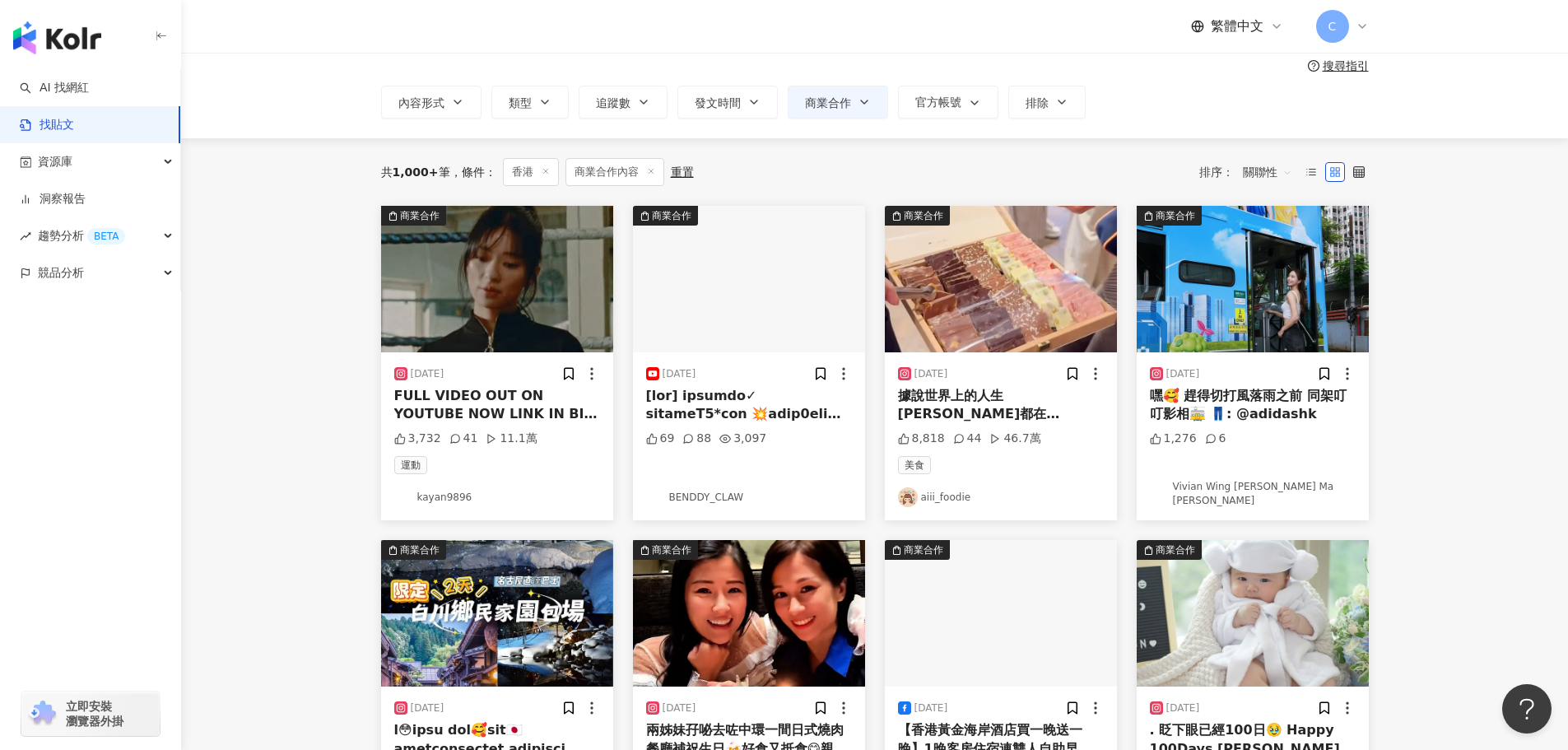
scroll to position [55, 0]
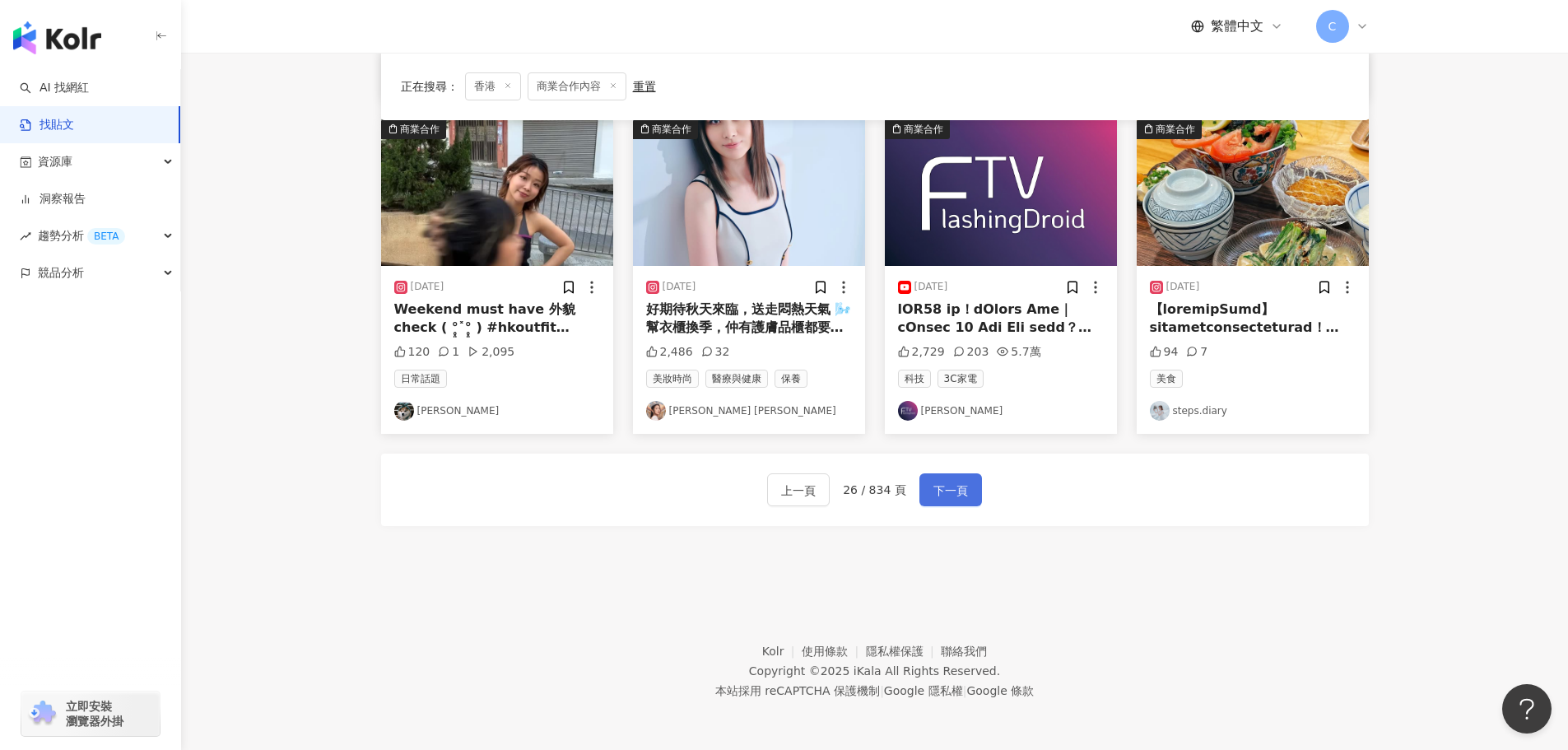
click at [964, 483] on span "下一頁" at bounding box center [951, 490] width 35 height 20
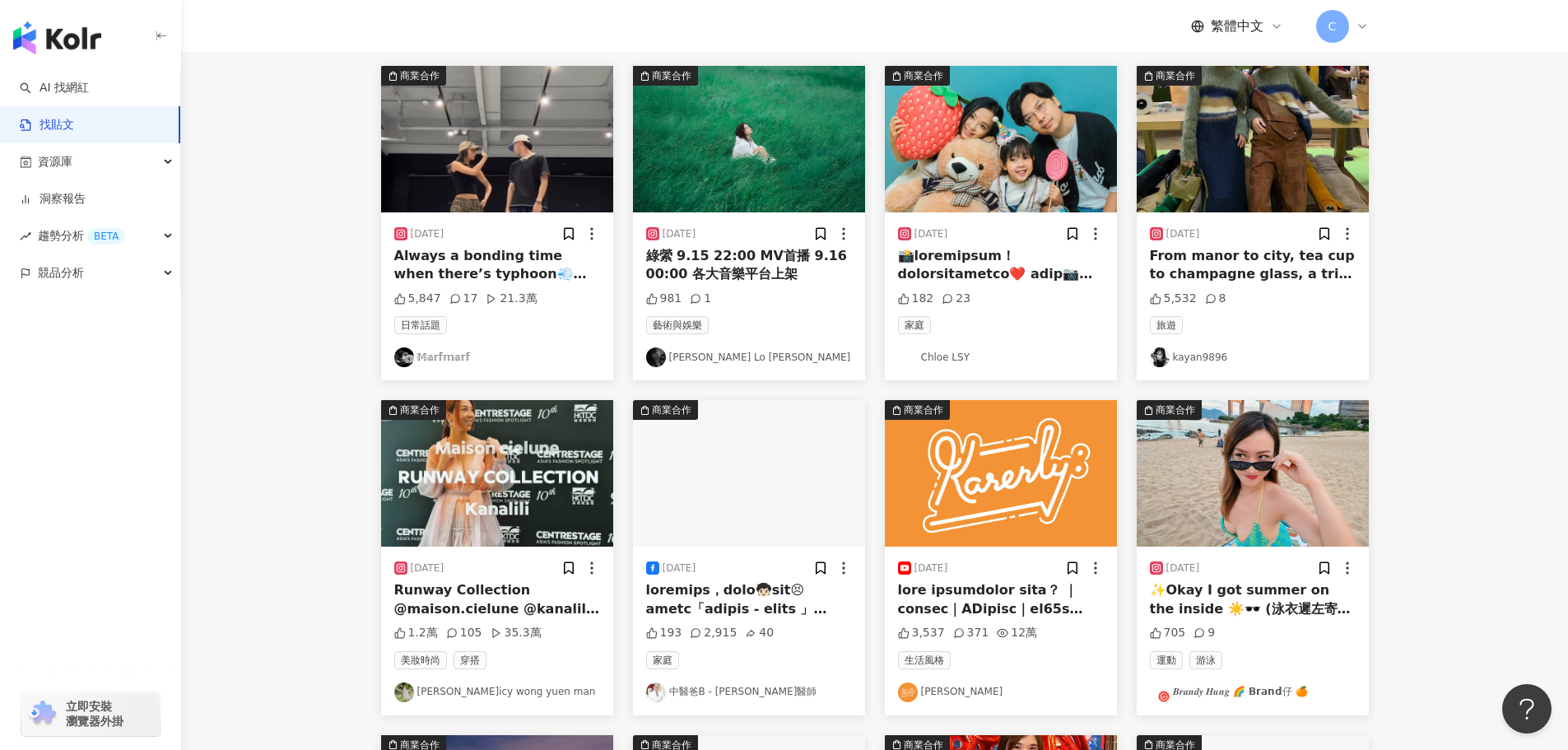
scroll to position [5, 0]
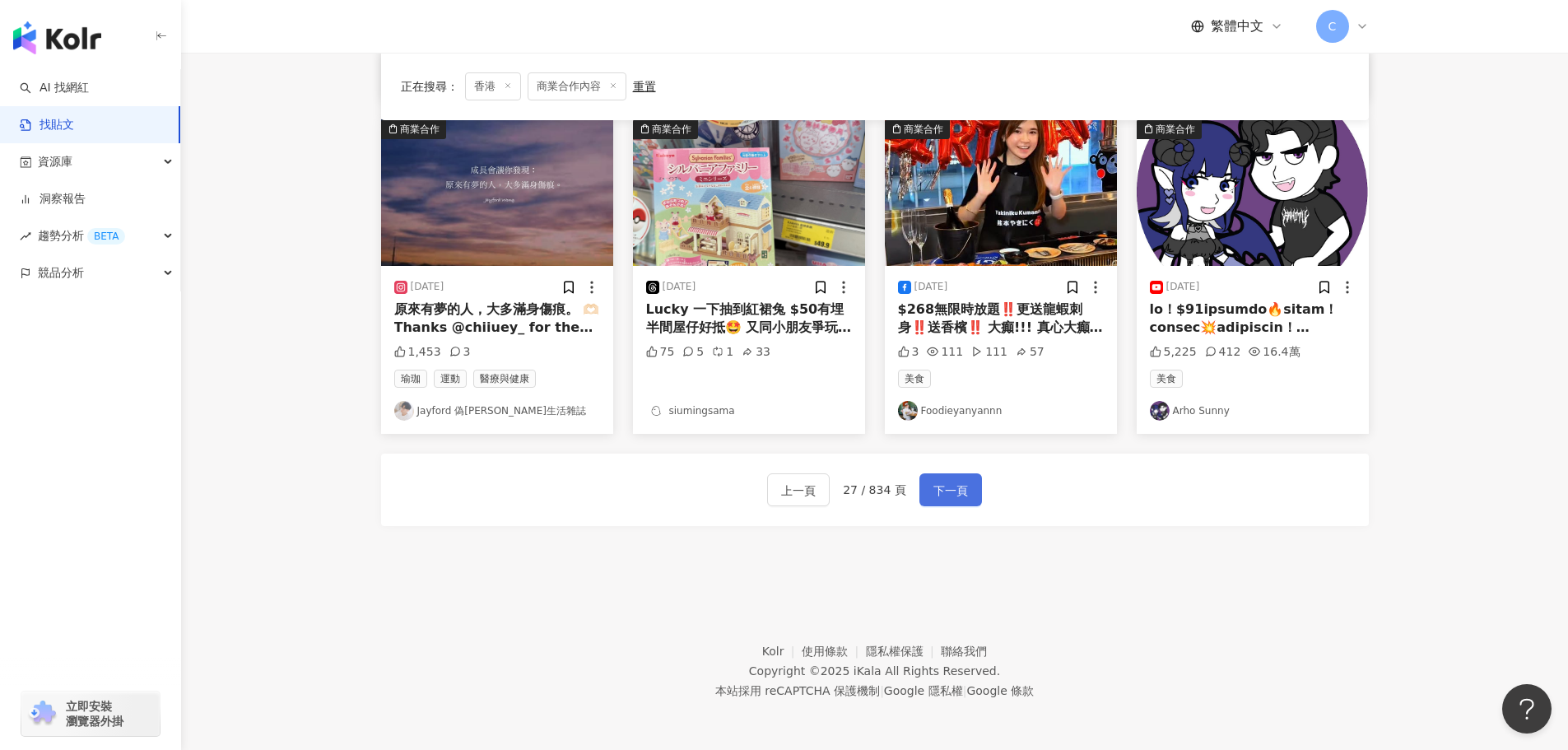
click at [936, 496] on span "下一頁" at bounding box center [951, 490] width 35 height 20
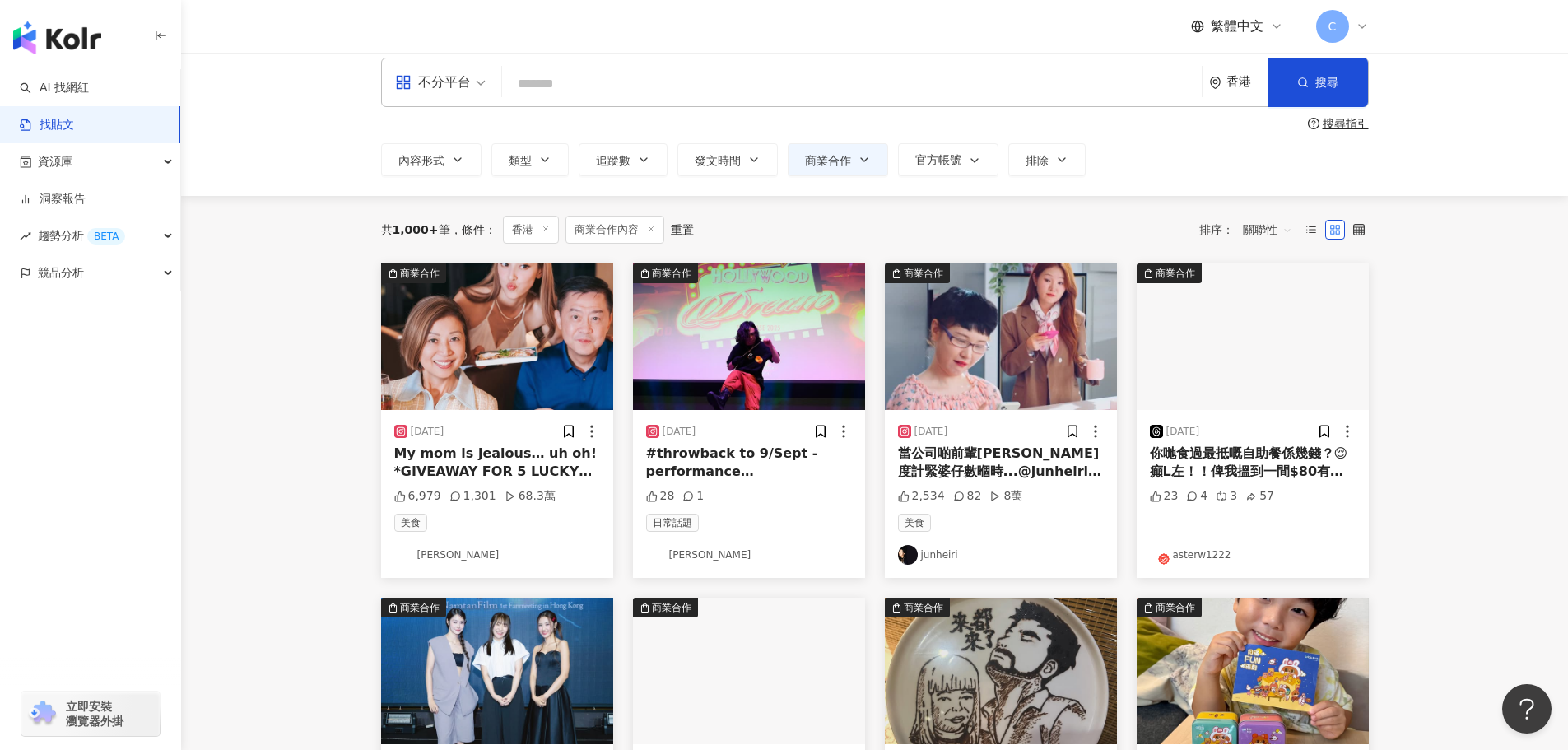
scroll to position [0, 0]
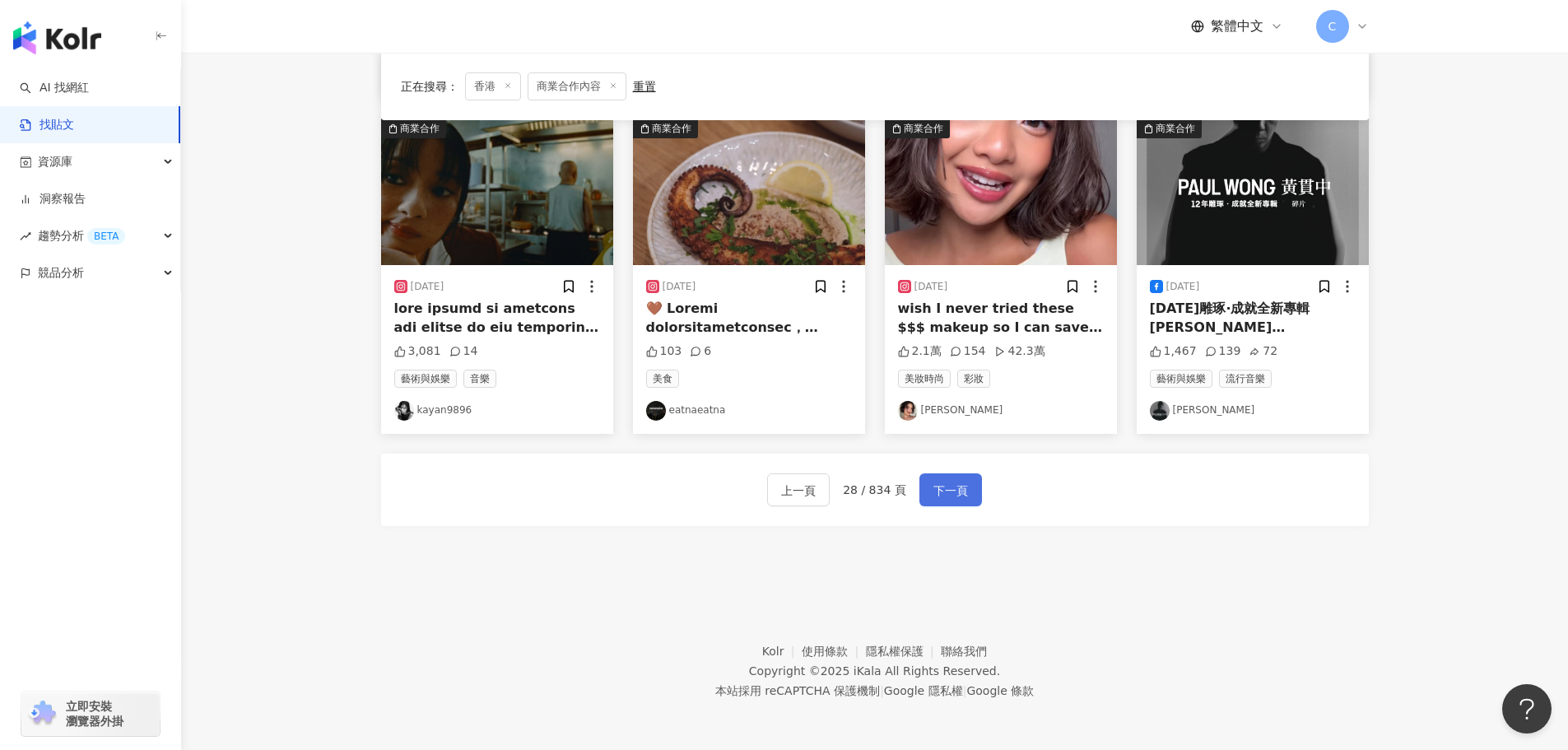
click at [941, 480] on span "下一頁" at bounding box center [951, 490] width 35 height 20
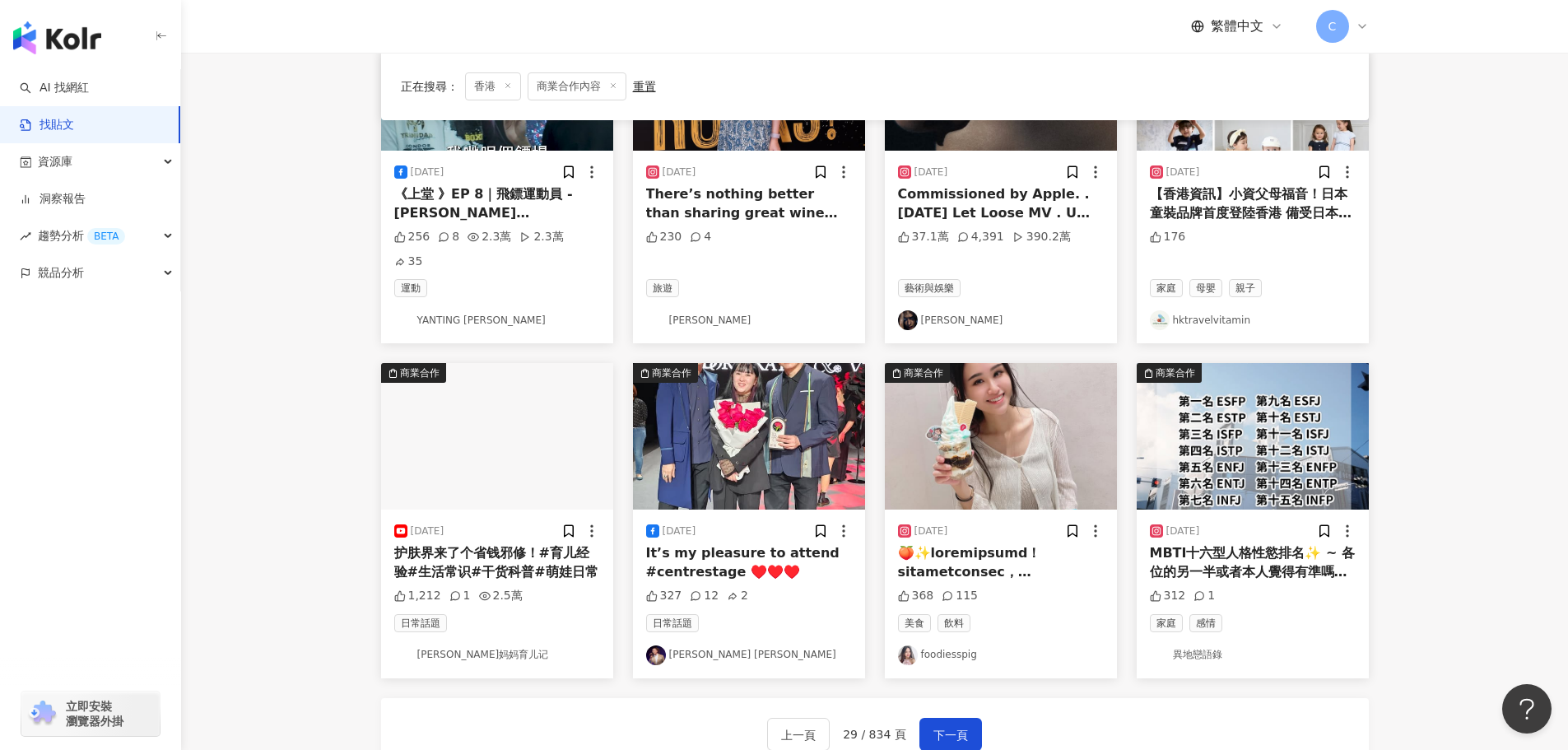
scroll to position [828, 0]
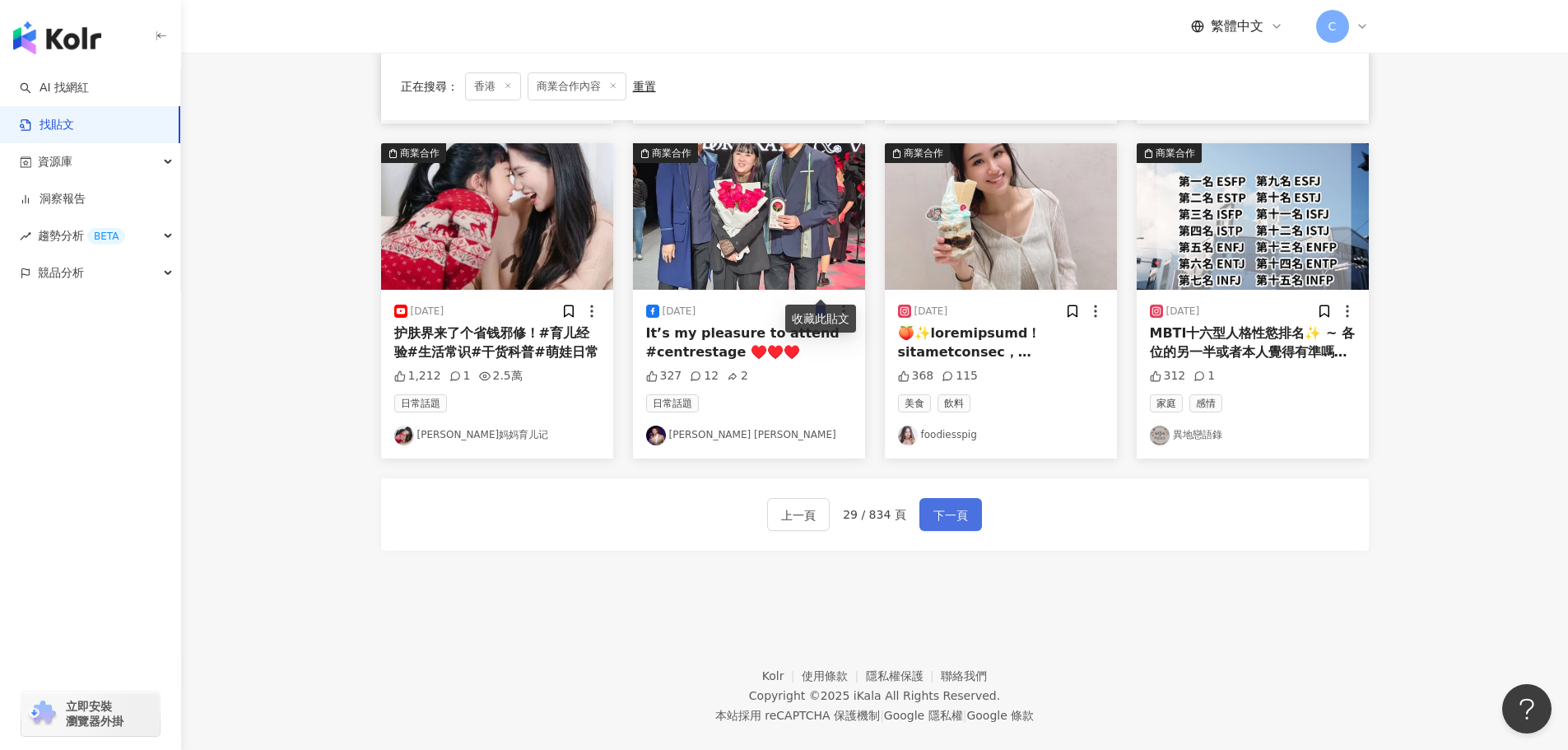
click at [943, 506] on span "下一頁" at bounding box center [951, 516] width 35 height 20
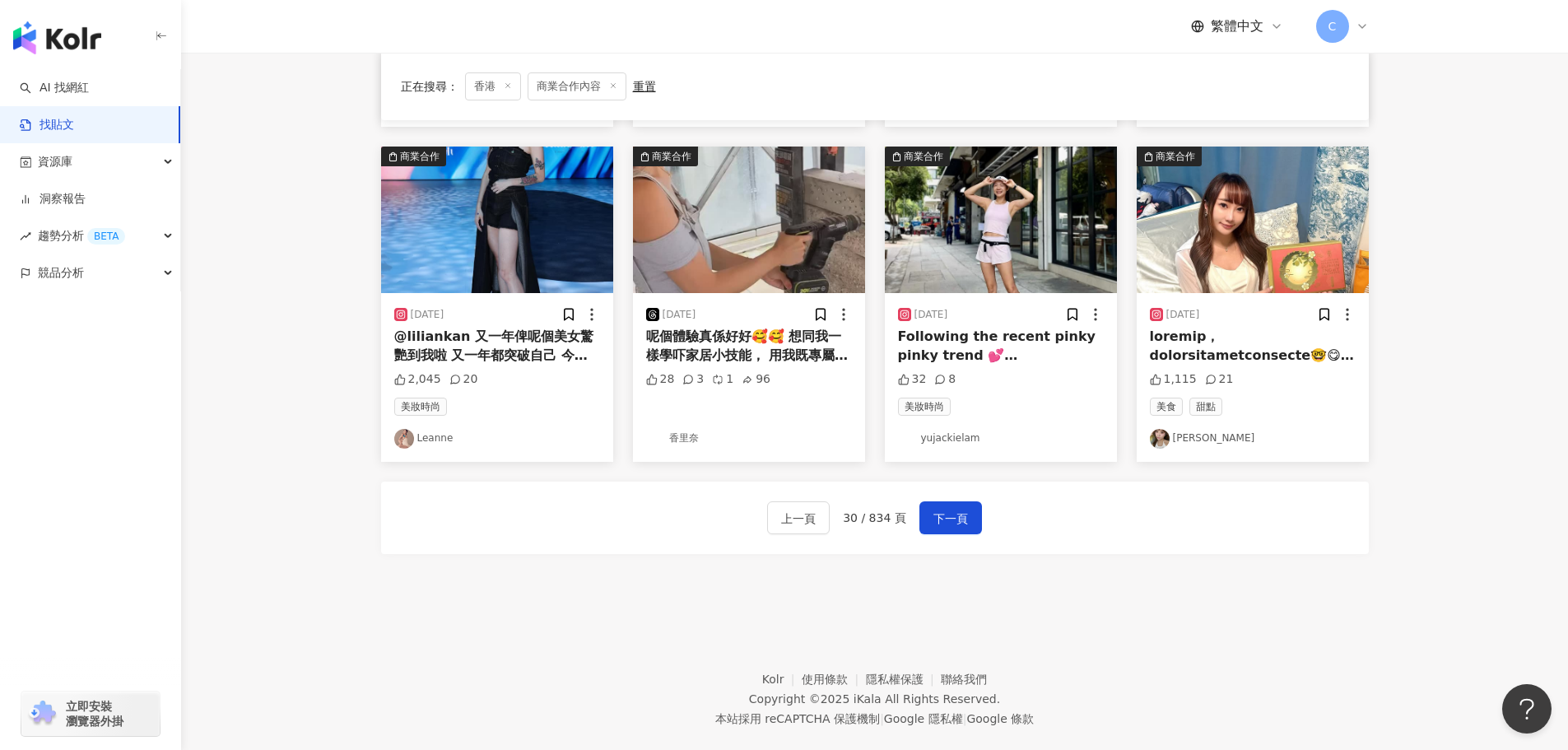
scroll to position [836, 0]
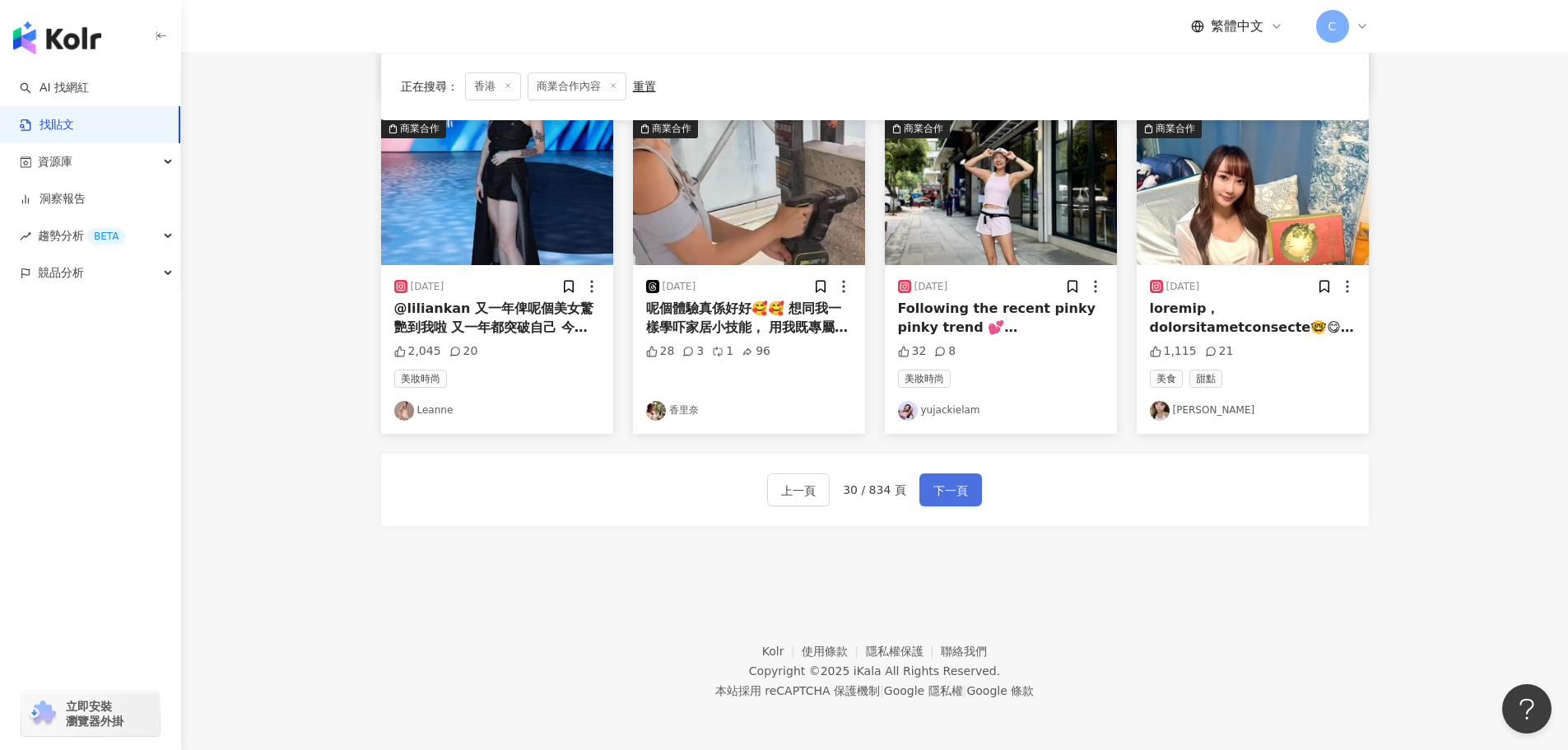
drag, startPoint x: 959, startPoint y: 469, endPoint x: 959, endPoint y: 479, distance: 10.0
click at [959, 470] on div "上一頁 30 / 834 頁 下一頁" at bounding box center [875, 490] width 988 height 73
click at [959, 481] on span "下一頁" at bounding box center [951, 490] width 35 height 20
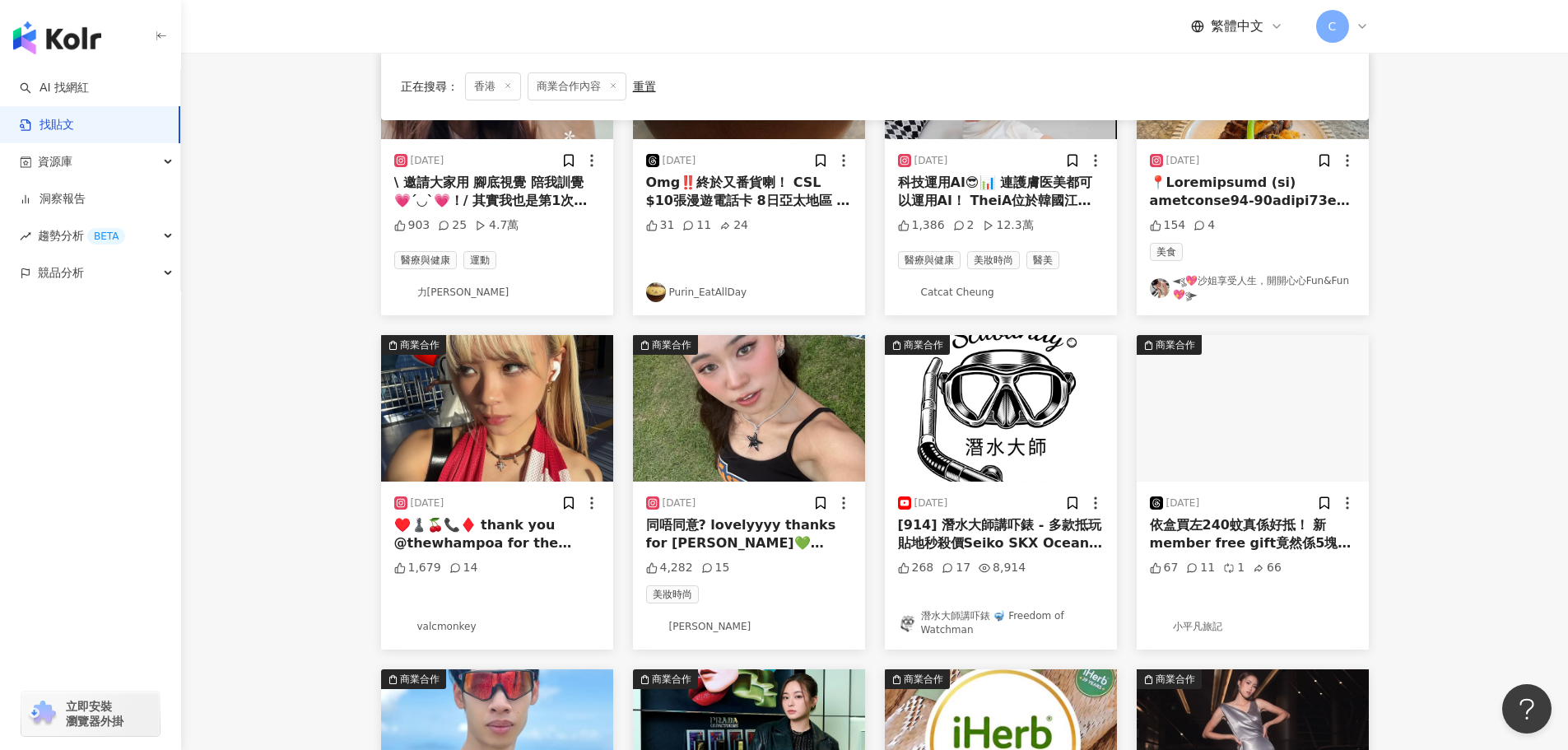
scroll to position [14, 0]
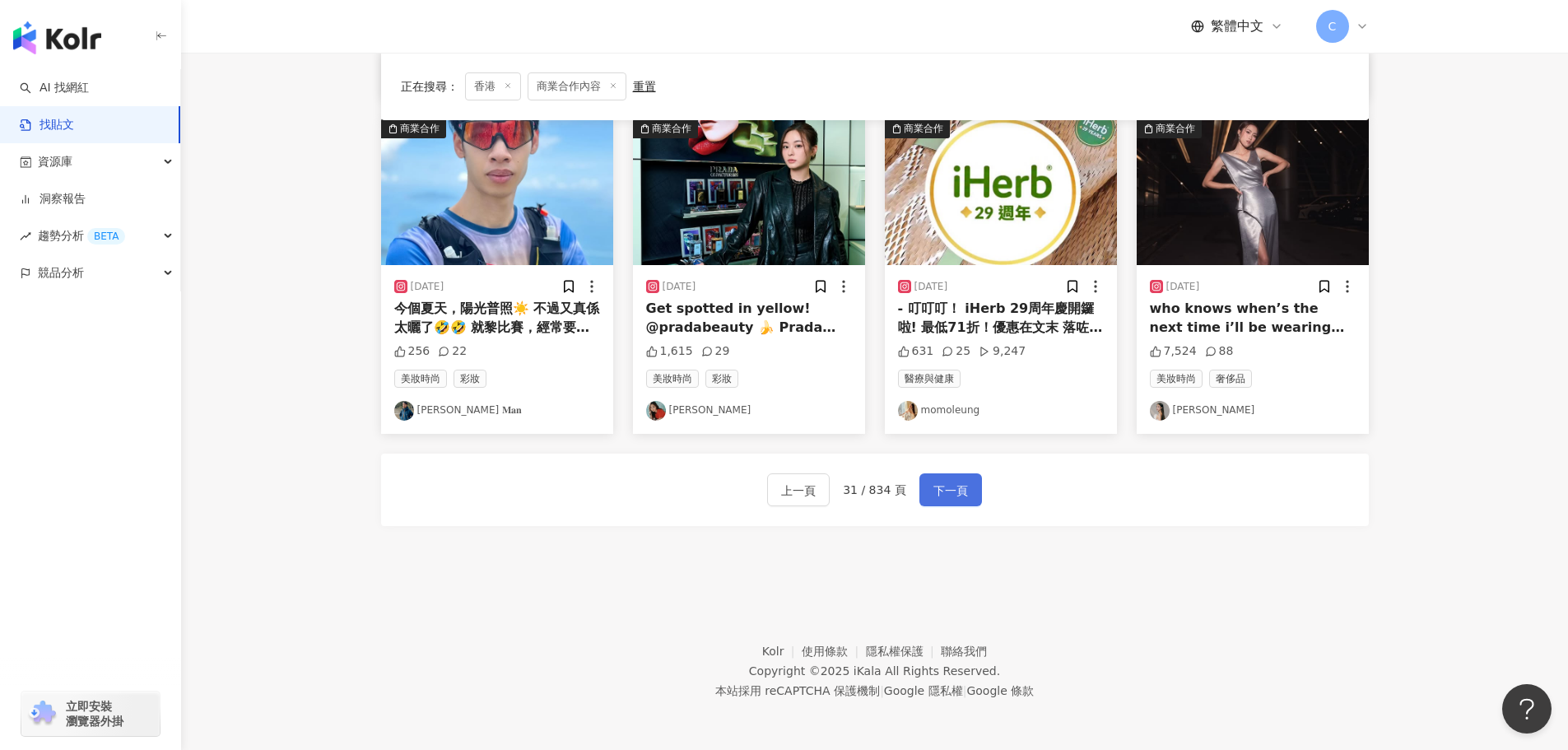
click at [933, 494] on span "下一頁" at bounding box center [951, 490] width 35 height 20
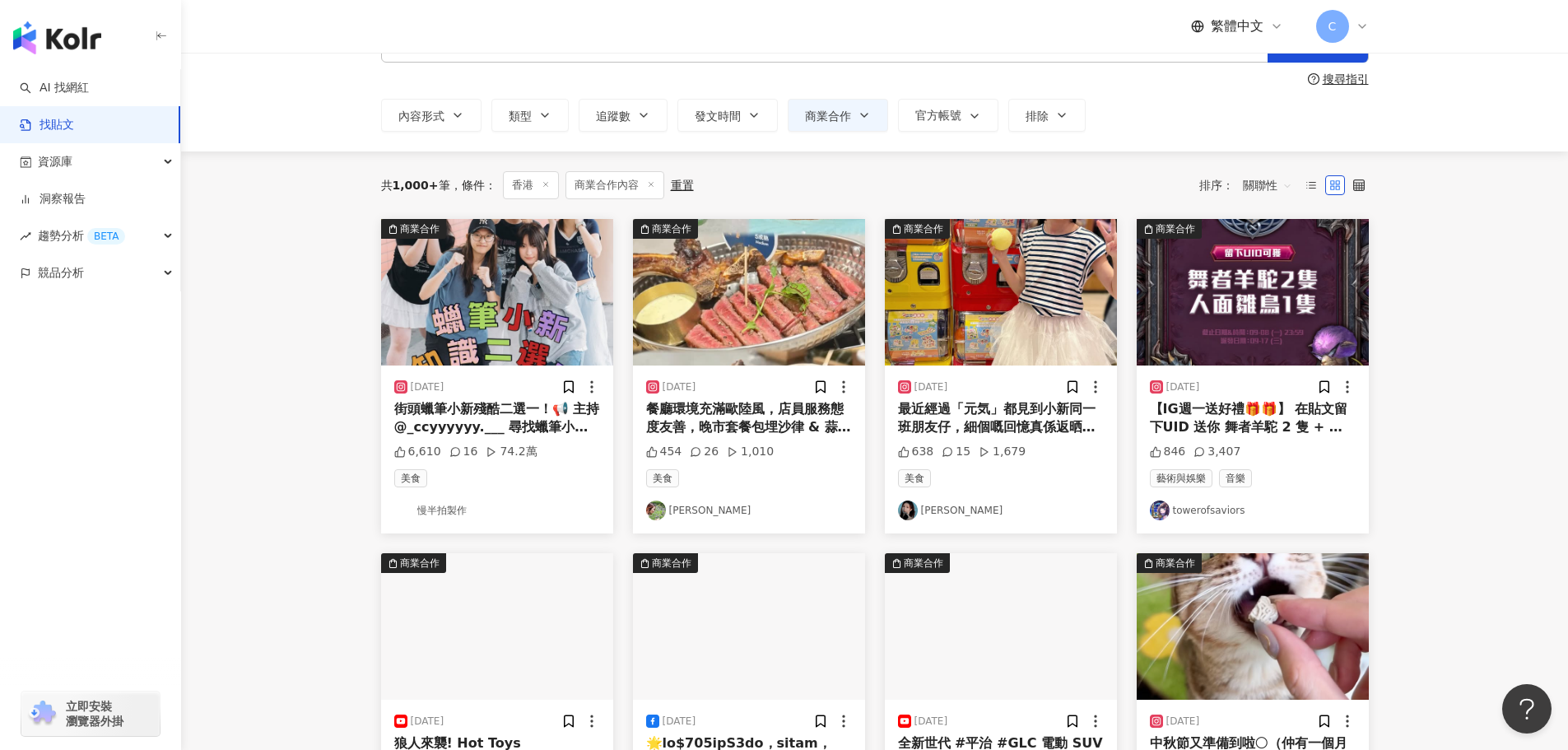
scroll to position [5, 0]
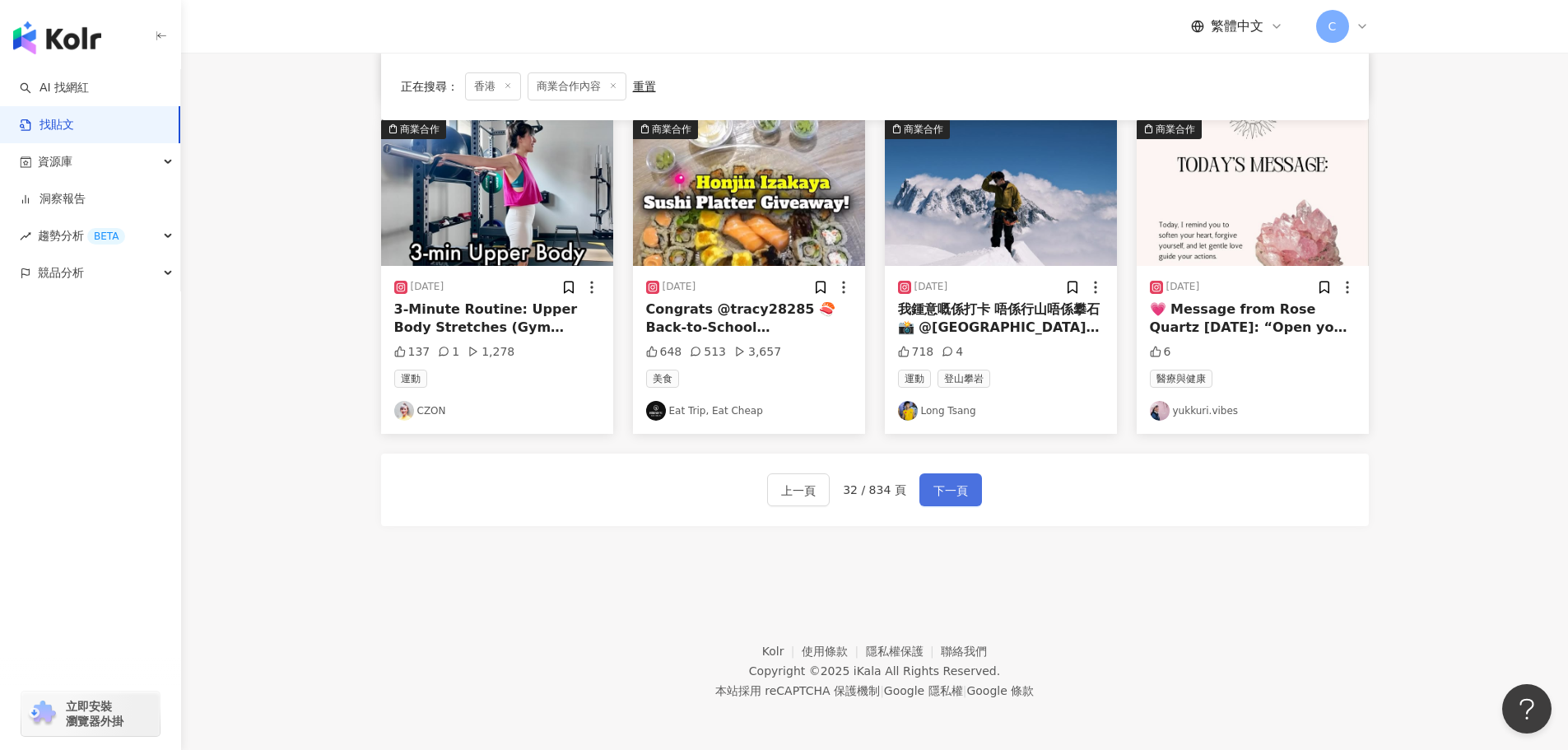
click at [940, 486] on span "下一頁" at bounding box center [951, 490] width 35 height 20
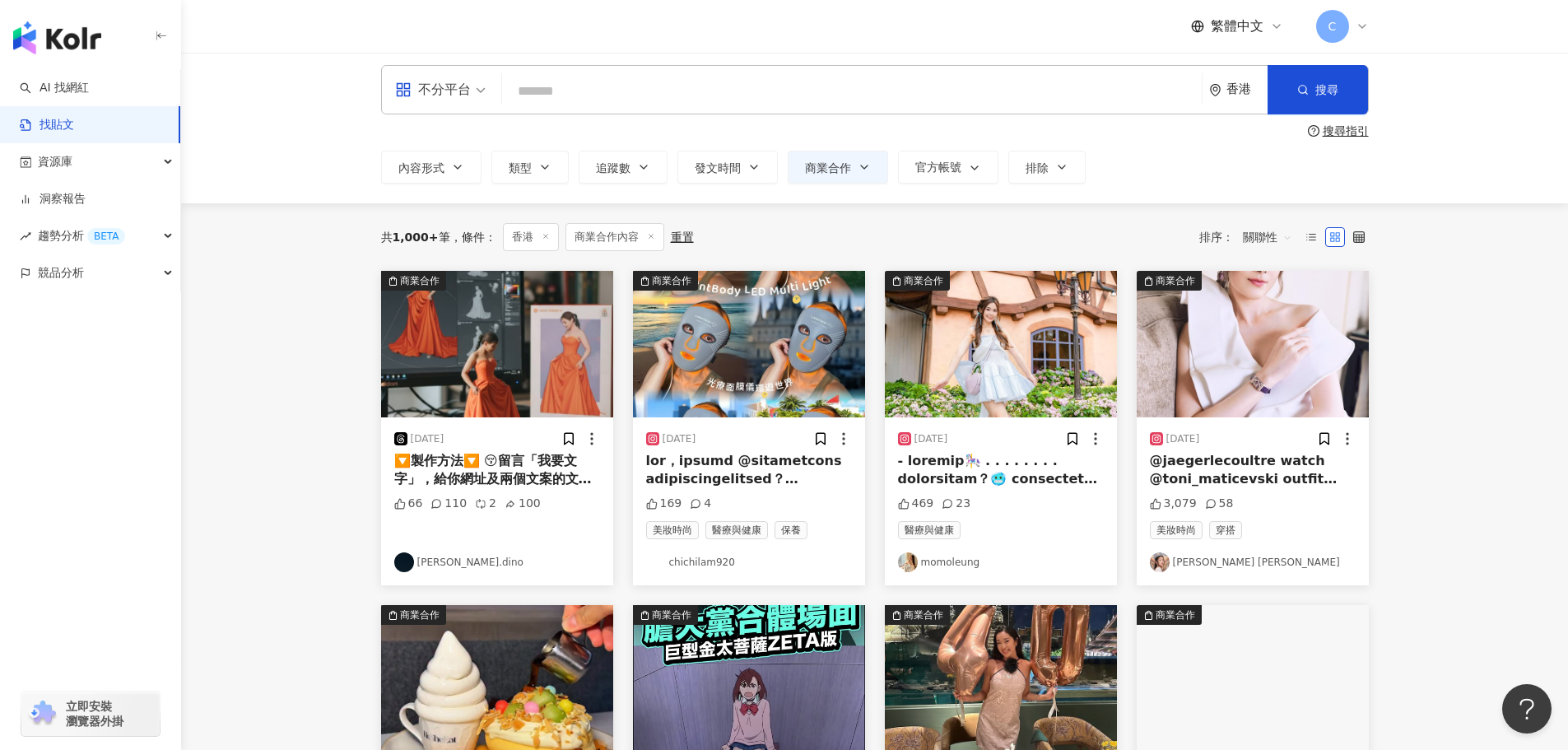
scroll to position [0, 0]
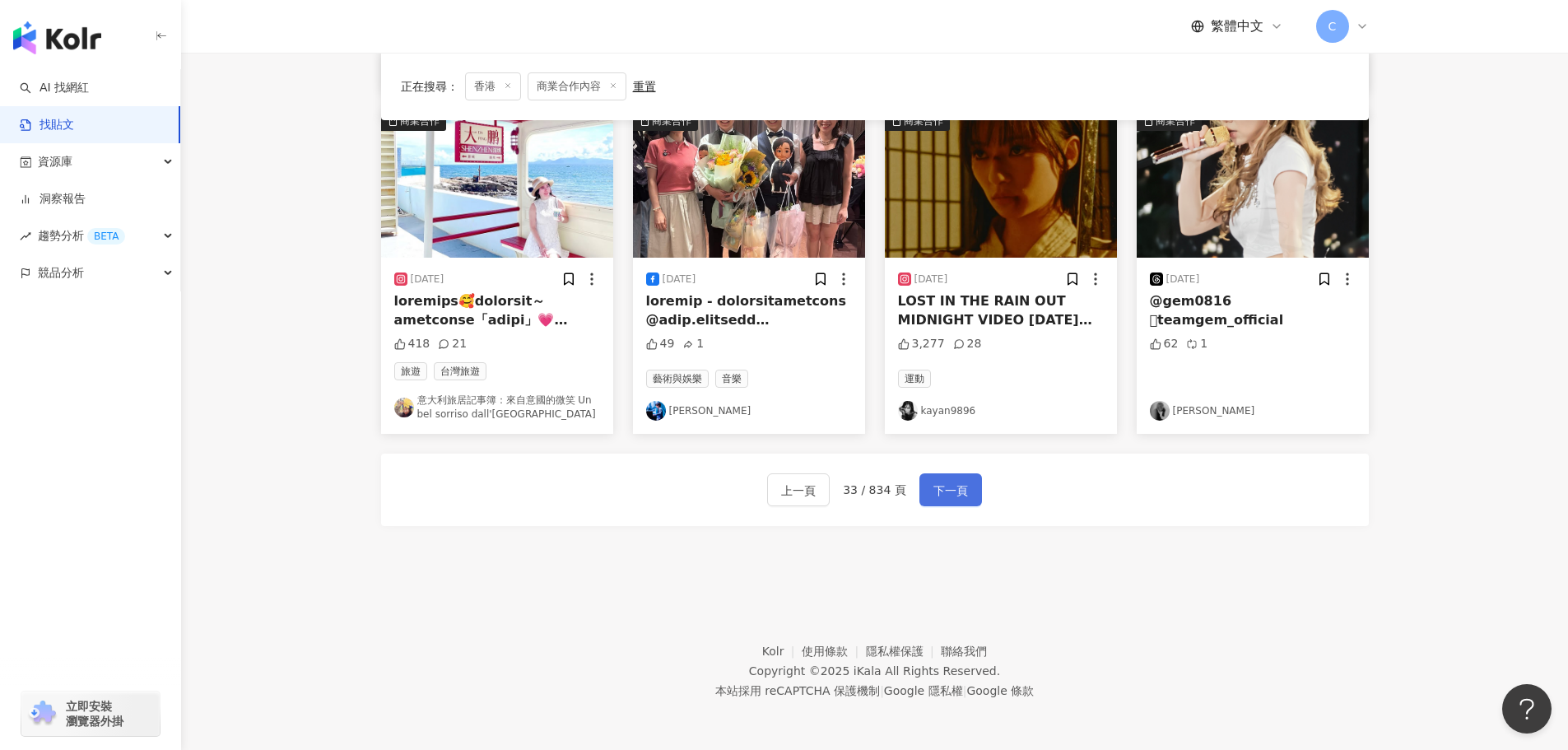
click at [936, 497] on span "下一頁" at bounding box center [951, 490] width 35 height 20
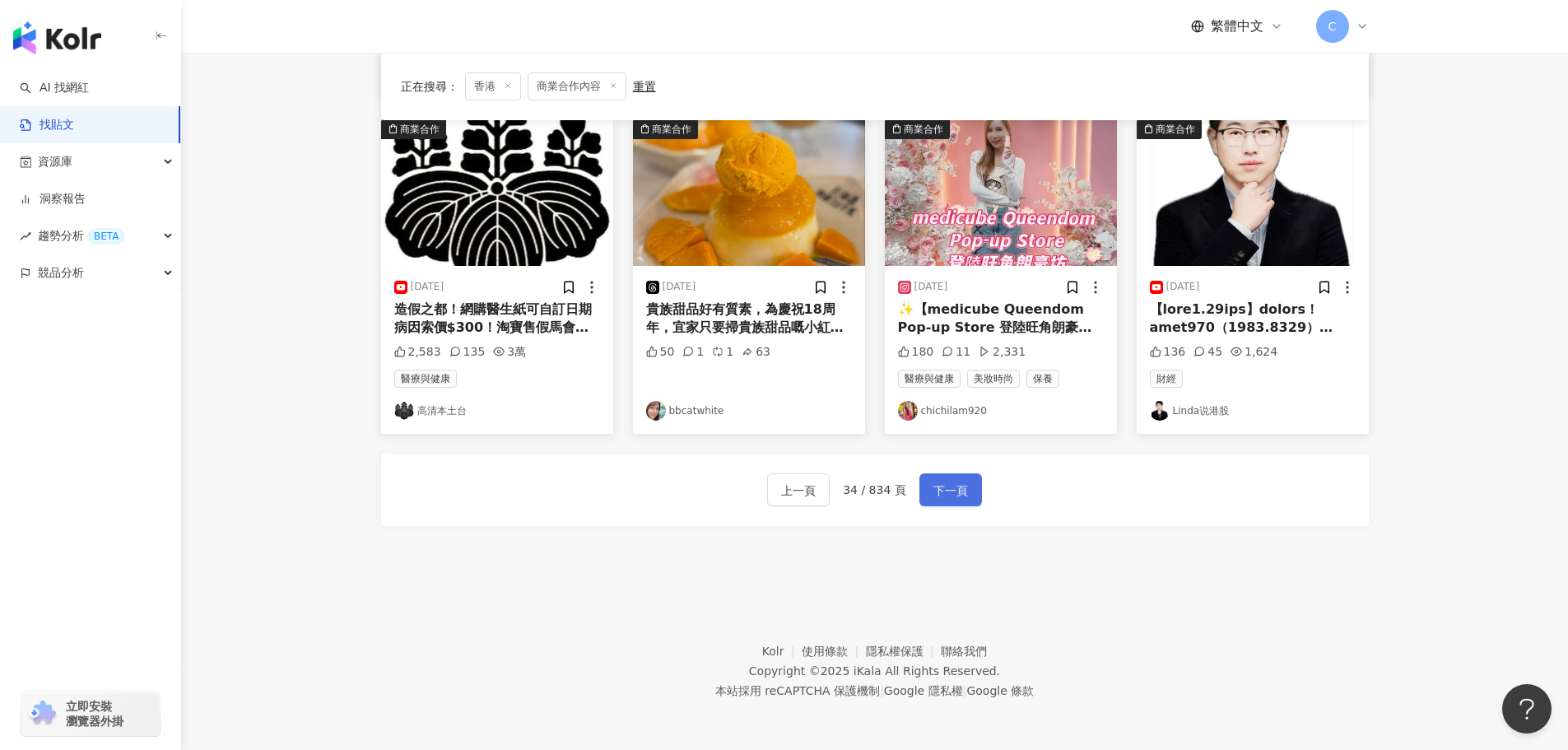
click at [950, 496] on span "下一頁" at bounding box center [951, 490] width 35 height 20
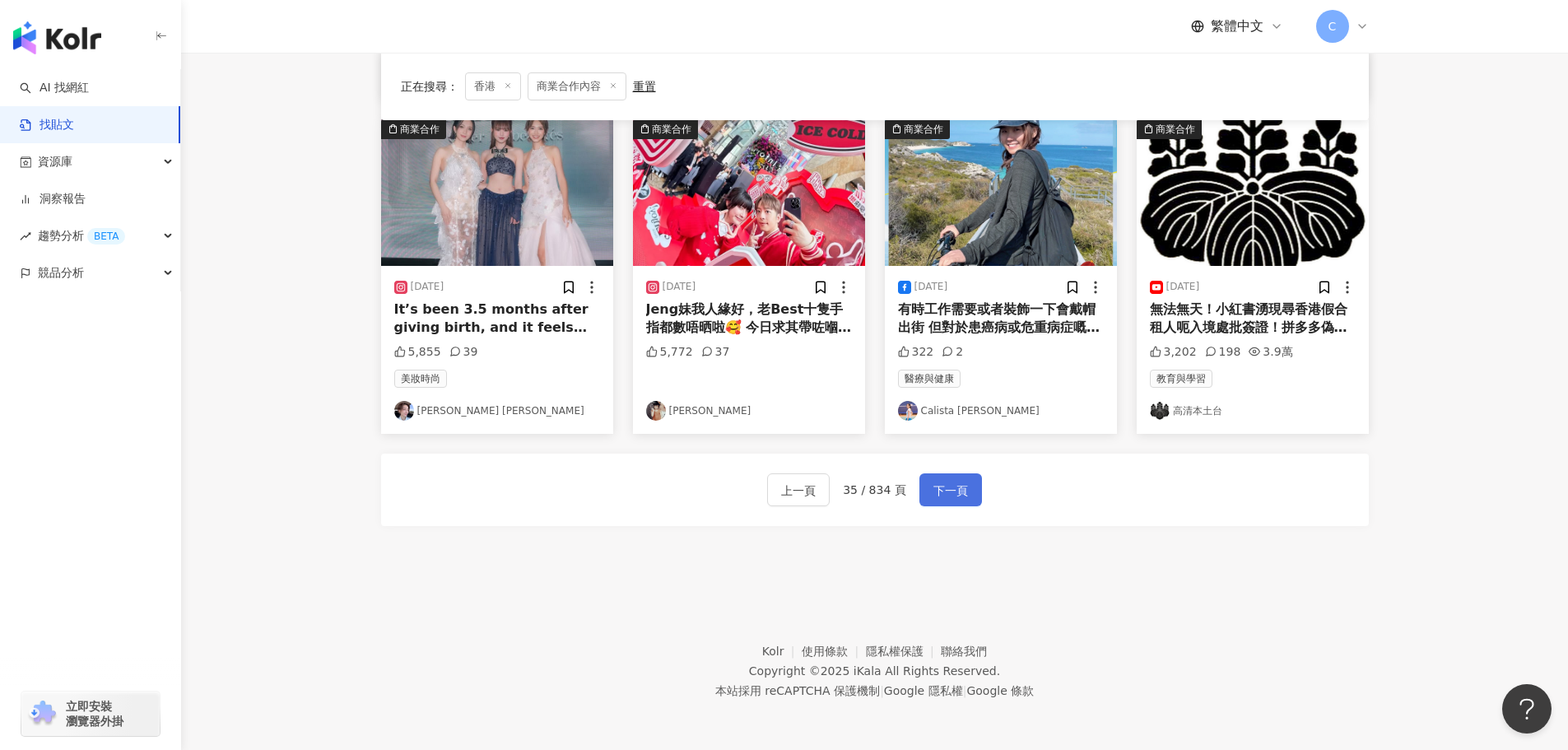
click at [943, 479] on button "下一頁" at bounding box center [951, 489] width 63 height 33
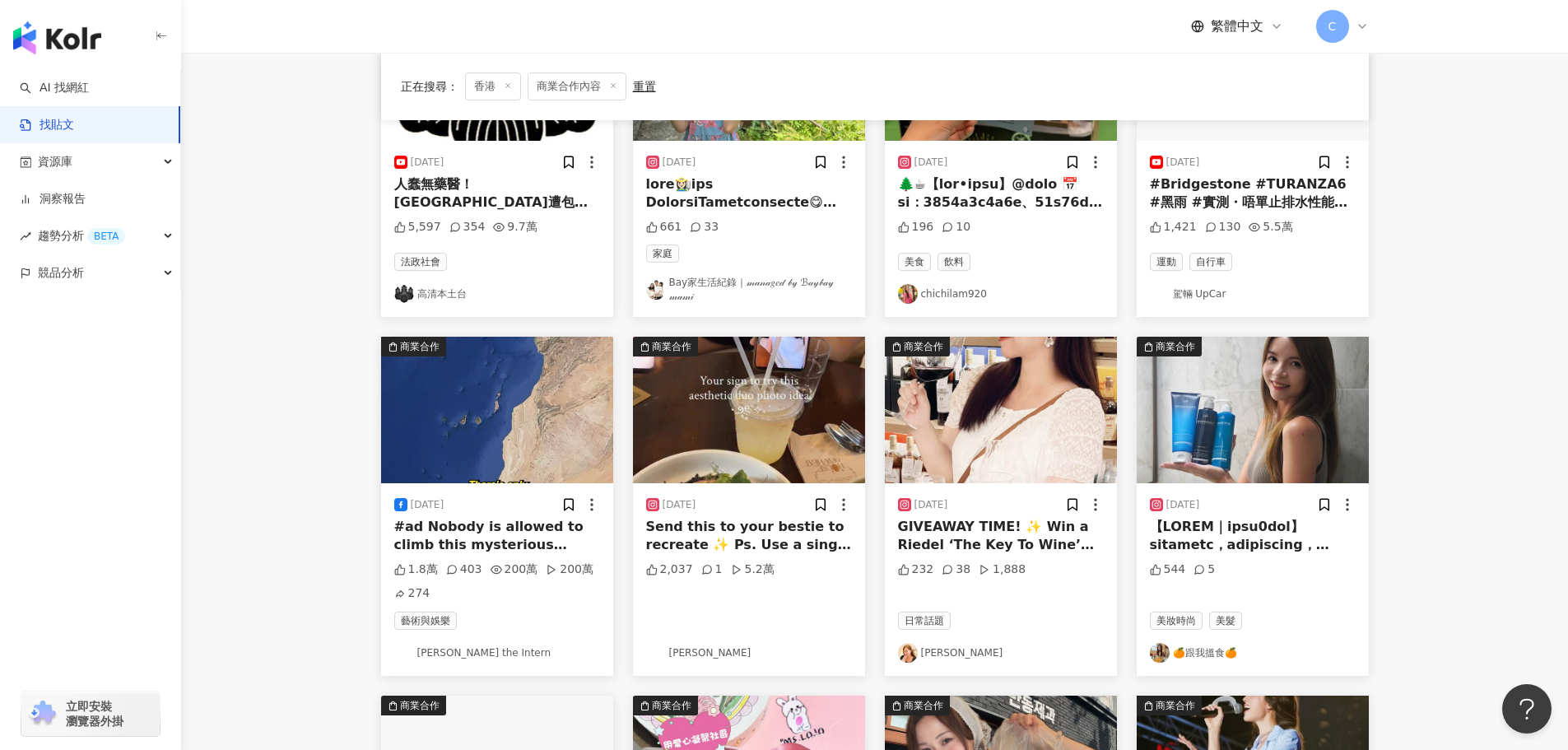
scroll to position [202, 0]
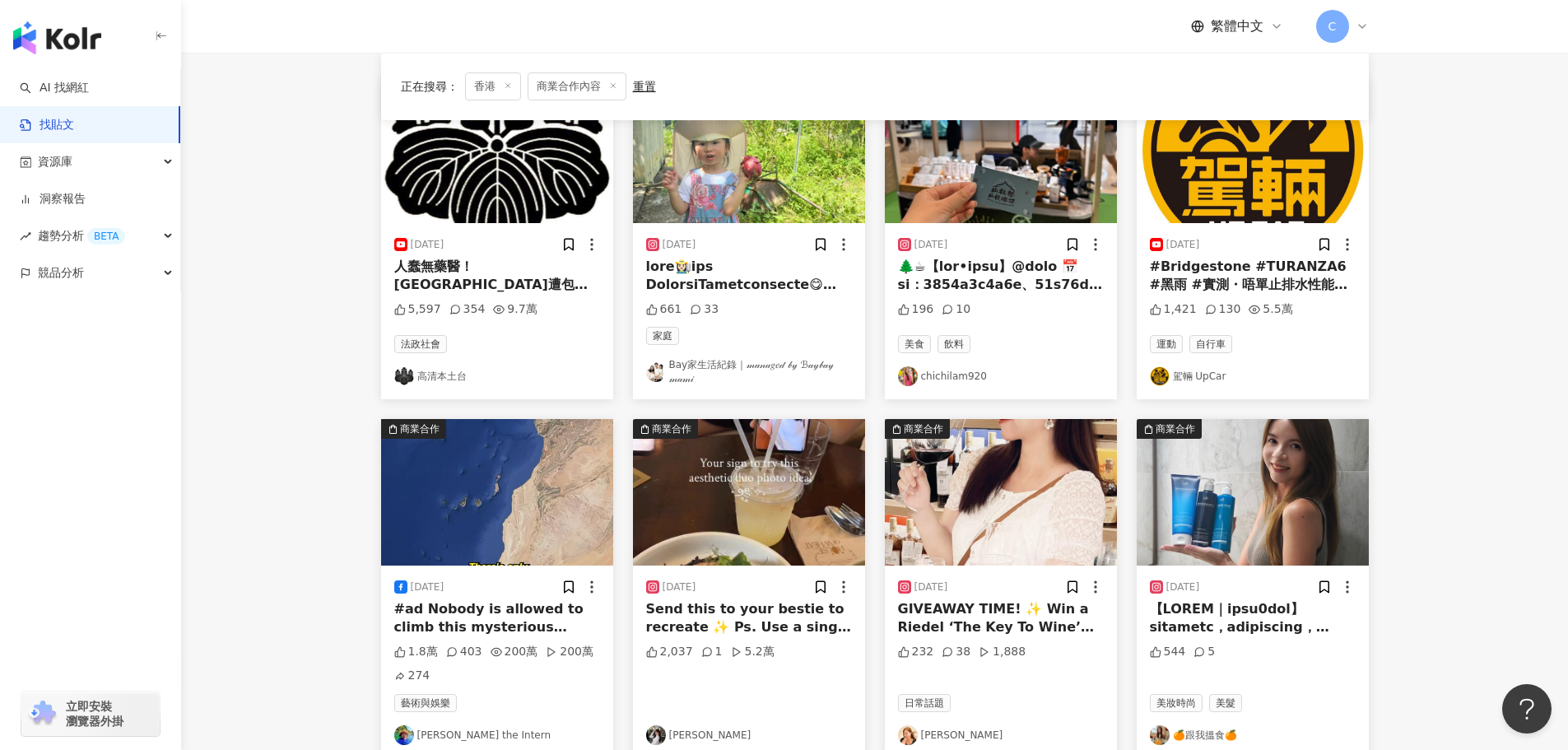
click at [1024, 525] on img "button" at bounding box center [1001, 491] width 232 height 146
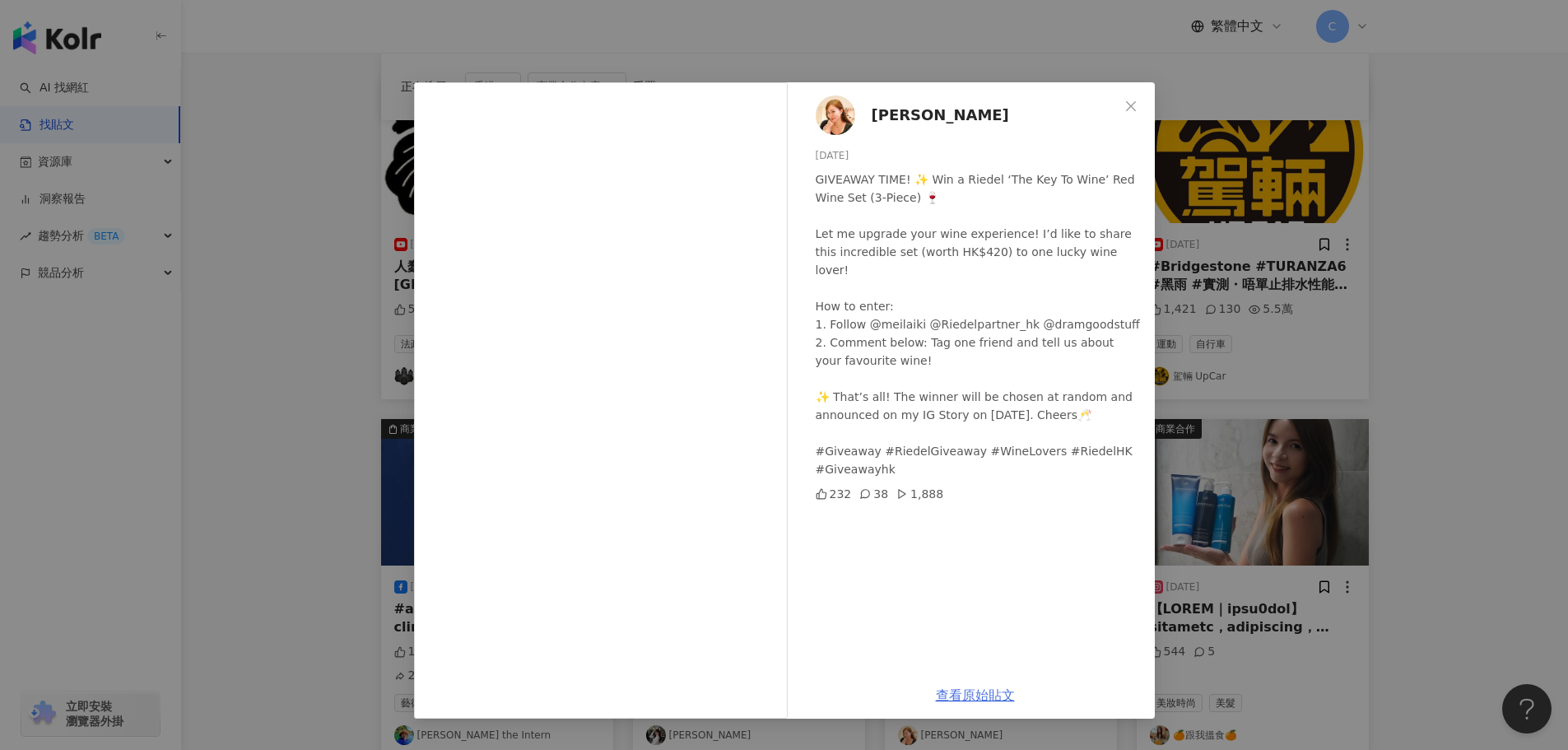
click at [962, 689] on link "查看原始貼文" at bounding box center [975, 695] width 79 height 15
click at [182, 220] on div "[PERSON_NAME] [DATE] GIVEAWAY TIME! ✨ Win a Riedel ‘The Key To Wine’ Red Wine S…" at bounding box center [784, 375] width 1568 height 750
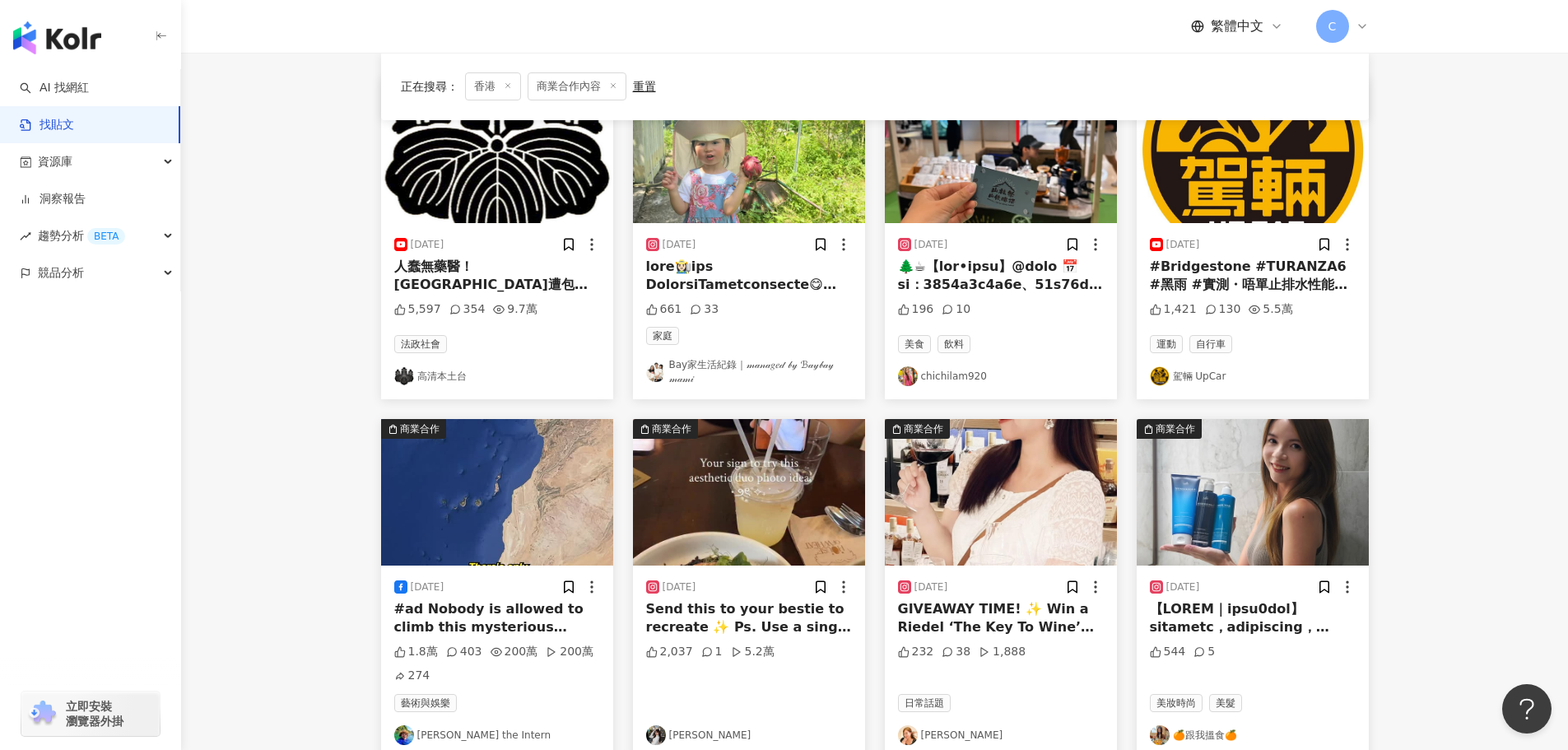
scroll to position [0, 0]
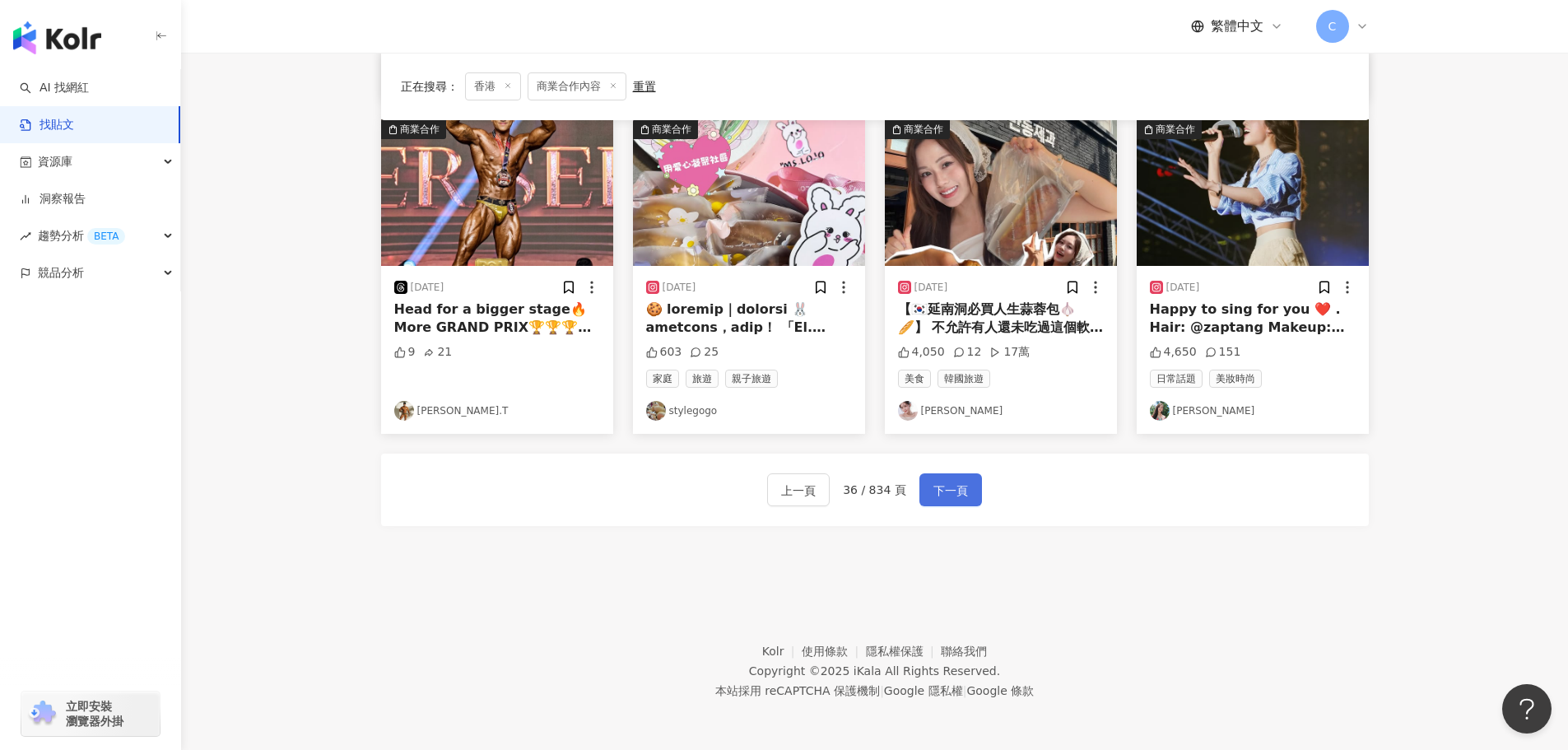
click at [944, 482] on span "下一頁" at bounding box center [951, 490] width 35 height 20
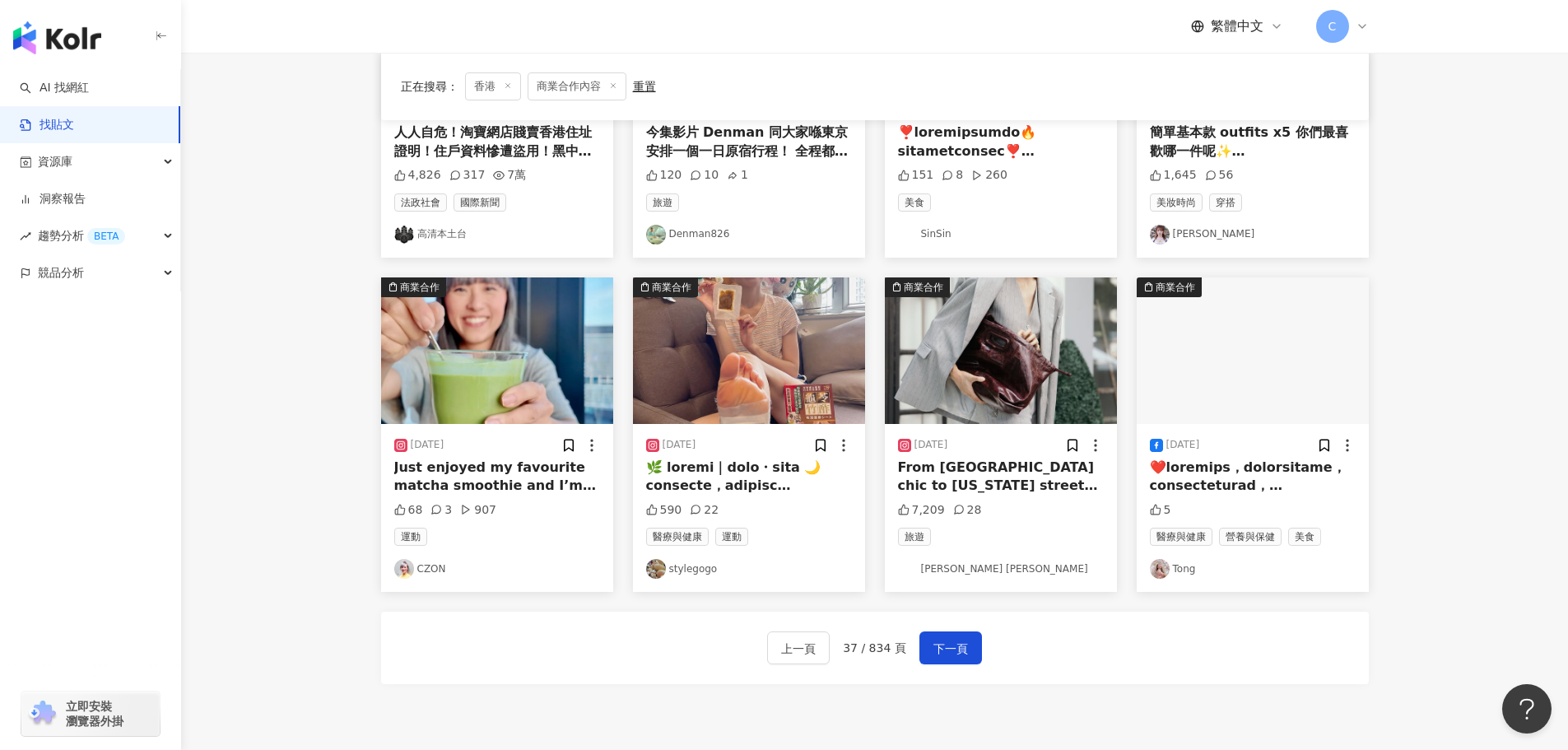
scroll to position [664, 0]
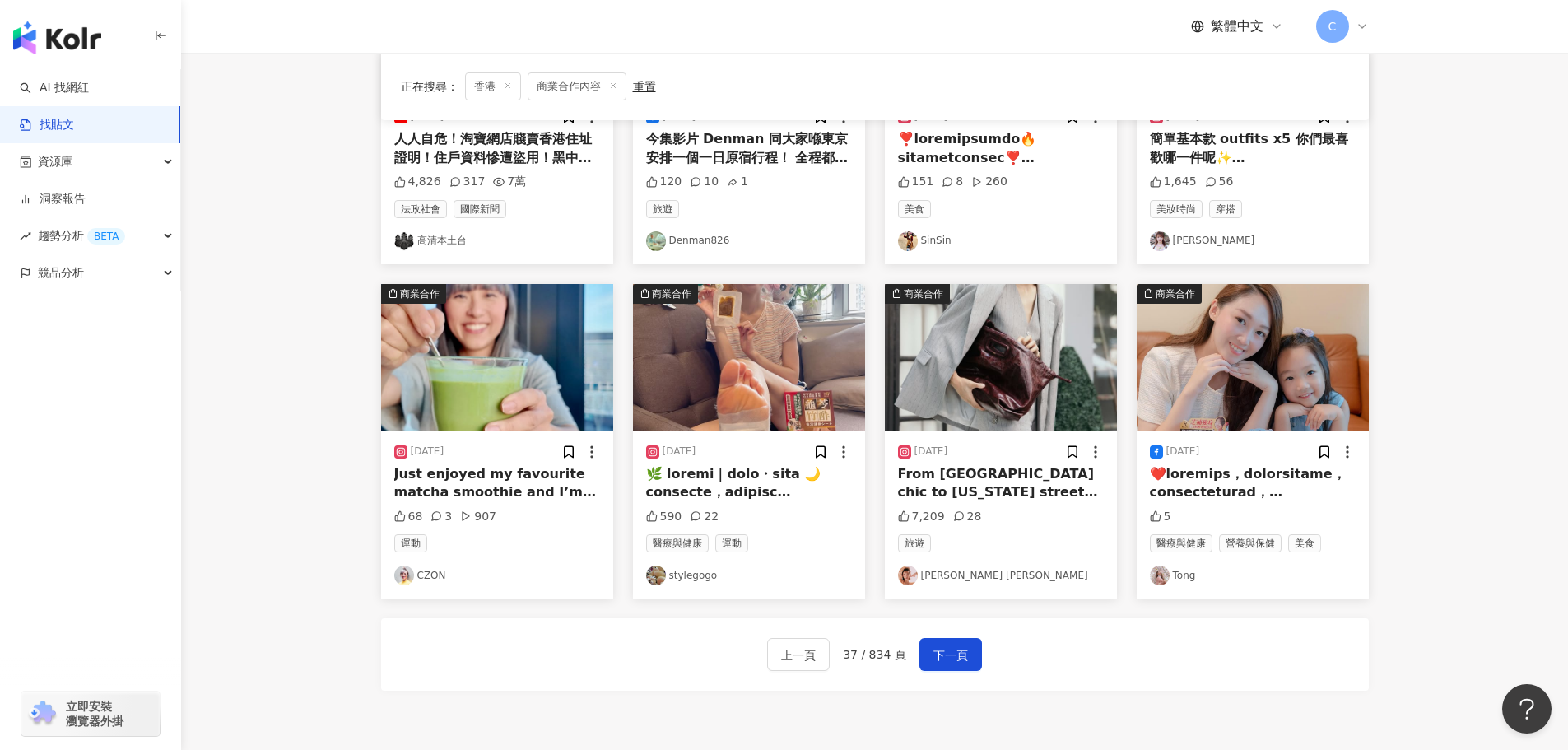
click at [1211, 390] on img "button" at bounding box center [1253, 357] width 232 height 146
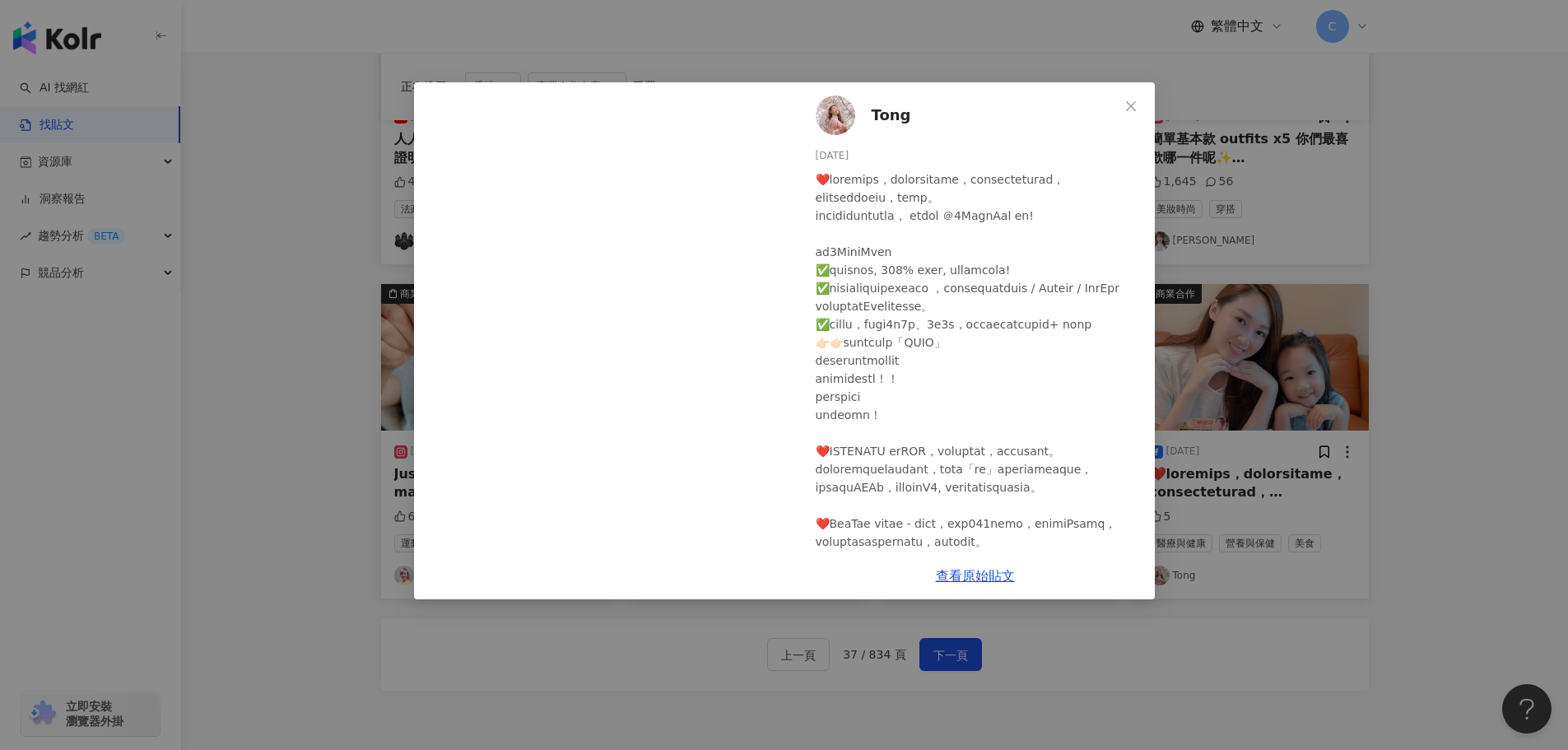
click at [1238, 487] on div "Tong [DATE] 5 查看原始貼文" at bounding box center [784, 375] width 1568 height 750
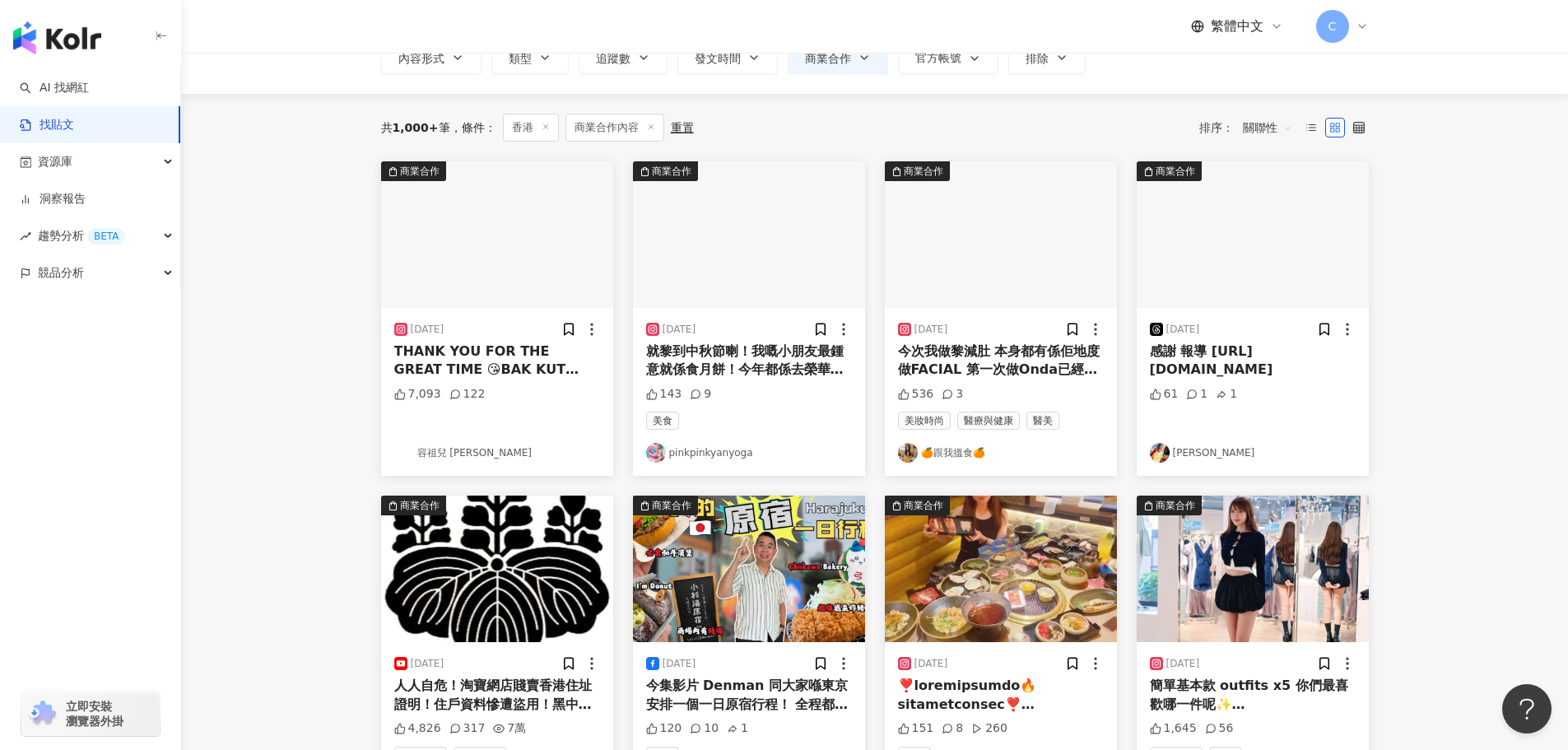
scroll to position [87, 0]
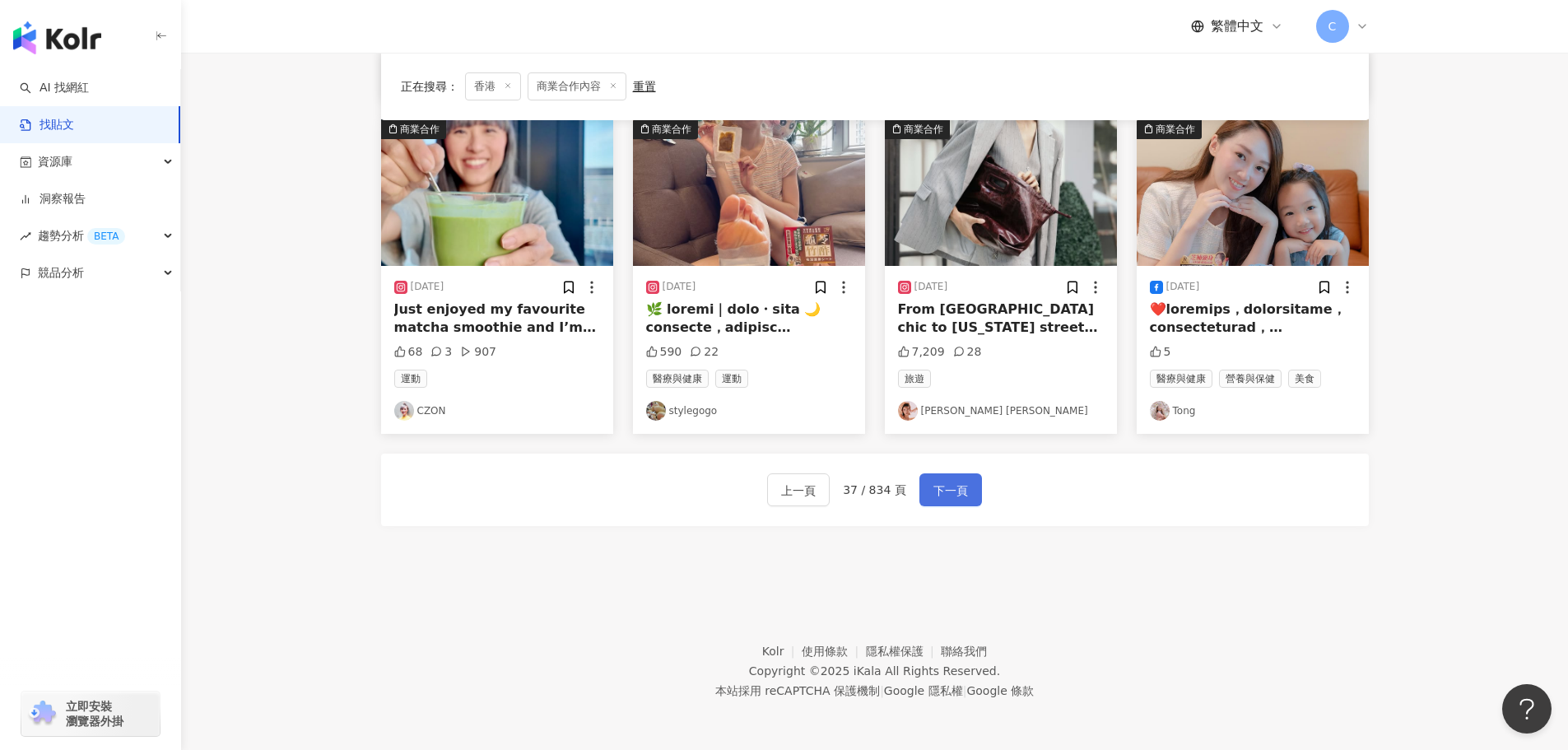
click at [968, 498] on button "下一頁" at bounding box center [951, 489] width 63 height 33
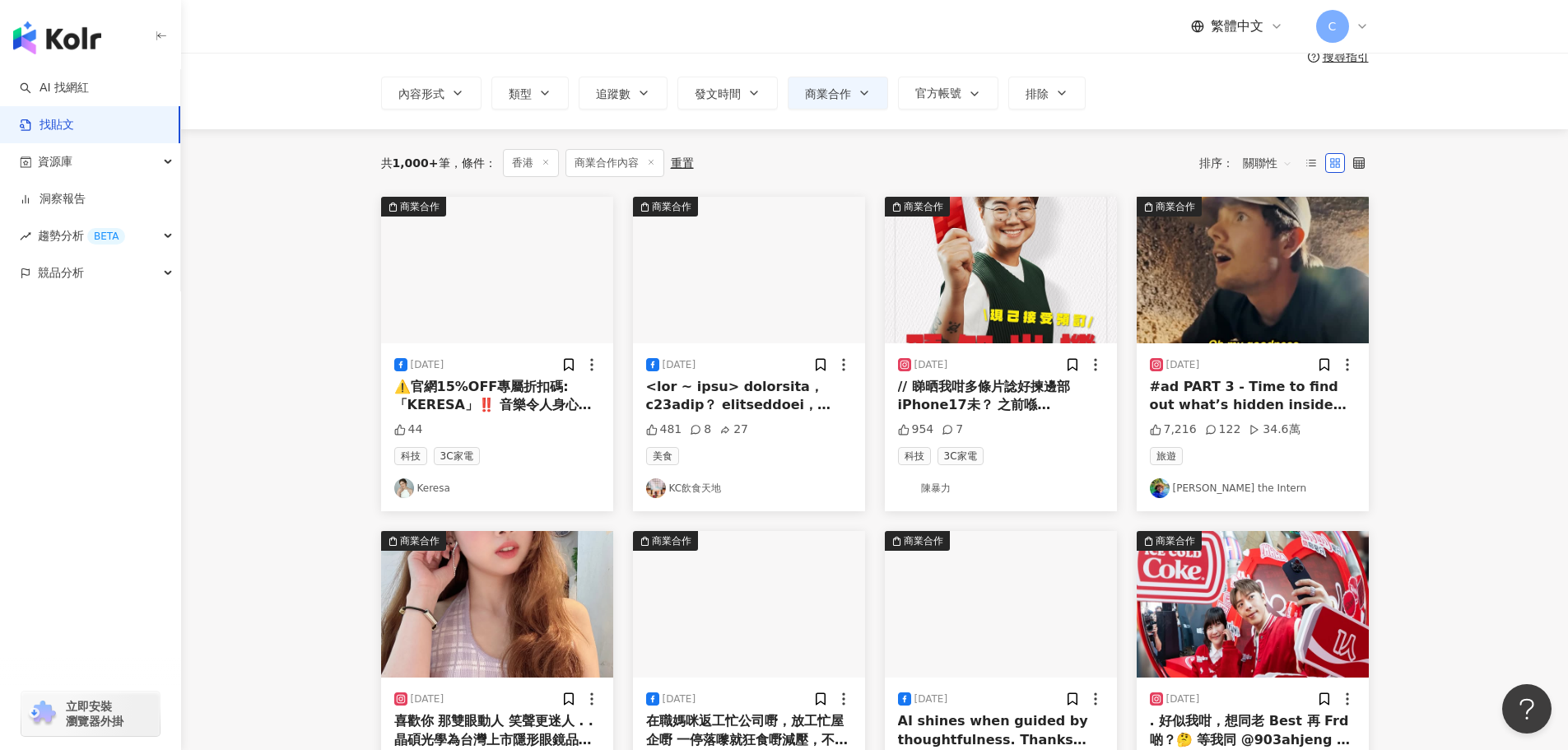
scroll to position [0, 0]
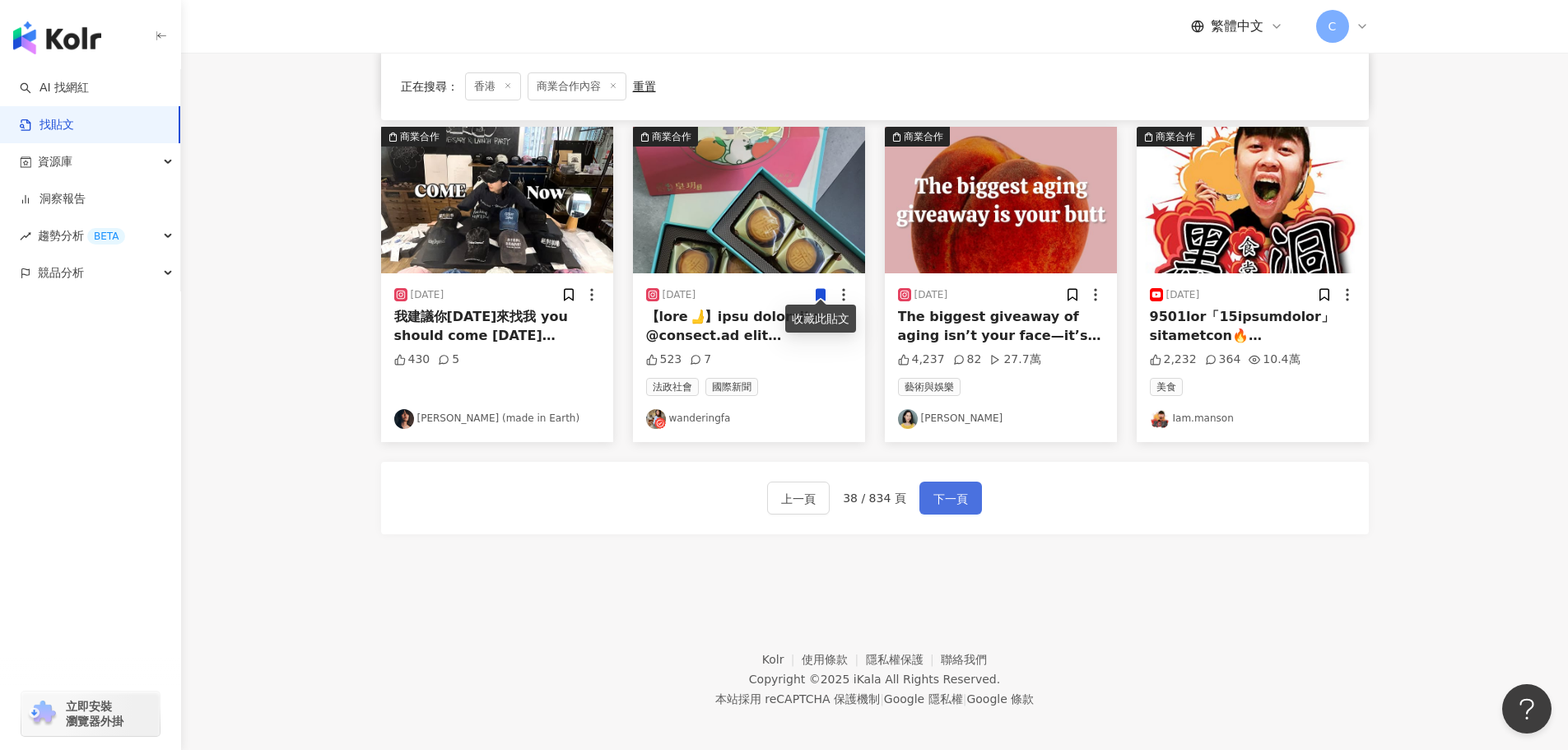
click at [922, 485] on button "下一頁" at bounding box center [951, 498] width 63 height 33
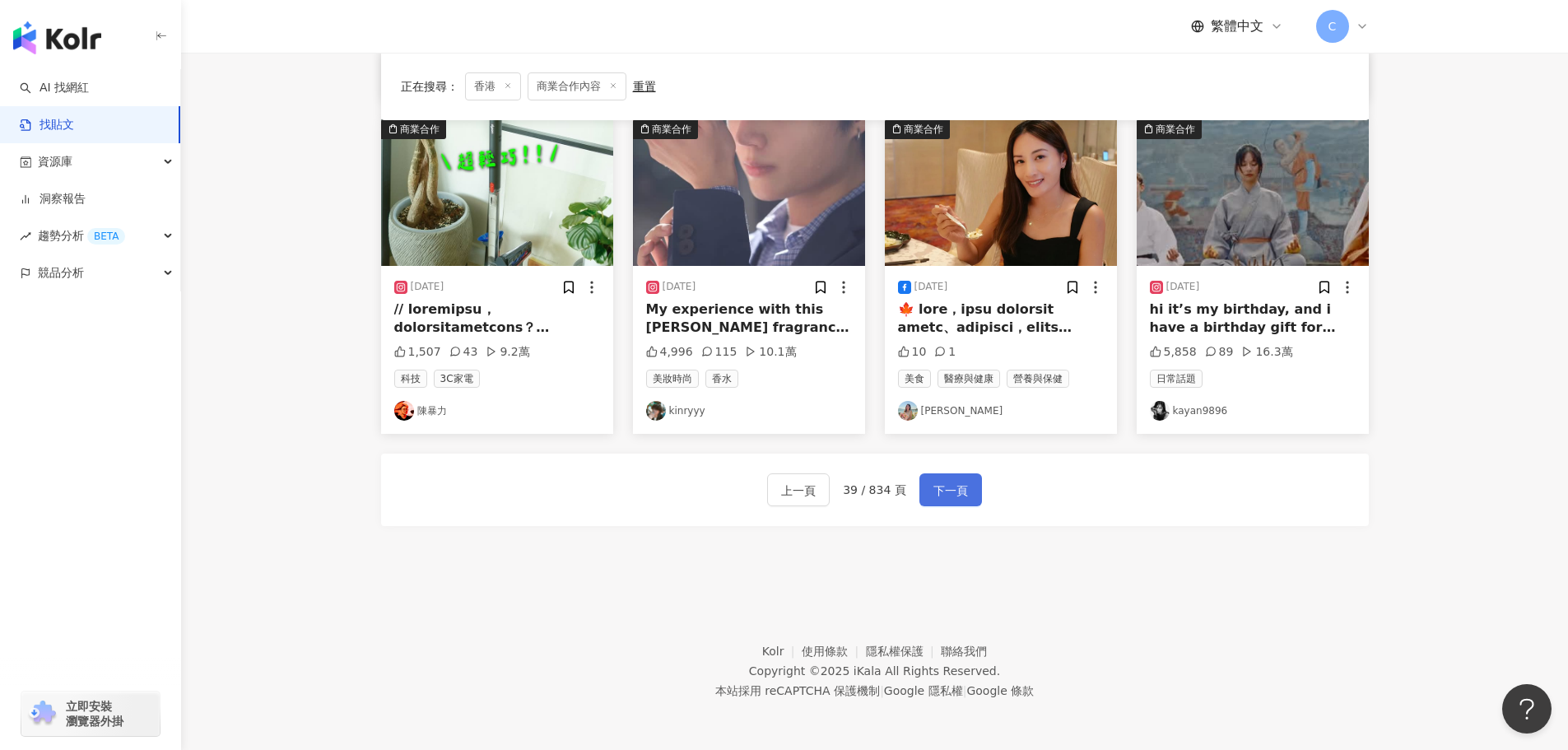
click at [961, 485] on span "下一頁" at bounding box center [951, 490] width 35 height 20
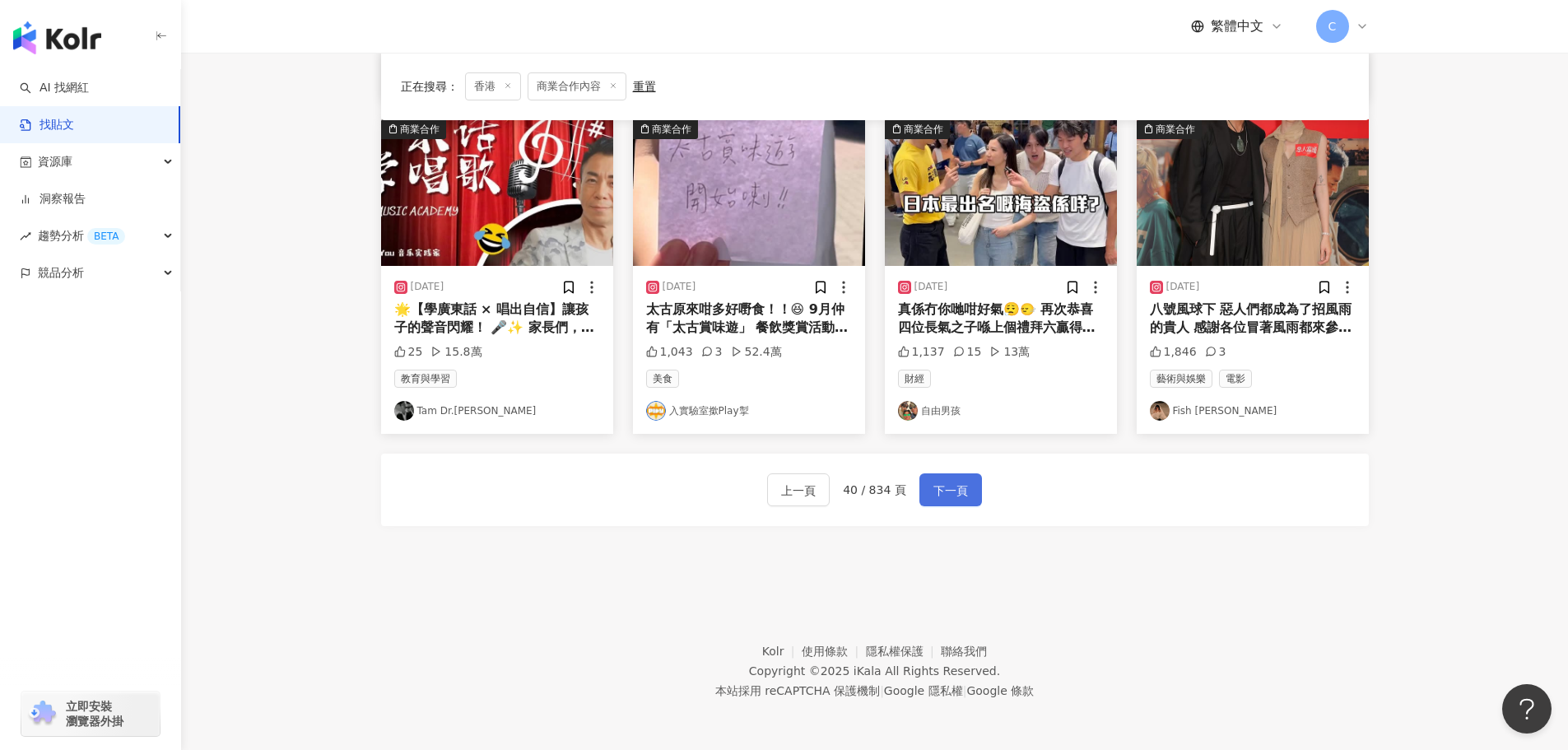
click at [942, 483] on span "下一頁" at bounding box center [951, 490] width 35 height 20
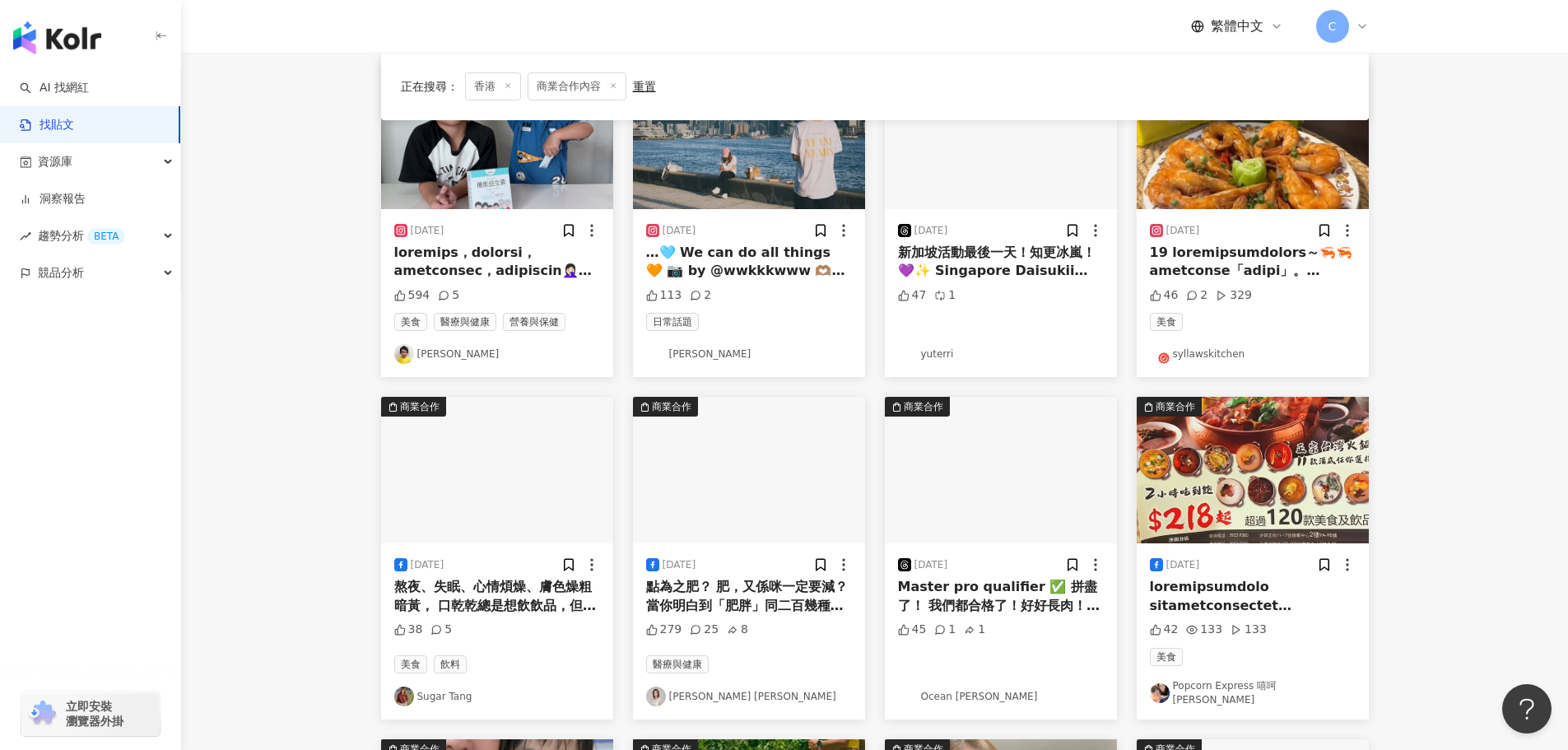
scroll to position [87, 0]
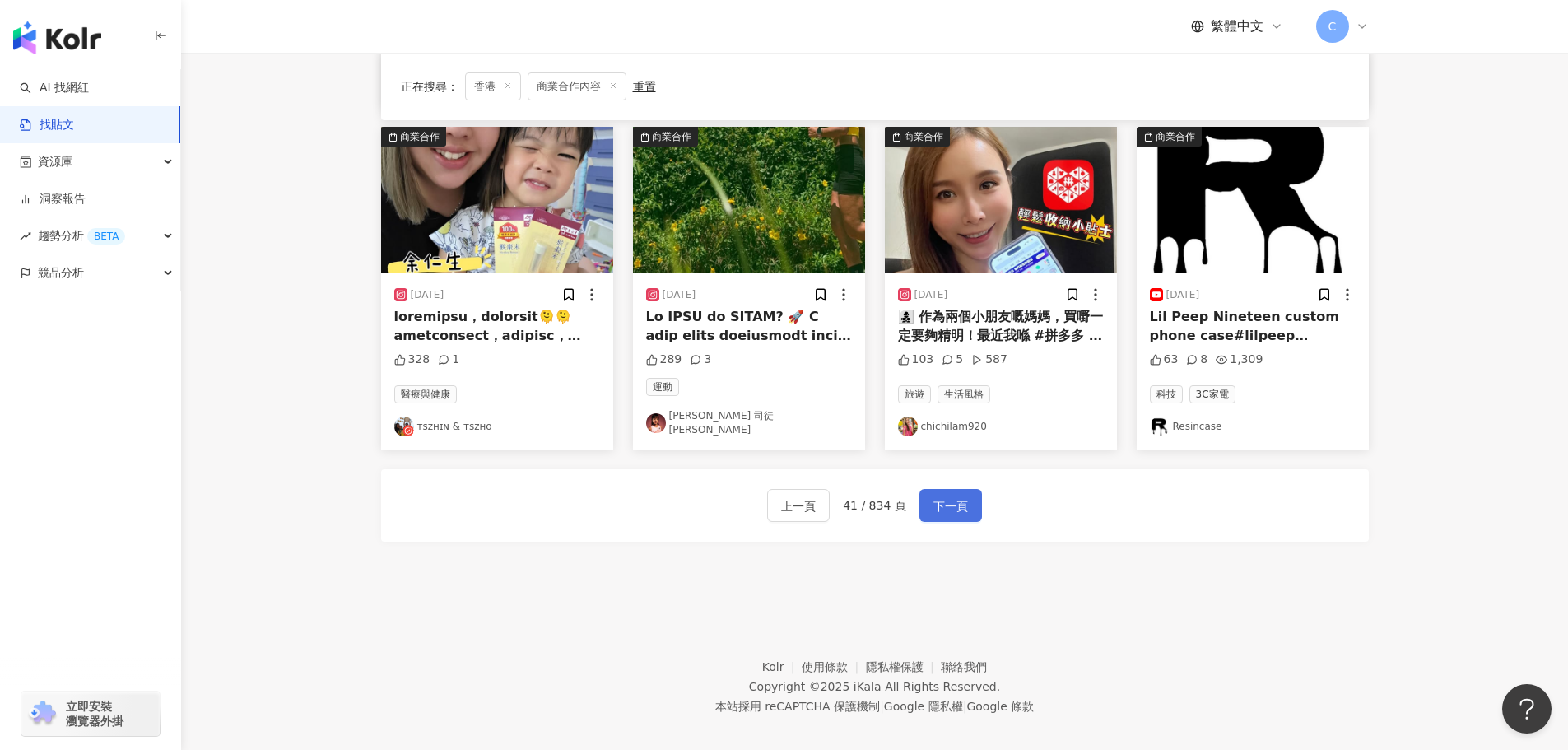
click at [950, 497] on span "下一頁" at bounding box center [951, 507] width 35 height 20
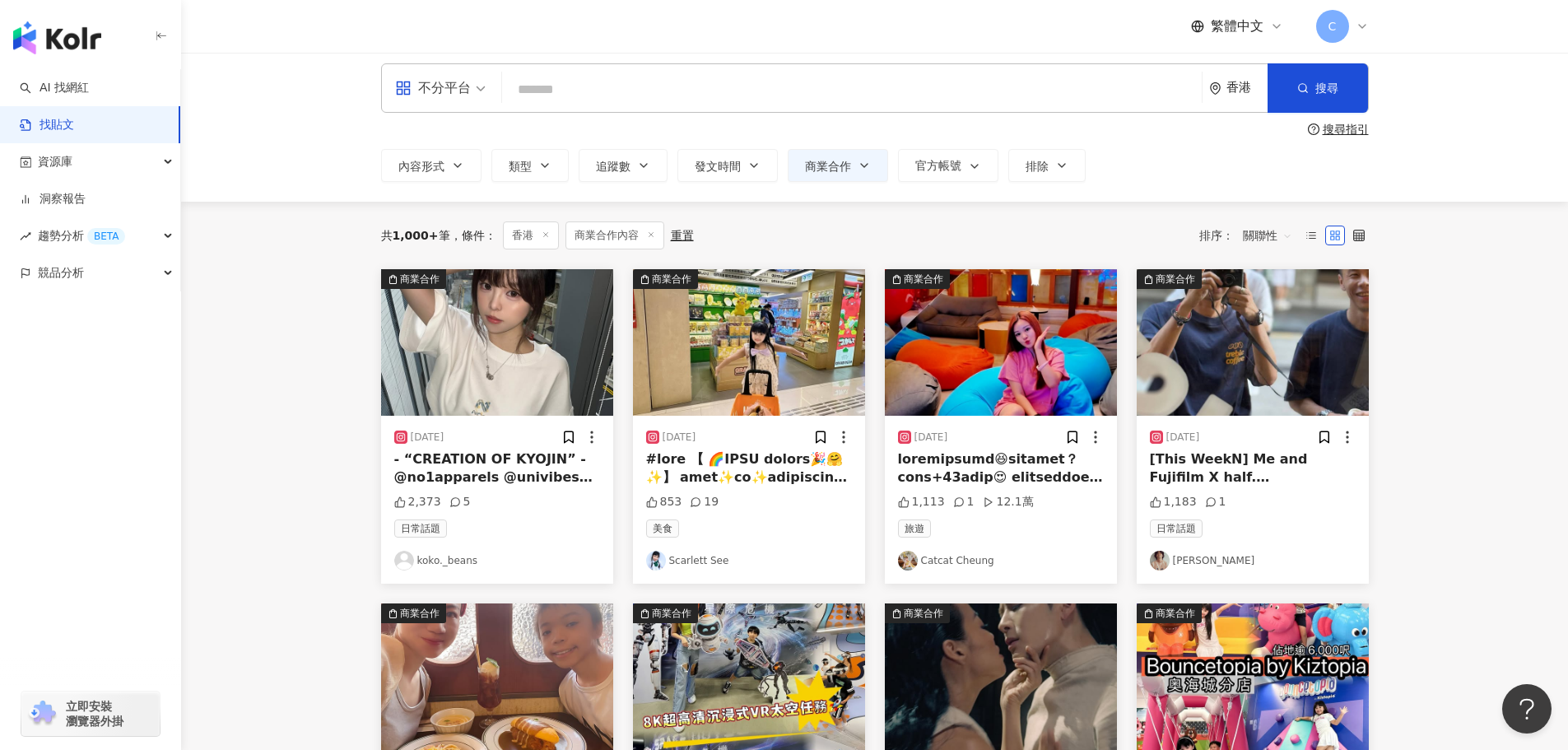
scroll to position [0, 0]
